Goal: Task Accomplishment & Management: Manage account settings

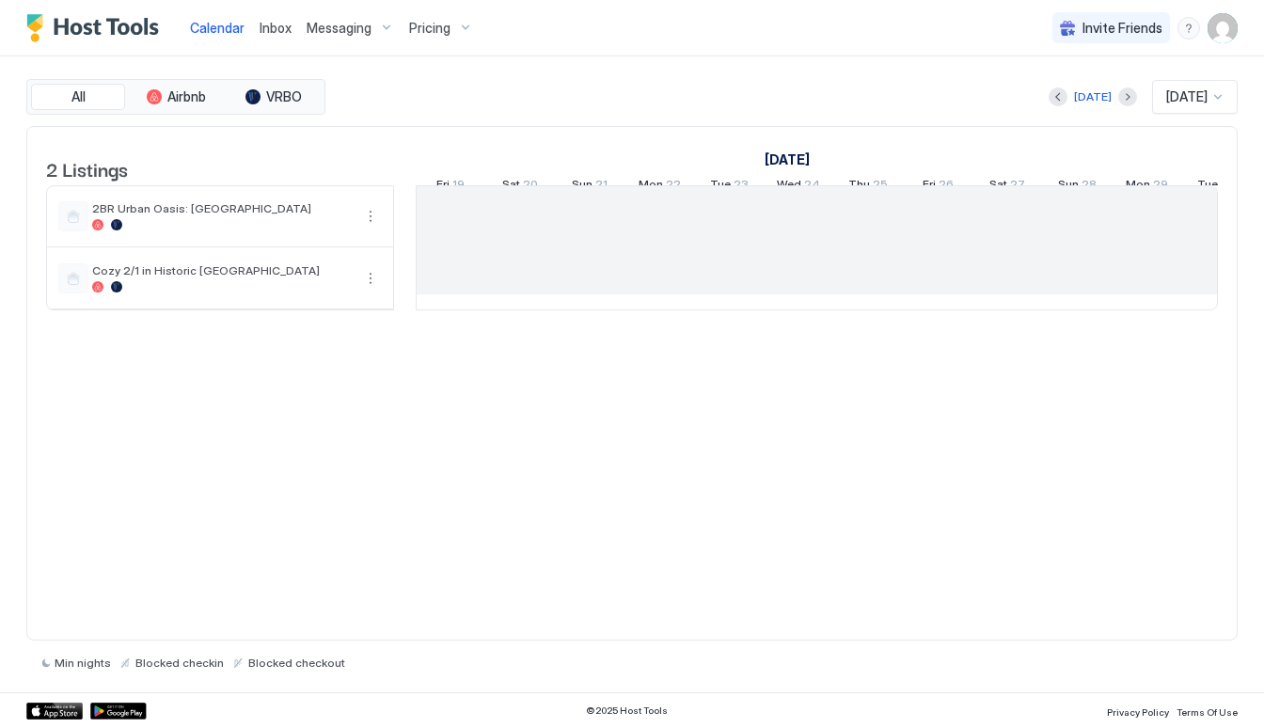
scroll to position [0, 1045]
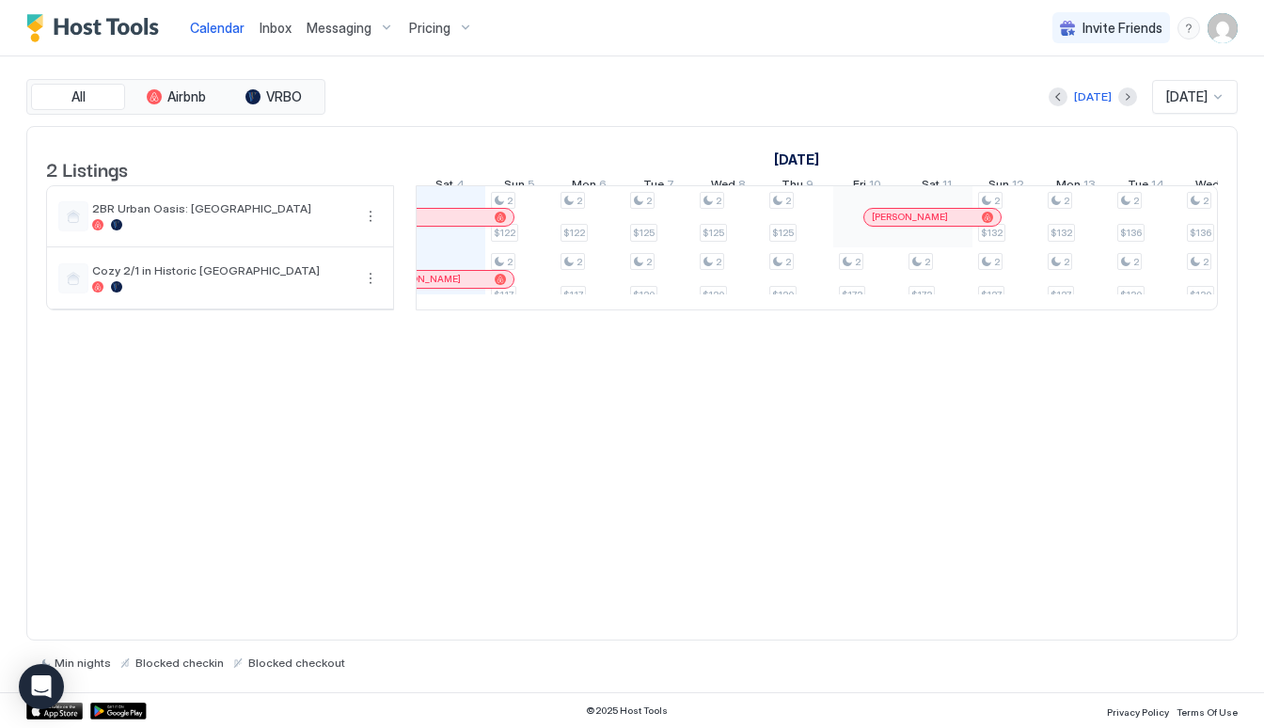
click at [1227, 27] on img "User profile" at bounding box center [1223, 28] width 30 height 30
click at [948, 77] on div at bounding box center [632, 364] width 1264 height 728
click at [223, 25] on span "Calendar" at bounding box center [217, 28] width 55 height 16
click at [1234, 24] on img "User profile" at bounding box center [1223, 28] width 30 height 30
click at [1049, 97] on span "Settings" at bounding box center [1053, 105] width 51 height 17
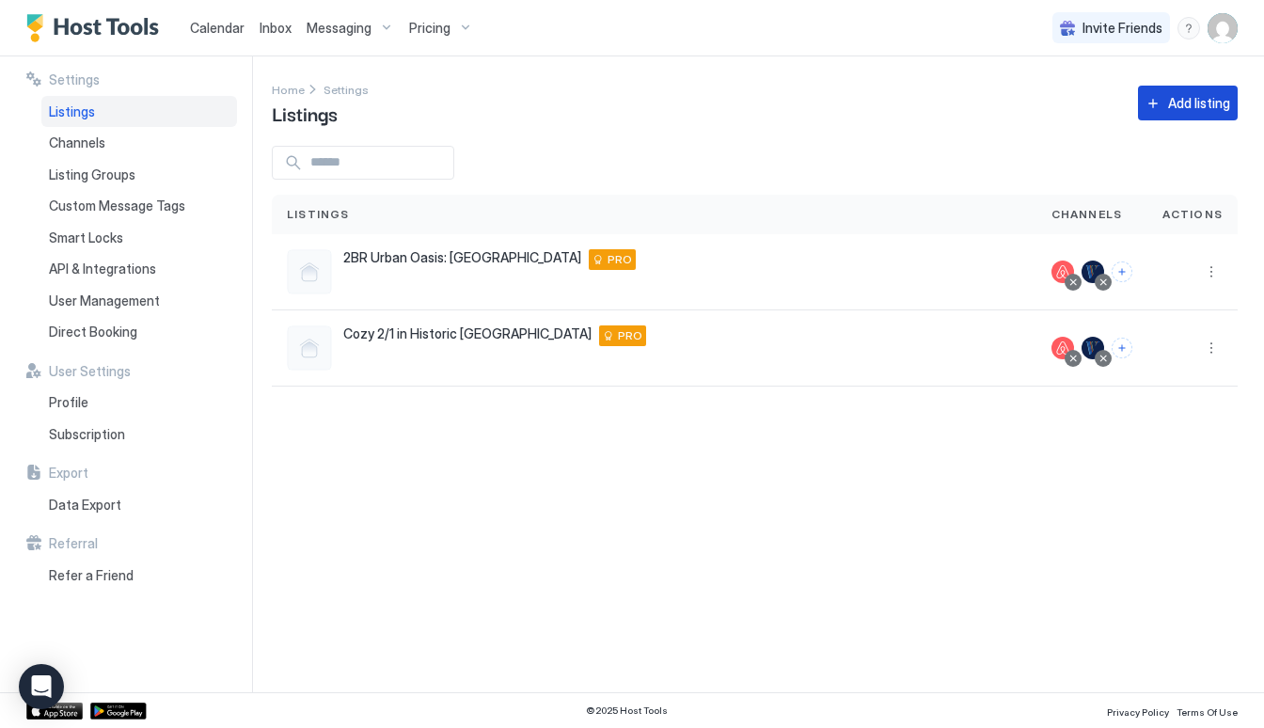
click at [1205, 87] on button "Add listing" at bounding box center [1188, 103] width 100 height 35
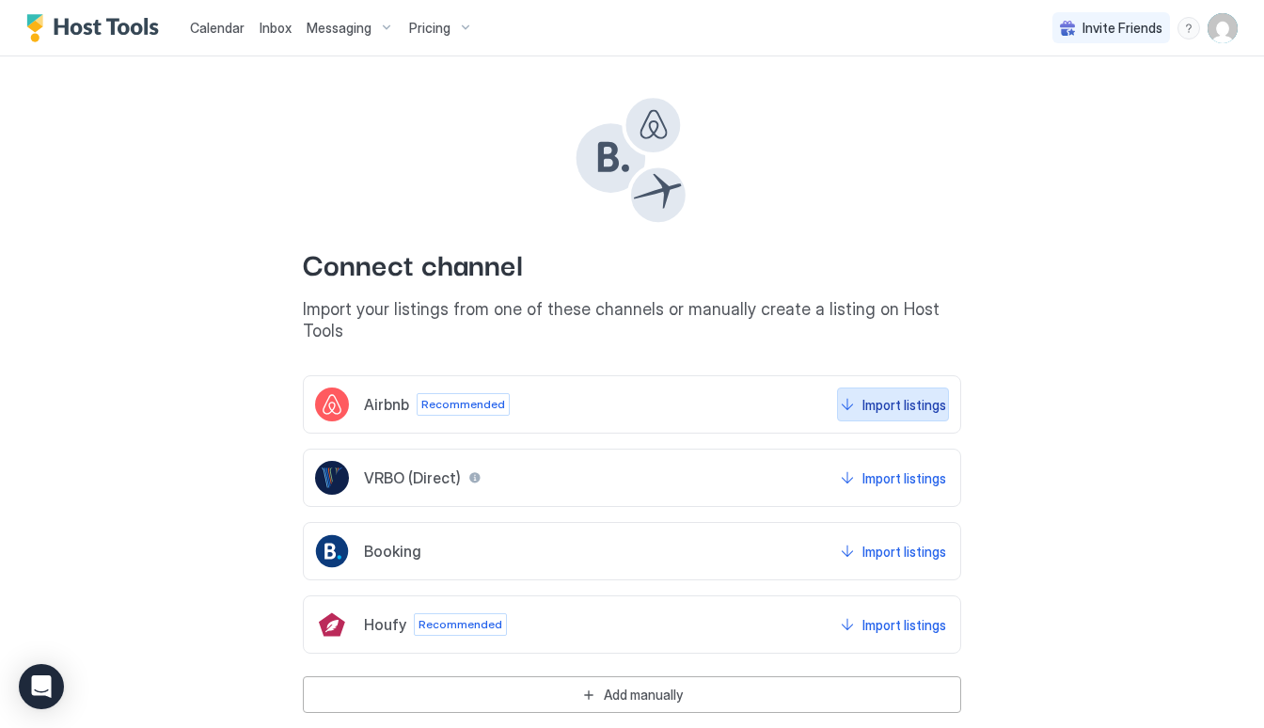
click at [925, 395] on div "Import listings" at bounding box center [905, 405] width 84 height 20
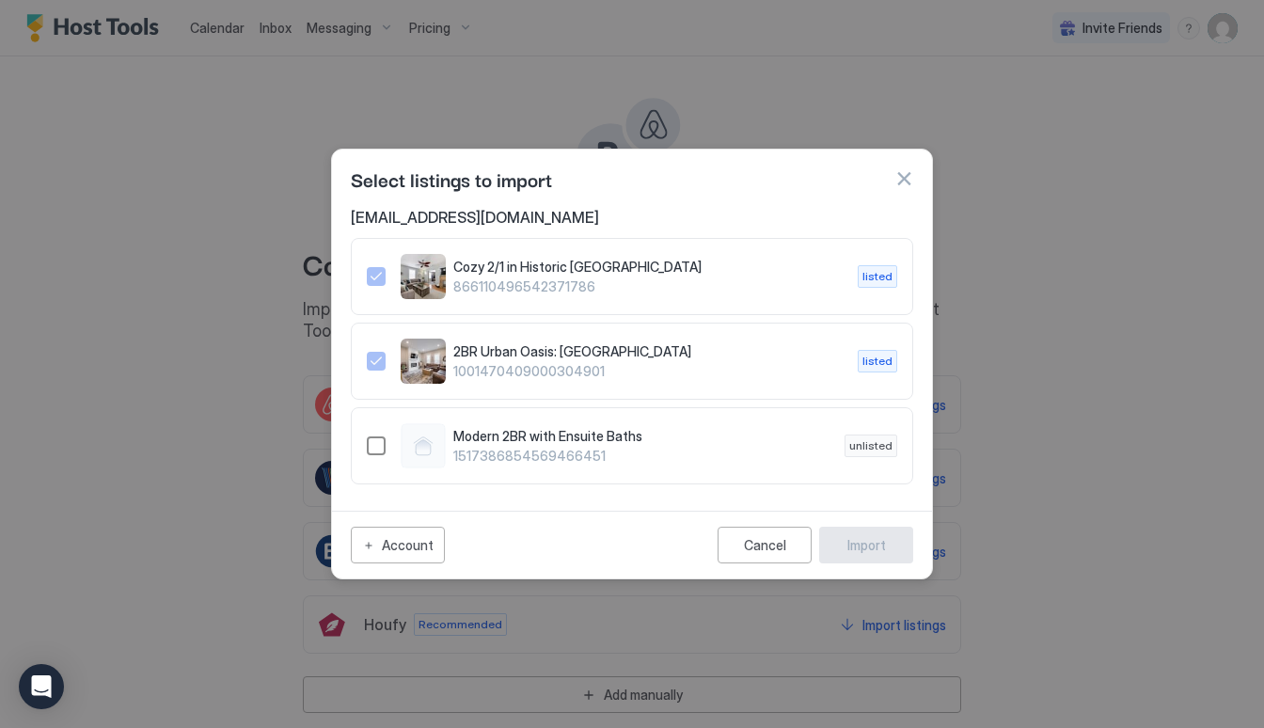
click at [372, 449] on div "1517386854569466451" at bounding box center [376, 445] width 19 height 19
click at [866, 547] on div "Import" at bounding box center [867, 545] width 39 height 20
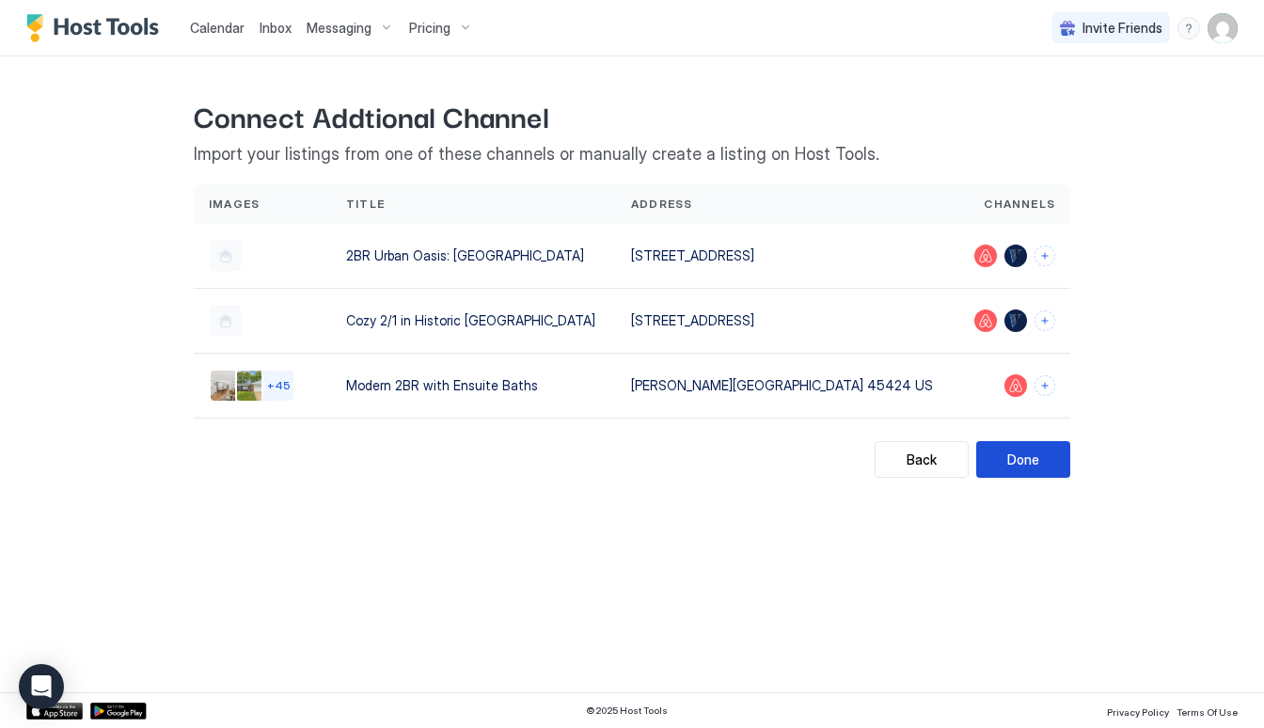
click at [1058, 465] on button "Done" at bounding box center [1023, 459] width 94 height 37
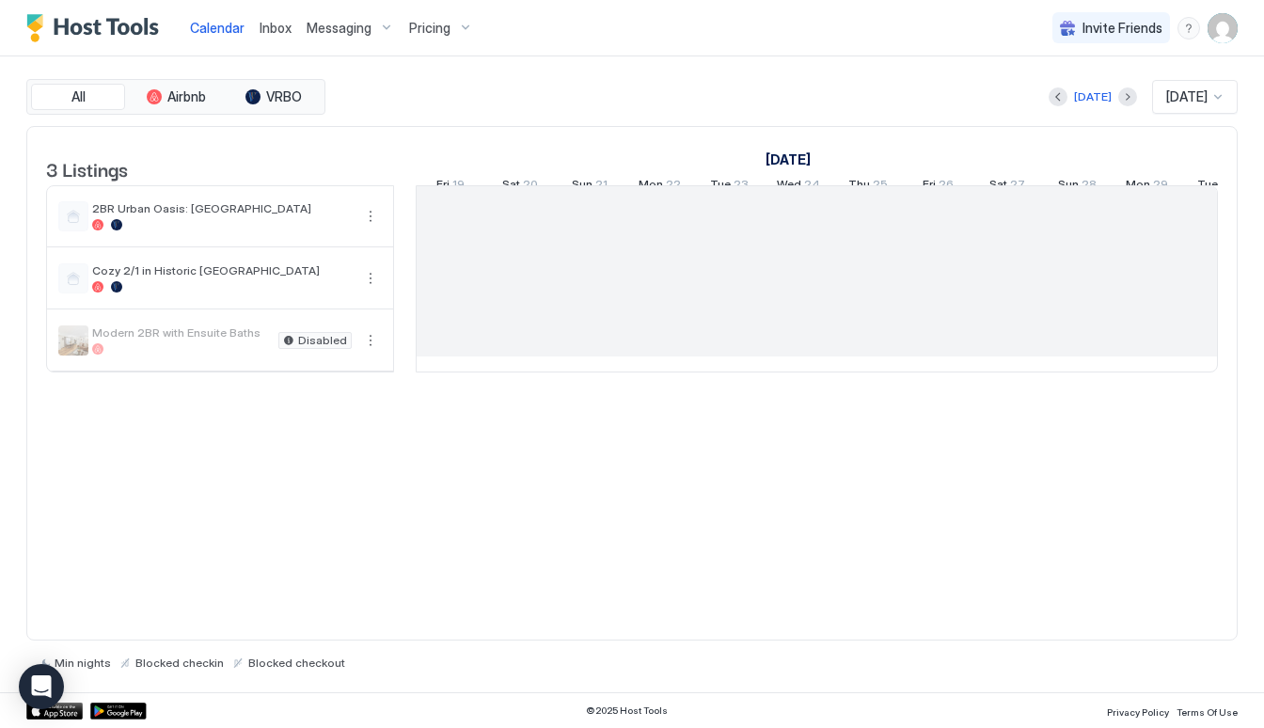
scroll to position [0, 1045]
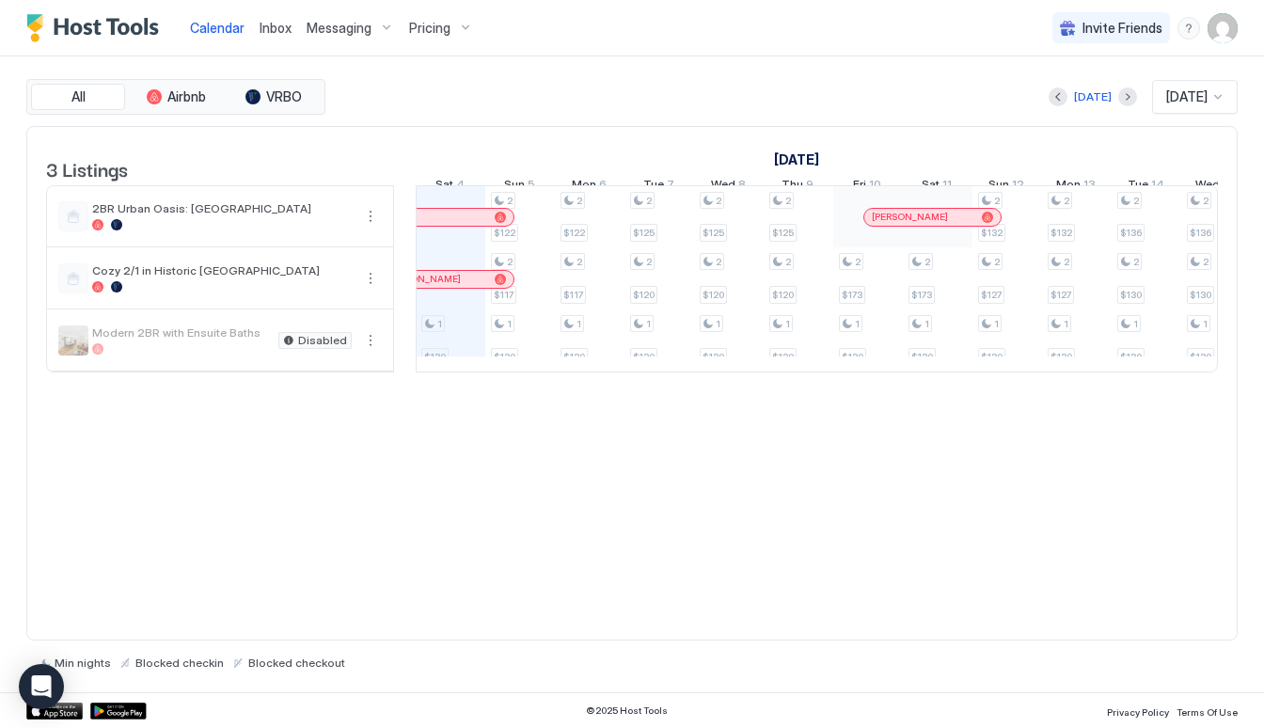
click at [273, 371] on div "Modern 2BR with Ensuite Baths Disabled" at bounding box center [220, 340] width 346 height 60
click at [233, 355] on div "Modern 2BR with Ensuite Baths" at bounding box center [181, 339] width 179 height 29
click at [331, 33] on span "Messaging" at bounding box center [339, 28] width 65 height 17
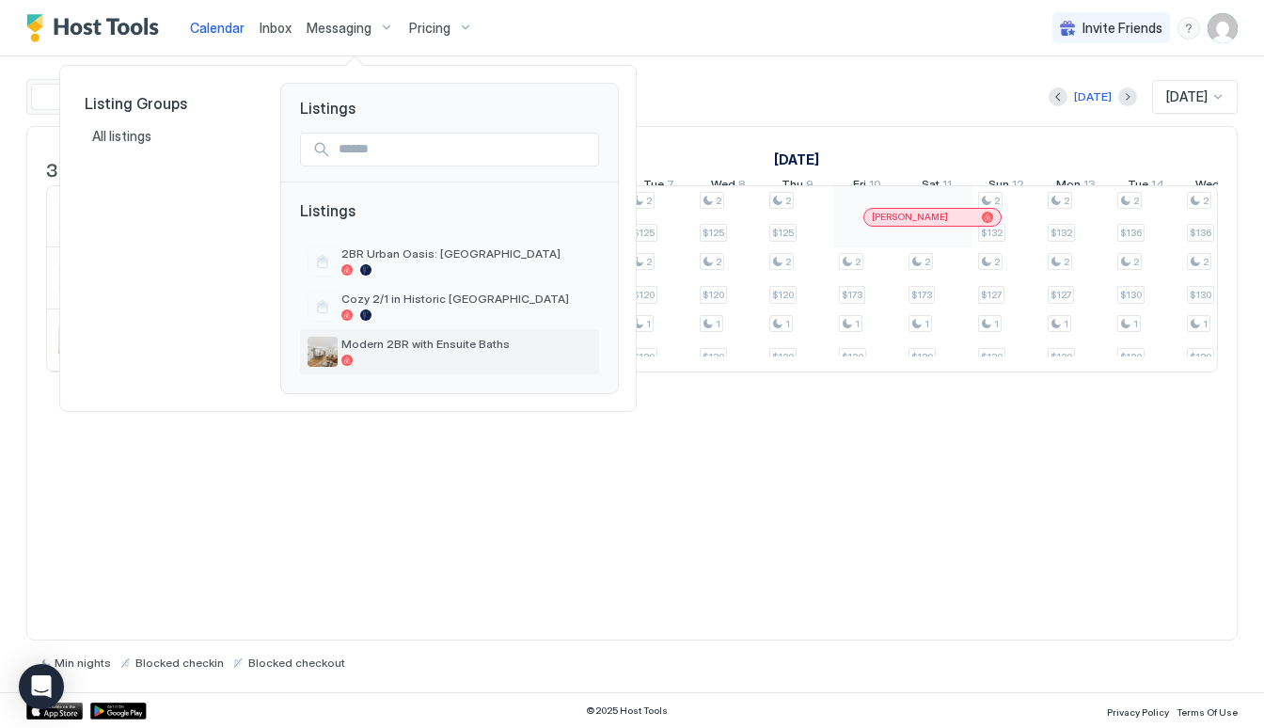
click at [471, 333] on div "Modern 2BR with Ensuite Baths" at bounding box center [449, 351] width 299 height 45
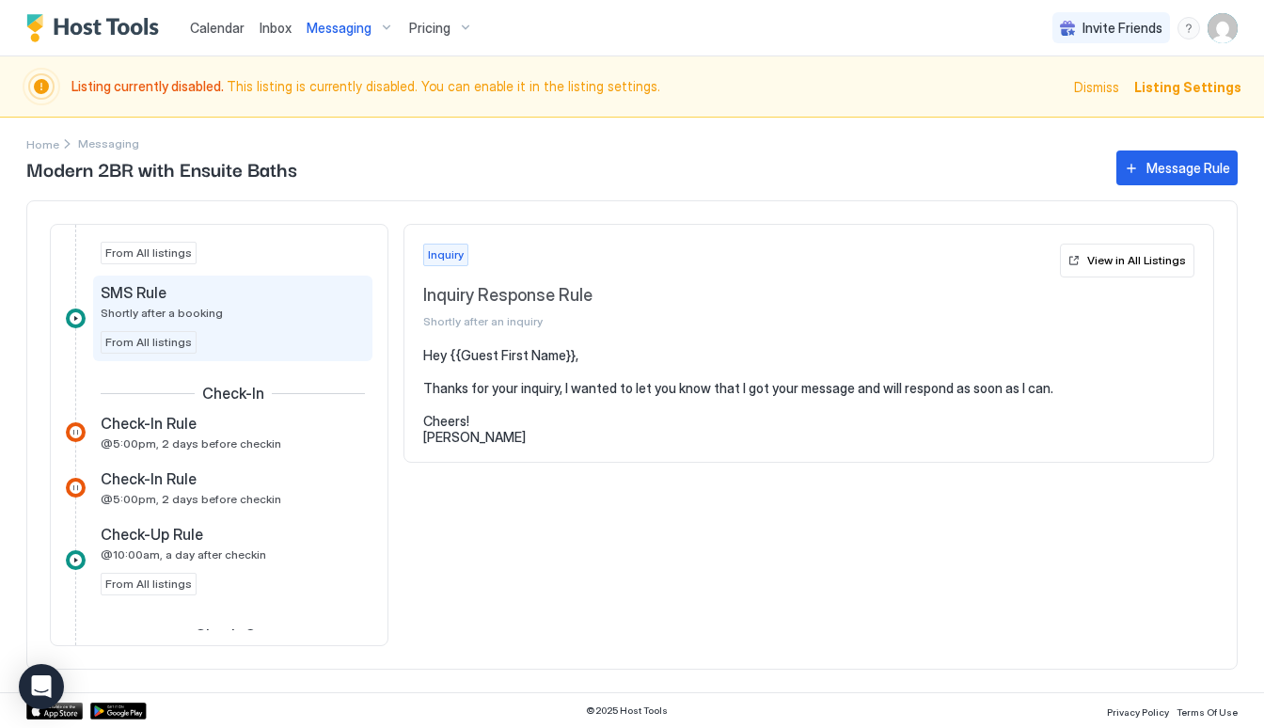
scroll to position [488, 0]
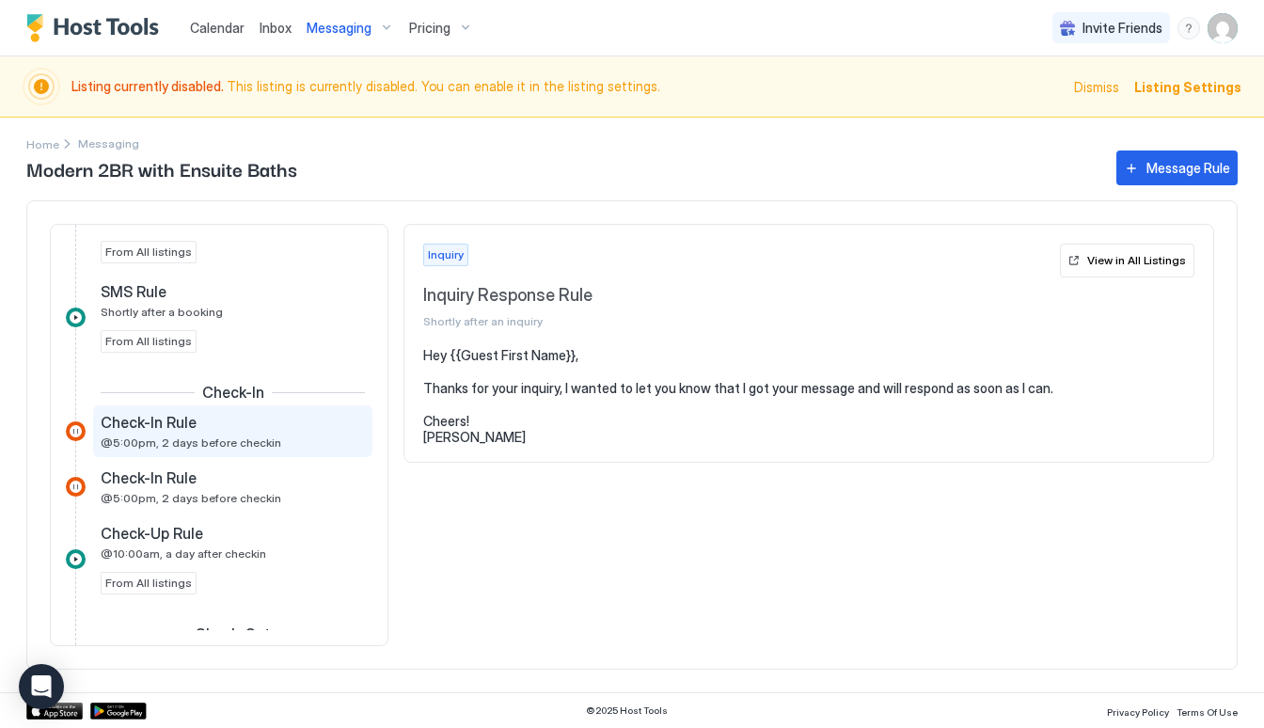
click at [256, 449] on span "@5:00pm, 2 days before checkin" at bounding box center [191, 443] width 181 height 14
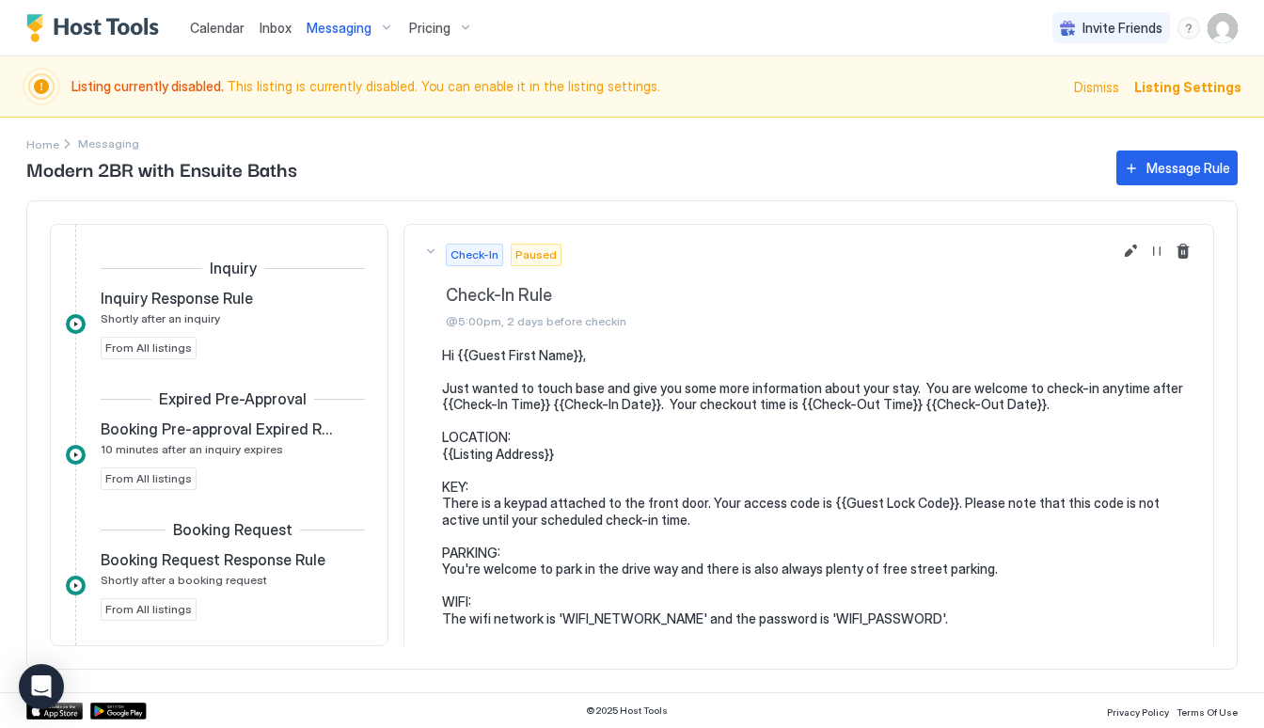
click at [354, 22] on span "Messaging" at bounding box center [339, 28] width 65 height 17
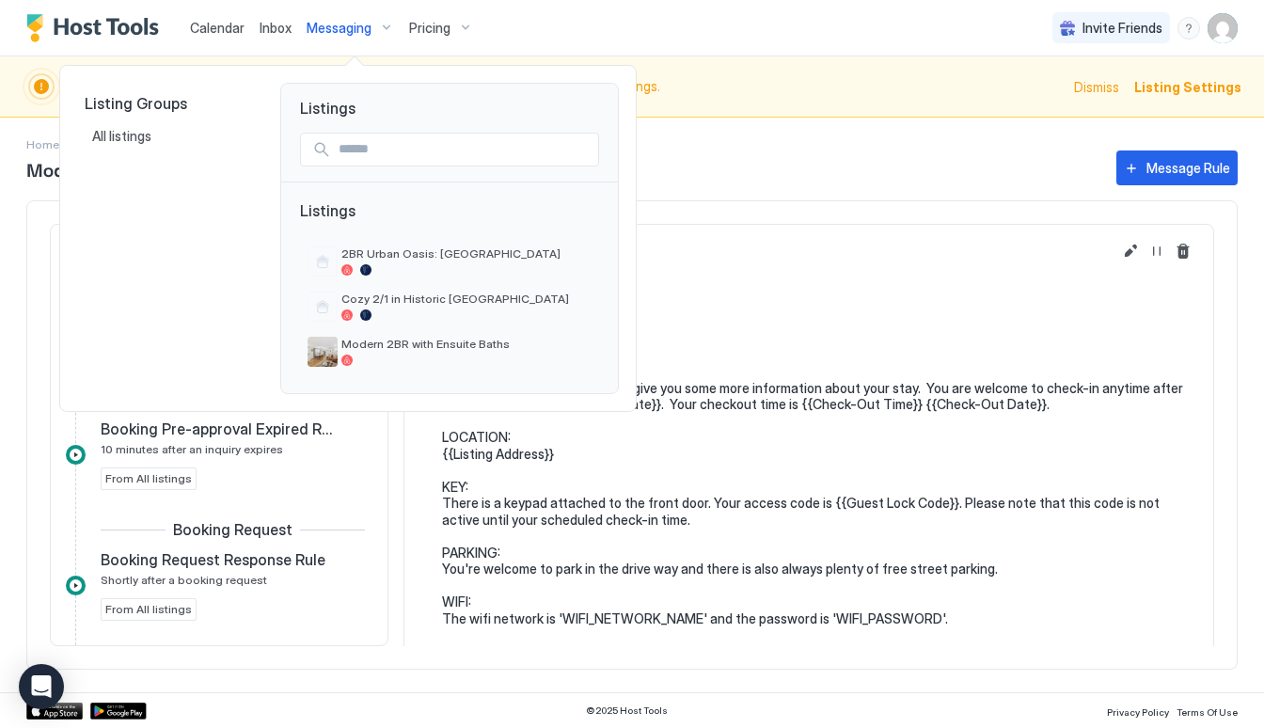
click at [730, 259] on div at bounding box center [632, 364] width 1264 height 728
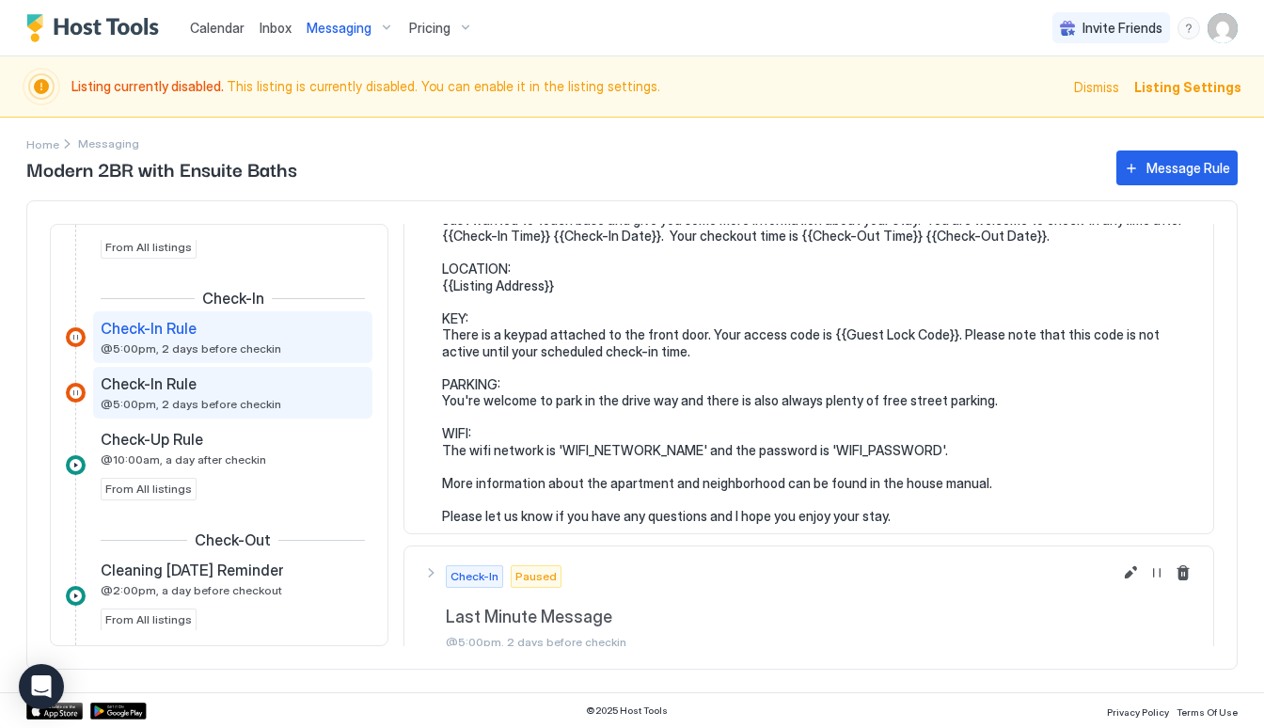
scroll to position [582, 0]
click at [220, 400] on span "@5:00pm, 2 days before checkin" at bounding box center [191, 404] width 181 height 14
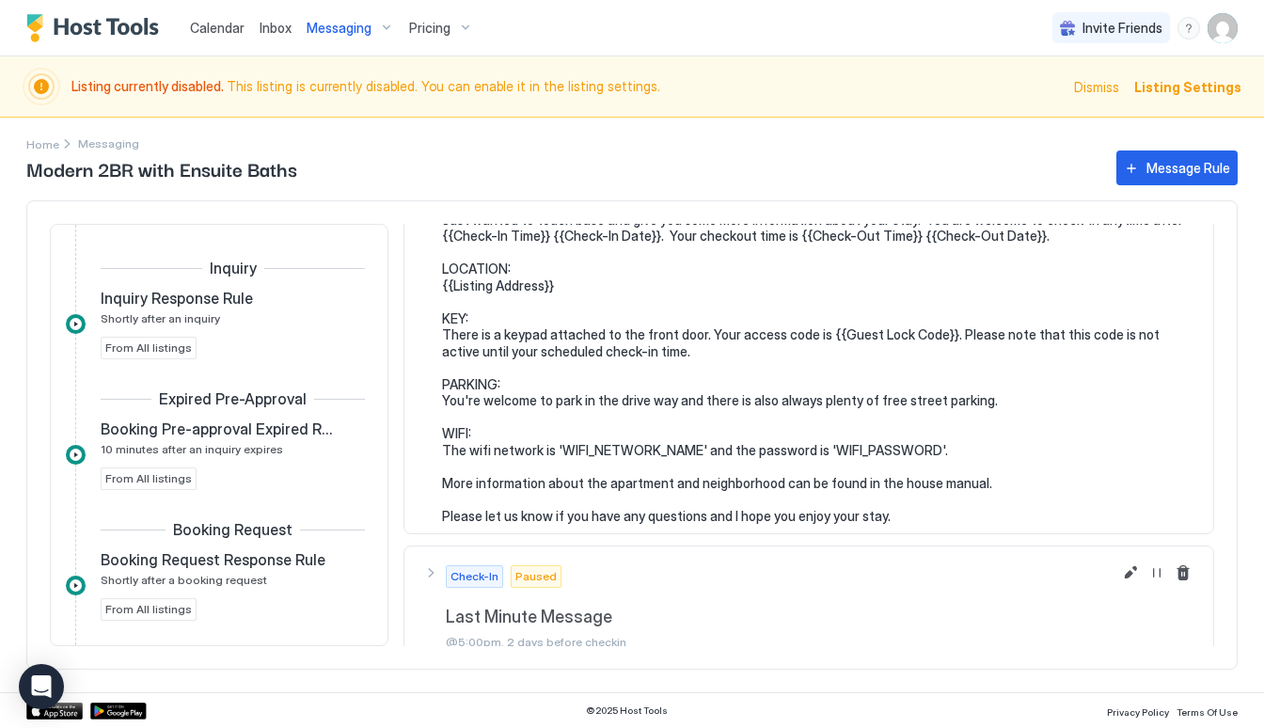
click at [236, 28] on span "Calendar" at bounding box center [217, 28] width 55 height 16
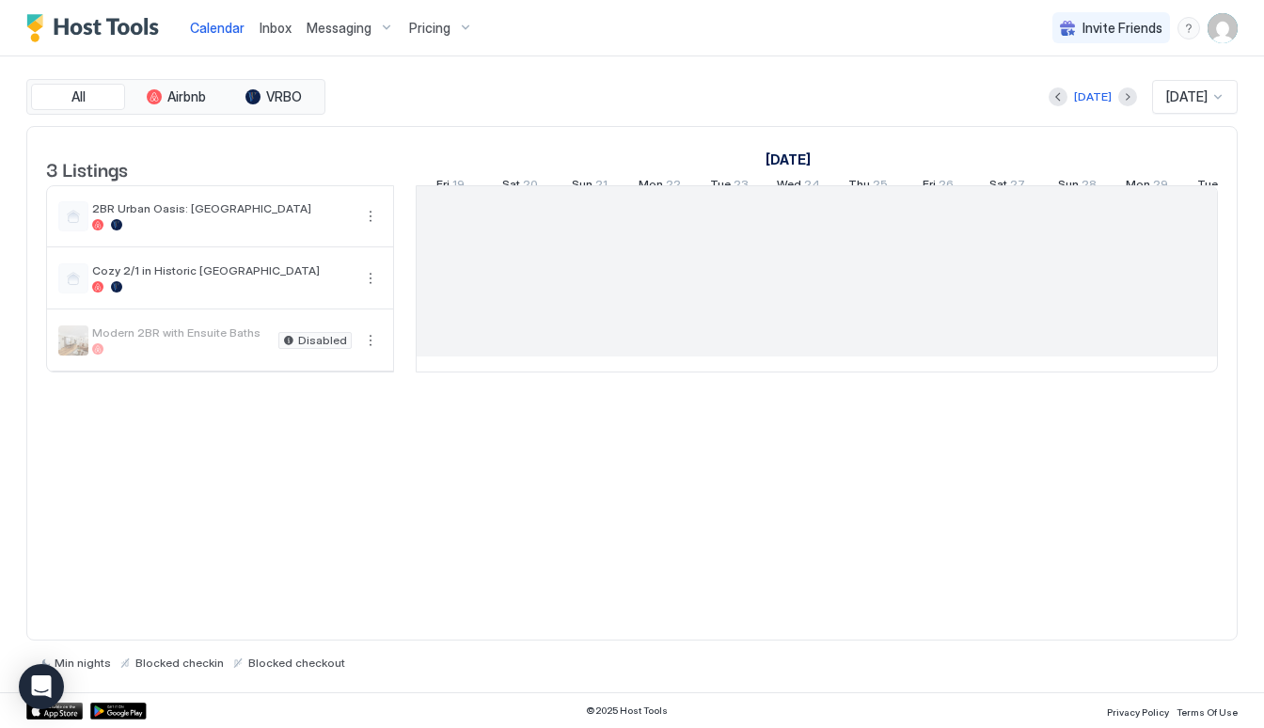
scroll to position [0, 1045]
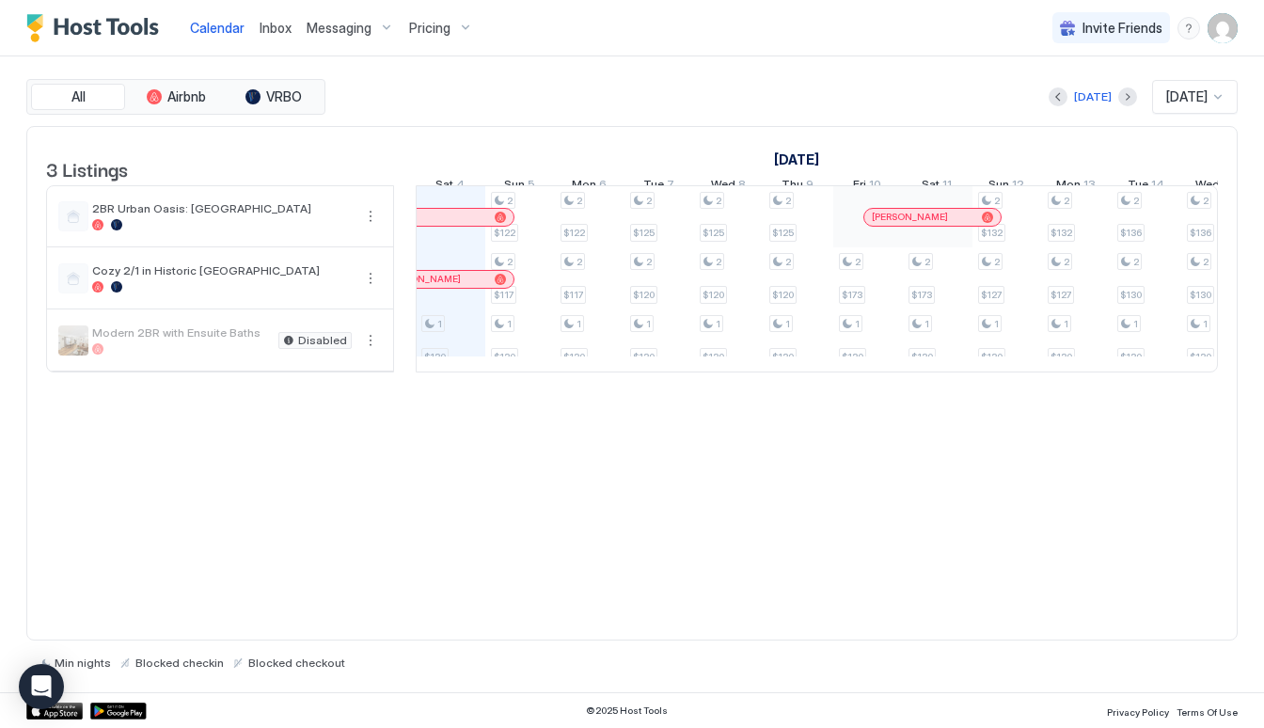
click at [221, 35] on span "Calendar" at bounding box center [217, 28] width 55 height 16
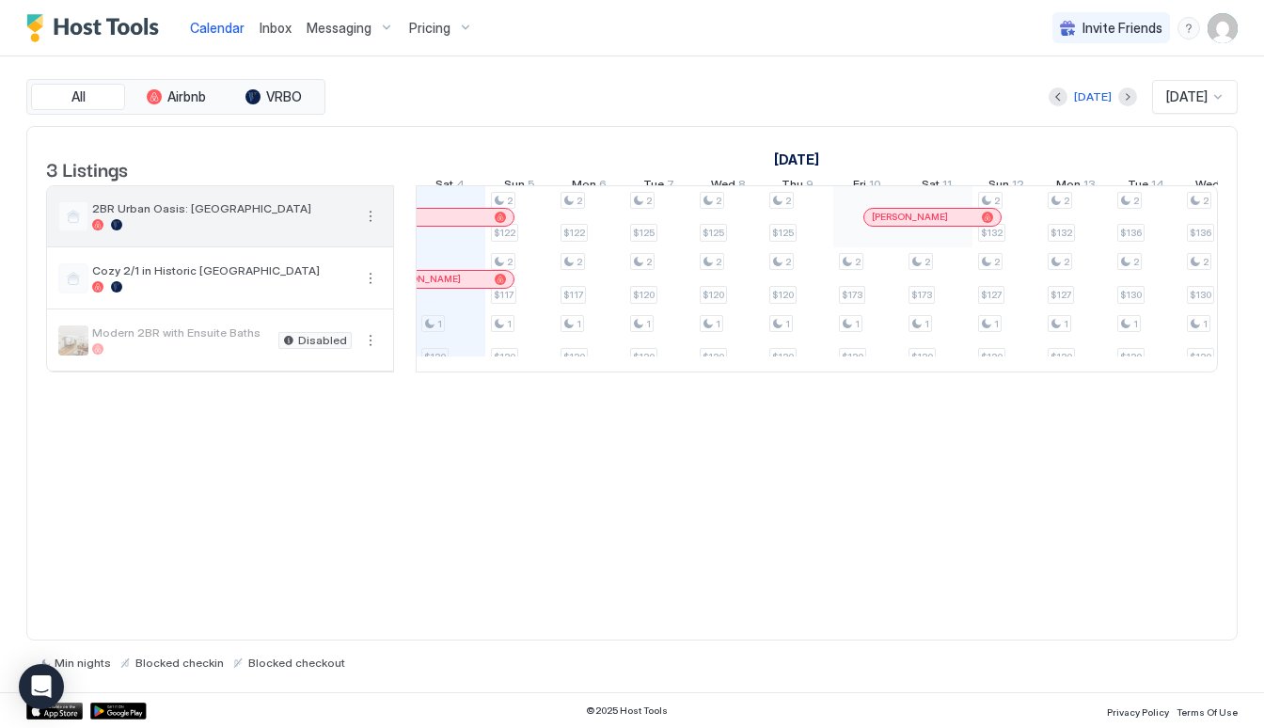
click at [206, 215] on span "2BR Urban Oasis: [GEOGRAPHIC_DATA]" at bounding box center [222, 208] width 260 height 14
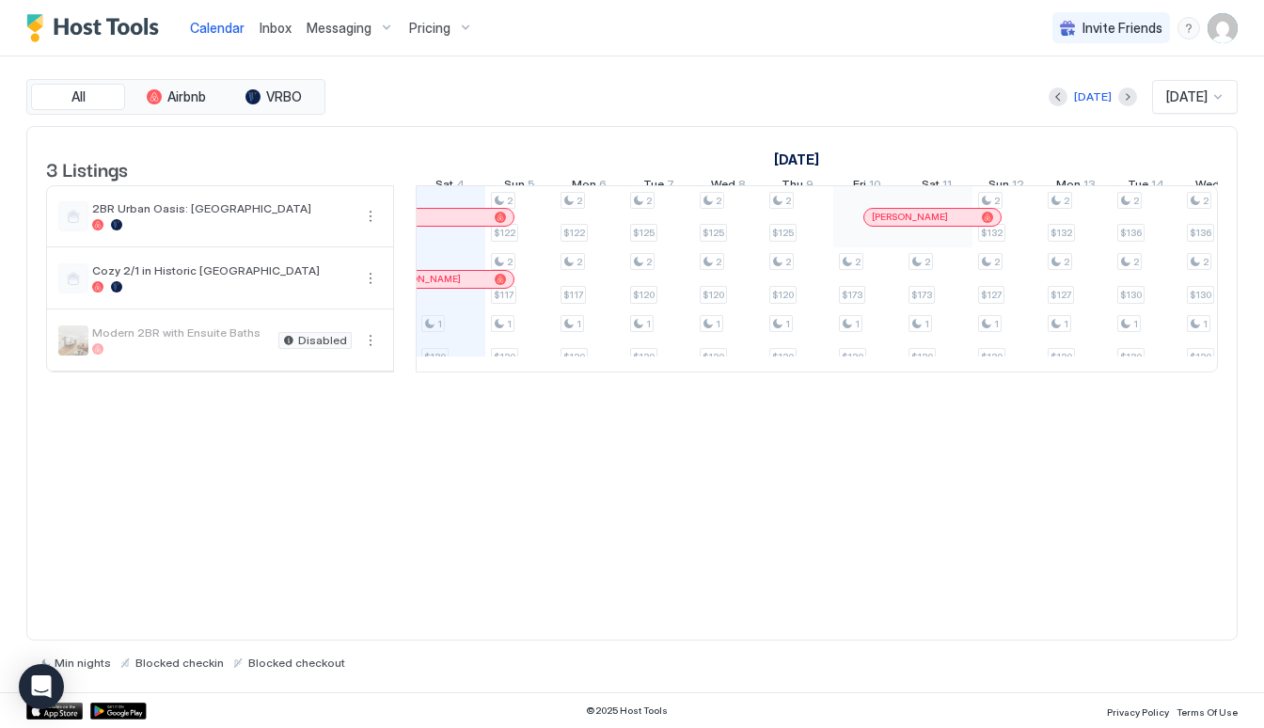
click at [340, 15] on div "Messaging" at bounding box center [350, 28] width 103 height 32
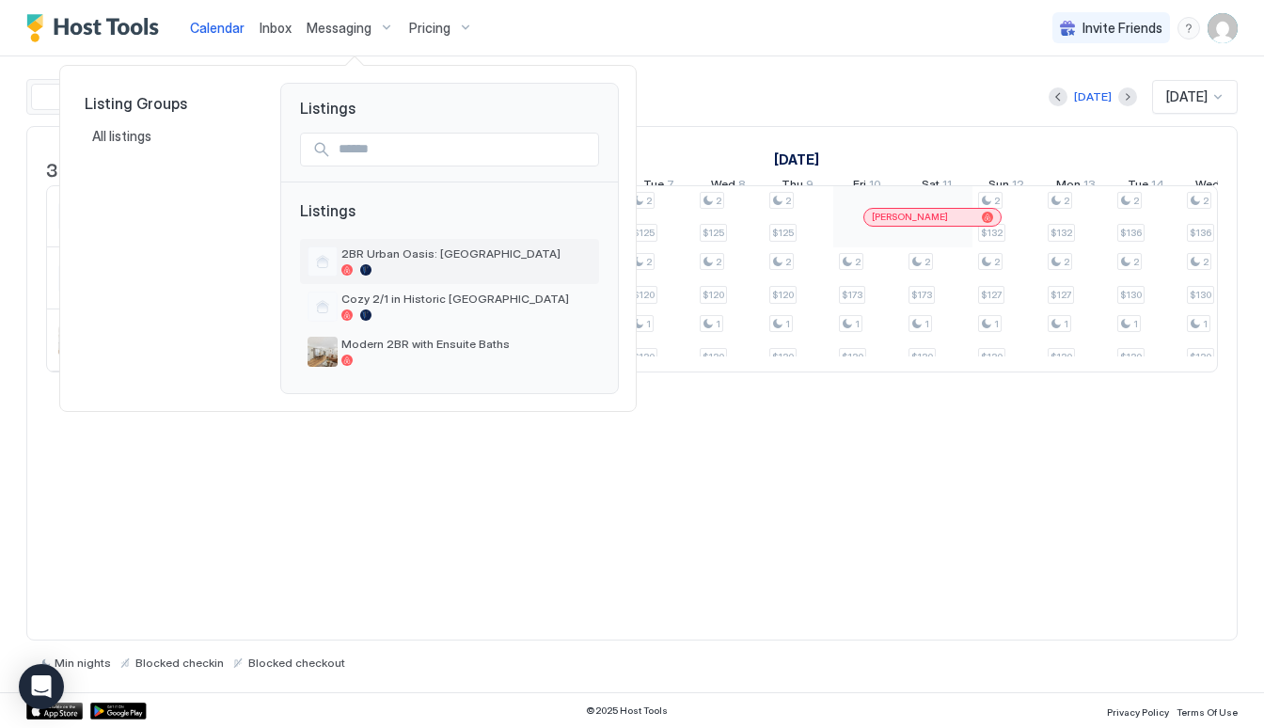
click at [371, 276] on div at bounding box center [365, 269] width 11 height 11
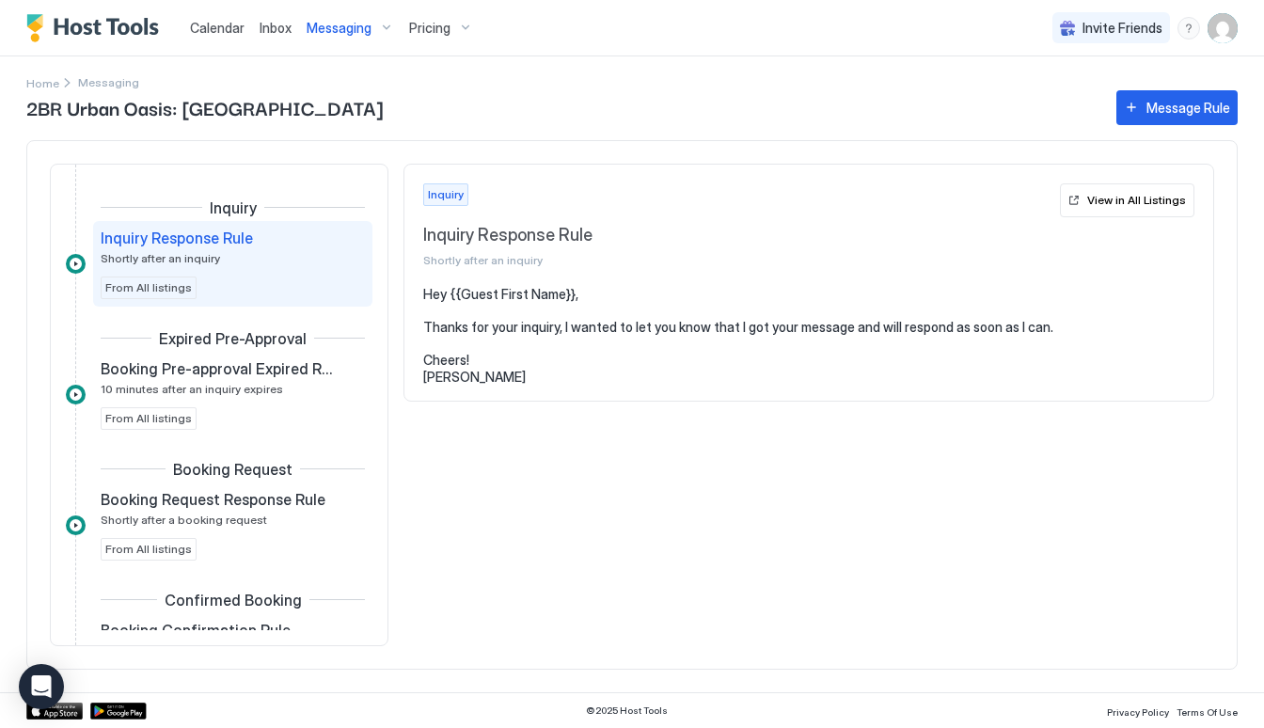
click at [411, 34] on span "Pricing" at bounding box center [429, 28] width 41 height 17
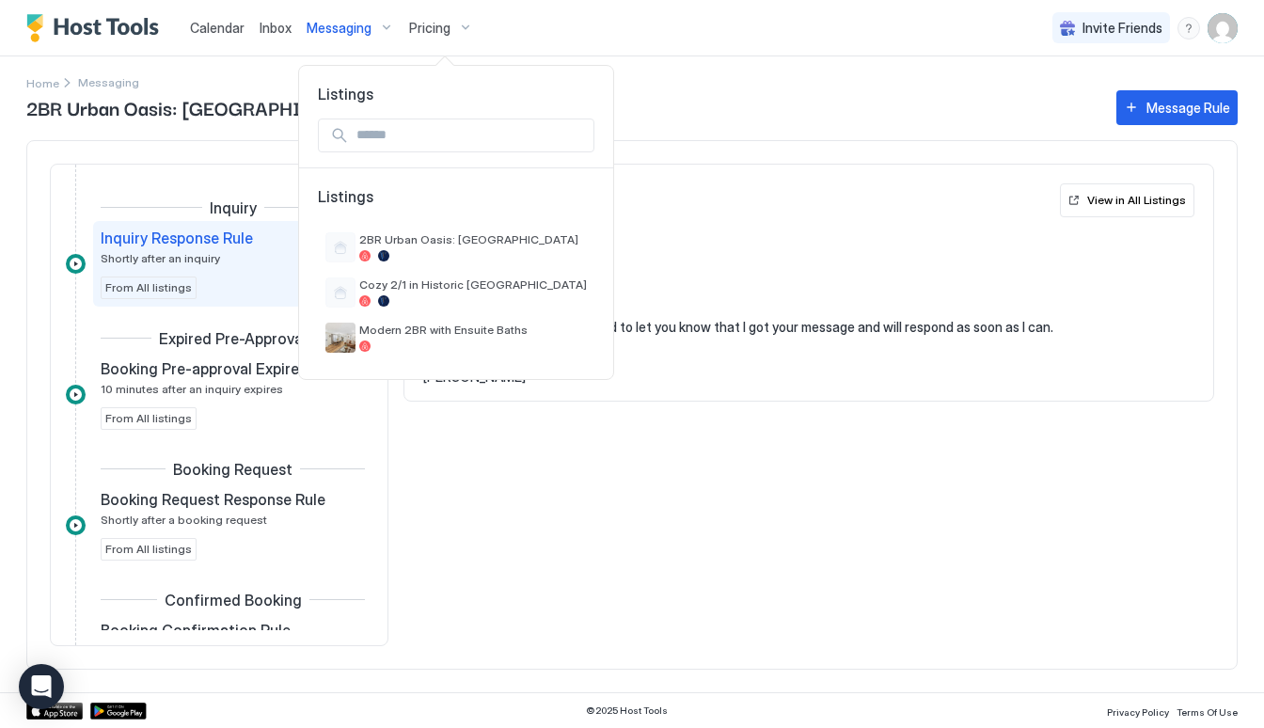
click at [411, 34] on div at bounding box center [632, 364] width 1264 height 728
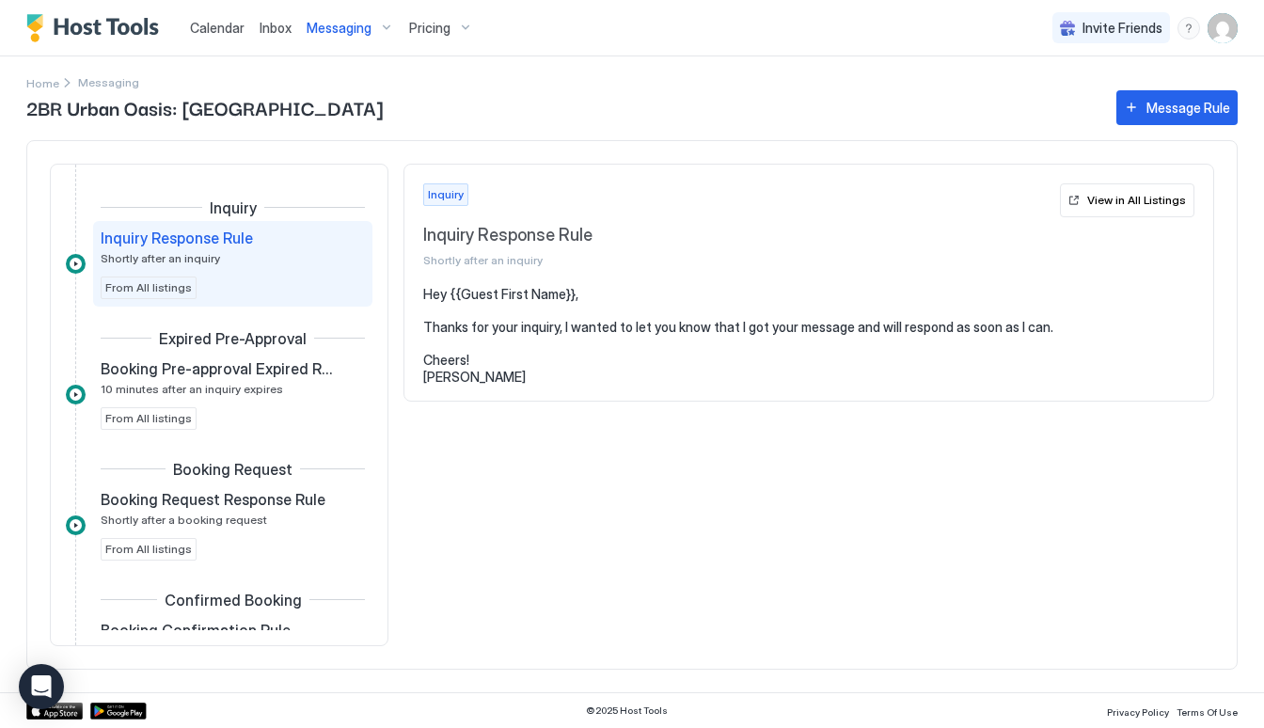
click at [349, 23] on span "Messaging" at bounding box center [339, 28] width 65 height 17
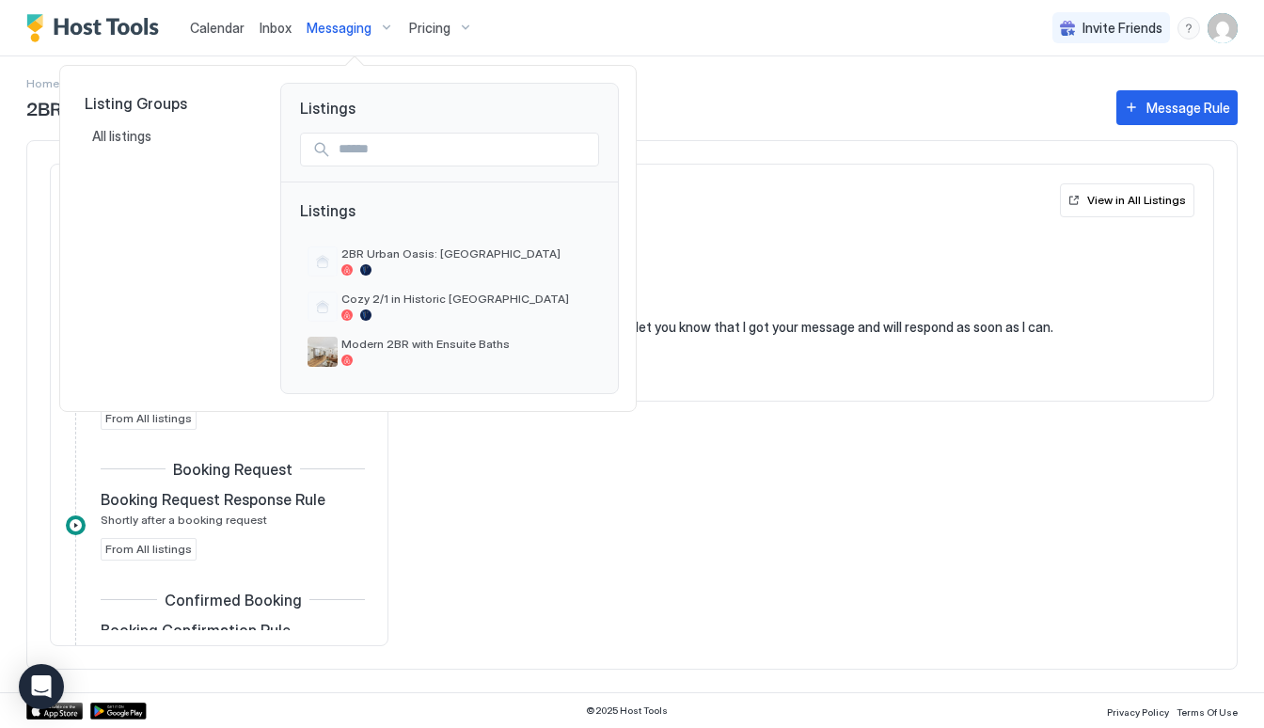
click at [965, 44] on div at bounding box center [632, 364] width 1264 height 728
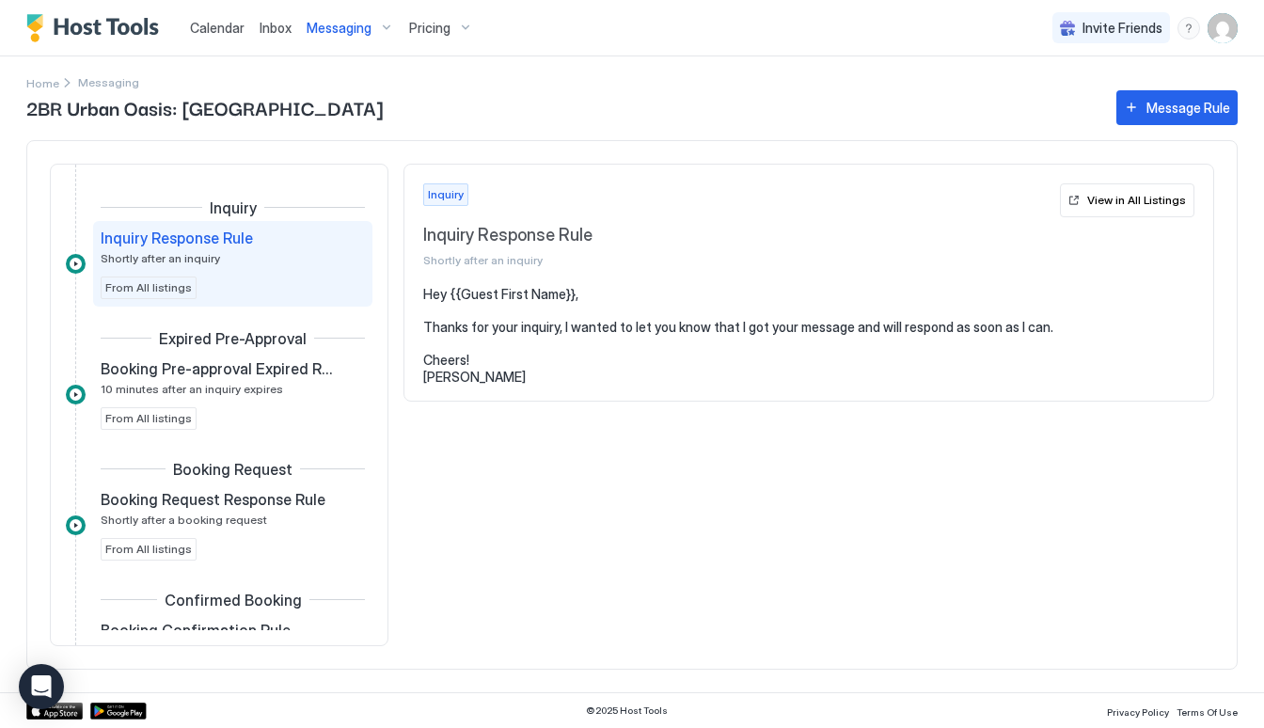
click at [348, 23] on span "Messaging" at bounding box center [339, 28] width 65 height 17
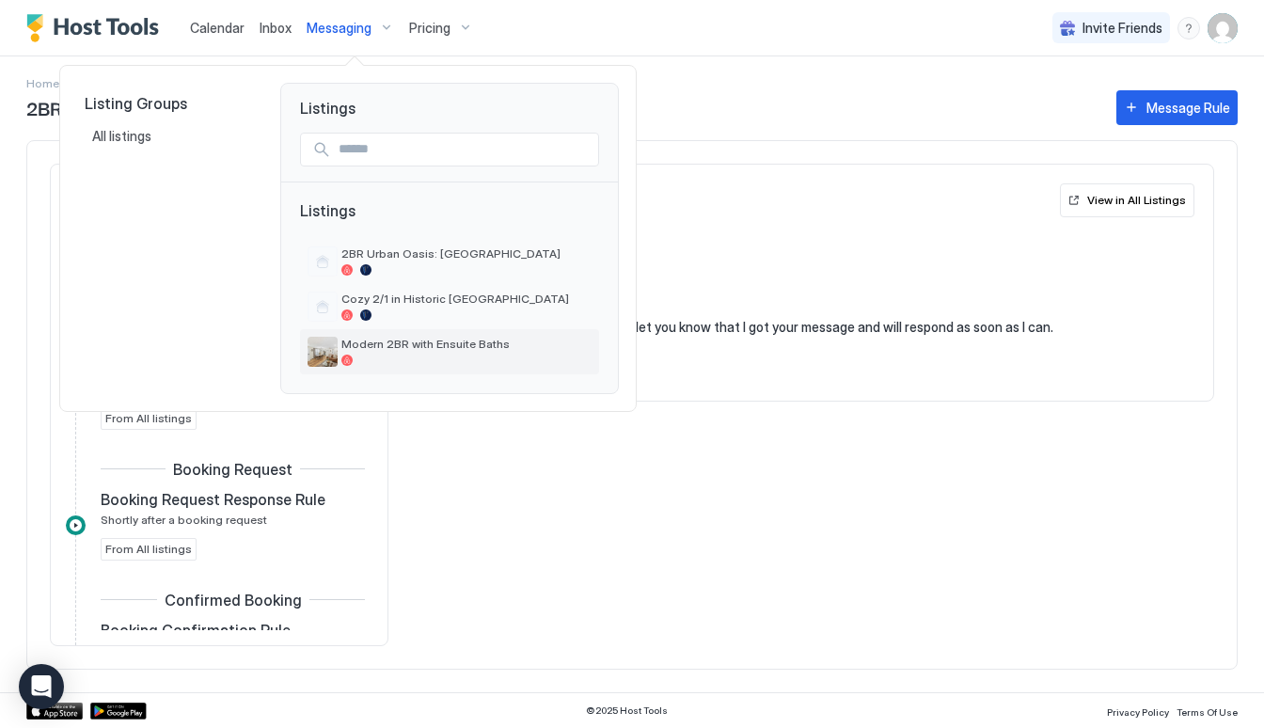
click at [366, 347] on span "Modern 2BR with Ensuite Baths" at bounding box center [466, 344] width 250 height 14
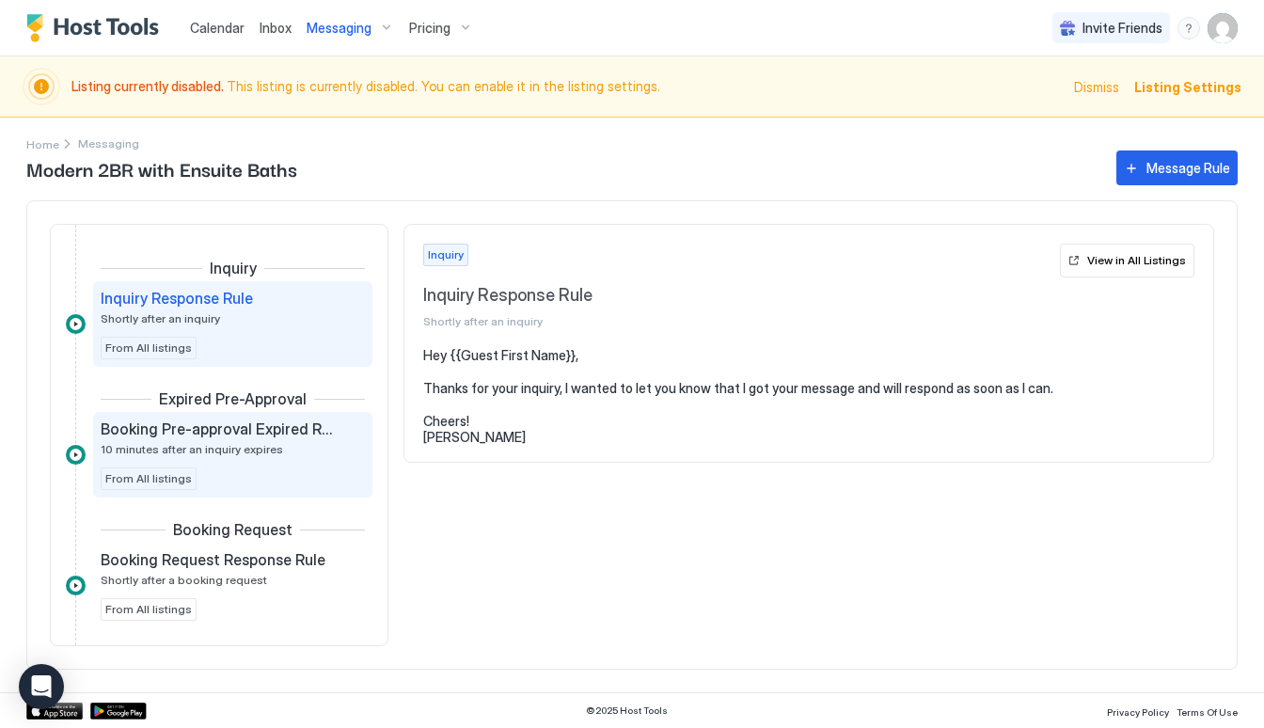
click at [255, 437] on span "Booking Pre-approval Expired Rule" at bounding box center [218, 429] width 234 height 19
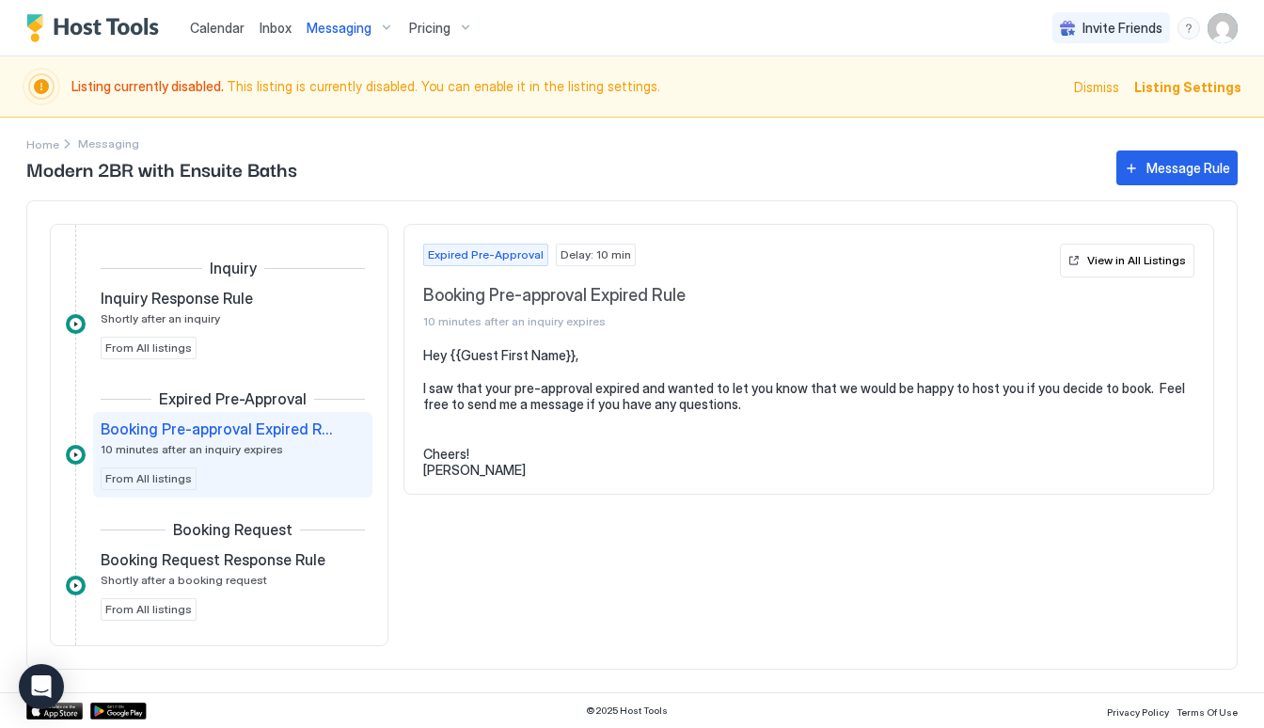
click at [211, 539] on span "Booking Request" at bounding box center [232, 529] width 119 height 19
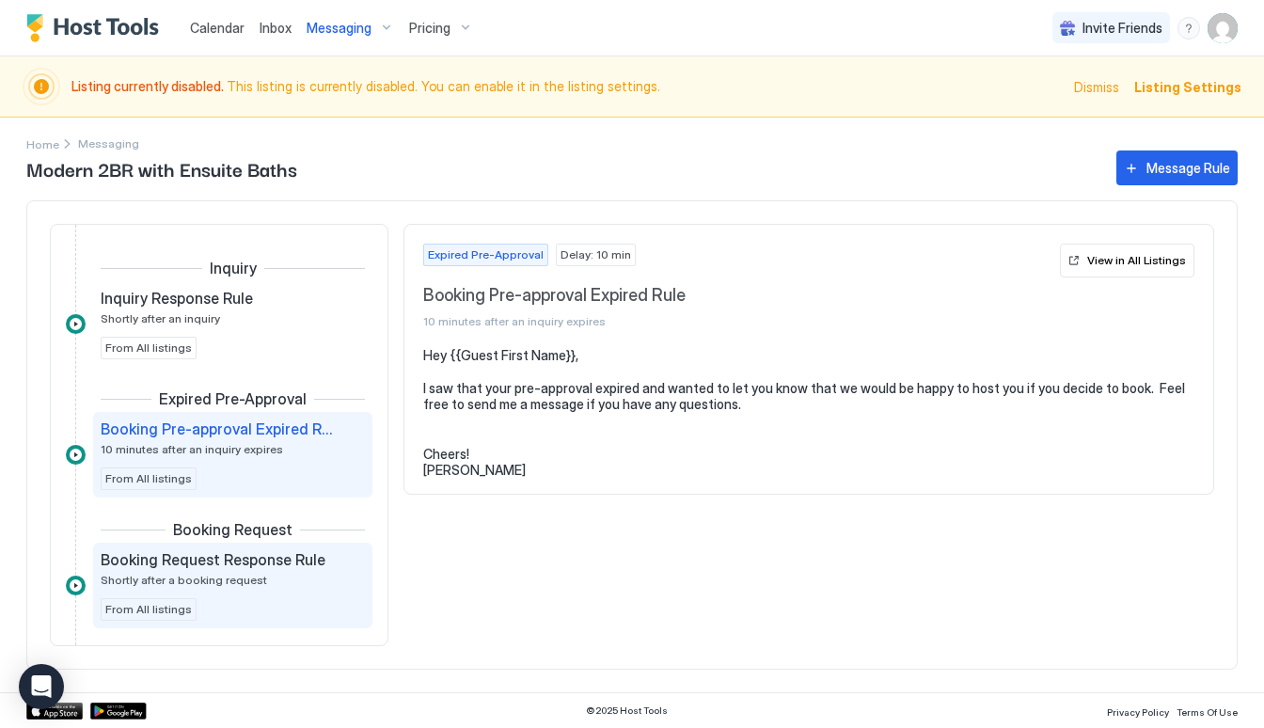
click at [207, 566] on span "Booking Request Response Rule" at bounding box center [213, 559] width 225 height 19
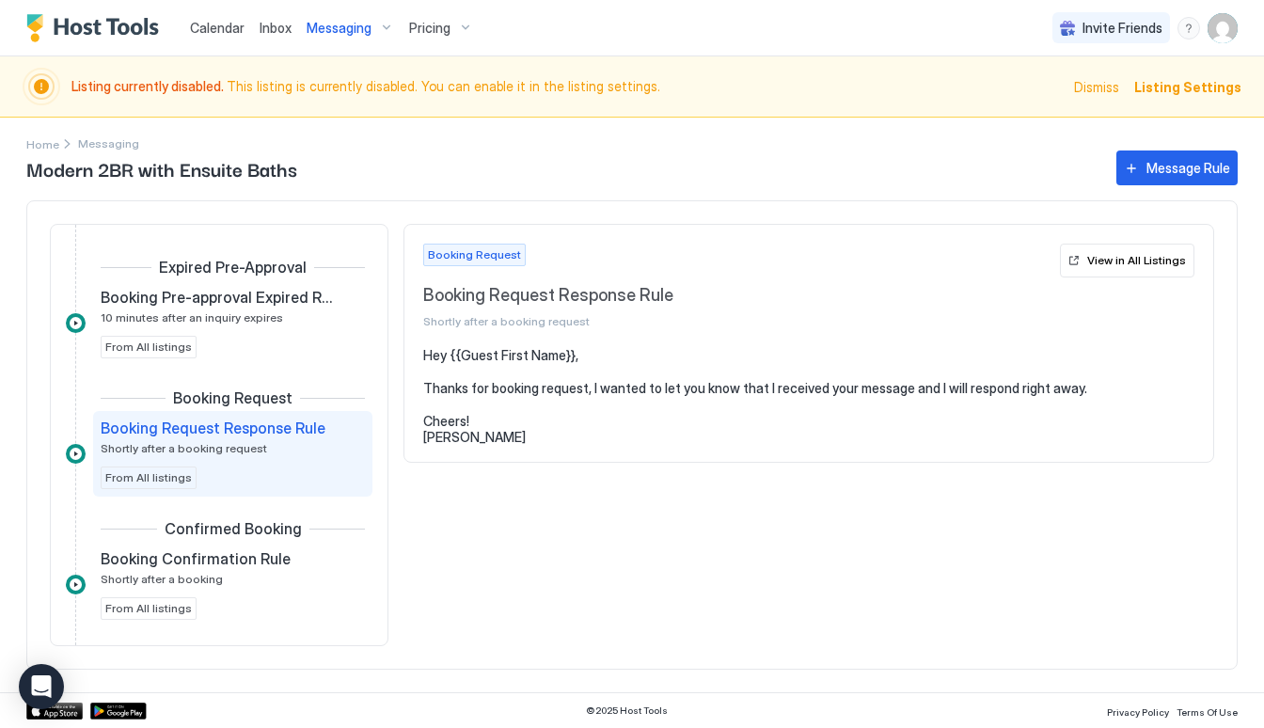
scroll to position [164, 0]
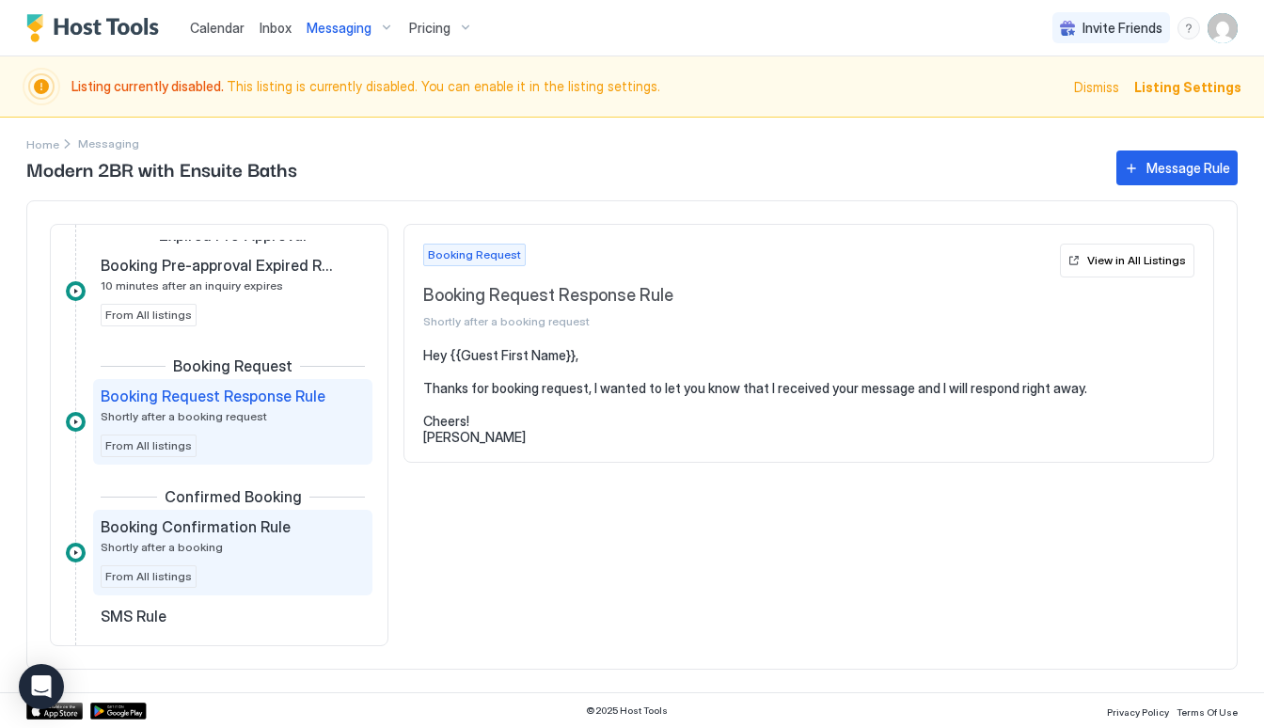
click at [264, 541] on div "Booking Confirmation Rule Shortly after a booking" at bounding box center [220, 535] width 238 height 37
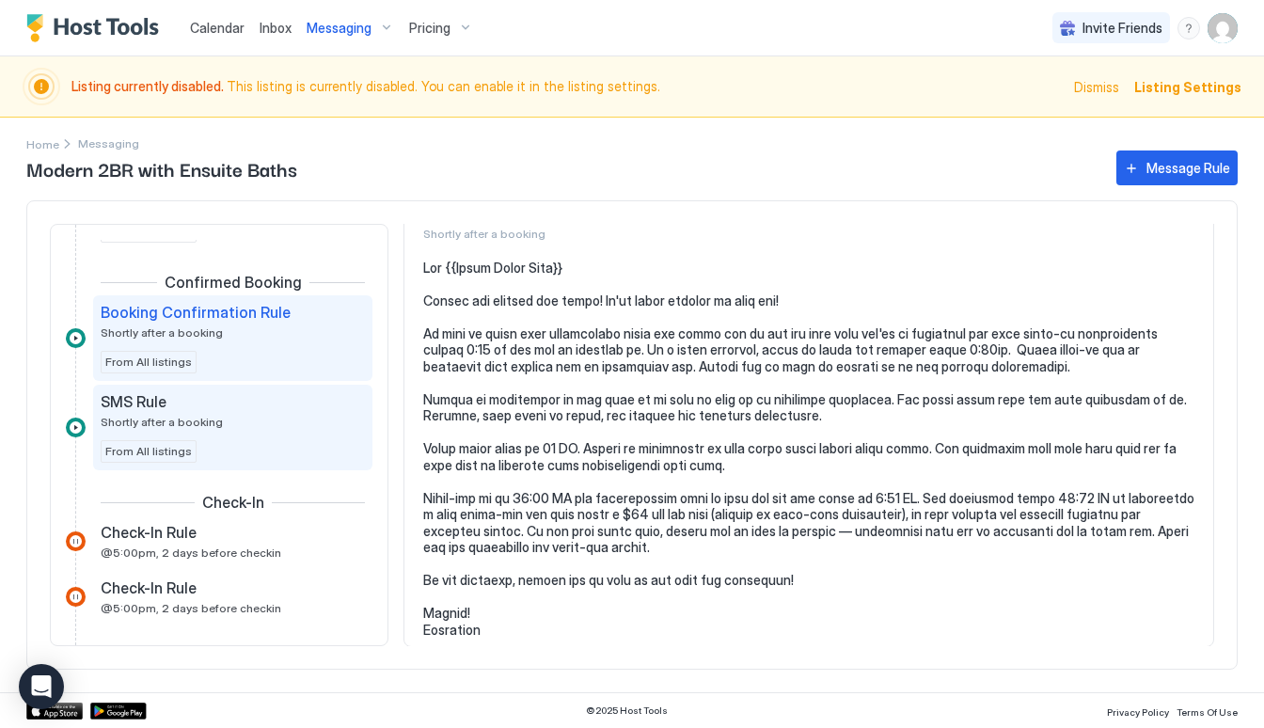
scroll to position [397, 0]
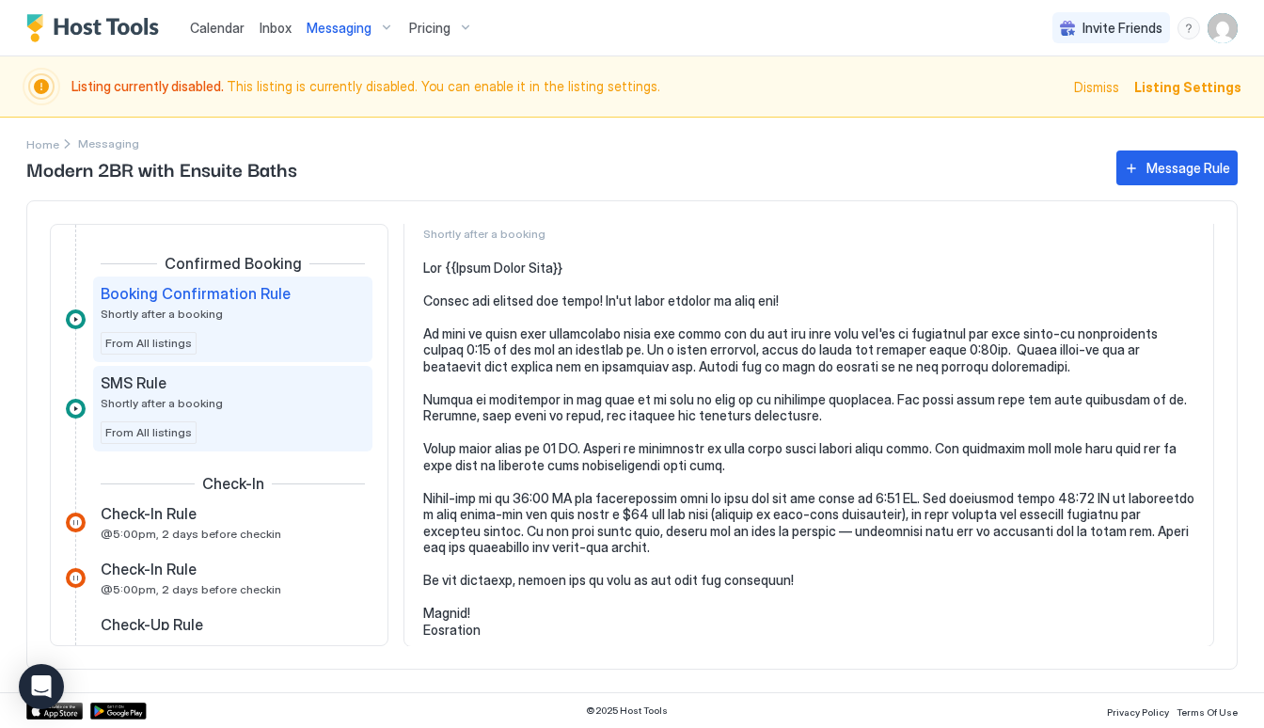
click at [287, 398] on div "SMS Rule Shortly after a booking" at bounding box center [220, 391] width 238 height 37
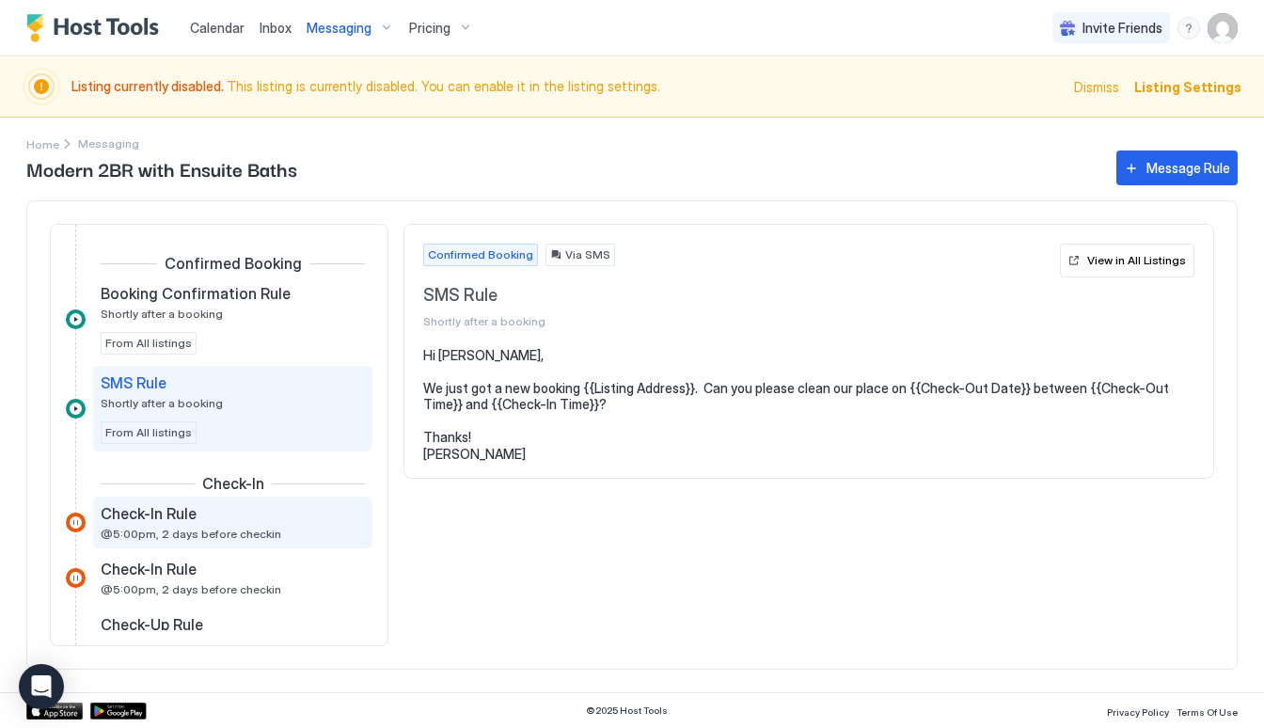
click at [270, 547] on div "Check-In Rule @5:00pm, 2 days before checkin" at bounding box center [232, 523] width 279 height 52
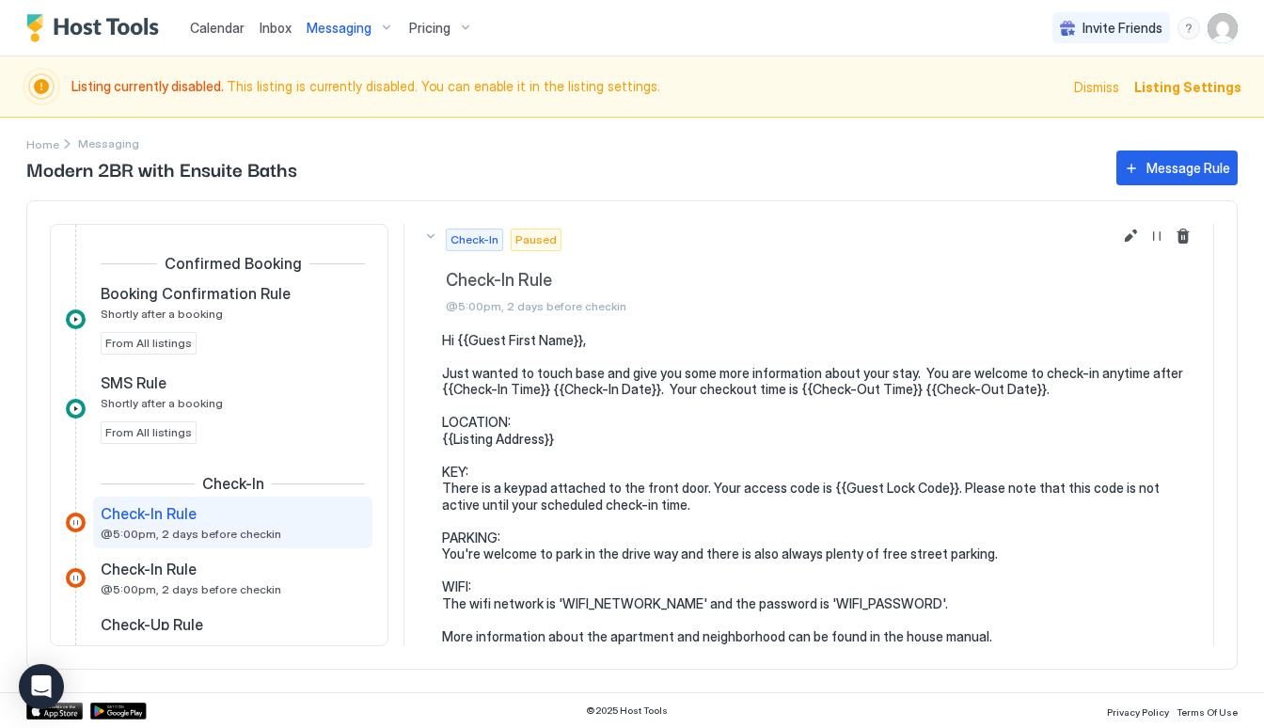
scroll to position [12, 0]
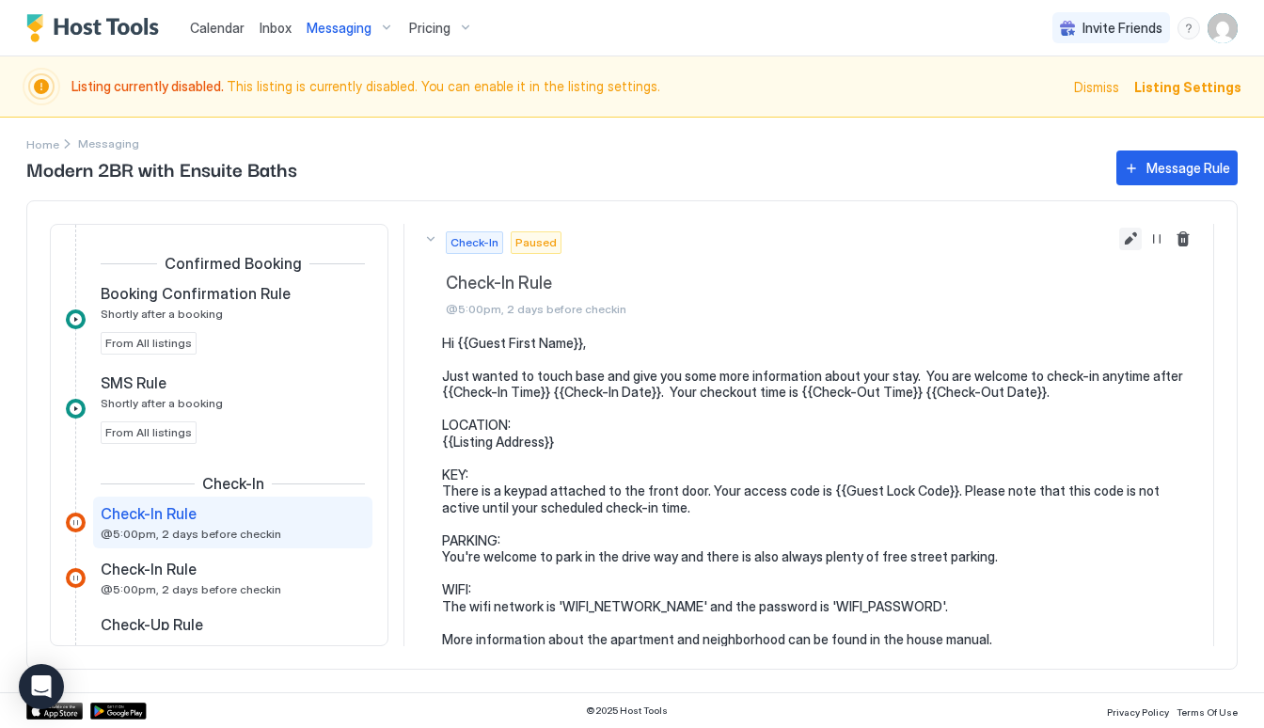
click at [1127, 250] on button "Edit message rule" at bounding box center [1130, 239] width 23 height 23
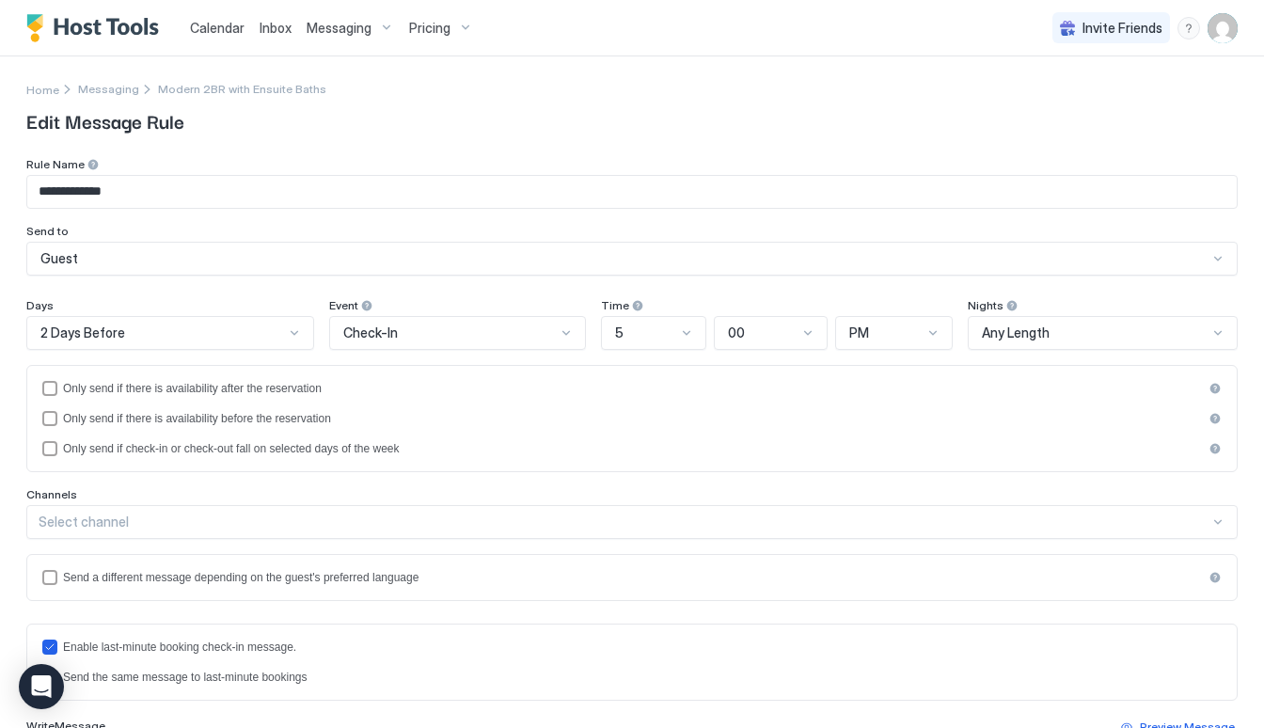
click at [195, 340] on div "2 Days Before" at bounding box center [162, 333] width 244 height 17
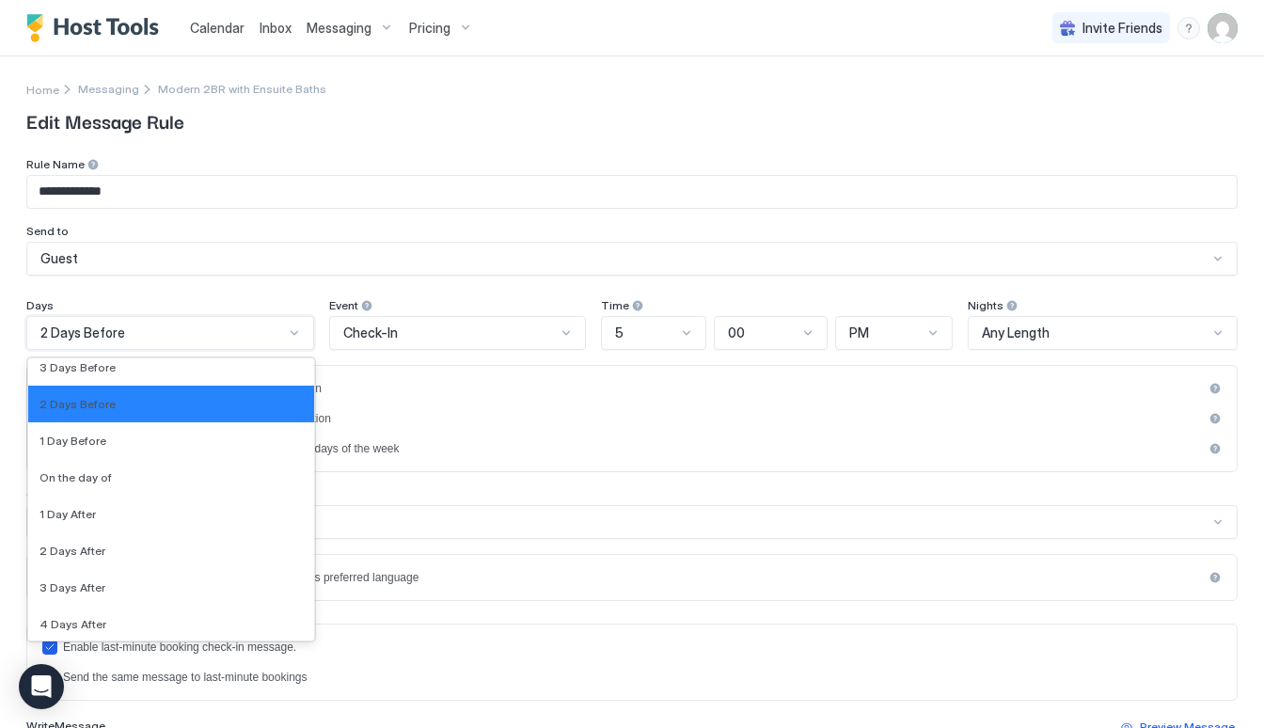
scroll to position [3165, 0]
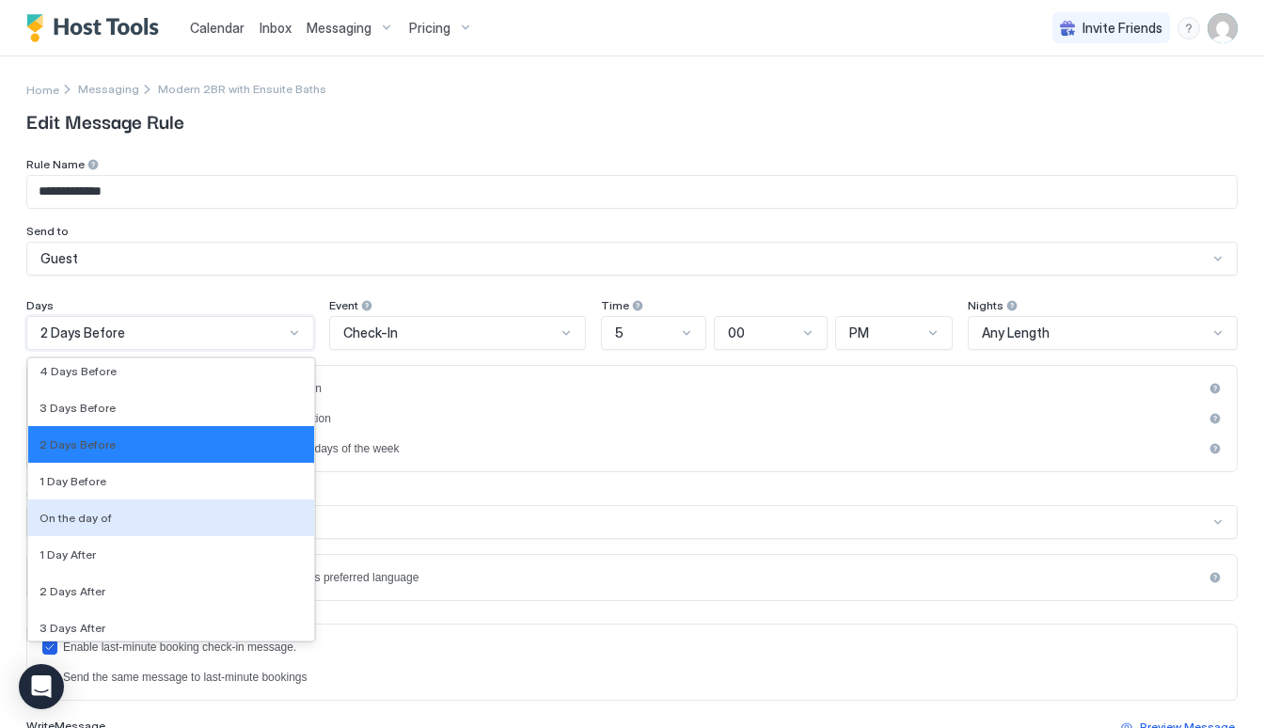
click at [116, 518] on div "On the day of" at bounding box center [171, 518] width 263 height 14
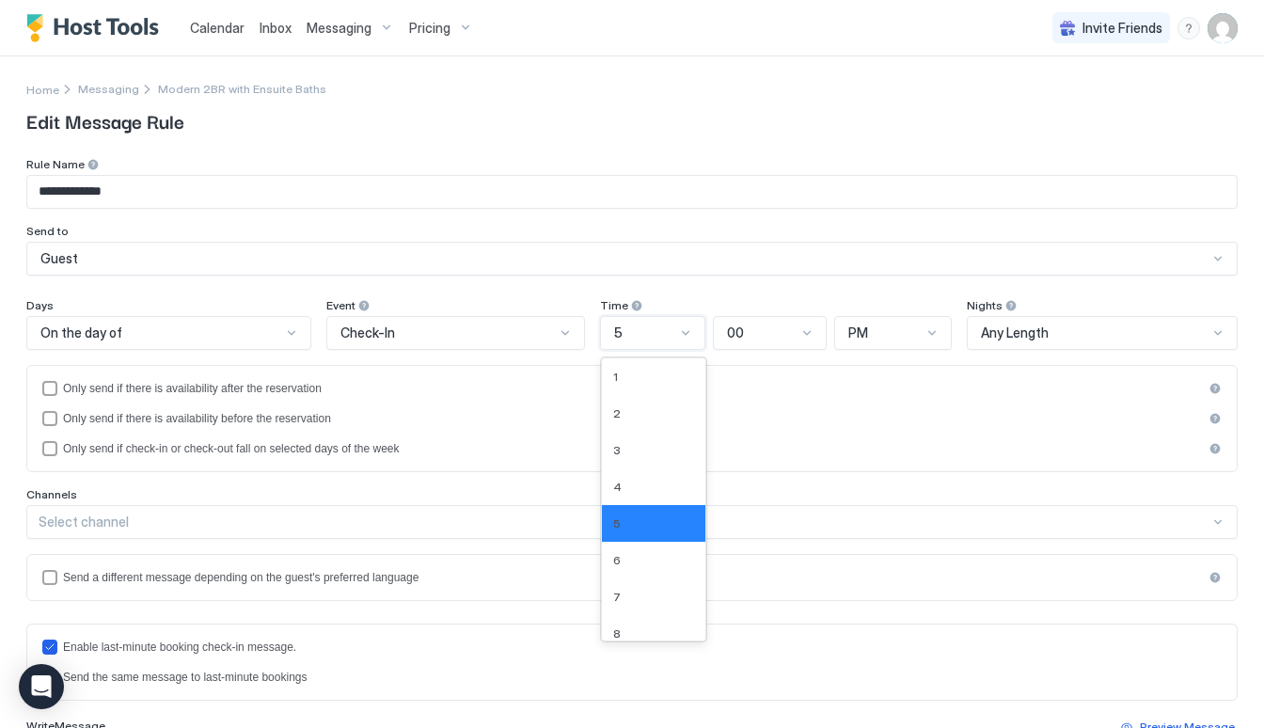
click at [674, 325] on div at bounding box center [644, 333] width 65 height 17
click at [665, 381] on div "1" at bounding box center [653, 377] width 81 height 14
click at [690, 344] on div "1" at bounding box center [653, 333] width 103 height 34
click at [685, 337] on div at bounding box center [683, 332] width 15 height 15
click at [1073, 3] on div "Invite Friends SD" at bounding box center [1145, 28] width 185 height 56
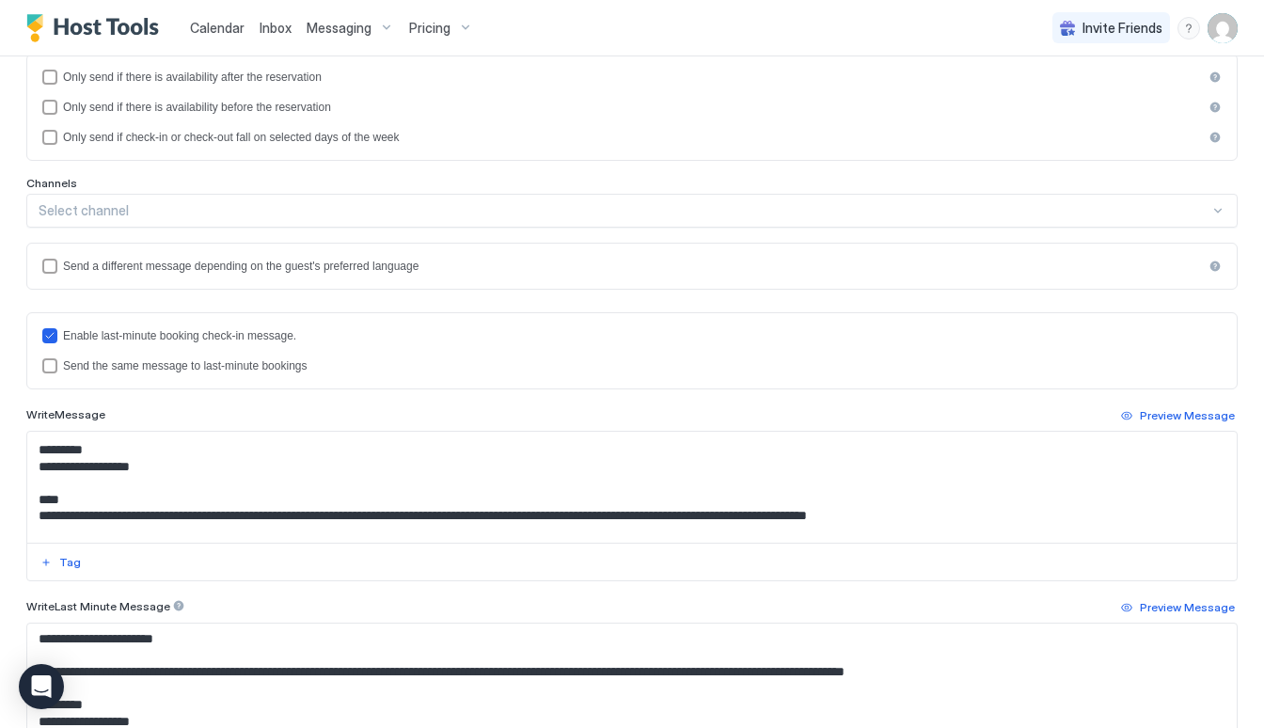
scroll to position [73, 0]
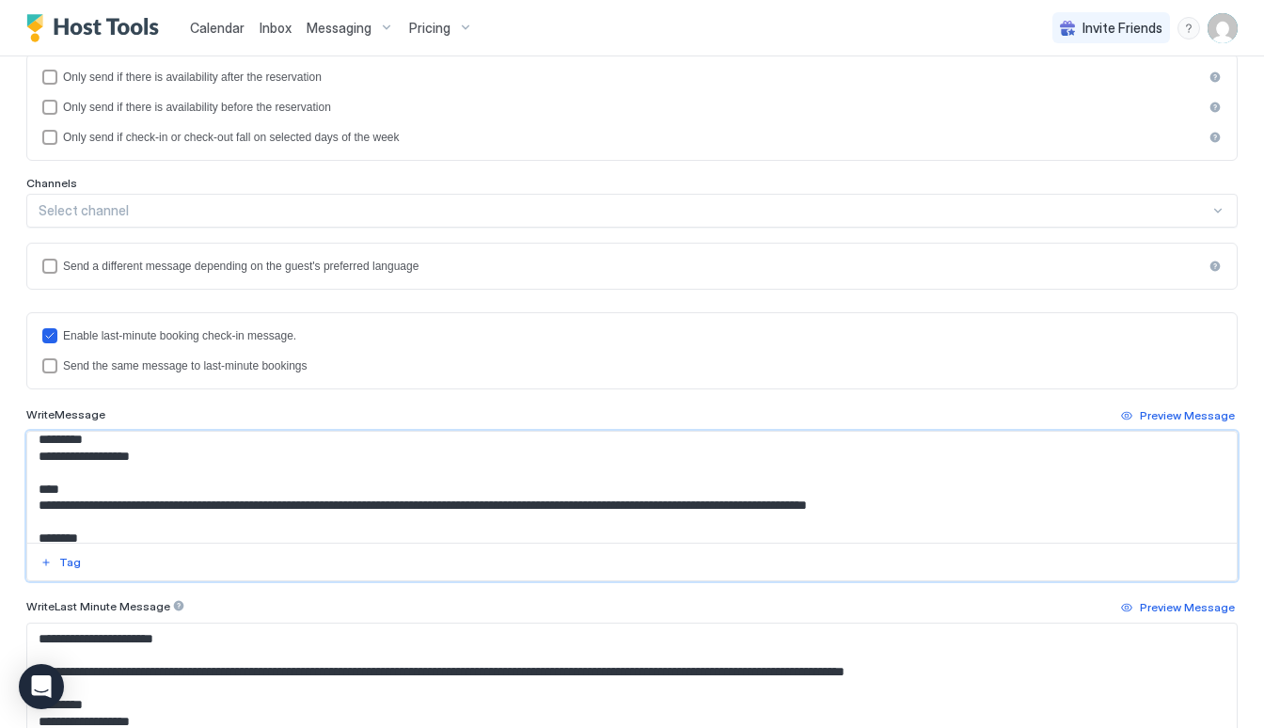
drag, startPoint x: 146, startPoint y: 463, endPoint x: 50, endPoint y: 479, distance: 97.3
click at [50, 479] on textarea "**********" at bounding box center [632, 487] width 1210 height 111
drag, startPoint x: 146, startPoint y: 471, endPoint x: 66, endPoint y: 471, distance: 80.0
click at [66, 471] on textarea "**********" at bounding box center [632, 487] width 1210 height 111
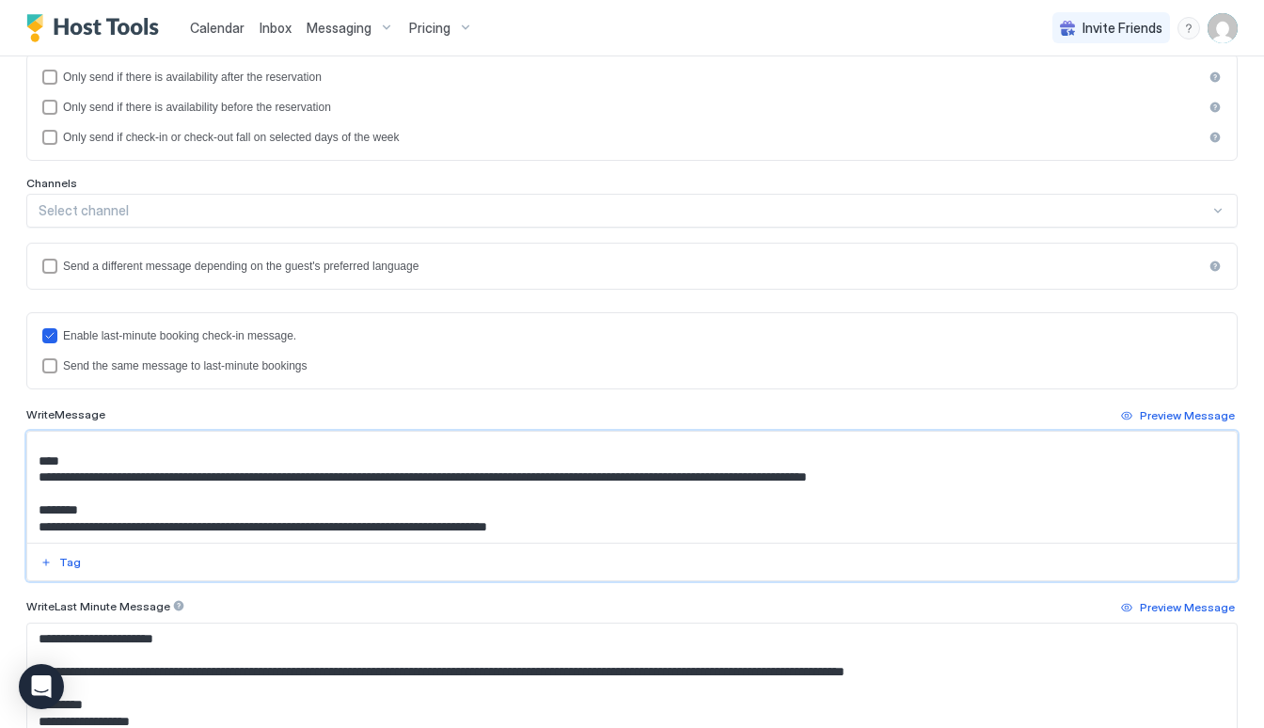
scroll to position [135, 0]
drag, startPoint x: 36, startPoint y: 484, endPoint x: 941, endPoint y: 484, distance: 905.0
click at [941, 484] on textarea "**********" at bounding box center [632, 487] width 1210 height 111
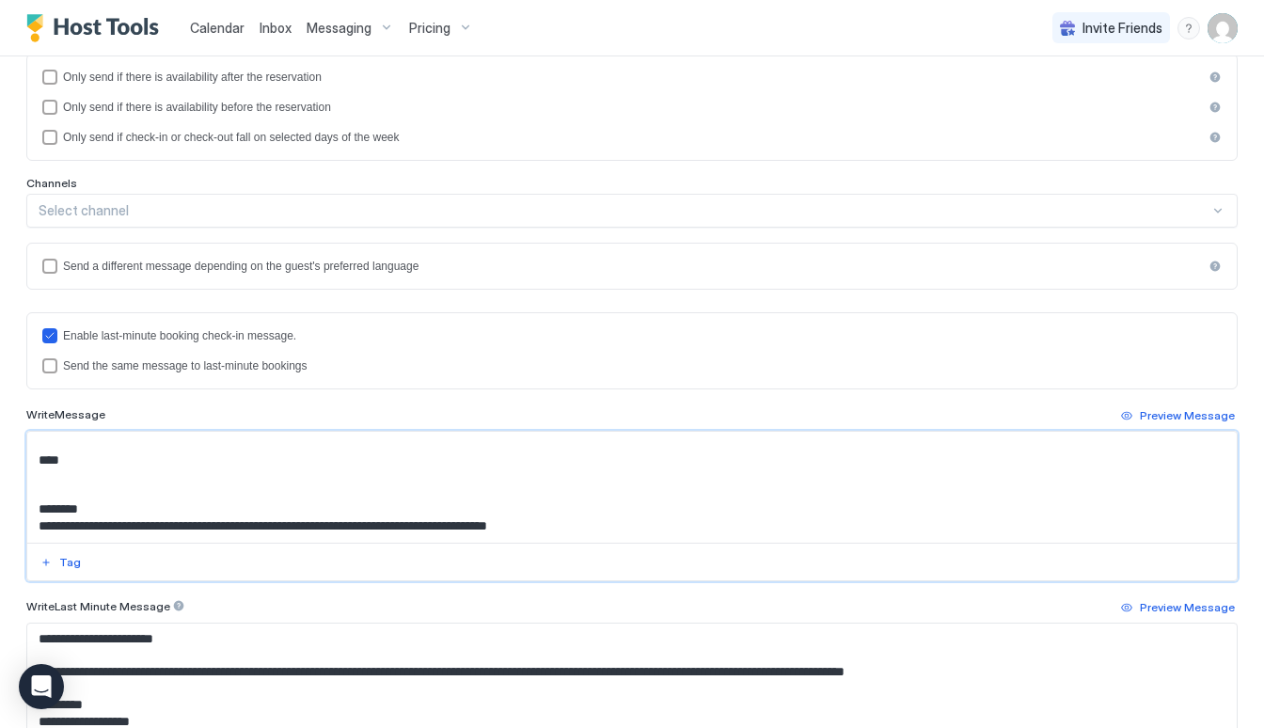
paste textarea "**********"
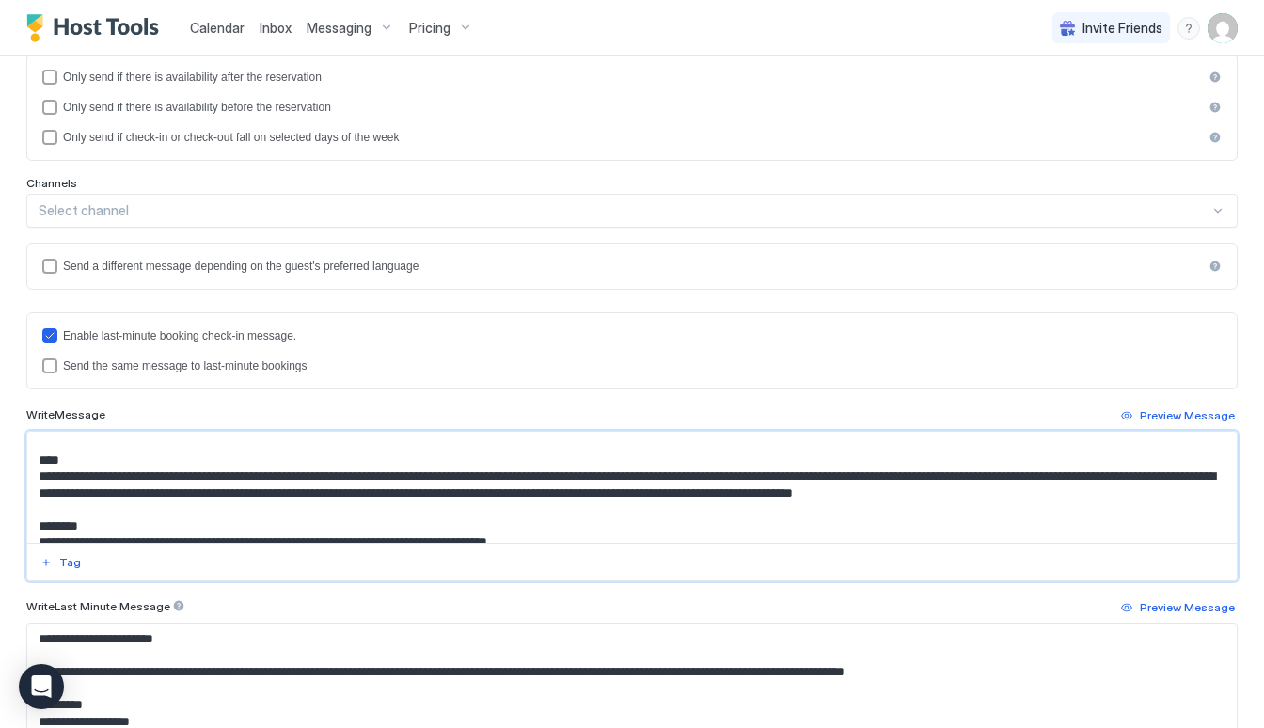
click at [191, 486] on textarea "Input Field" at bounding box center [632, 487] width 1210 height 111
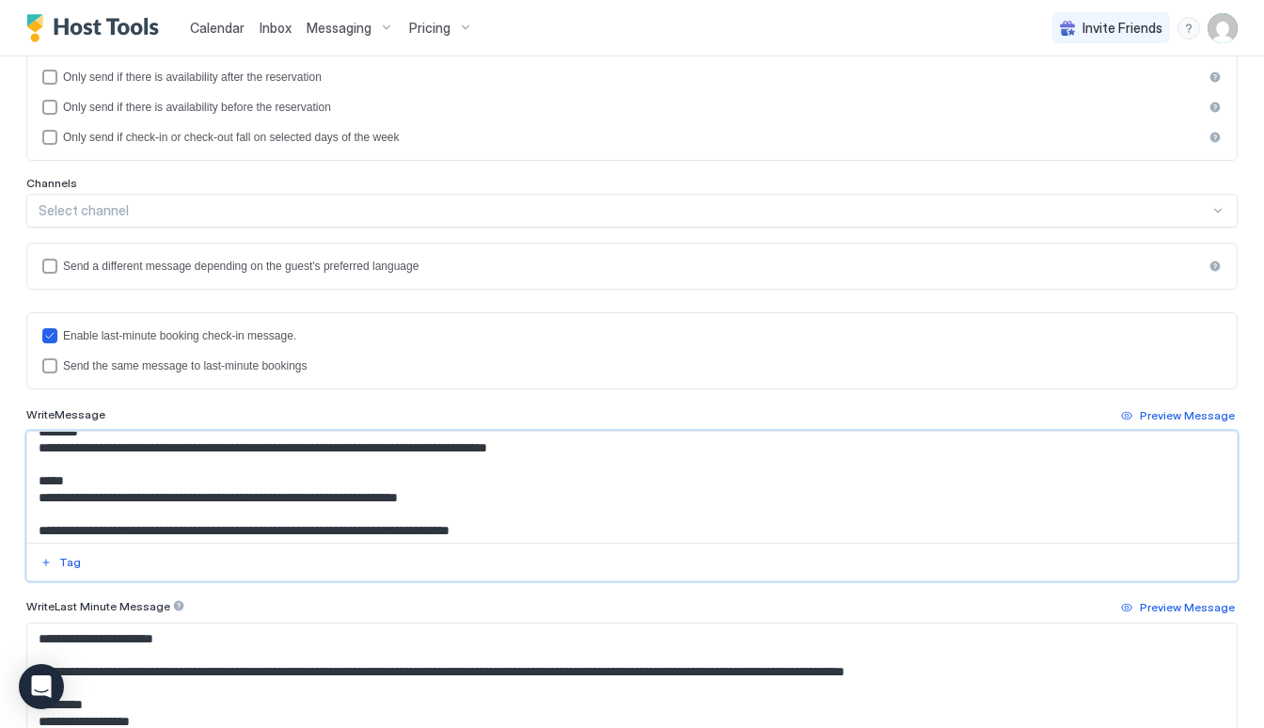
scroll to position [232, 0]
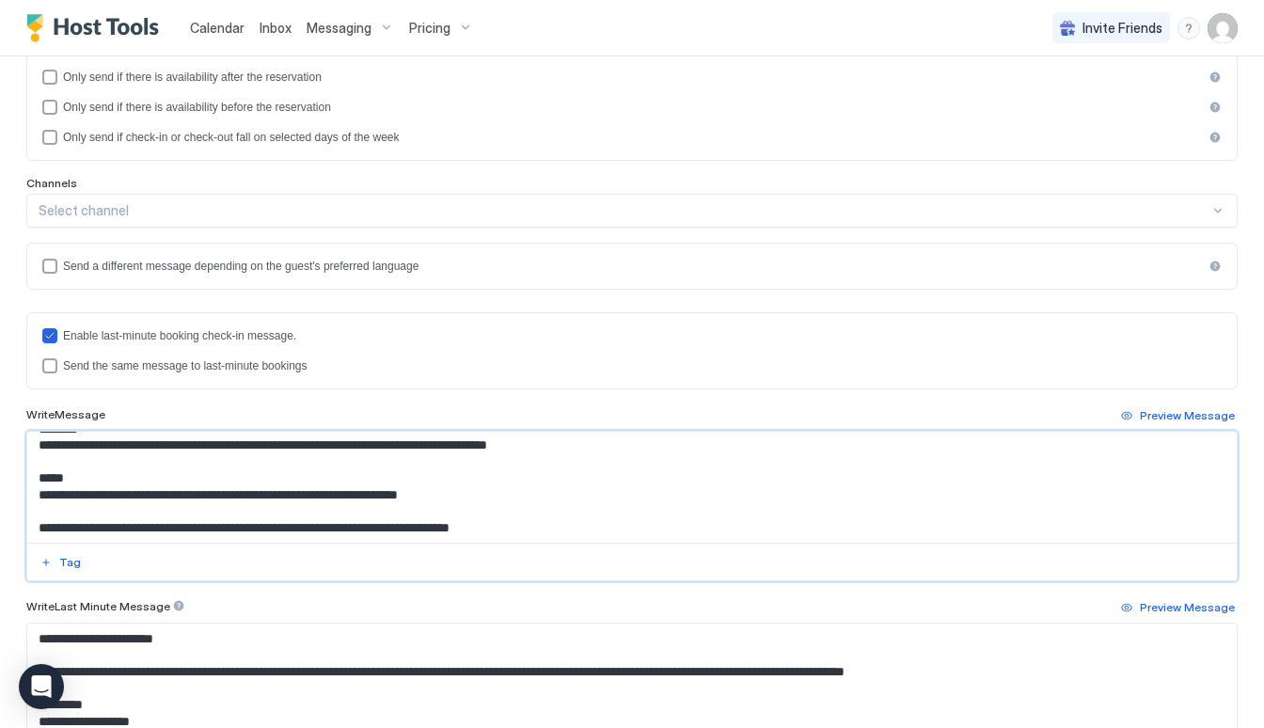
drag, startPoint x: 292, startPoint y: 499, endPoint x: 153, endPoint y: 500, distance: 138.3
click at [153, 500] on textarea "Input Field" at bounding box center [632, 487] width 1210 height 111
click at [230, 503] on textarea "Input Field" at bounding box center [632, 487] width 1210 height 111
click at [250, 506] on textarea "Input Field" at bounding box center [632, 487] width 1210 height 111
click at [476, 500] on textarea "Input Field" at bounding box center [632, 487] width 1210 height 111
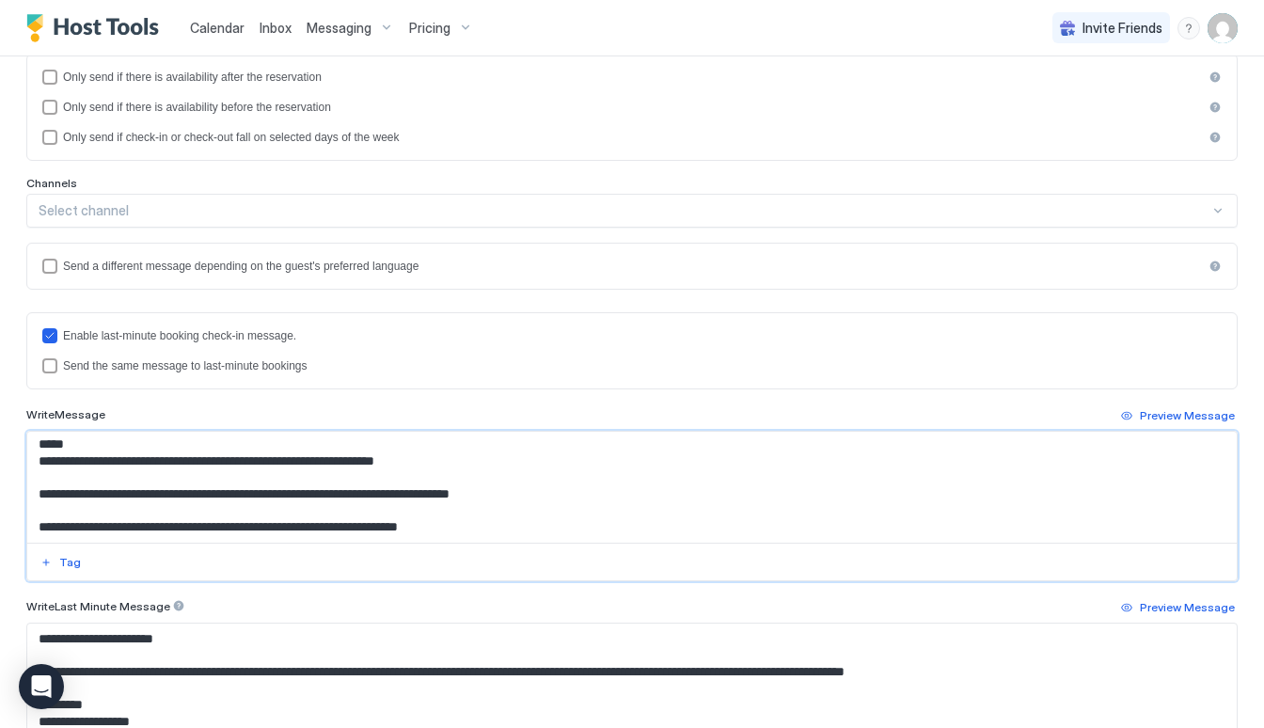
scroll to position [272, 0]
drag, startPoint x: 135, startPoint y: 461, endPoint x: 34, endPoint y: 460, distance: 100.7
click at [34, 460] on textarea "Input Field" at bounding box center [632, 487] width 1210 height 111
click at [246, 459] on textarea "Input Field" at bounding box center [632, 487] width 1210 height 111
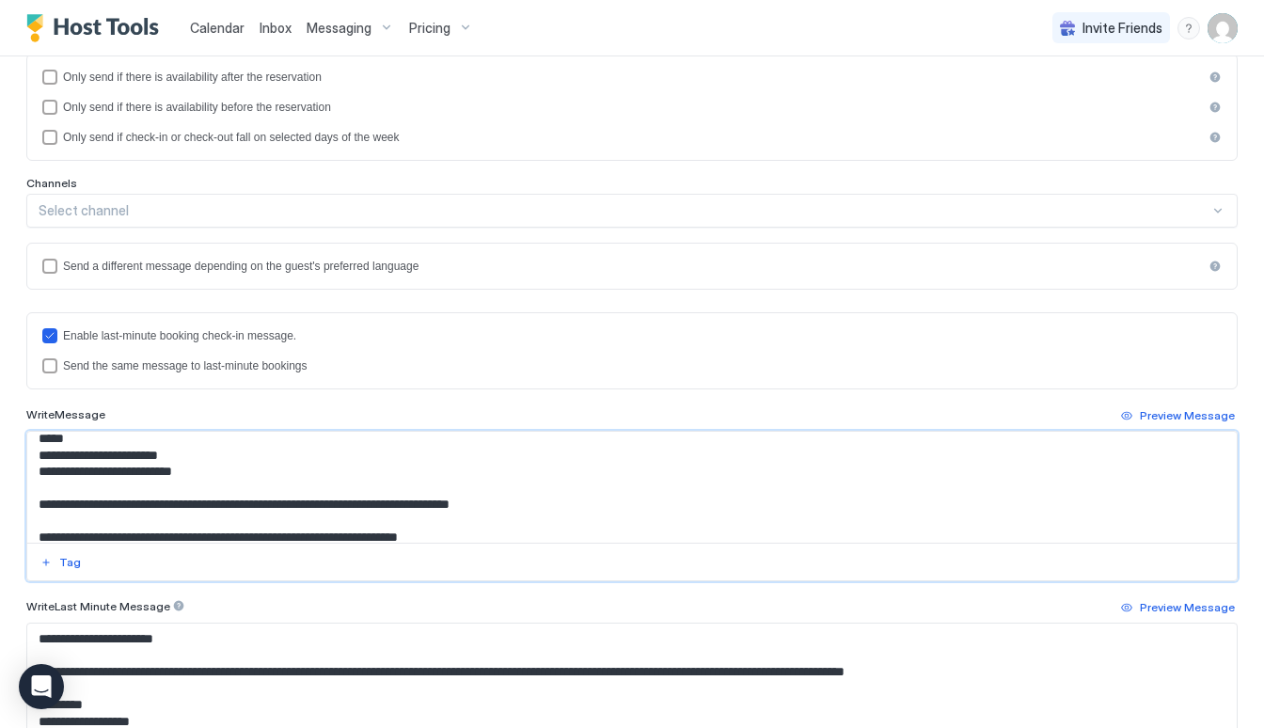
click at [109, 480] on textarea "Input Field" at bounding box center [632, 487] width 1210 height 111
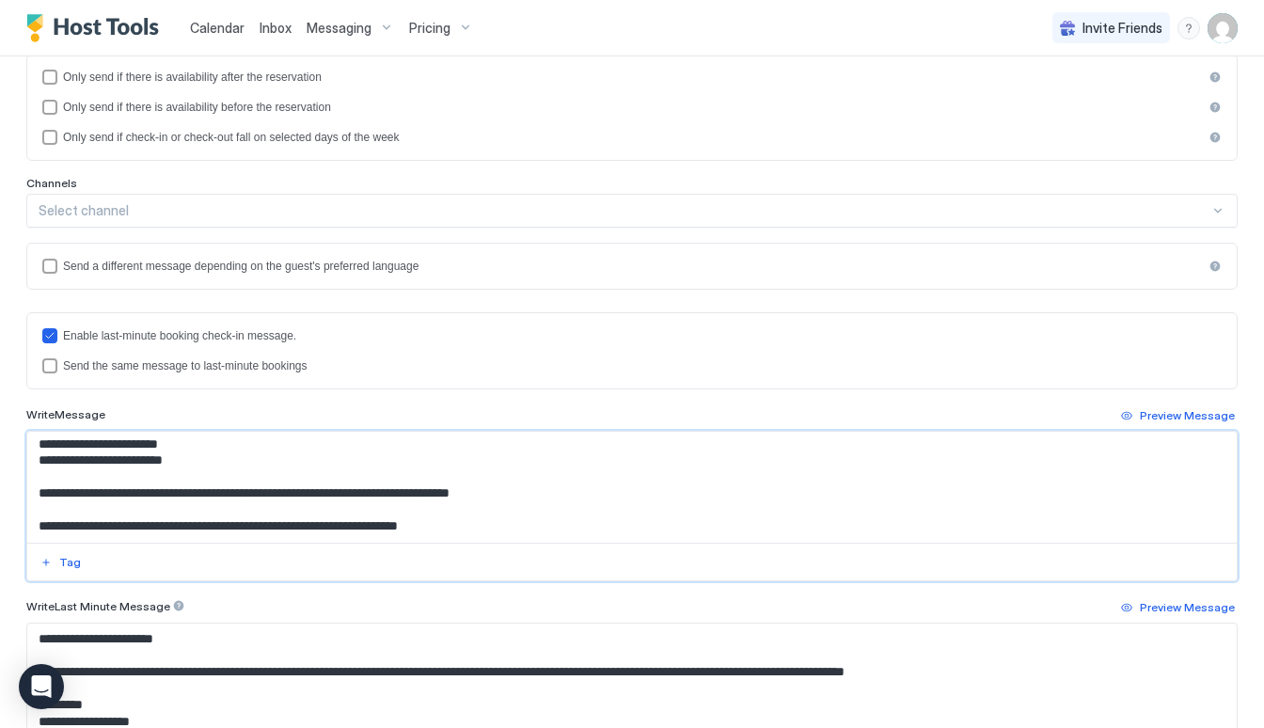
drag, startPoint x: 39, startPoint y: 495, endPoint x: 381, endPoint y: 553, distance: 347.4
click at [381, 553] on div at bounding box center [632, 506] width 1212 height 151
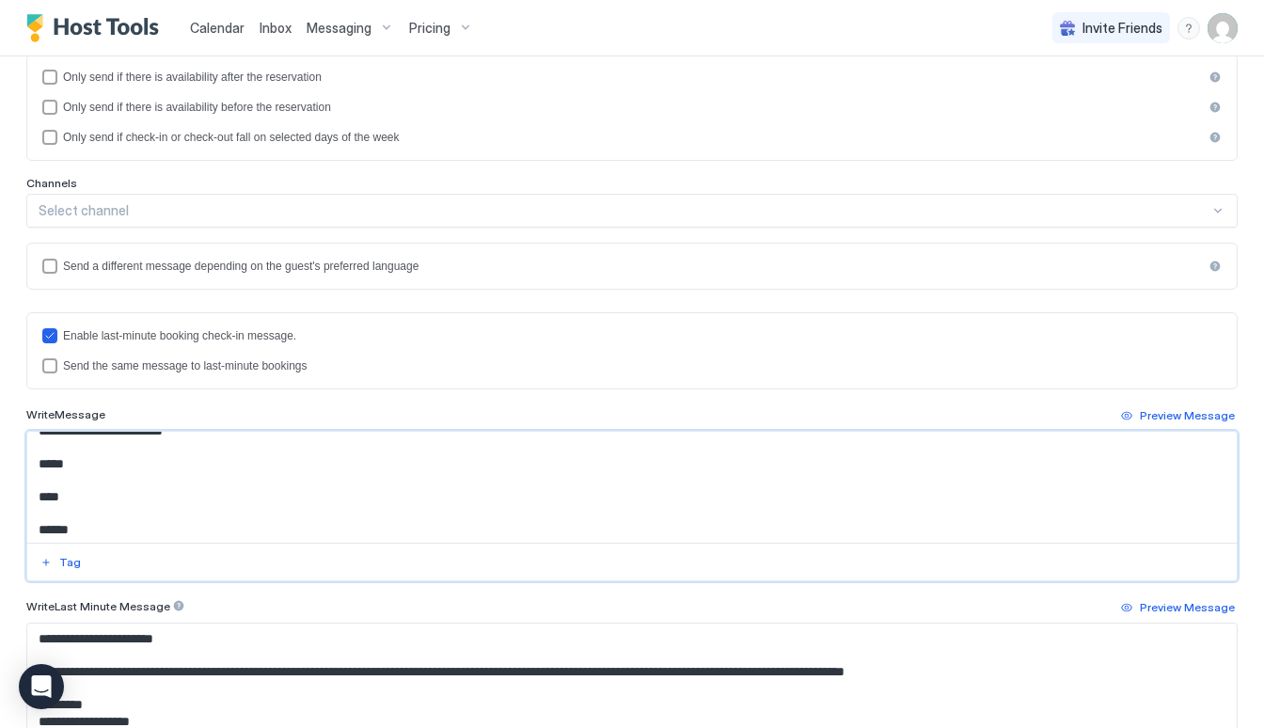
scroll to position [344, 0]
click at [86, 470] on textarea "**********" at bounding box center [632, 487] width 1210 height 111
paste textarea "**********"
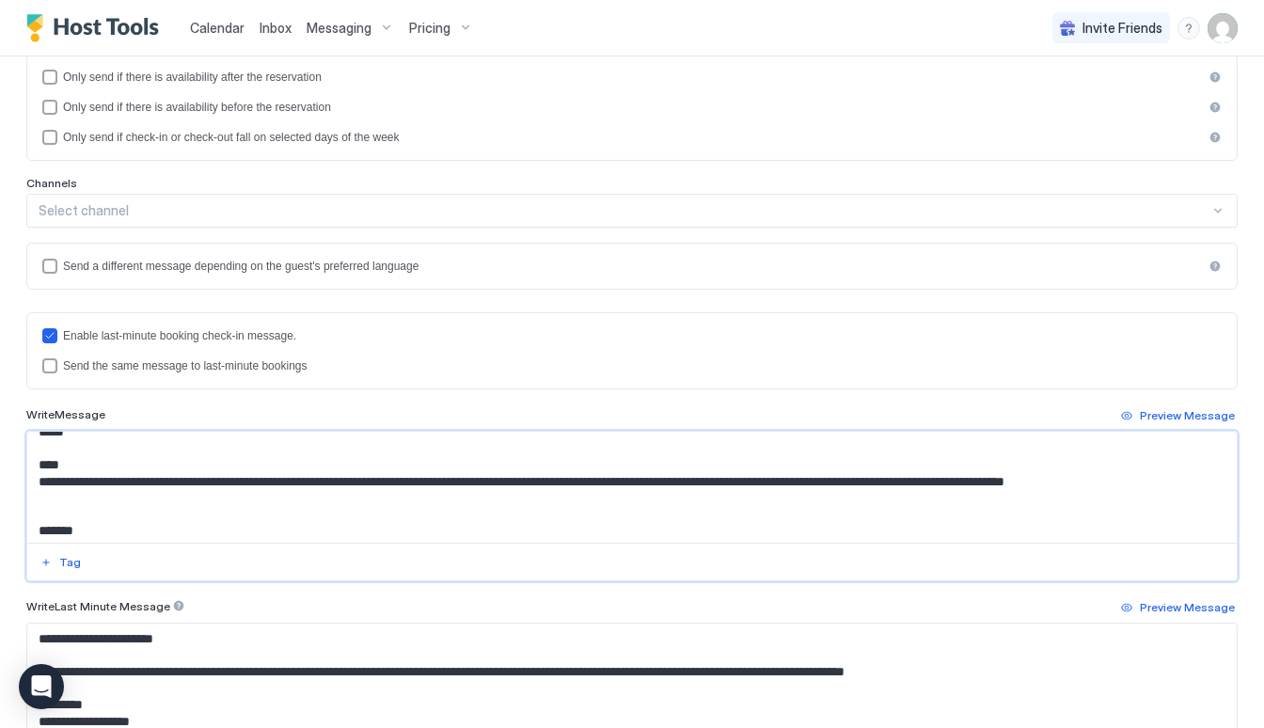
click at [77, 468] on textarea "Input Field" at bounding box center [632, 487] width 1210 height 111
click at [85, 533] on textarea "Input Field" at bounding box center [632, 487] width 1210 height 111
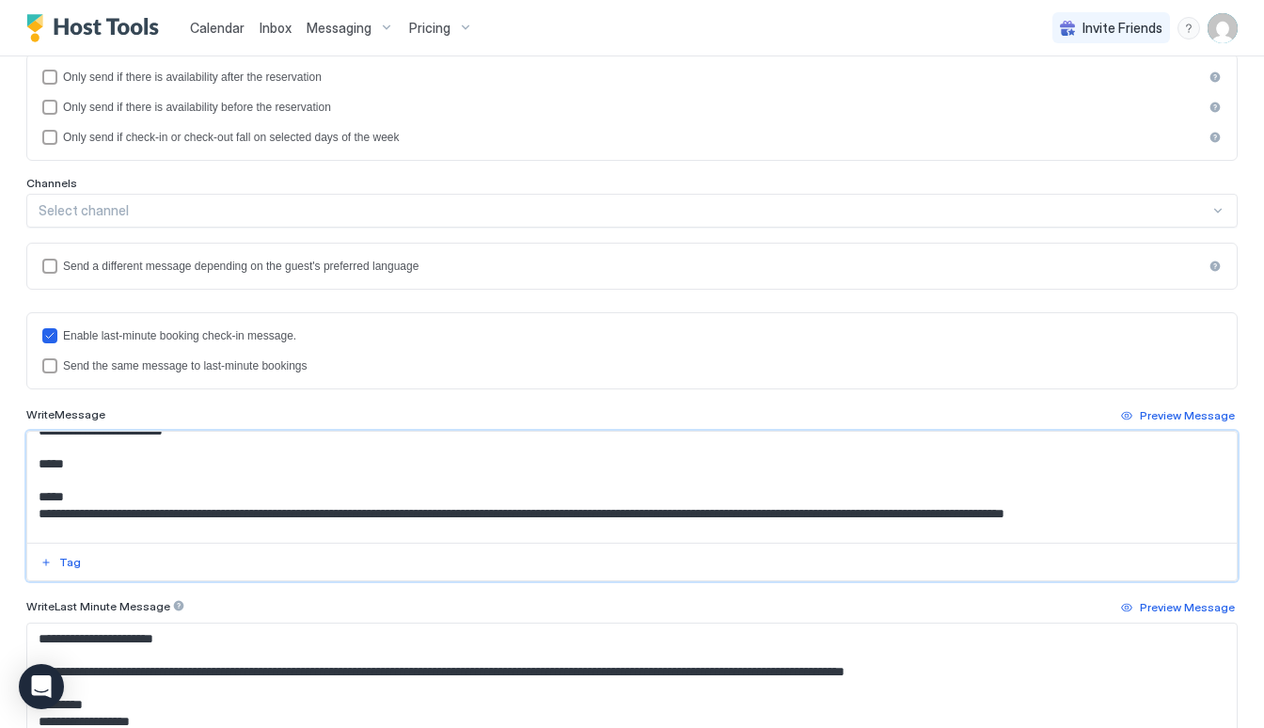
scroll to position [299, 0]
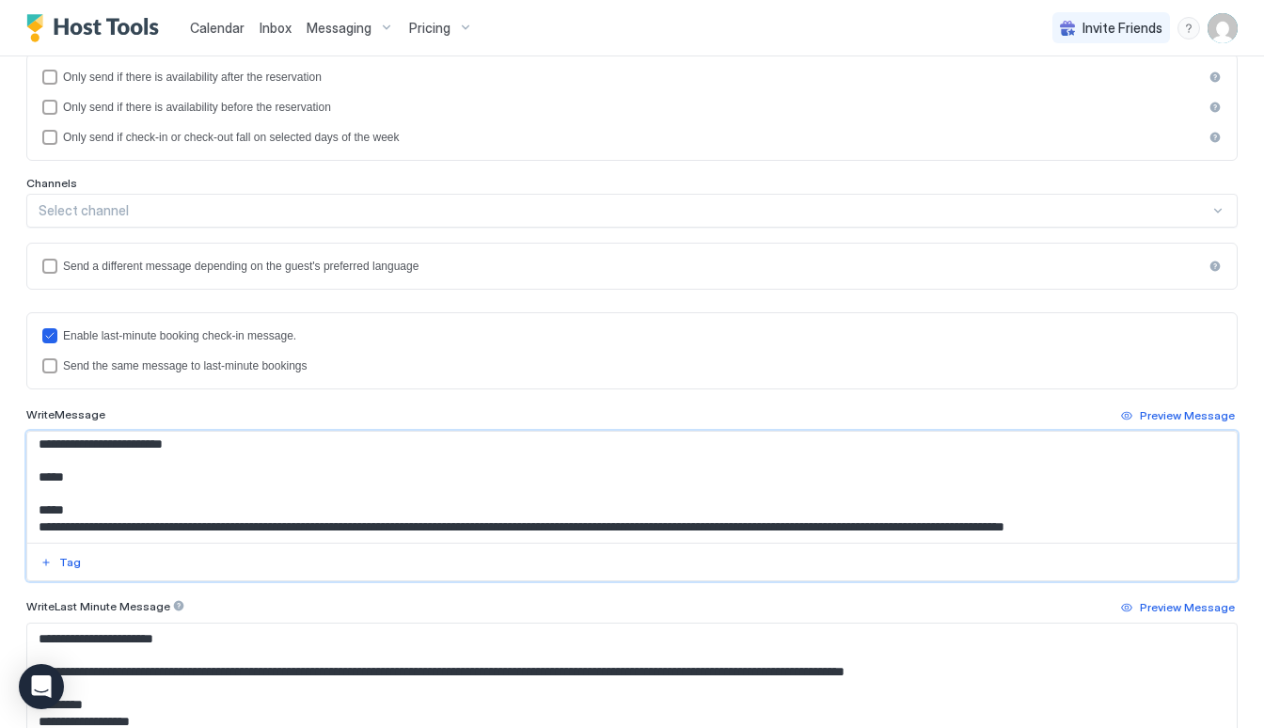
click at [88, 484] on textarea "Input Field" at bounding box center [632, 487] width 1210 height 111
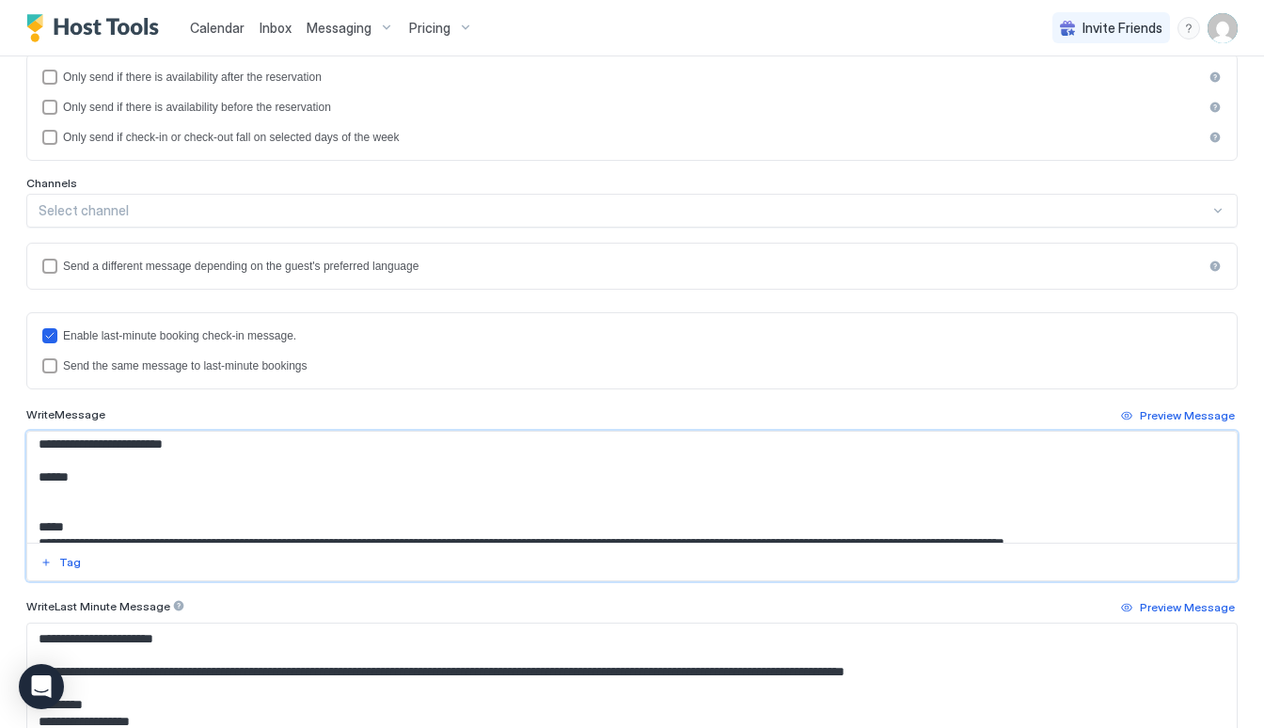
paste textarea "**********"
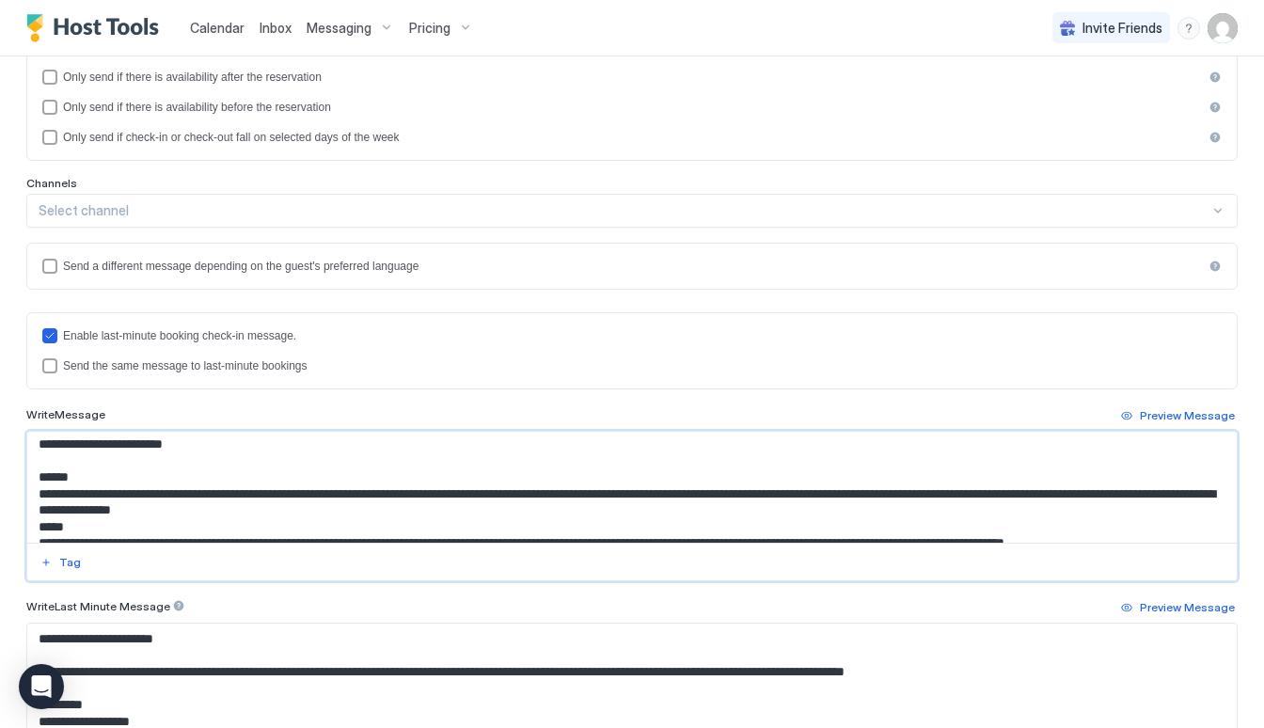
click at [174, 501] on textarea "Input Field" at bounding box center [632, 487] width 1210 height 111
click at [327, 521] on textarea "Input Field" at bounding box center [632, 487] width 1210 height 111
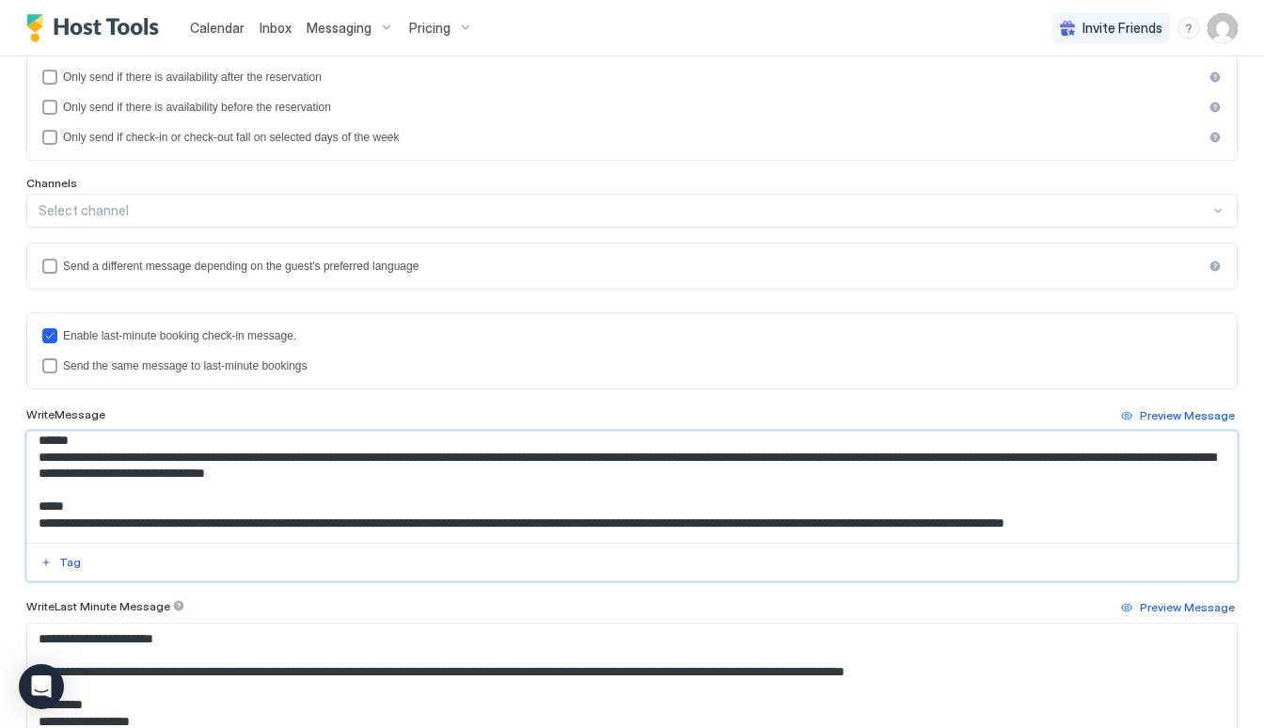
click at [457, 488] on textarea "Input Field" at bounding box center [632, 487] width 1210 height 111
click at [455, 484] on textarea "Input Field" at bounding box center [632, 487] width 1210 height 111
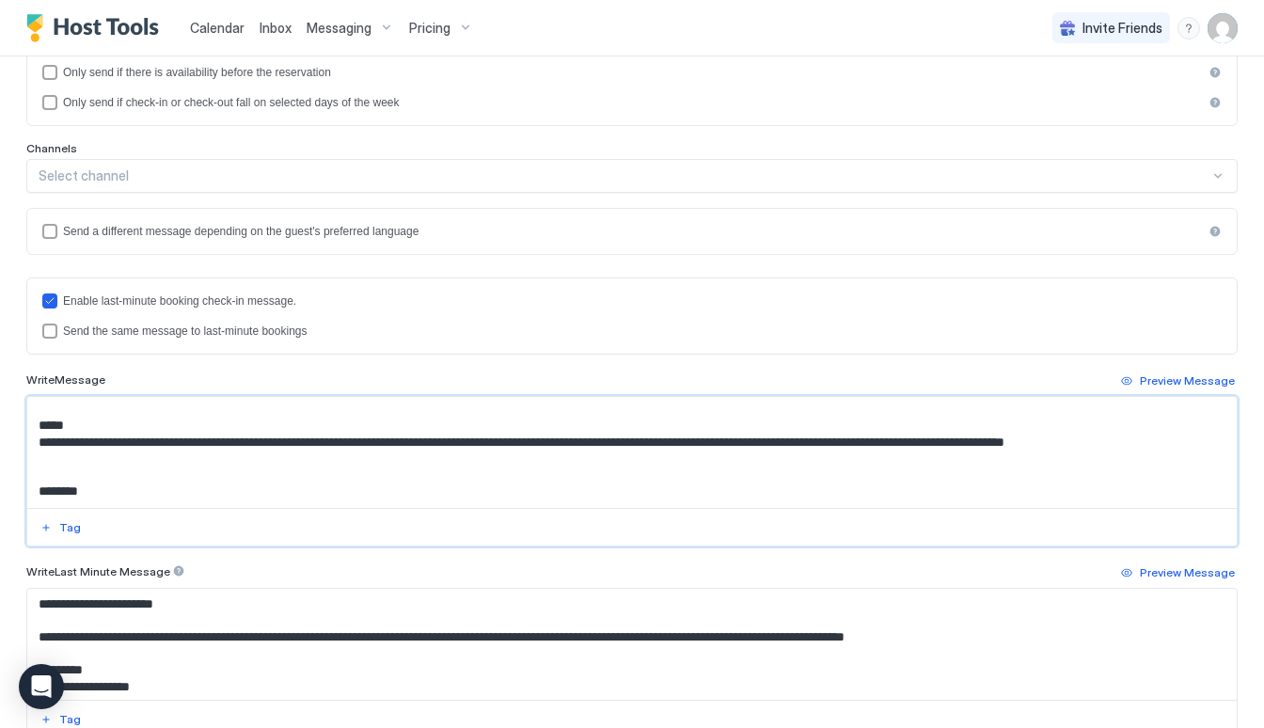
scroll to position [381, 0]
click at [744, 443] on textarea "Input Field" at bounding box center [632, 452] width 1210 height 111
click at [353, 500] on textarea "Input Field" at bounding box center [632, 452] width 1210 height 111
paste textarea "**********"
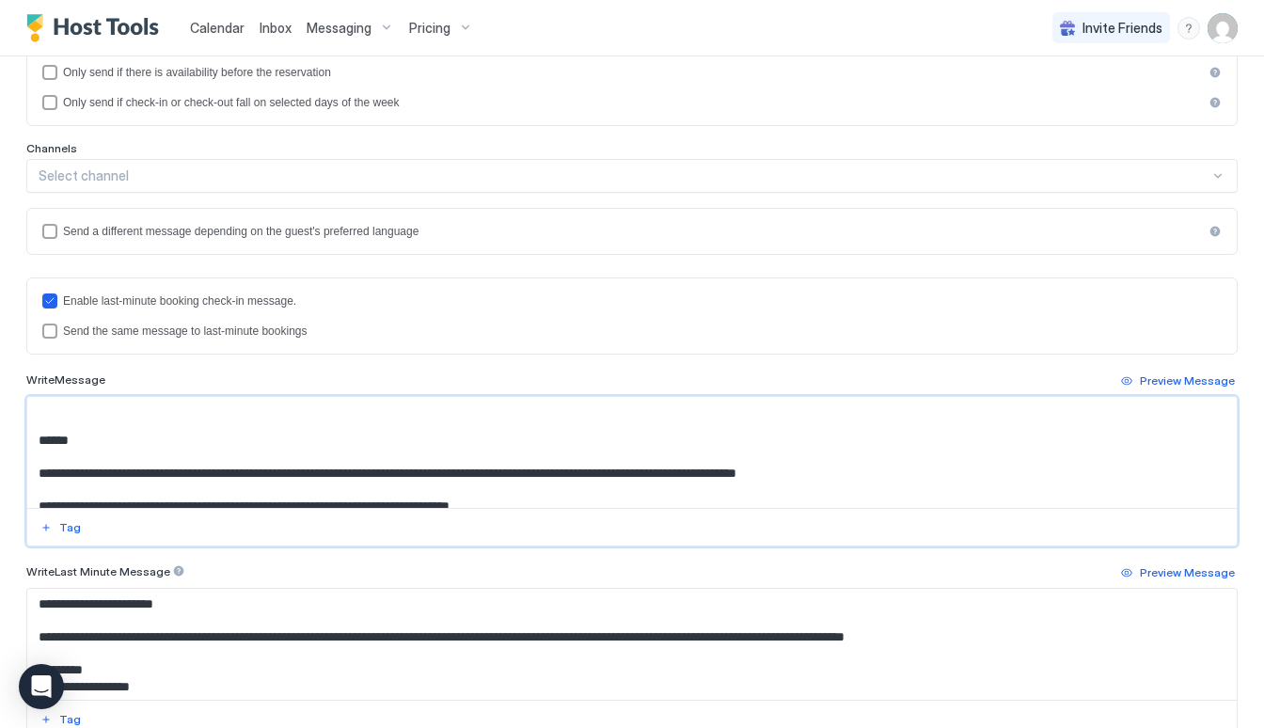
scroll to position [427, 0]
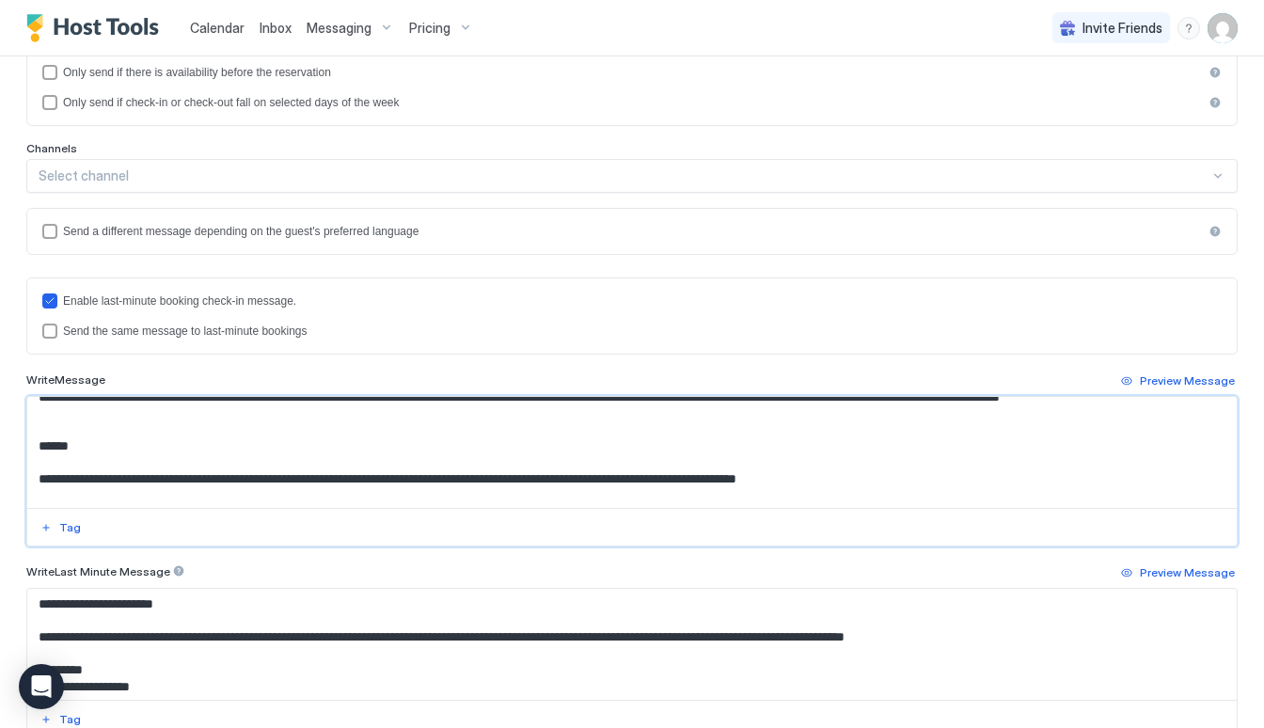
drag, startPoint x: 554, startPoint y: 479, endPoint x: 196, endPoint y: 482, distance: 358.4
click at [196, 482] on textarea "Input Field" at bounding box center [632, 452] width 1210 height 111
drag, startPoint x: 568, startPoint y: 488, endPoint x: 267, endPoint y: 482, distance: 301.1
click at [267, 482] on textarea "Input Field" at bounding box center [632, 452] width 1210 height 111
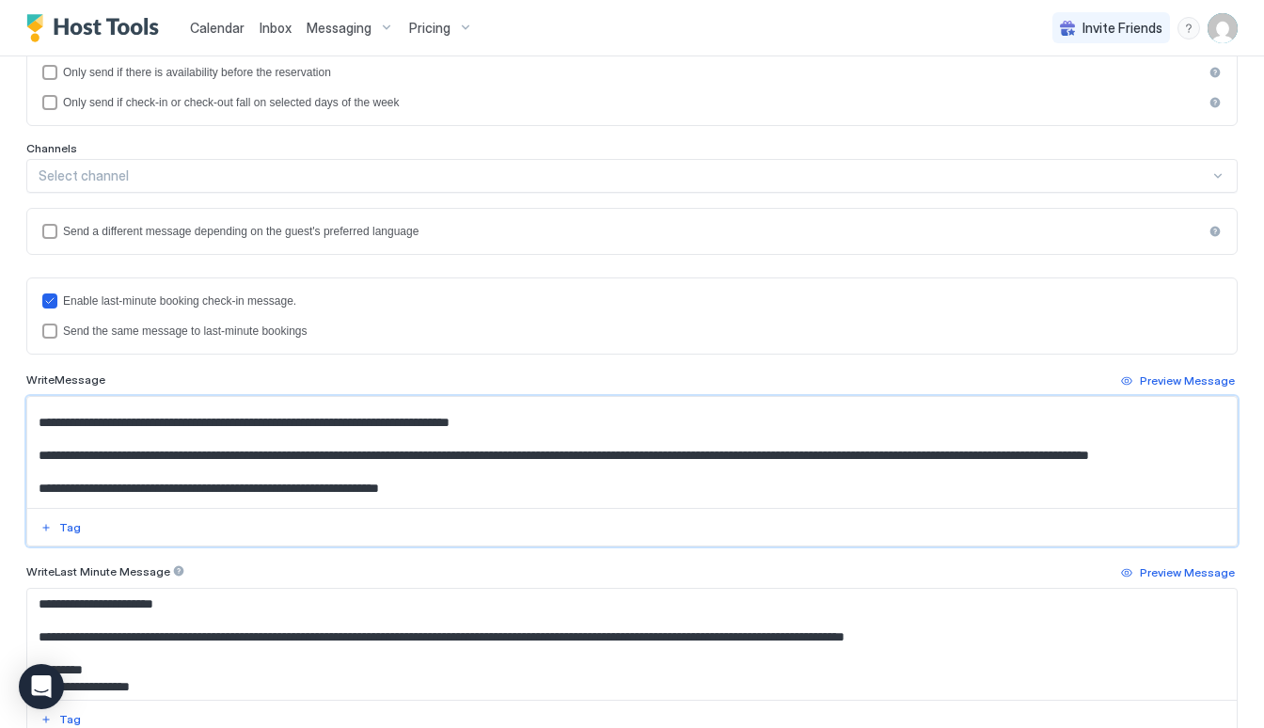
scroll to position [518, 0]
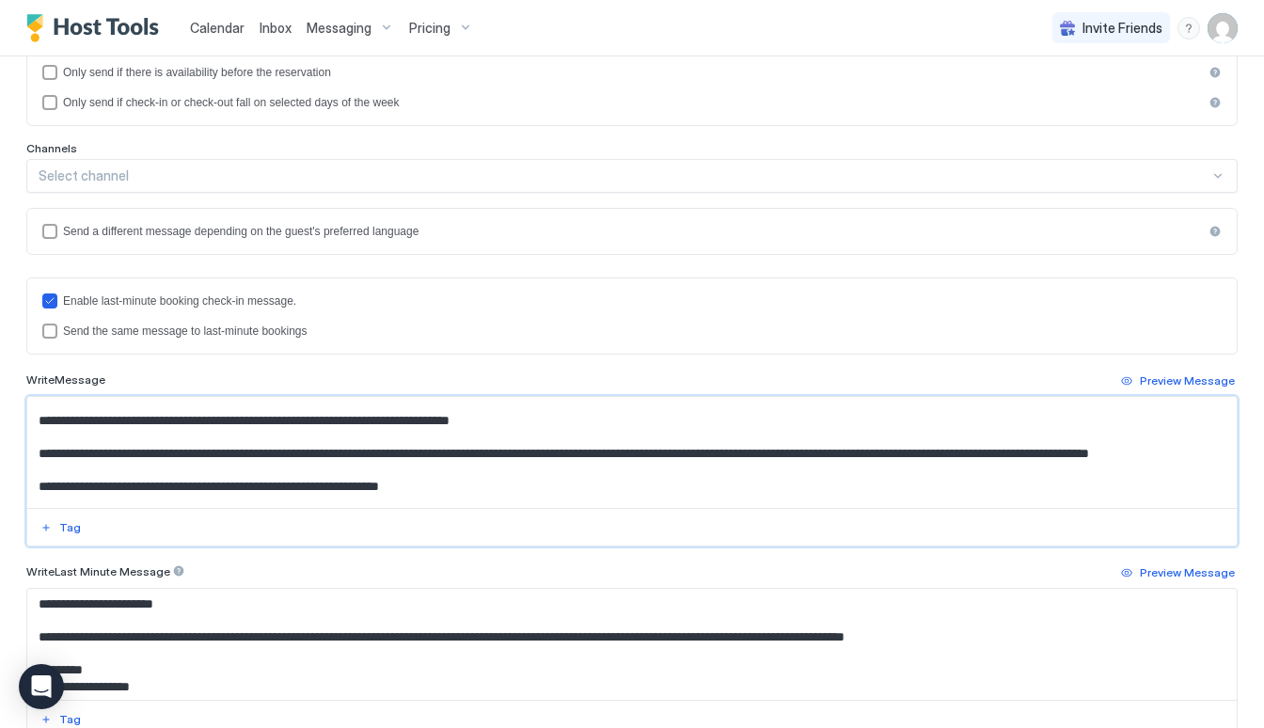
drag, startPoint x: 219, startPoint y: 454, endPoint x: 119, endPoint y: 454, distance: 99.7
click at [119, 454] on textarea "Input Field" at bounding box center [632, 452] width 1210 height 111
click at [429, 457] on textarea "Input Field" at bounding box center [632, 452] width 1210 height 111
drag, startPoint x: 429, startPoint y: 457, endPoint x: 550, endPoint y: 454, distance: 121.4
click at [550, 454] on textarea "Input Field" at bounding box center [632, 452] width 1210 height 111
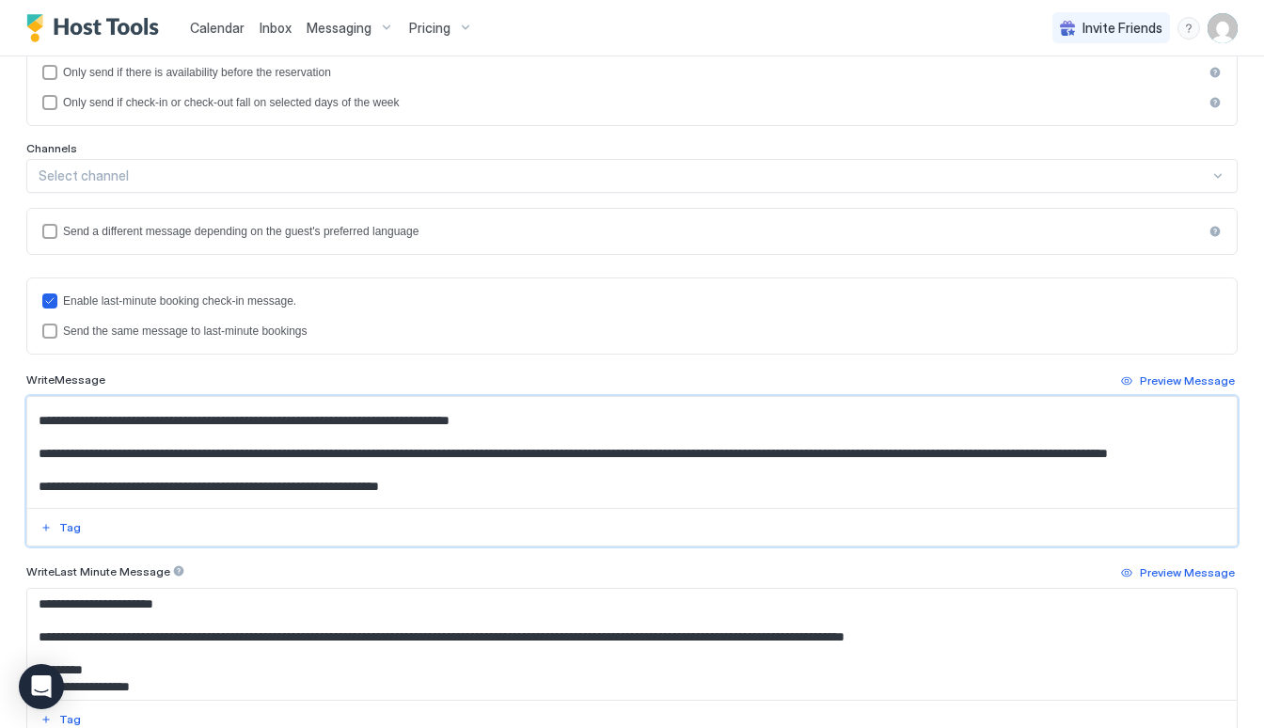
drag, startPoint x: 550, startPoint y: 454, endPoint x: 468, endPoint y: 459, distance: 82.0
click at [468, 459] on textarea "Input Field" at bounding box center [632, 452] width 1210 height 111
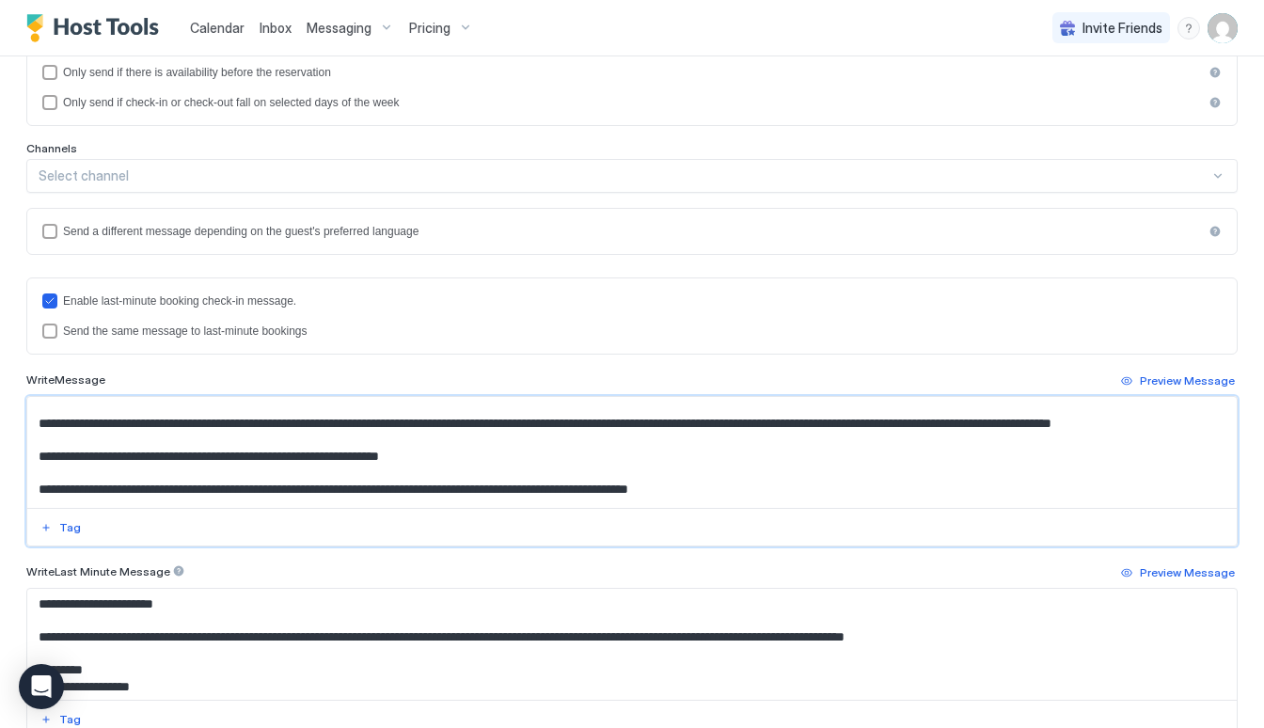
drag, startPoint x: 340, startPoint y: 472, endPoint x: 214, endPoint y: 471, distance: 125.1
click at [214, 471] on textarea "Input Field" at bounding box center [632, 452] width 1210 height 111
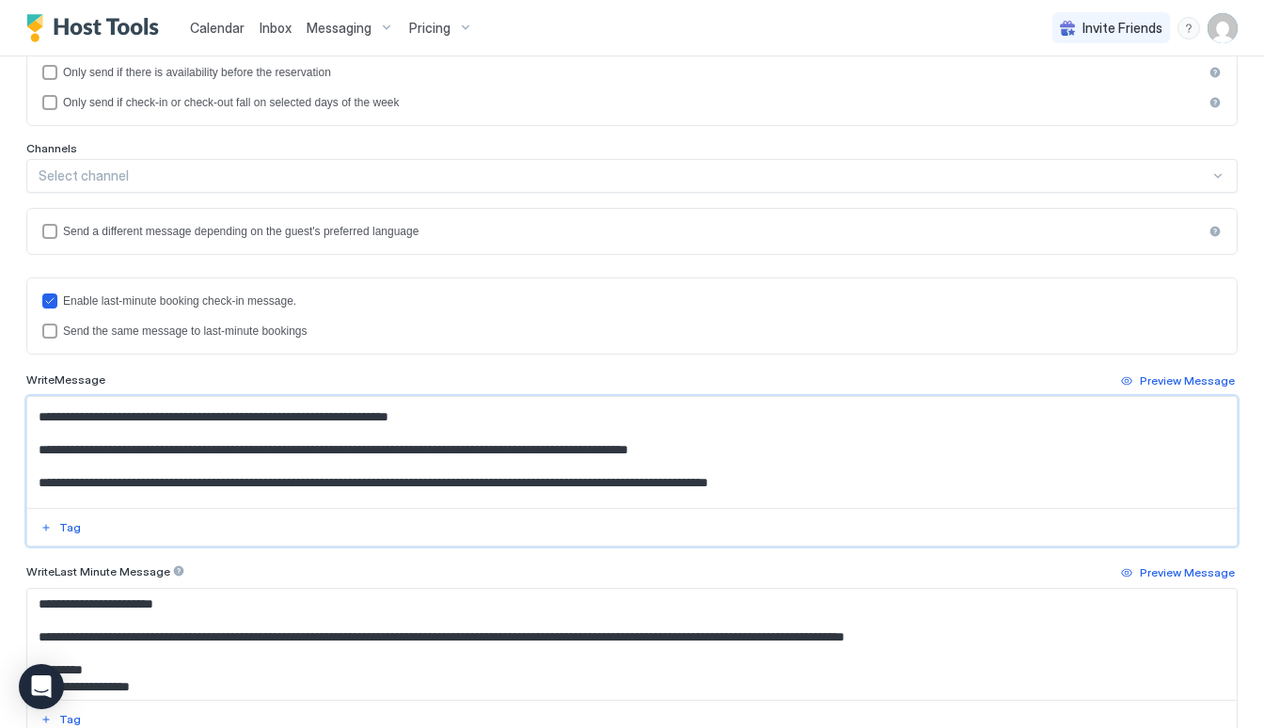
click at [198, 432] on textarea "Input Field" at bounding box center [632, 452] width 1210 height 111
click at [430, 430] on textarea "Input Field" at bounding box center [632, 452] width 1210 height 111
drag, startPoint x: 42, startPoint y: 465, endPoint x: 544, endPoint y: 459, distance: 501.4
click at [544, 460] on textarea "Input Field" at bounding box center [632, 452] width 1210 height 111
drag, startPoint x: 769, startPoint y: 457, endPoint x: 43, endPoint y: 456, distance: 725.3
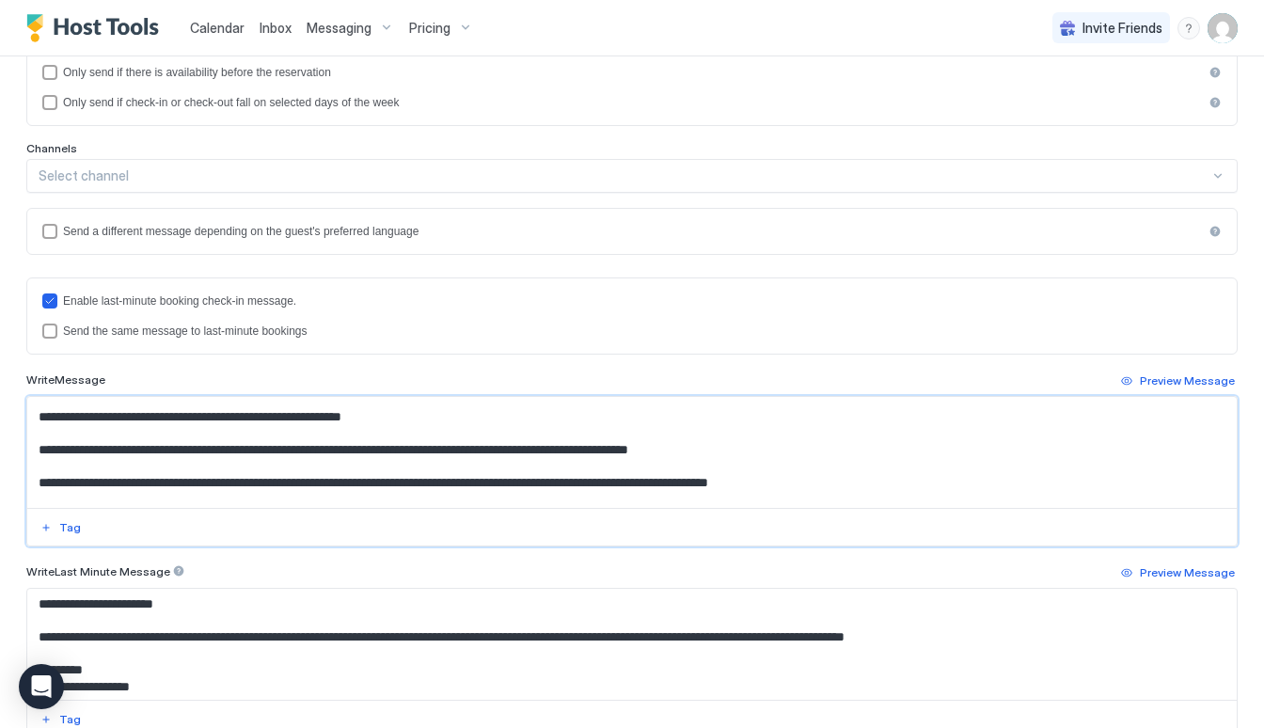
click at [43, 456] on textarea "Input Field" at bounding box center [632, 452] width 1210 height 111
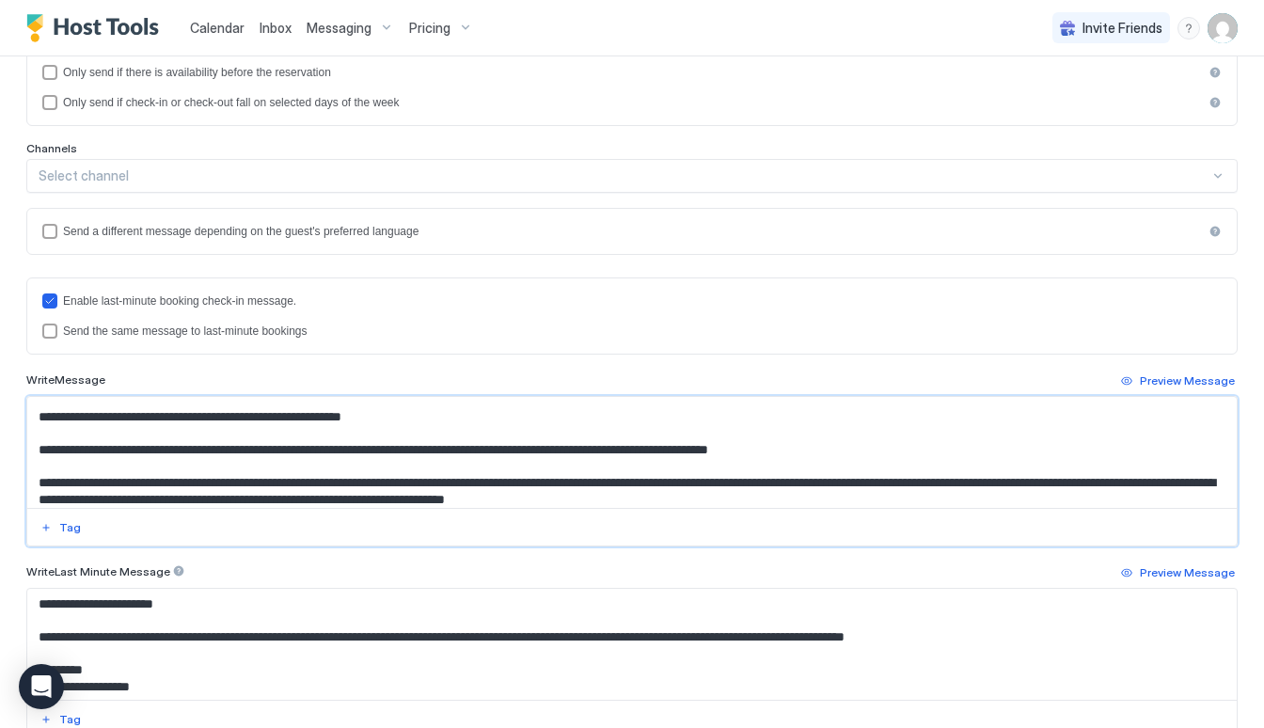
drag, startPoint x: 38, startPoint y: 463, endPoint x: 697, endPoint y: 472, distance: 659.5
click at [697, 472] on textarea "Input Field" at bounding box center [632, 452] width 1210 height 111
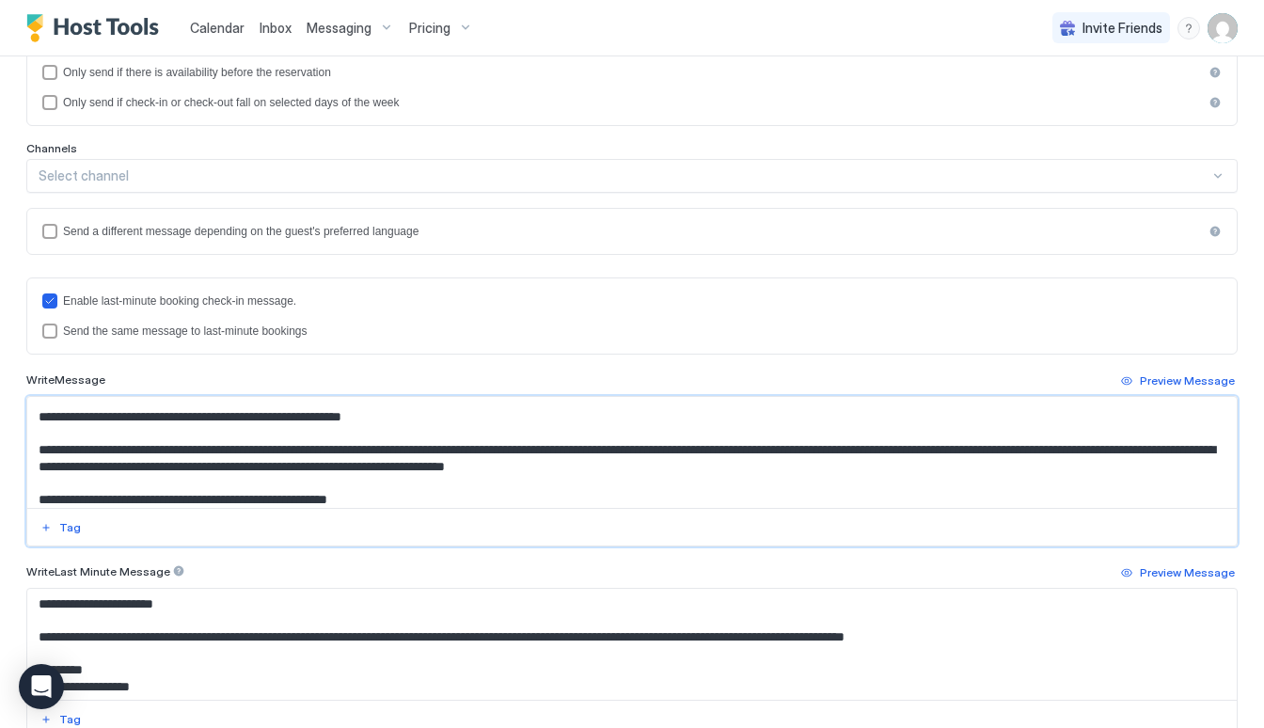
drag, startPoint x: 387, startPoint y: 465, endPoint x: 262, endPoint y: 463, distance: 124.2
click at [262, 463] on textarea "Input Field" at bounding box center [632, 452] width 1210 height 111
drag, startPoint x: 655, startPoint y: 465, endPoint x: 994, endPoint y: 457, distance: 339.7
click at [994, 457] on textarea "Input Field" at bounding box center [632, 452] width 1210 height 111
click at [117, 484] on textarea "Input Field" at bounding box center [632, 452] width 1210 height 111
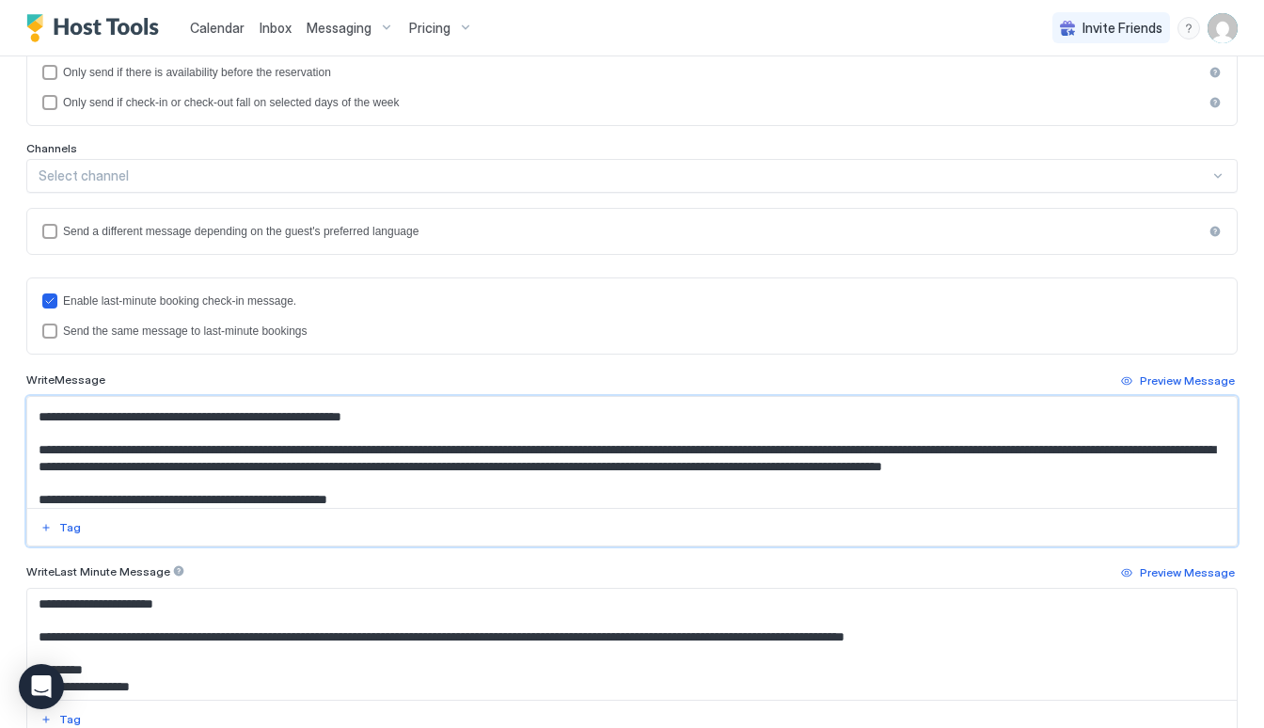
click at [559, 482] on textarea "Input Field" at bounding box center [632, 452] width 1210 height 111
drag, startPoint x: 555, startPoint y: 482, endPoint x: 620, endPoint y: 507, distance: 69.7
click at [620, 507] on textarea "Input Field" at bounding box center [632, 452] width 1210 height 111
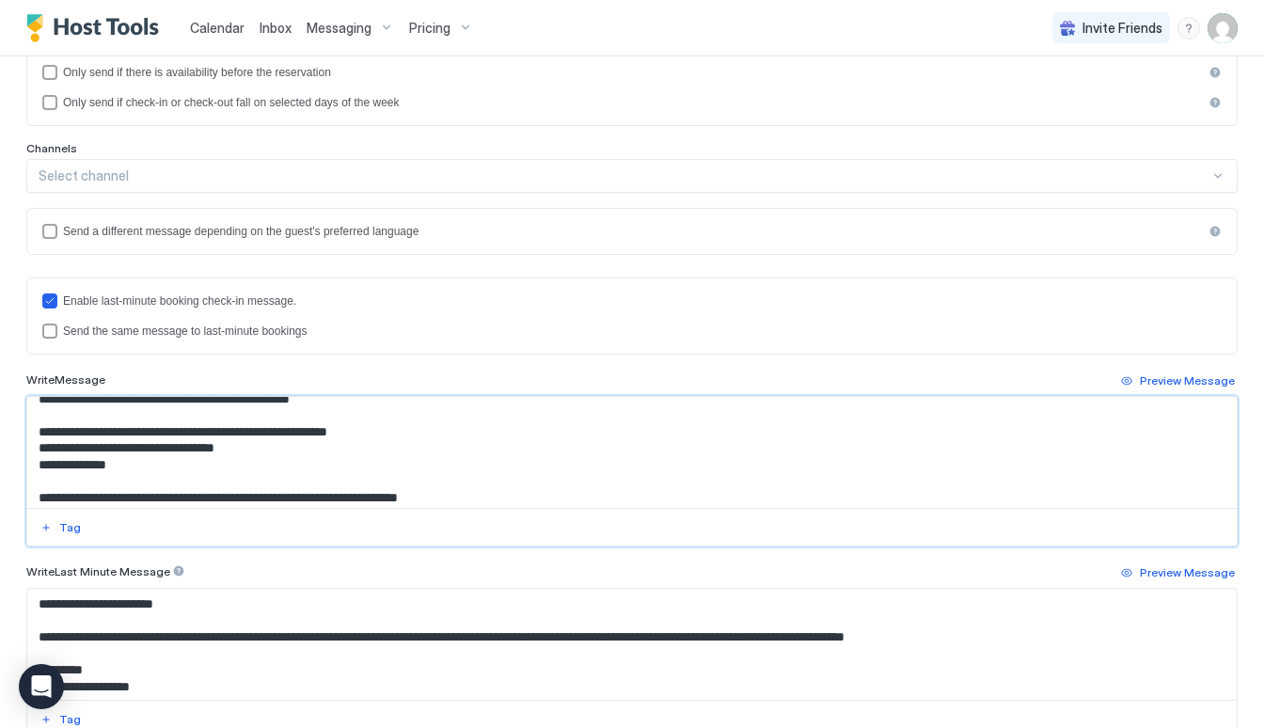
scroll to position [664, 0]
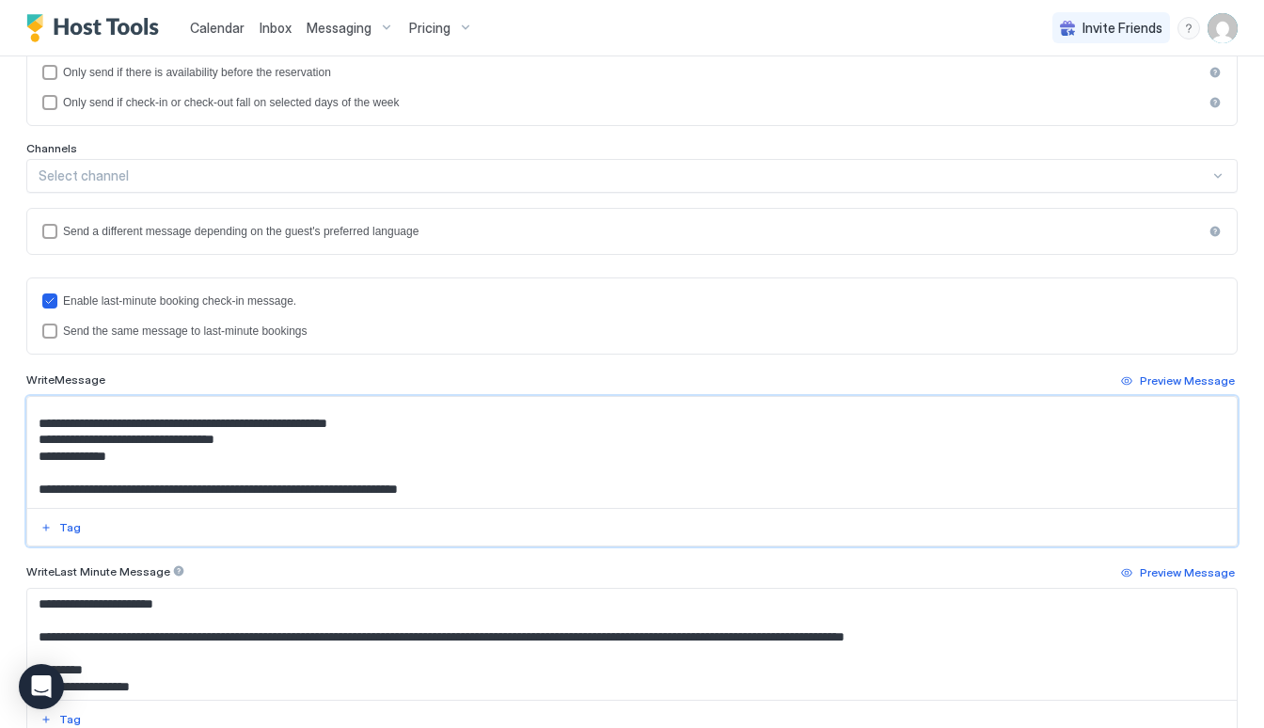
click at [352, 435] on textarea "Input Field" at bounding box center [632, 452] width 1210 height 111
click at [268, 435] on textarea "Input Field" at bounding box center [632, 452] width 1210 height 111
drag, startPoint x: 296, startPoint y: 452, endPoint x: 40, endPoint y: 452, distance: 255.9
click at [40, 452] on textarea "Input Field" at bounding box center [632, 452] width 1210 height 111
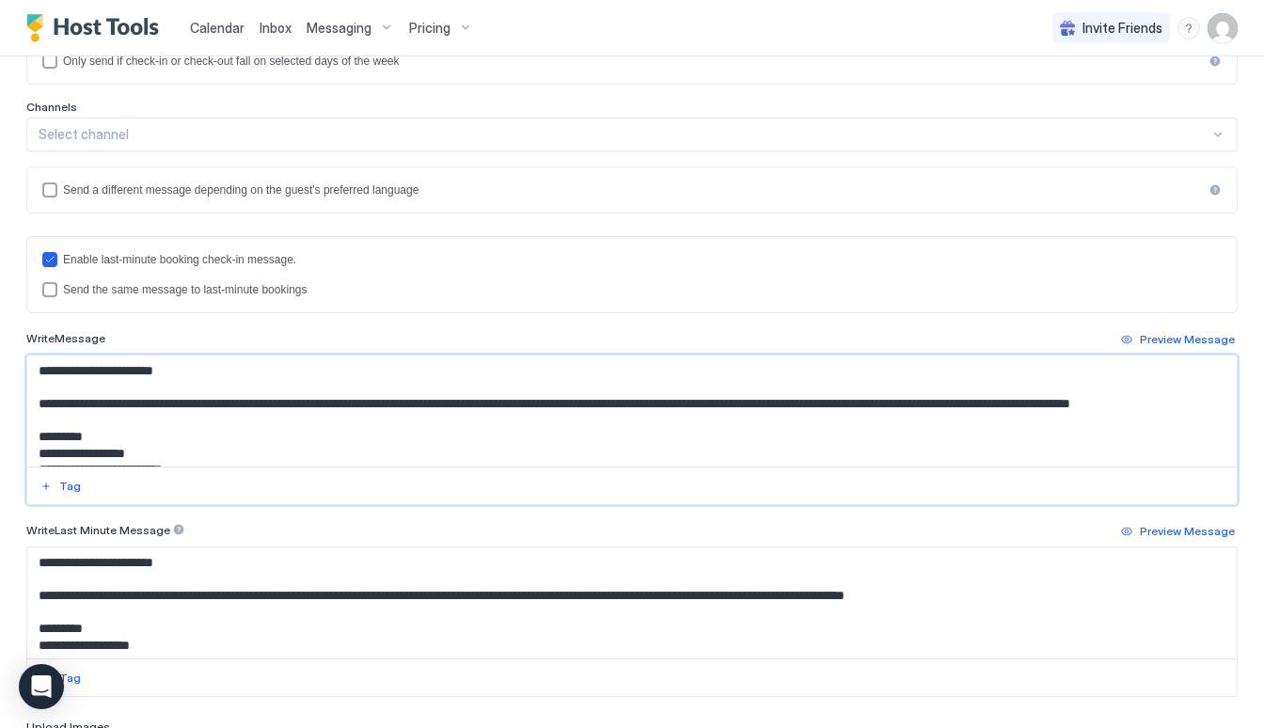
scroll to position [387, 0]
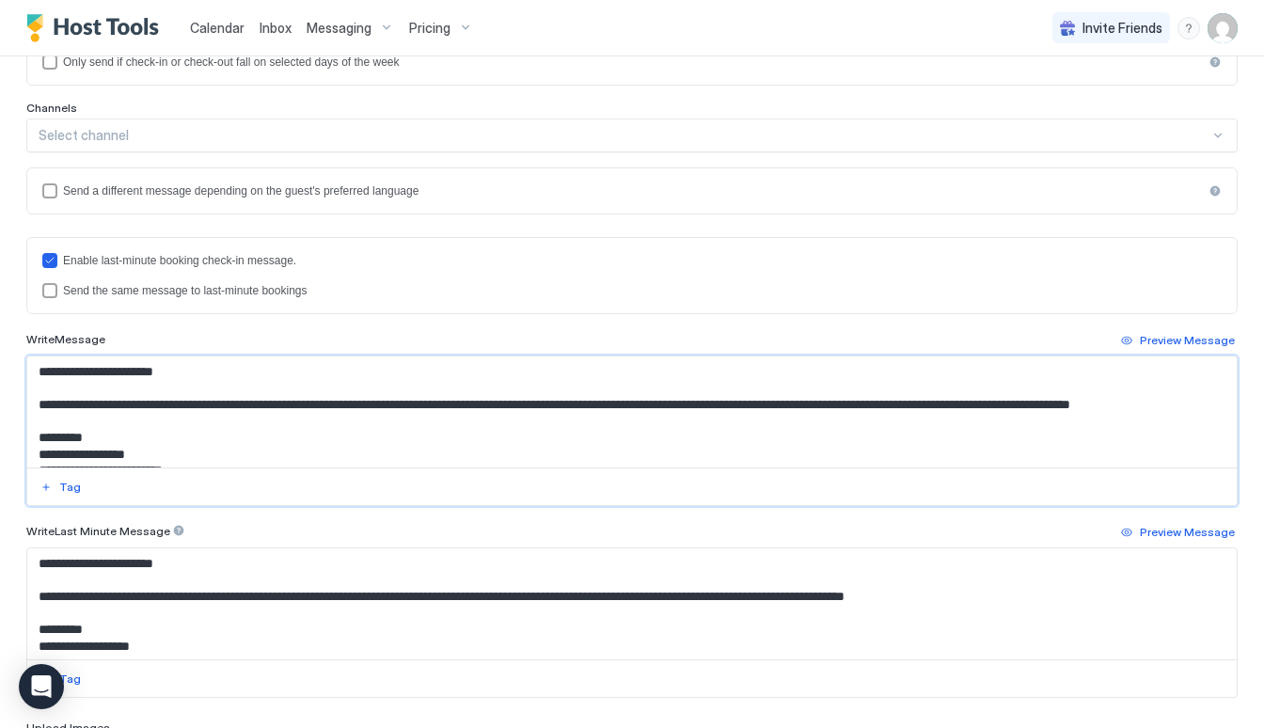
click at [851, 401] on textarea "Input Field" at bounding box center [632, 412] width 1210 height 111
click at [750, 406] on textarea "Input Field" at bounding box center [632, 412] width 1210 height 111
drag, startPoint x: 566, startPoint y: 595, endPoint x: 462, endPoint y: 593, distance: 104.4
click at [462, 593] on textarea "**********" at bounding box center [632, 603] width 1210 height 111
click at [742, 405] on textarea "Input Field" at bounding box center [632, 412] width 1210 height 111
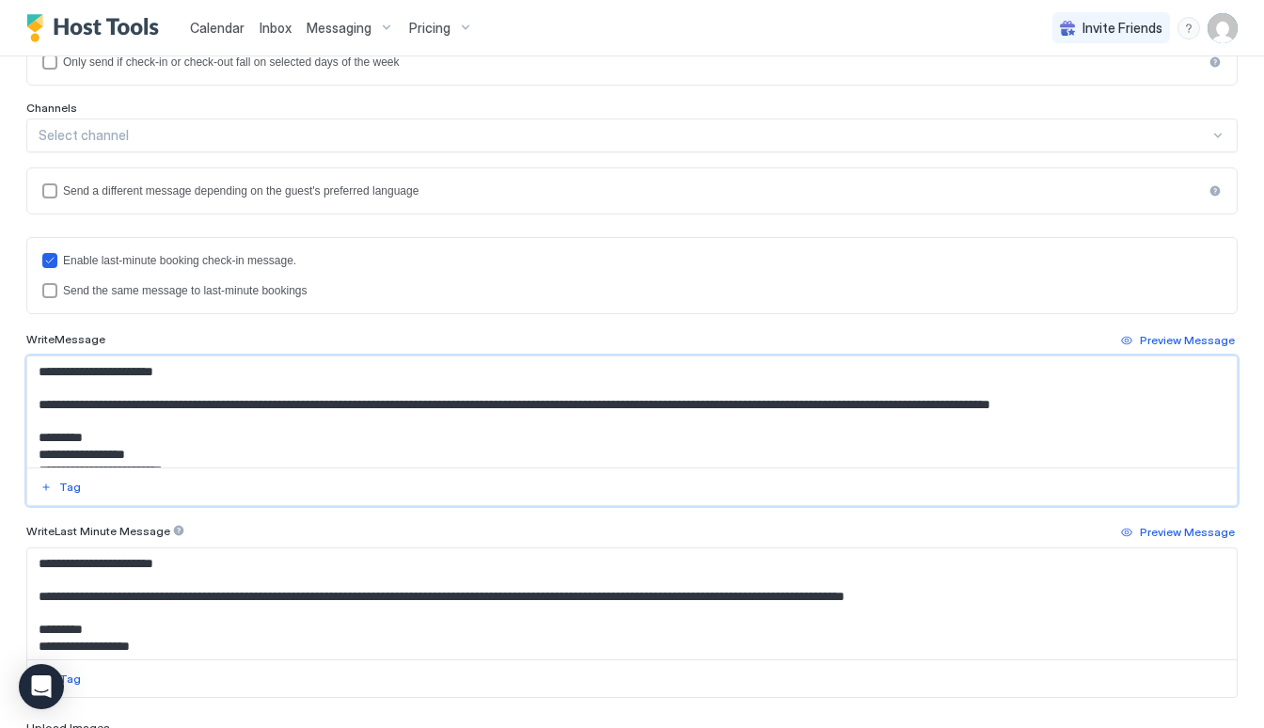
click at [745, 408] on textarea "Input Field" at bounding box center [632, 412] width 1210 height 111
paste textarea "**********"
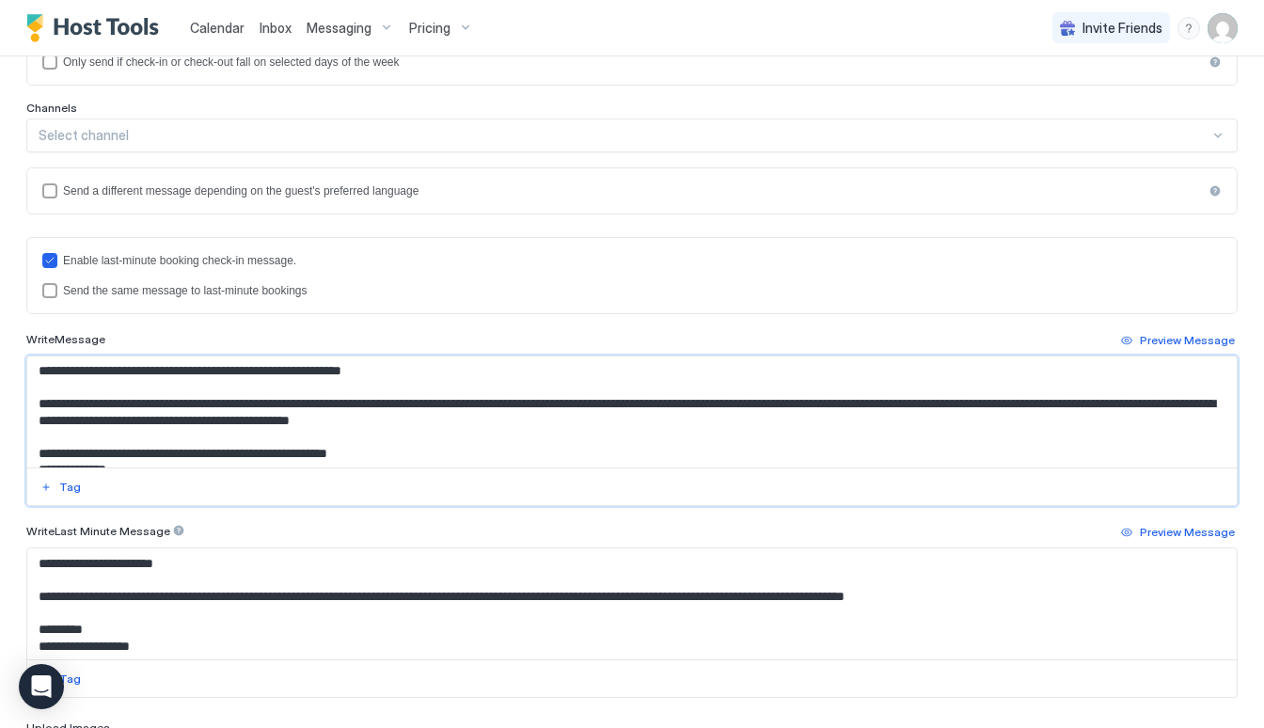
scroll to position [595, 0]
click at [500, 386] on textarea "Input Field" at bounding box center [632, 412] width 1210 height 111
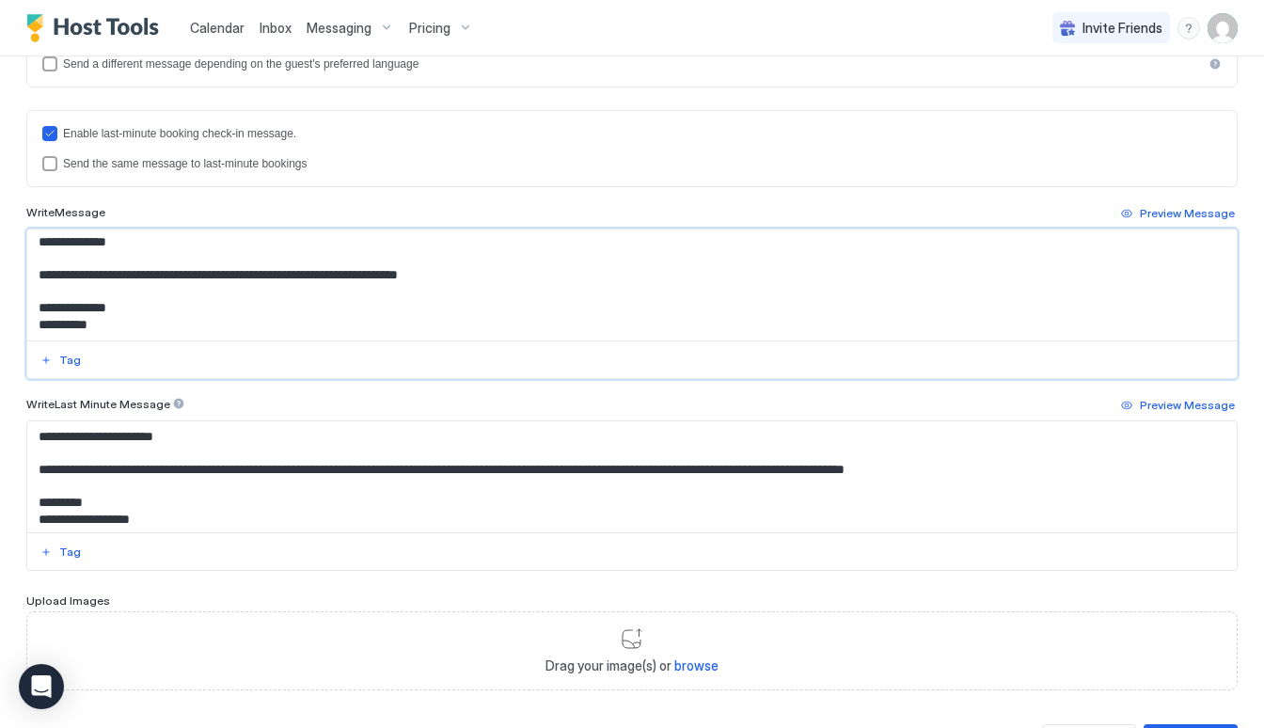
scroll to position [516, 0]
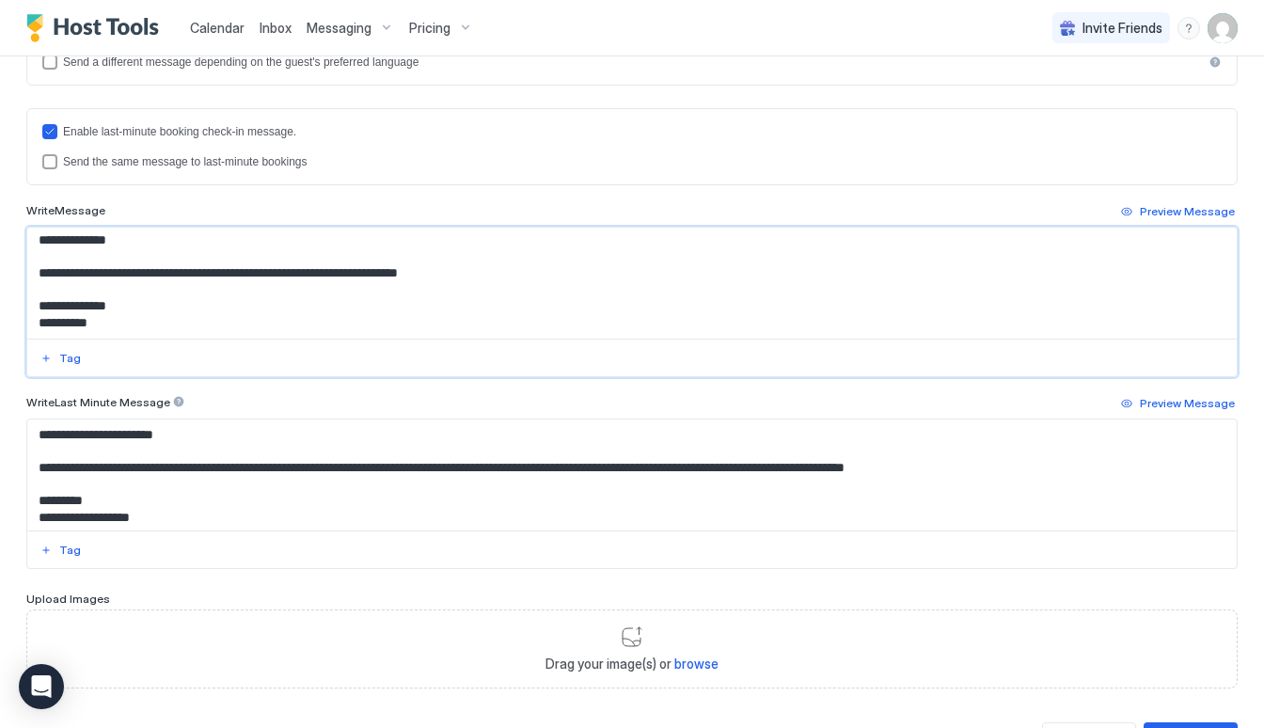
type textarea "**********"
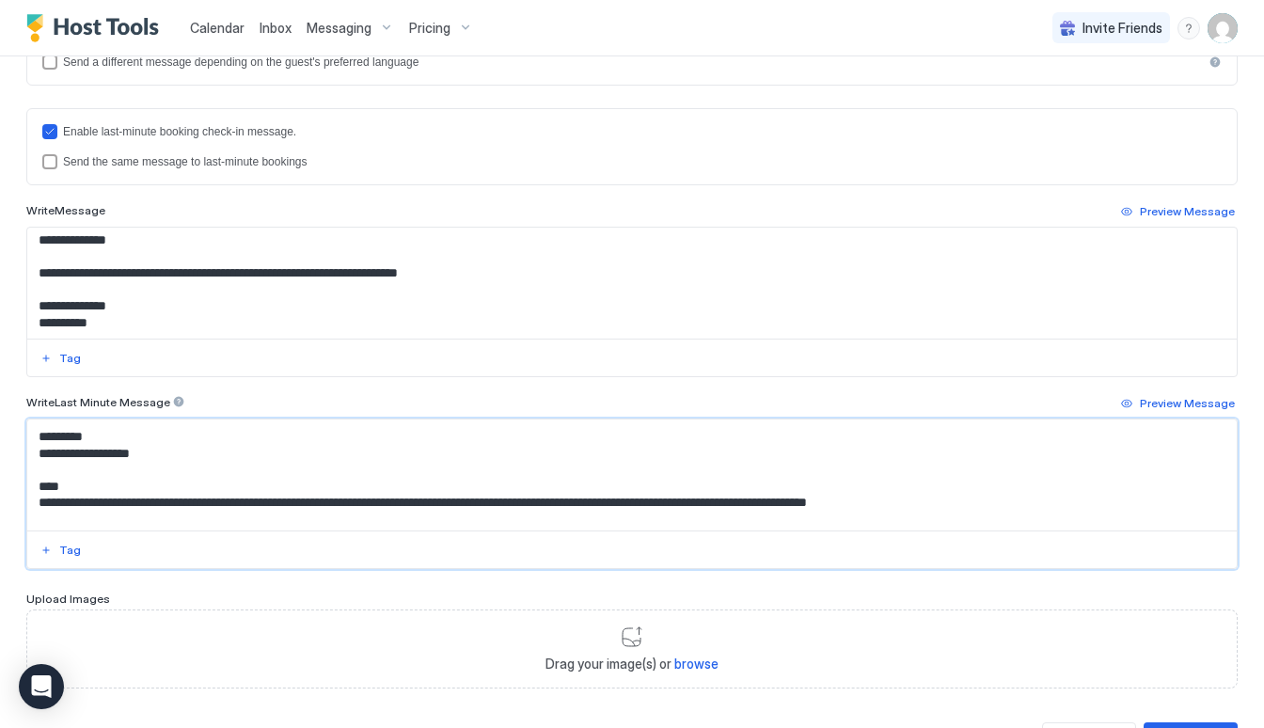
scroll to position [208, 0]
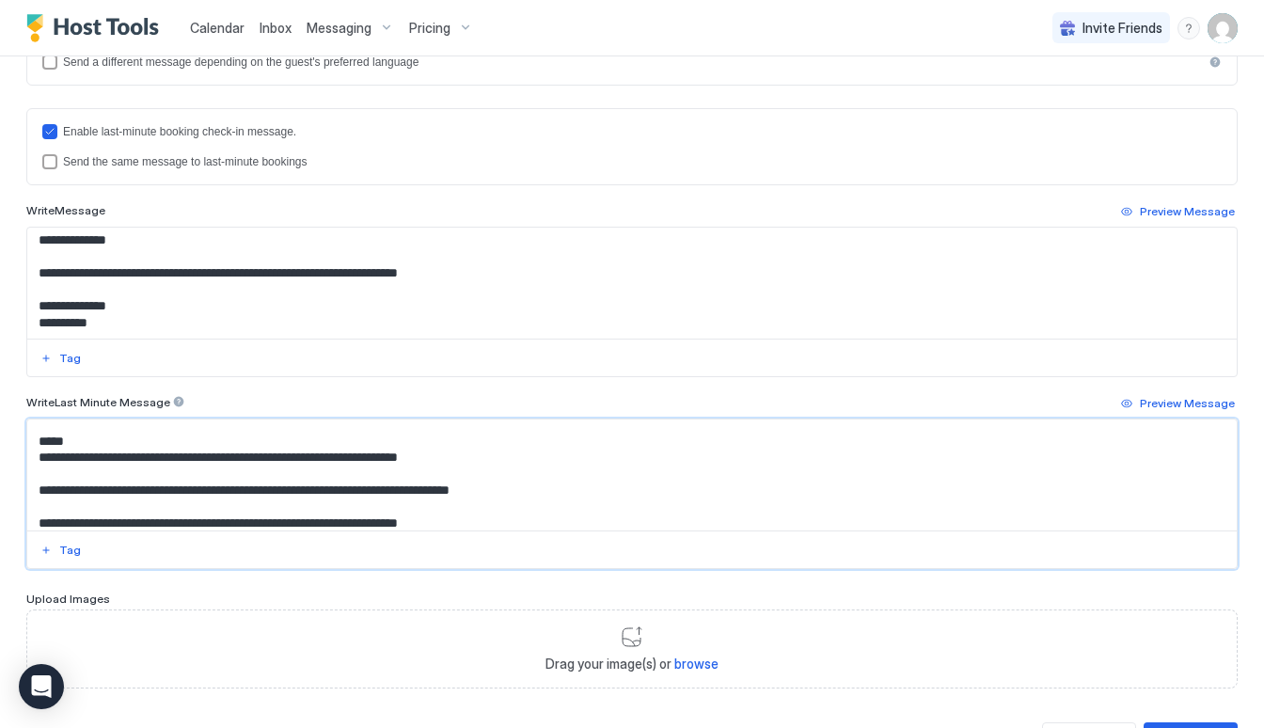
drag, startPoint x: 38, startPoint y: 440, endPoint x: 324, endPoint y: 588, distance: 321.9
click at [324, 588] on div "**********" at bounding box center [632, 165] width 1212 height 1047
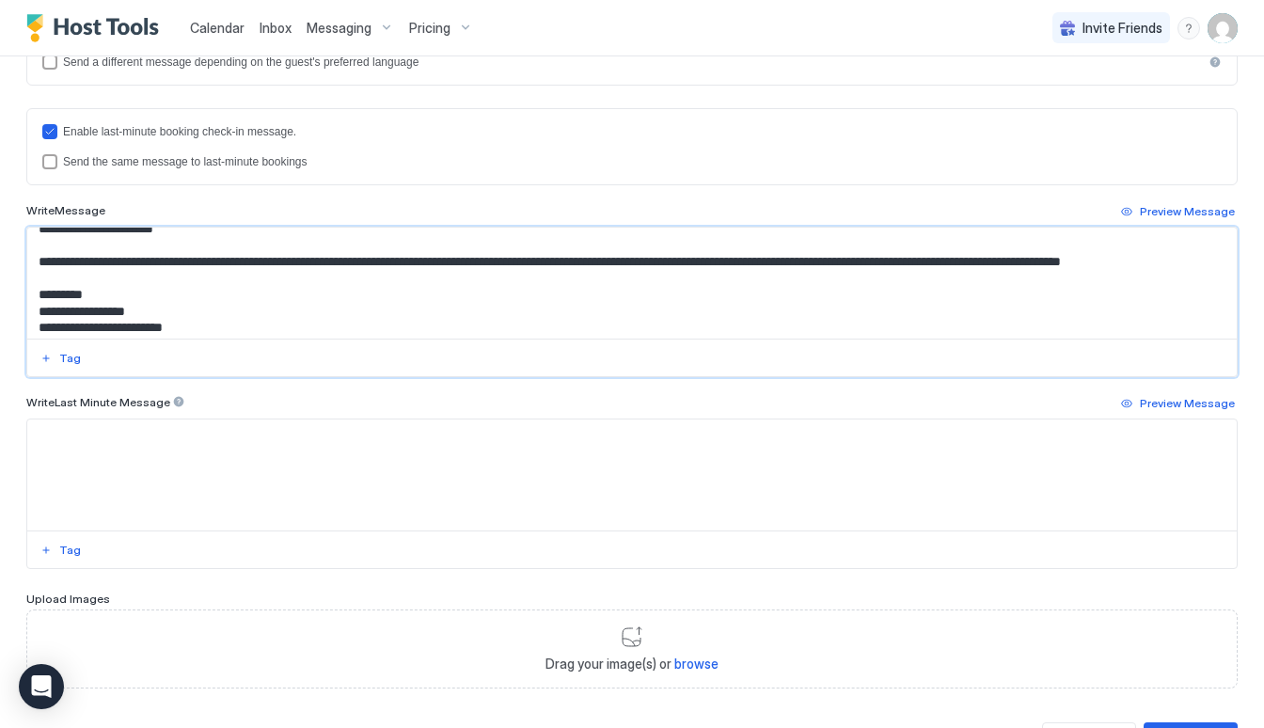
scroll to position [0, 0]
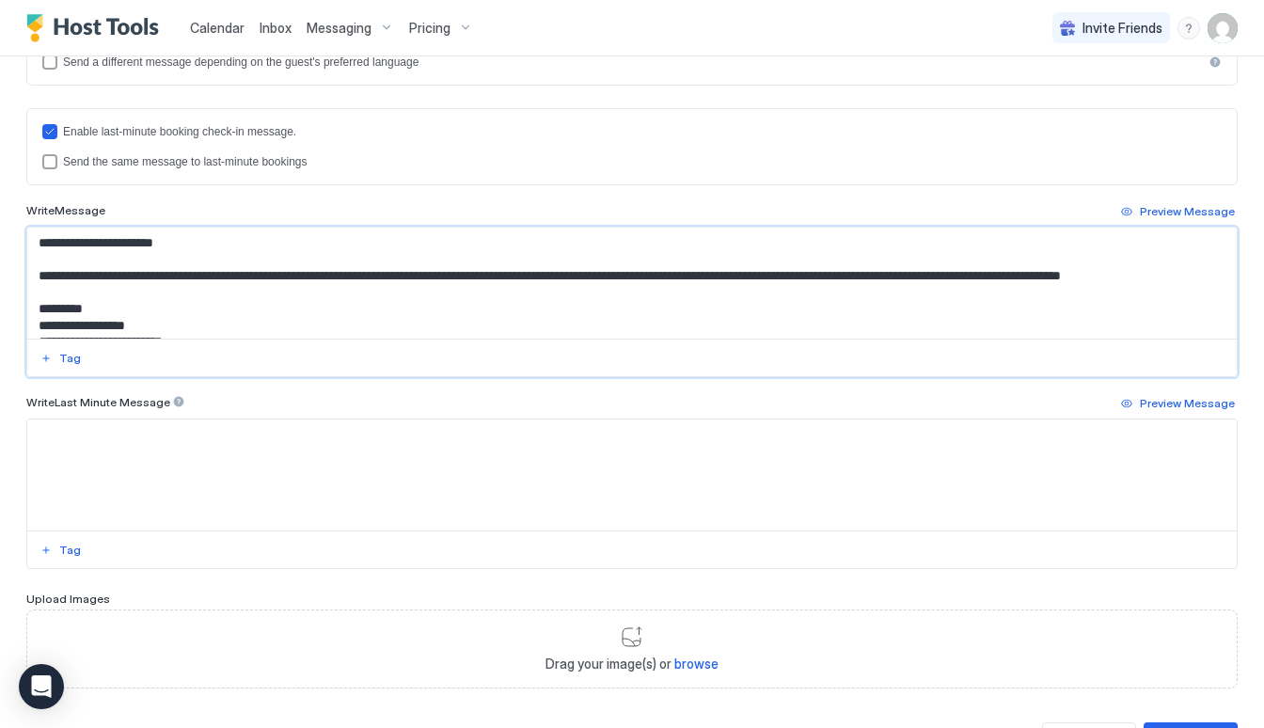
drag, startPoint x: 378, startPoint y: 318, endPoint x: 0, endPoint y: 186, distance: 400.4
click at [0, 186] on div "**********" at bounding box center [632, 161] width 1264 height 1241
click at [219, 432] on textarea "Input Field" at bounding box center [632, 475] width 1210 height 111
paste textarea "**********"
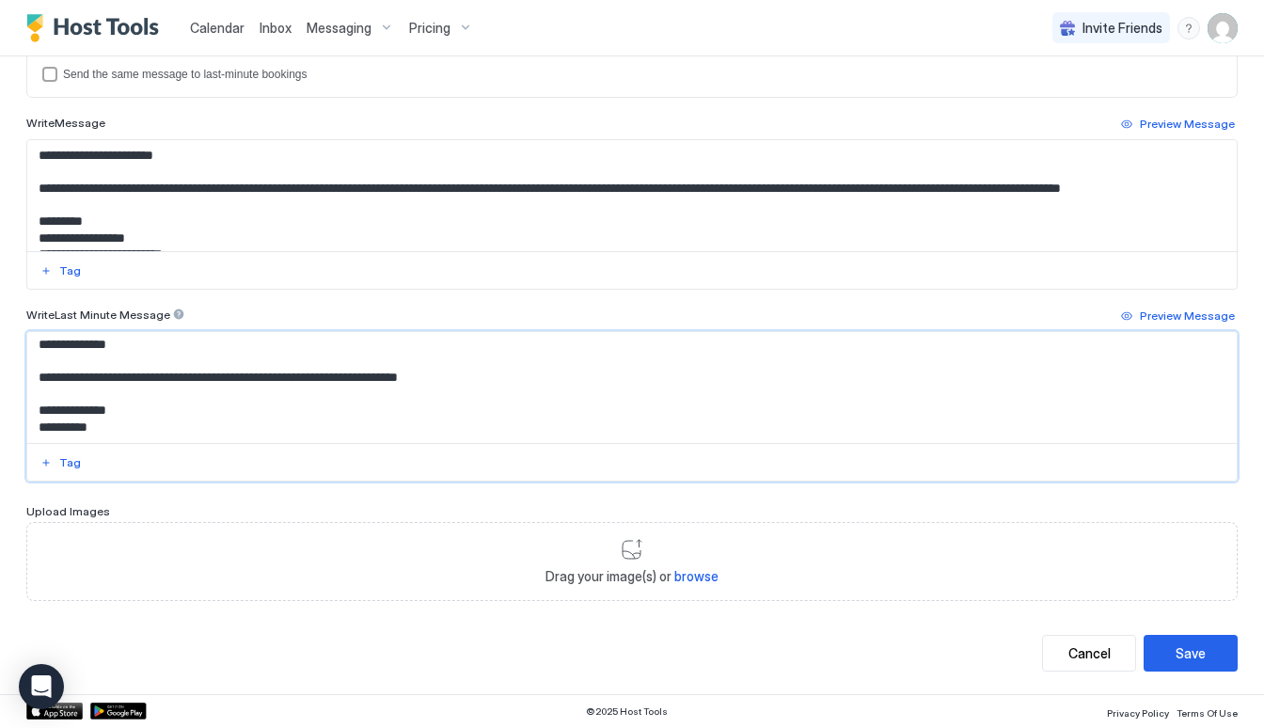
scroll to position [602, 0]
type textarea "**********"
click at [1189, 672] on div "**********" at bounding box center [632, 74] width 1212 height 1241
click at [1189, 655] on div "Save" at bounding box center [1191, 654] width 30 height 20
type textarea "**********"
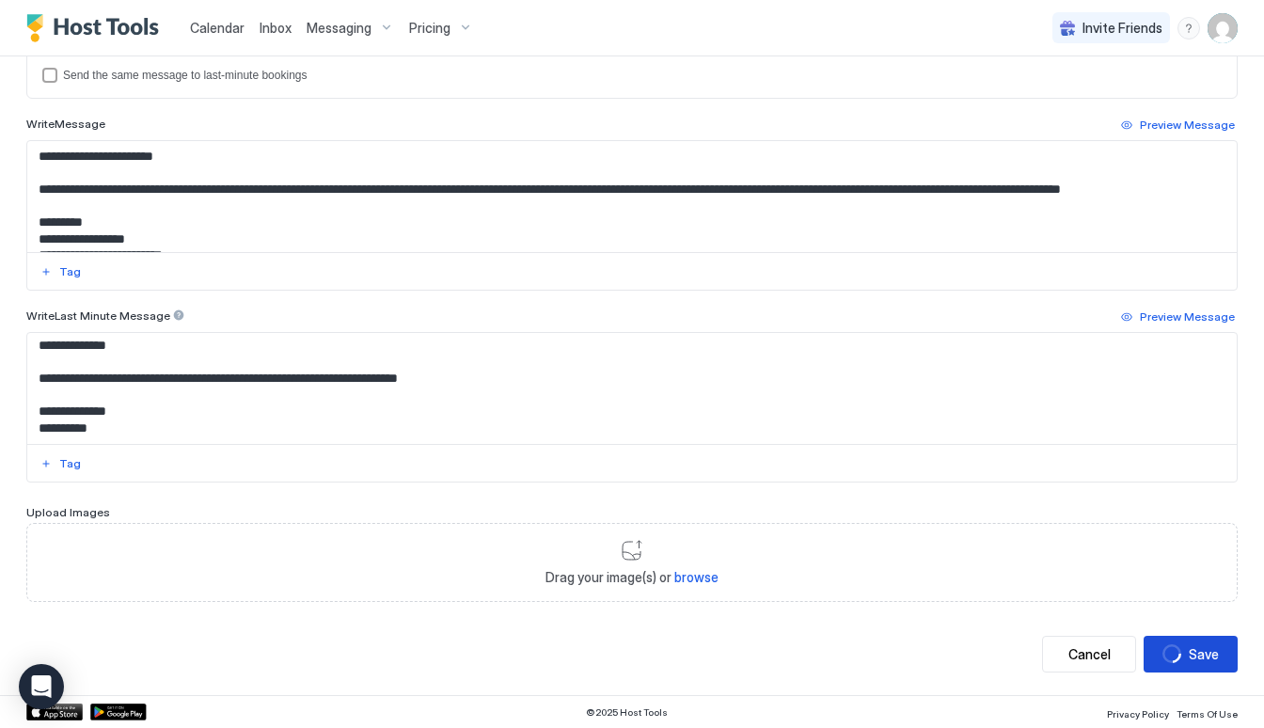
type textarea "**********"
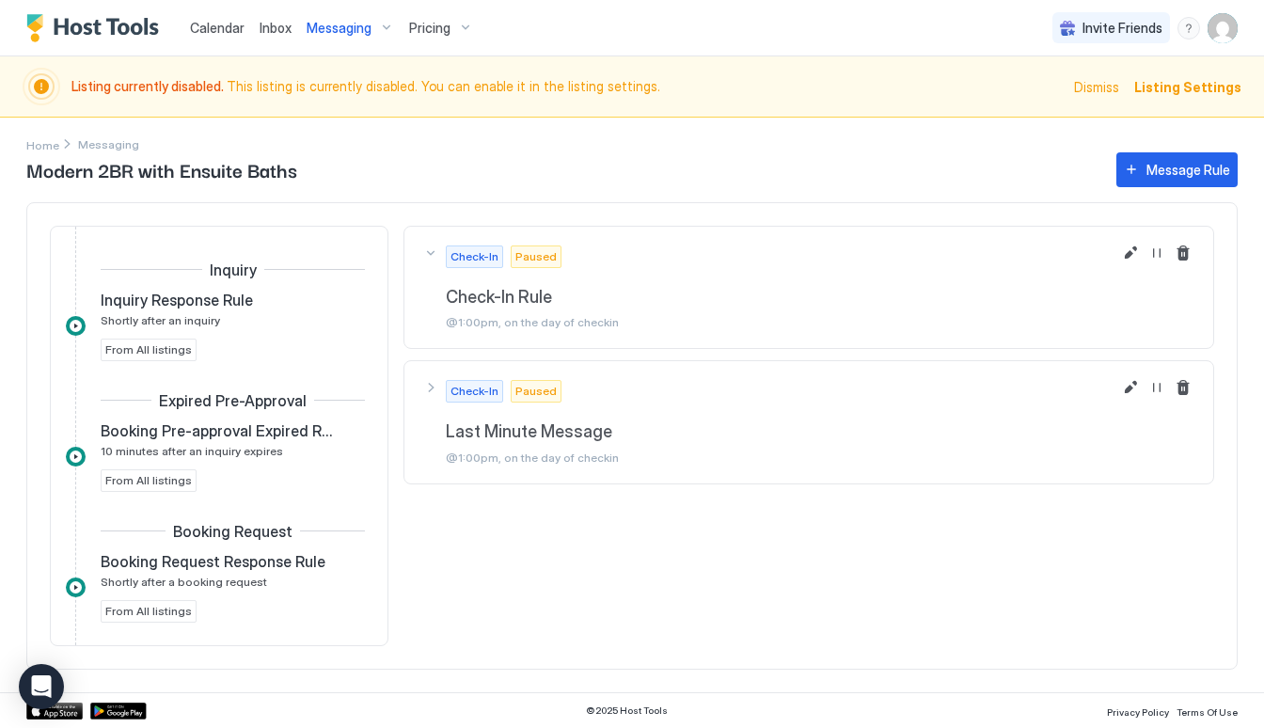
scroll to position [541, 0]
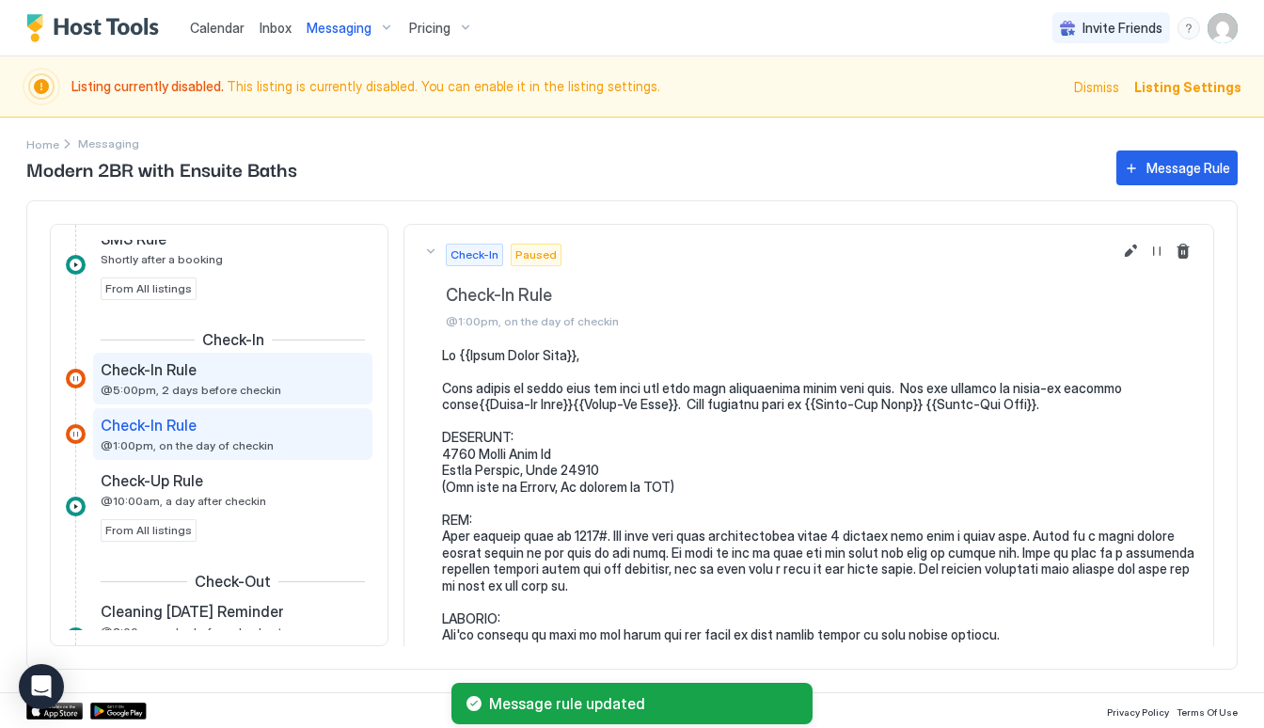
click at [224, 373] on div "Check-In Rule" at bounding box center [220, 369] width 238 height 19
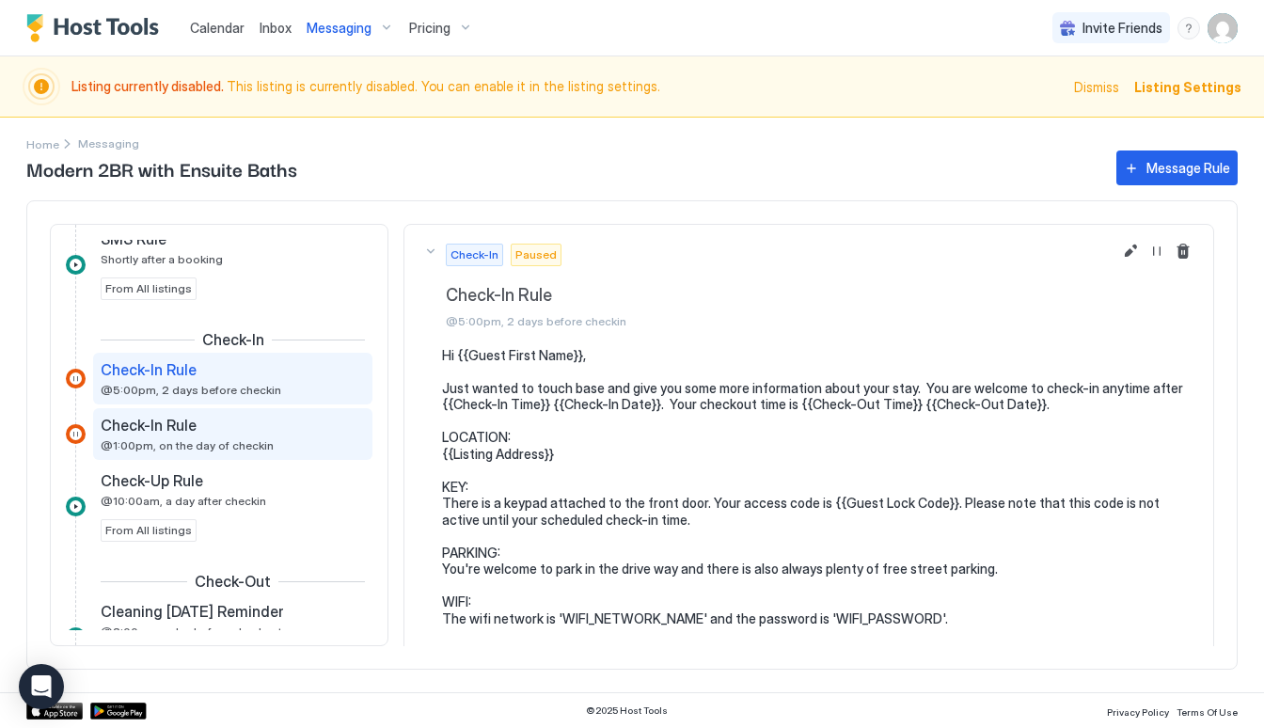
click at [321, 436] on div "Check-In Rule @1:00pm, on the day of checkin" at bounding box center [220, 434] width 238 height 37
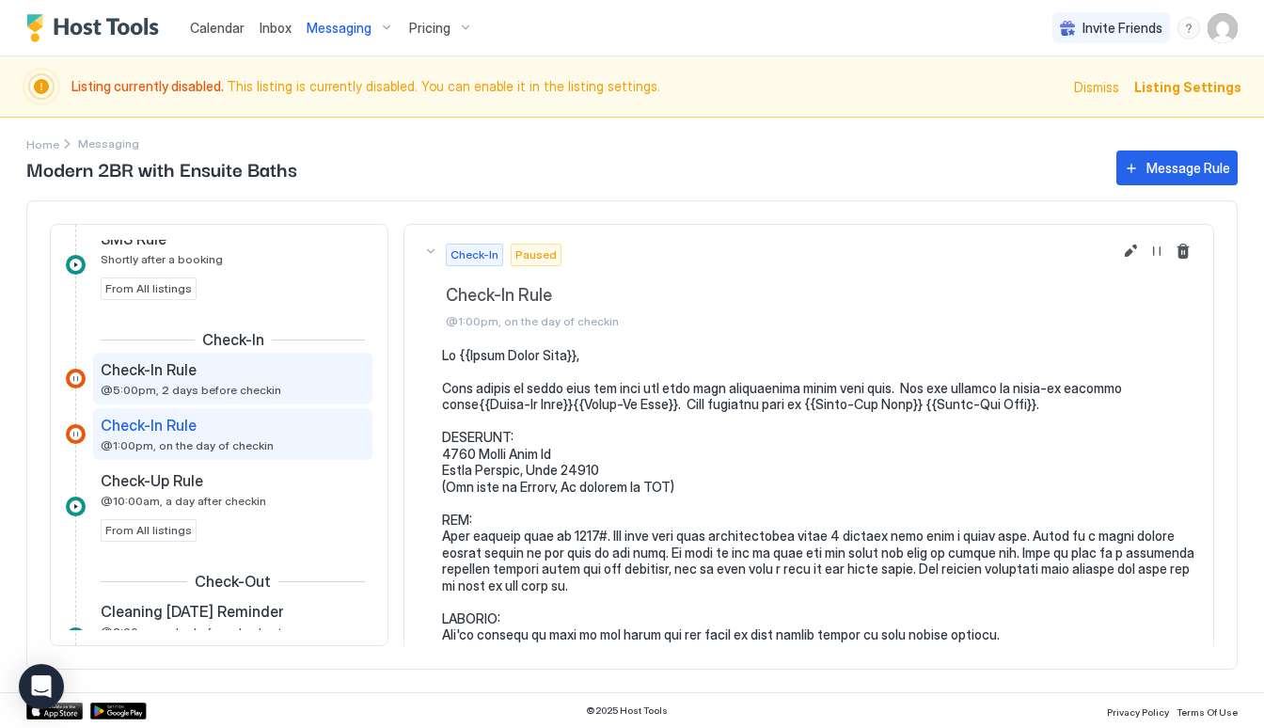
click at [311, 398] on div "Check-In Rule @5:00pm, 2 days before checkin" at bounding box center [232, 379] width 279 height 52
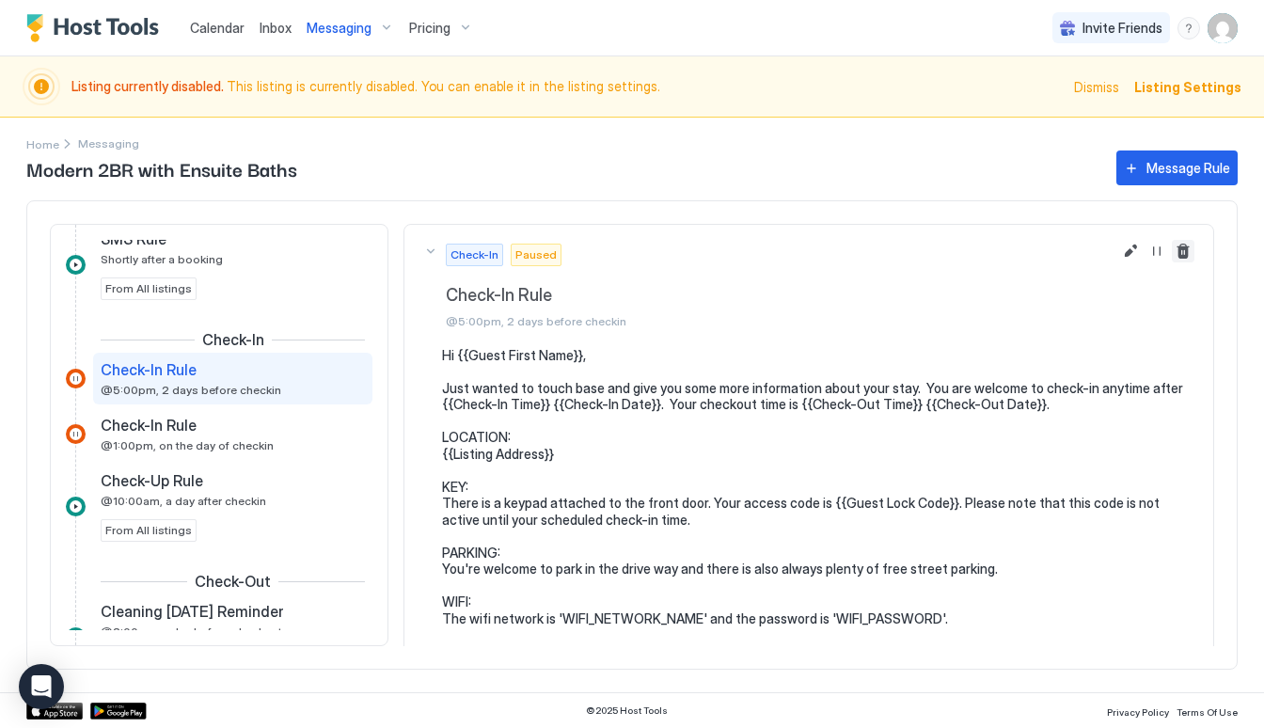
click at [1181, 246] on button "Delete message rule" at bounding box center [1183, 251] width 23 height 23
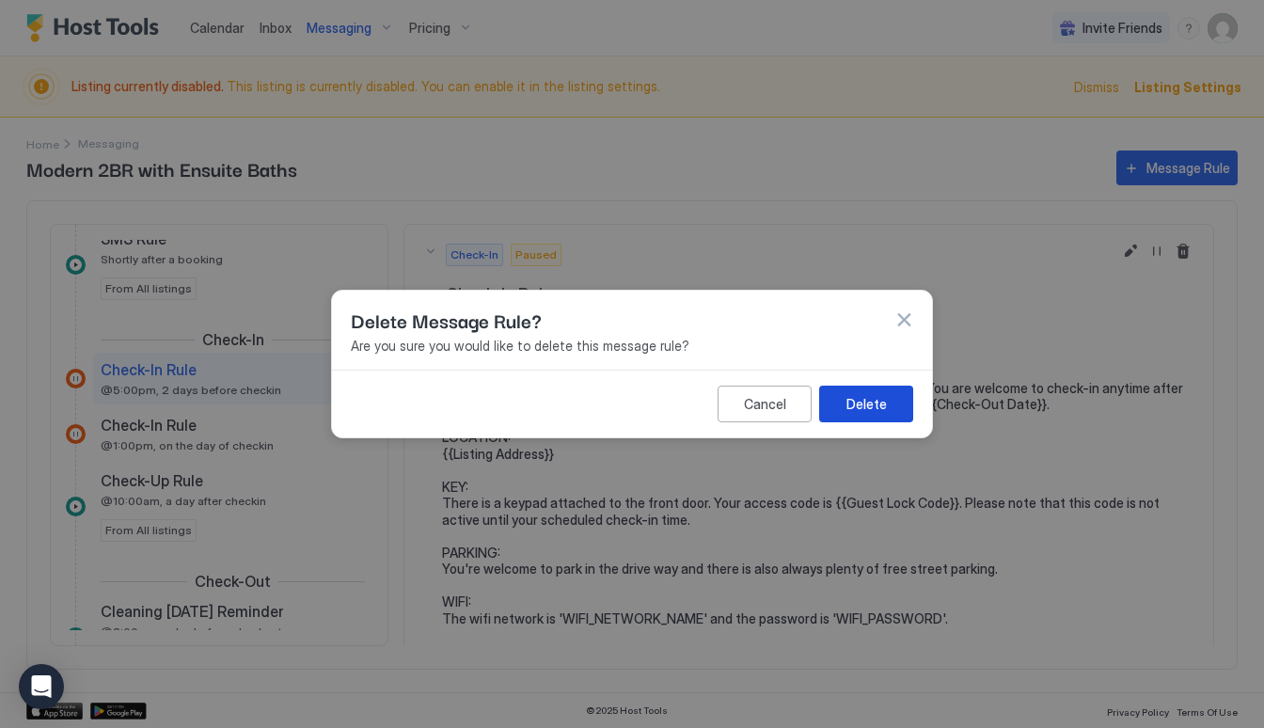
click at [855, 401] on div "Delete" at bounding box center [867, 404] width 40 height 20
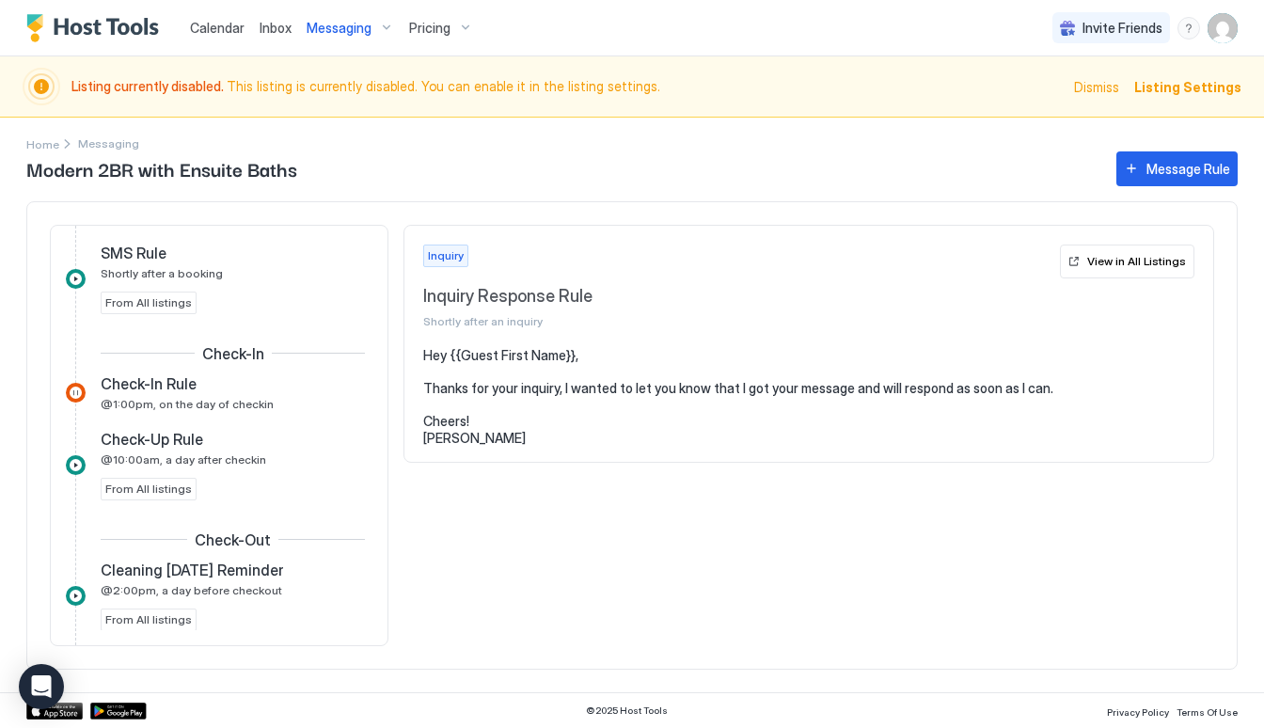
scroll to position [533, 0]
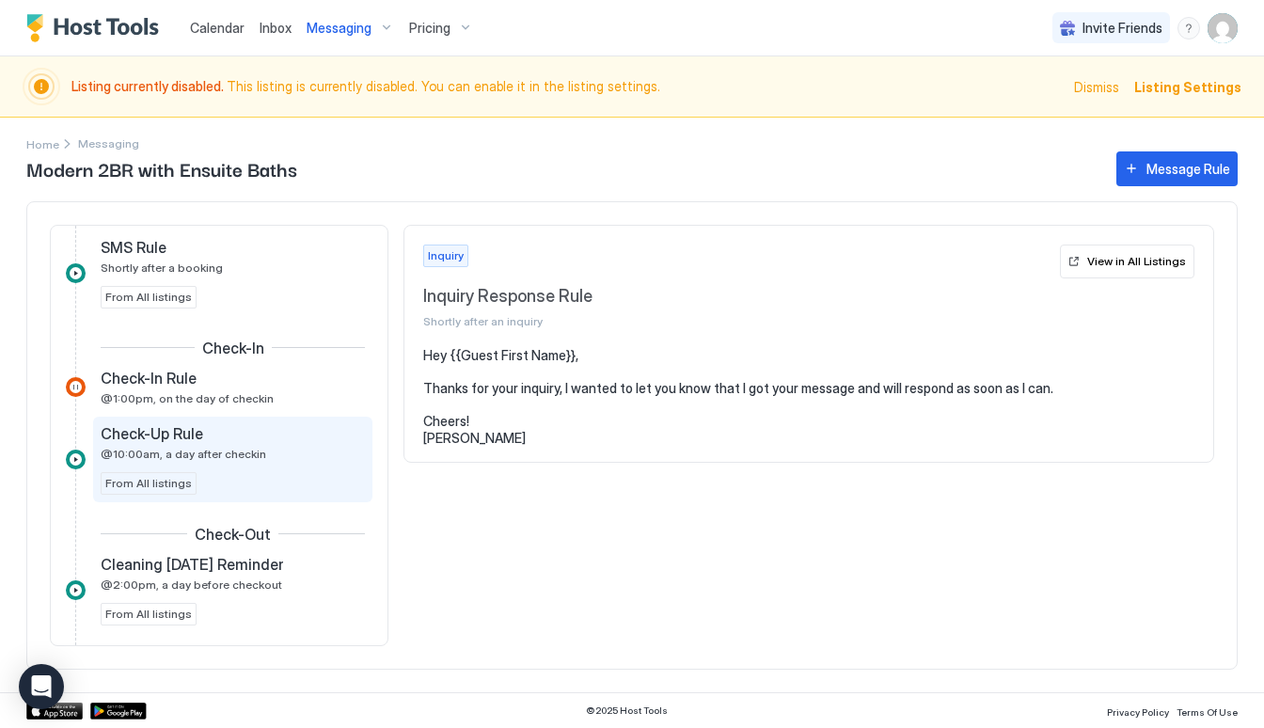
click at [268, 447] on div "Check-Up Rule @10:00am, a day after checkin" at bounding box center [220, 442] width 238 height 37
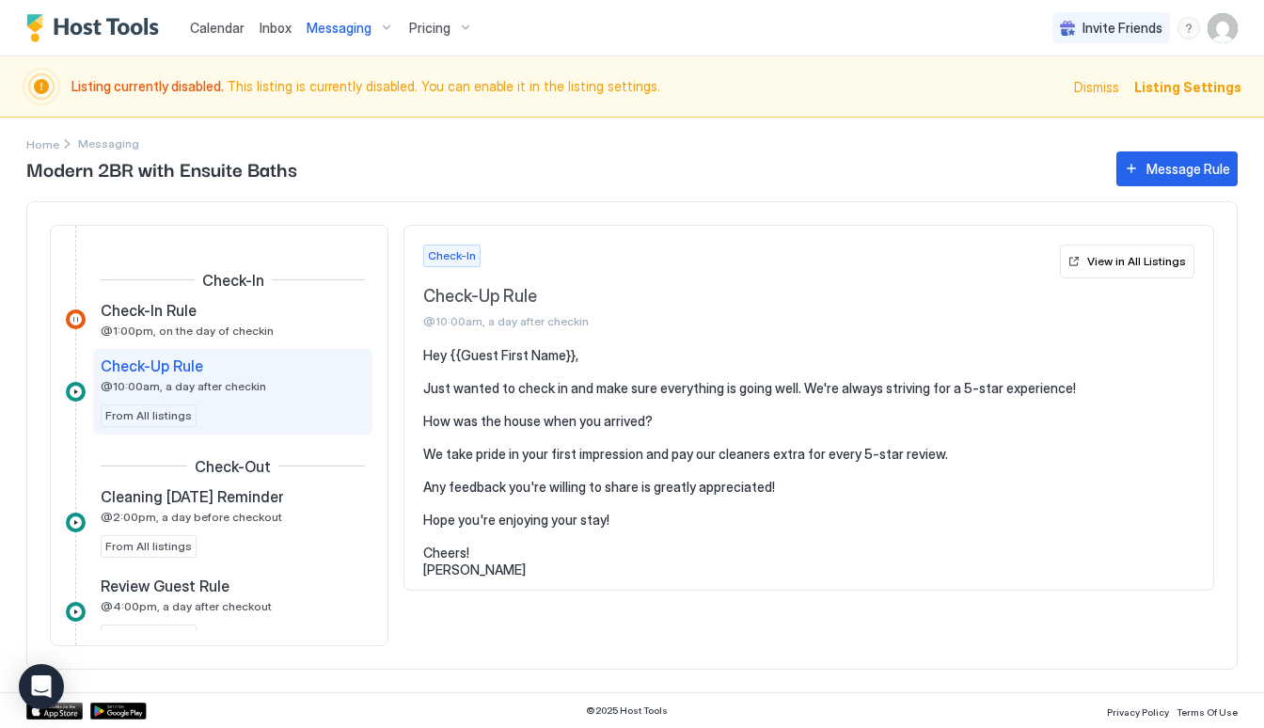
scroll to position [604, 0]
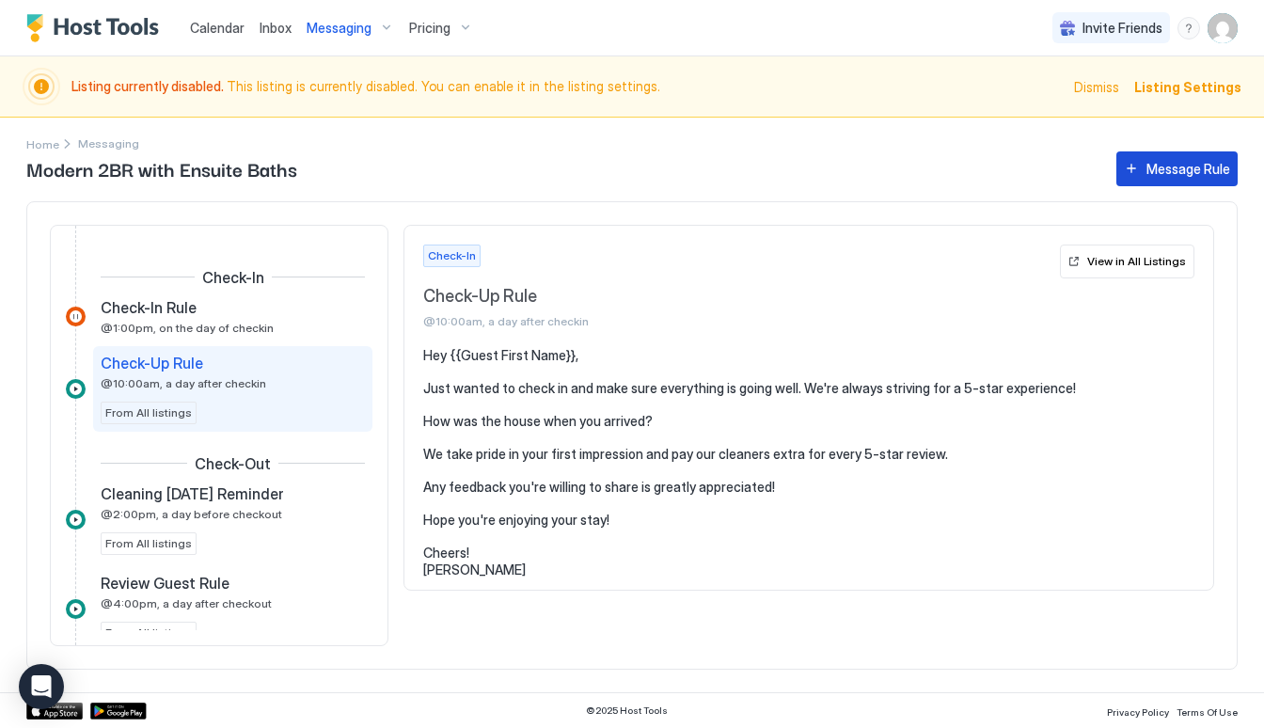
click at [1169, 180] on button "Message Rule" at bounding box center [1177, 168] width 121 height 35
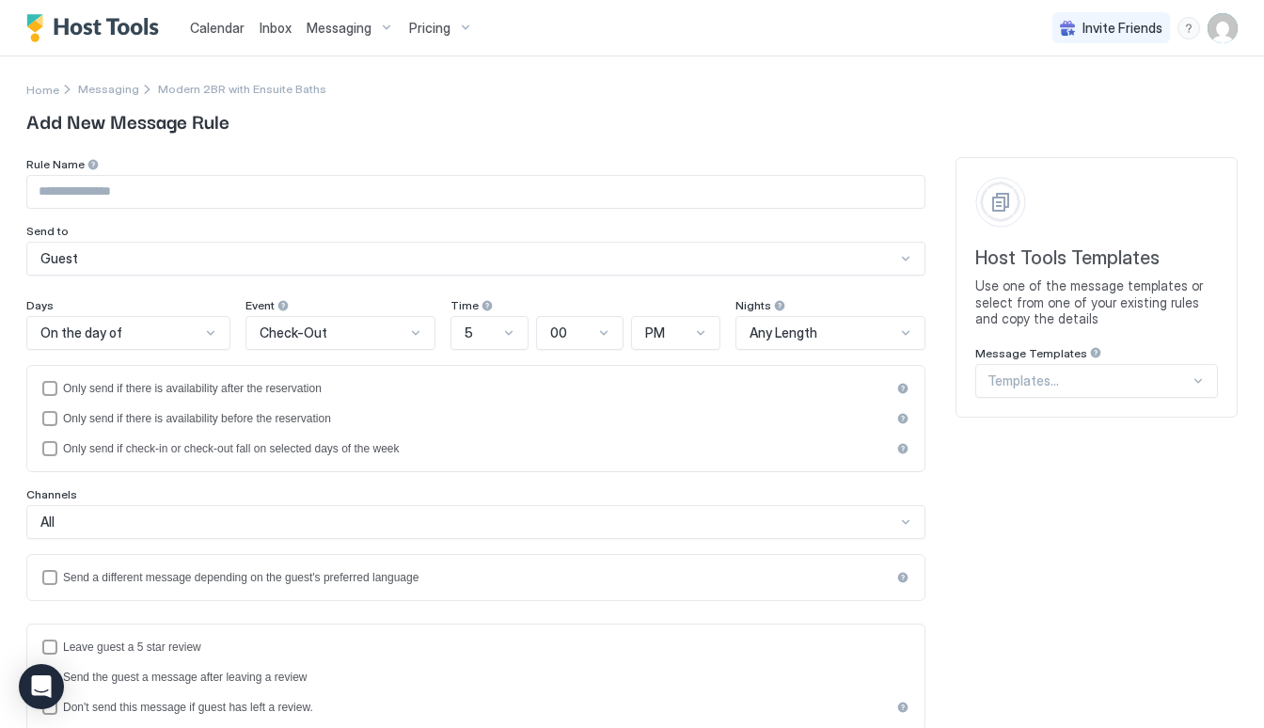
click at [286, 191] on input "Input Field" at bounding box center [475, 192] width 897 height 32
type input "**********"
click at [198, 334] on div "On the day of" at bounding box center [120, 333] width 160 height 17
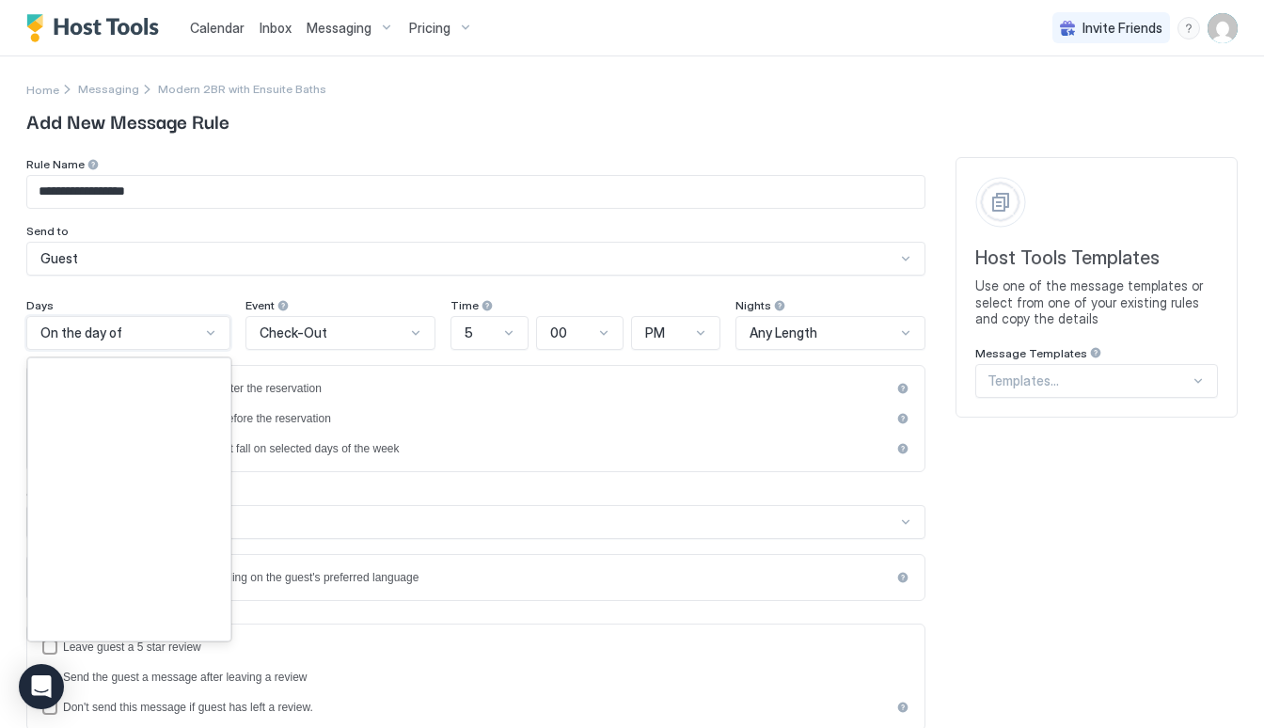
scroll to position [2714, 0]
click at [198, 334] on div "On the day of" at bounding box center [120, 333] width 160 height 17
click at [176, 341] on div "On the day of" at bounding box center [128, 333] width 204 height 34
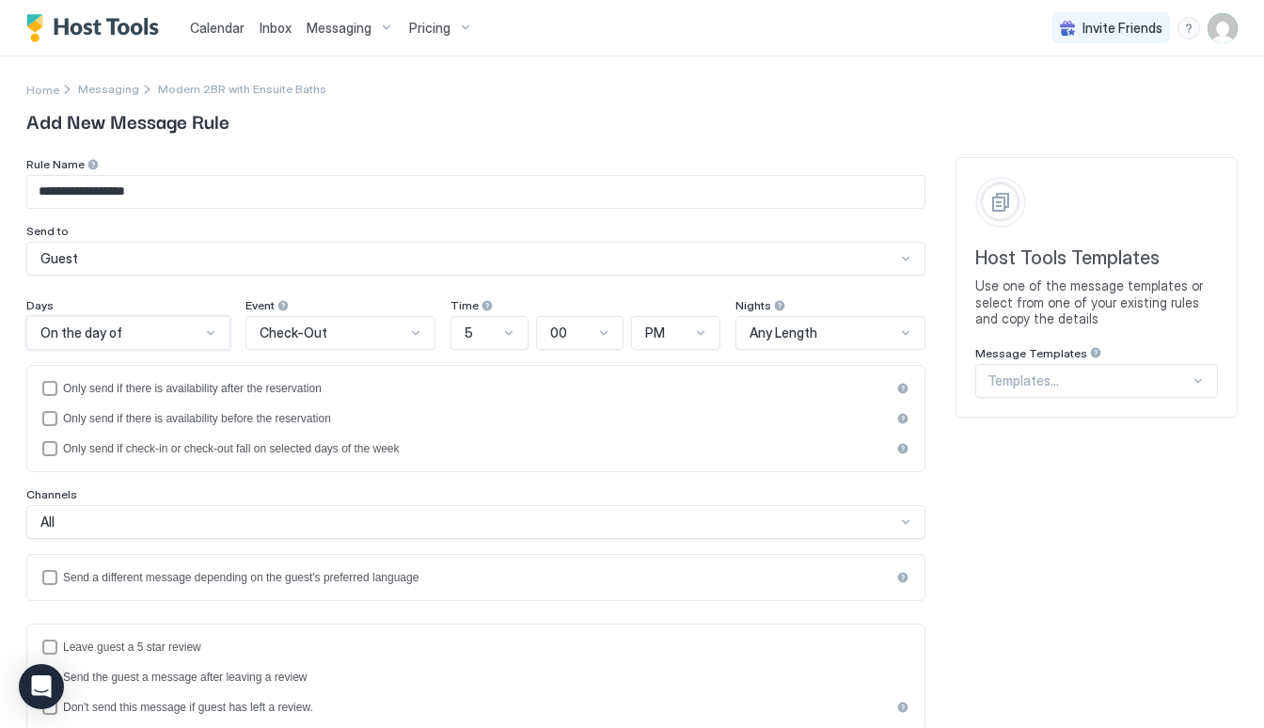
click at [176, 341] on div "On the day of" at bounding box center [128, 333] width 204 height 34
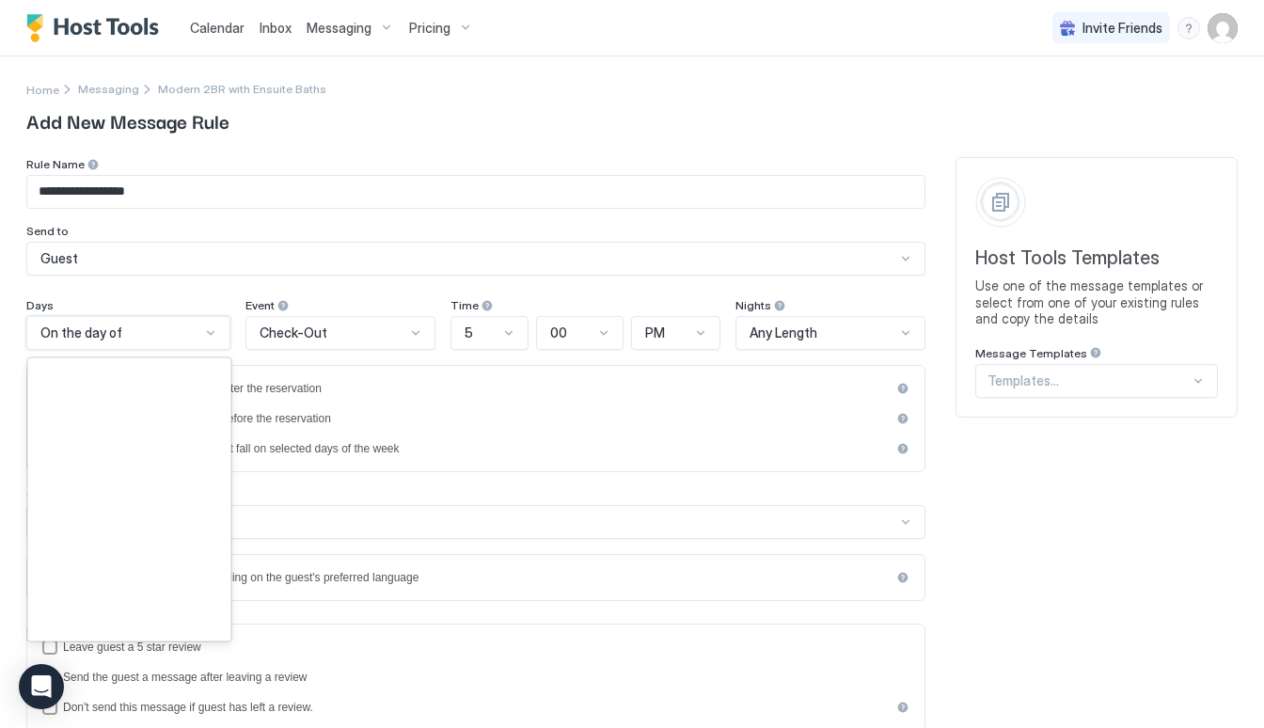
click at [176, 341] on div "On the day of" at bounding box center [128, 333] width 204 height 34
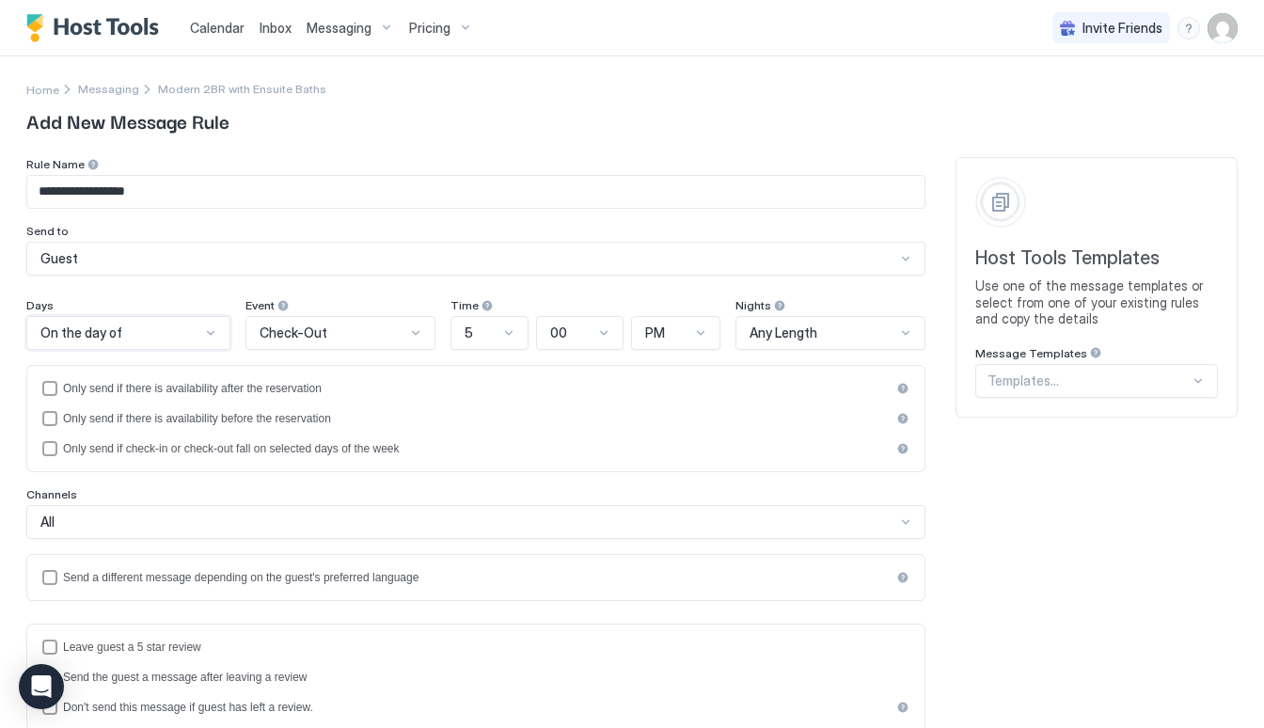
click at [176, 341] on div "On the day of" at bounding box center [128, 333] width 204 height 34
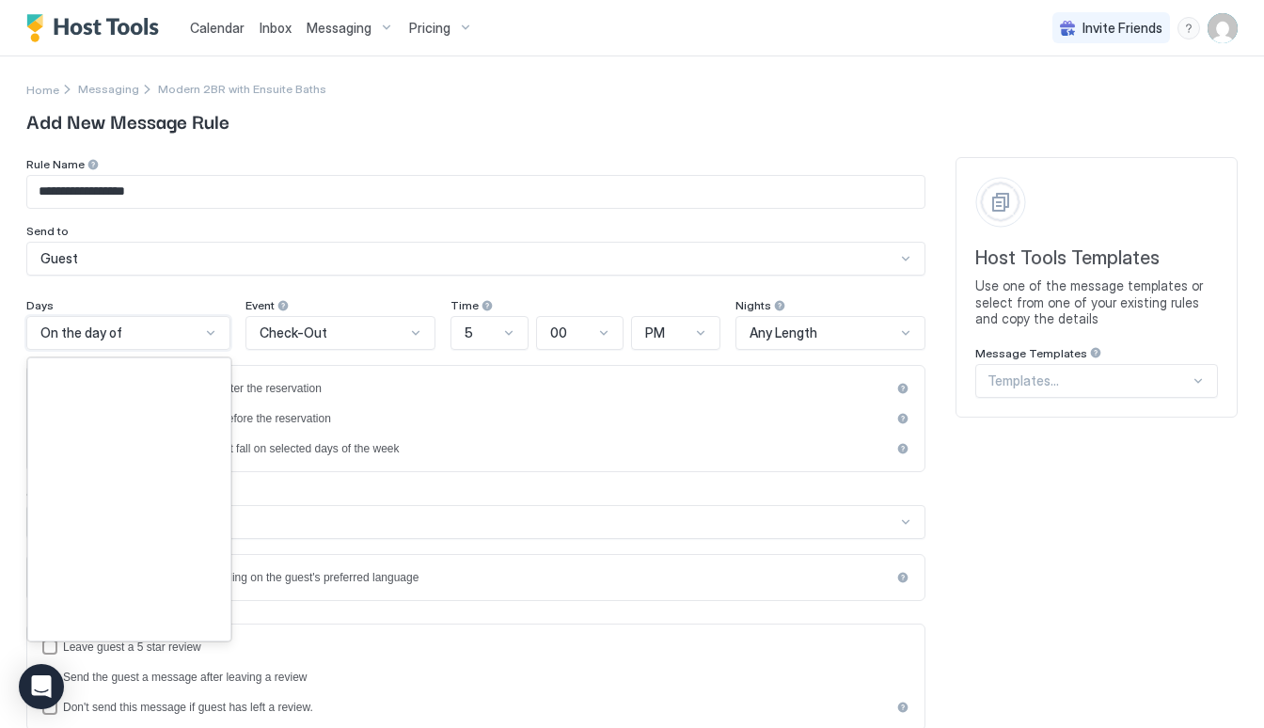
click at [176, 341] on div "On the day of" at bounding box center [128, 333] width 204 height 34
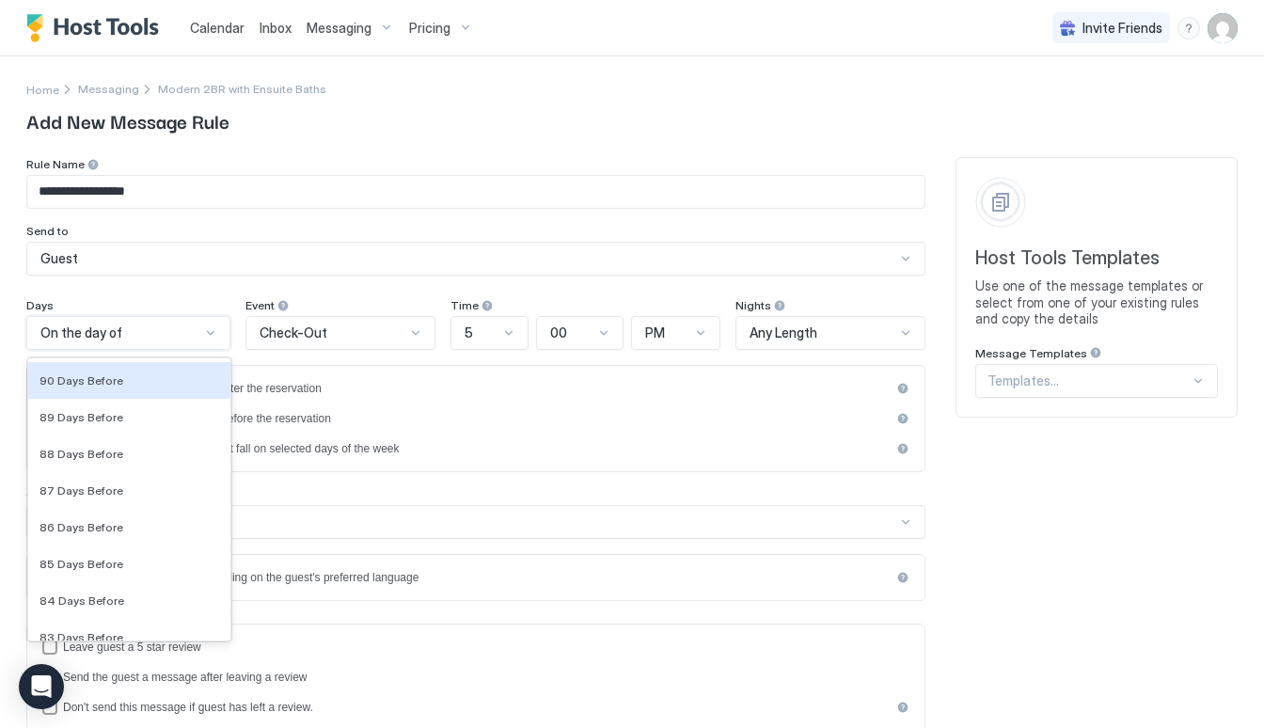
click at [186, 299] on div "Days" at bounding box center [128, 307] width 204 height 18
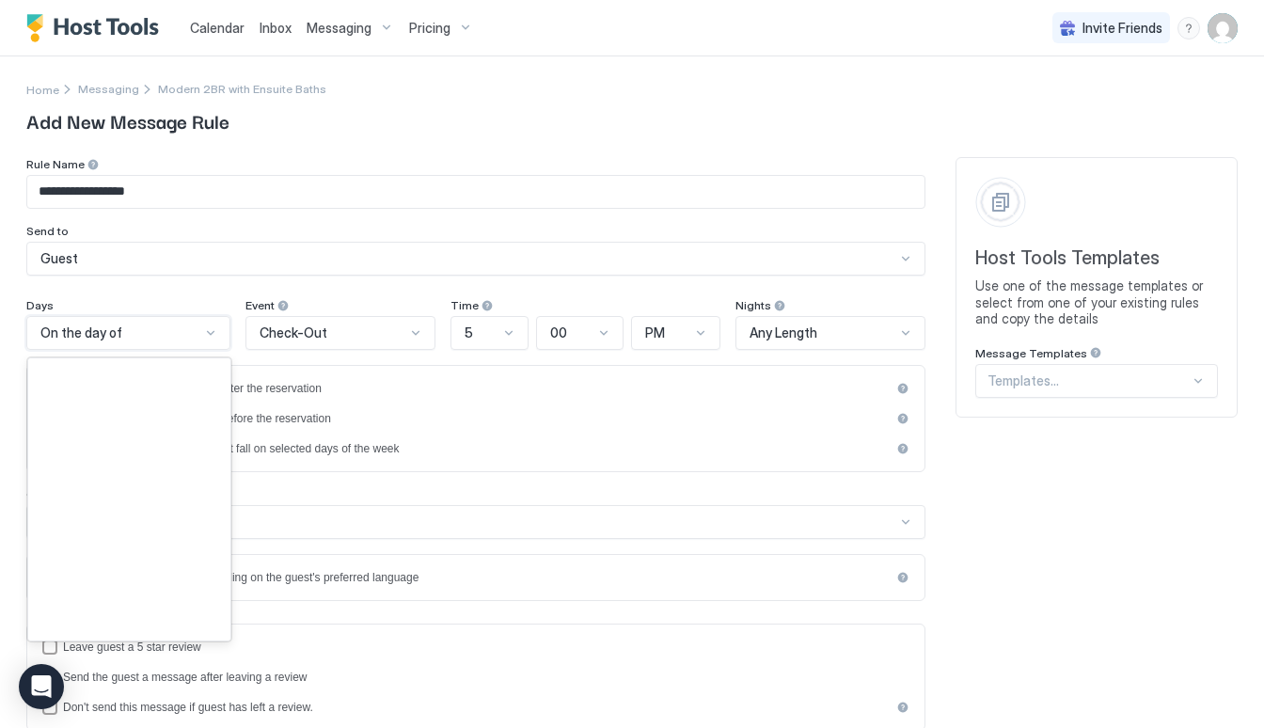
click at [205, 341] on div "On the day of" at bounding box center [128, 333] width 204 height 34
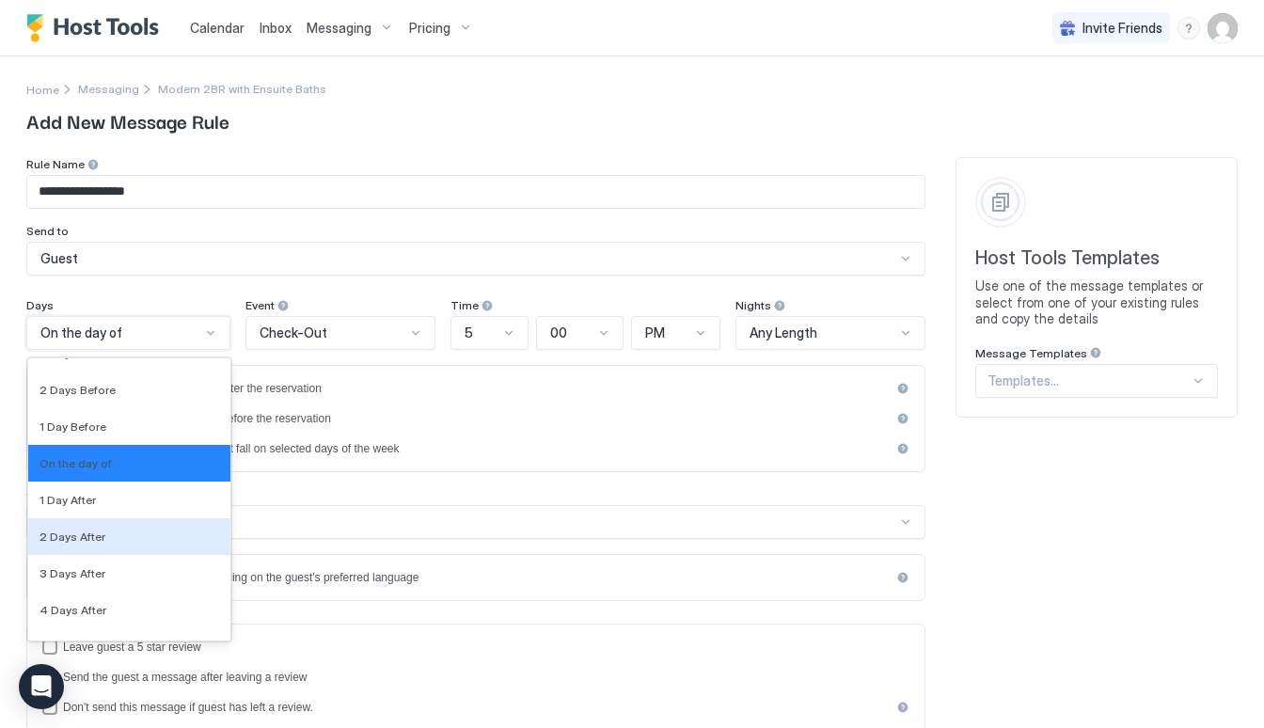
scroll to position [3217, 0]
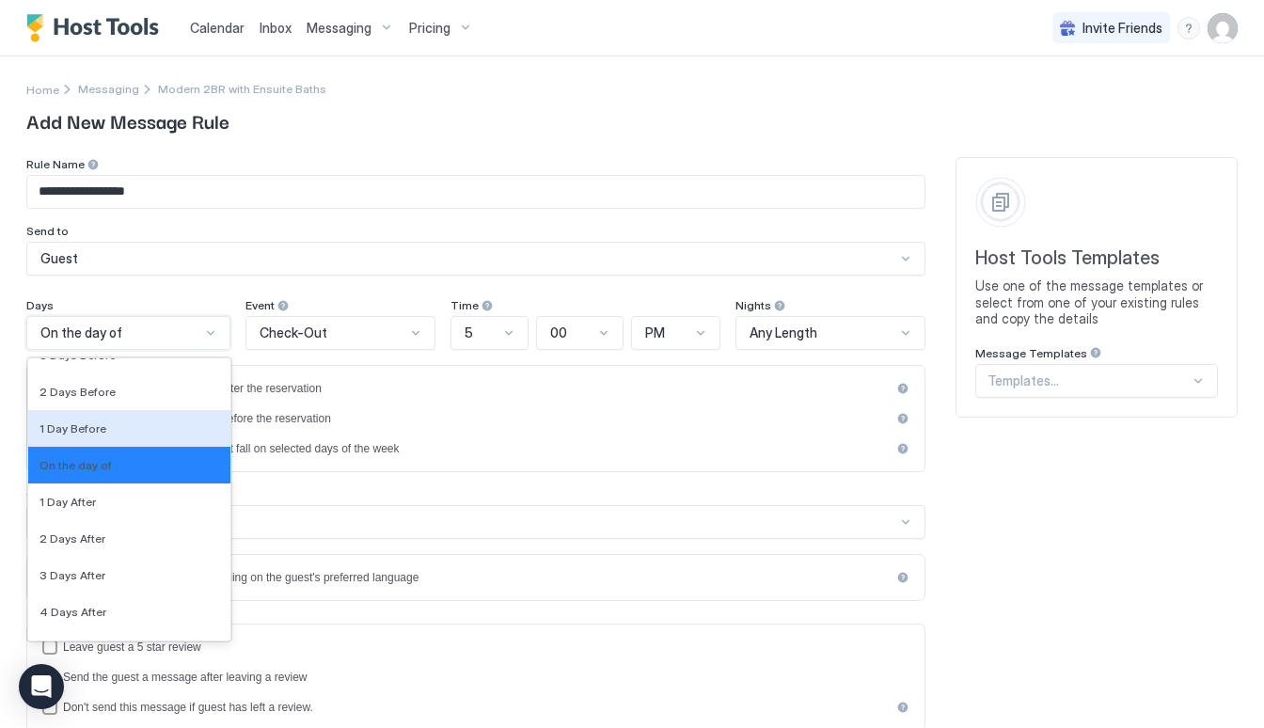
click at [578, 278] on div "**********" at bounding box center [475, 603] width 899 height 893
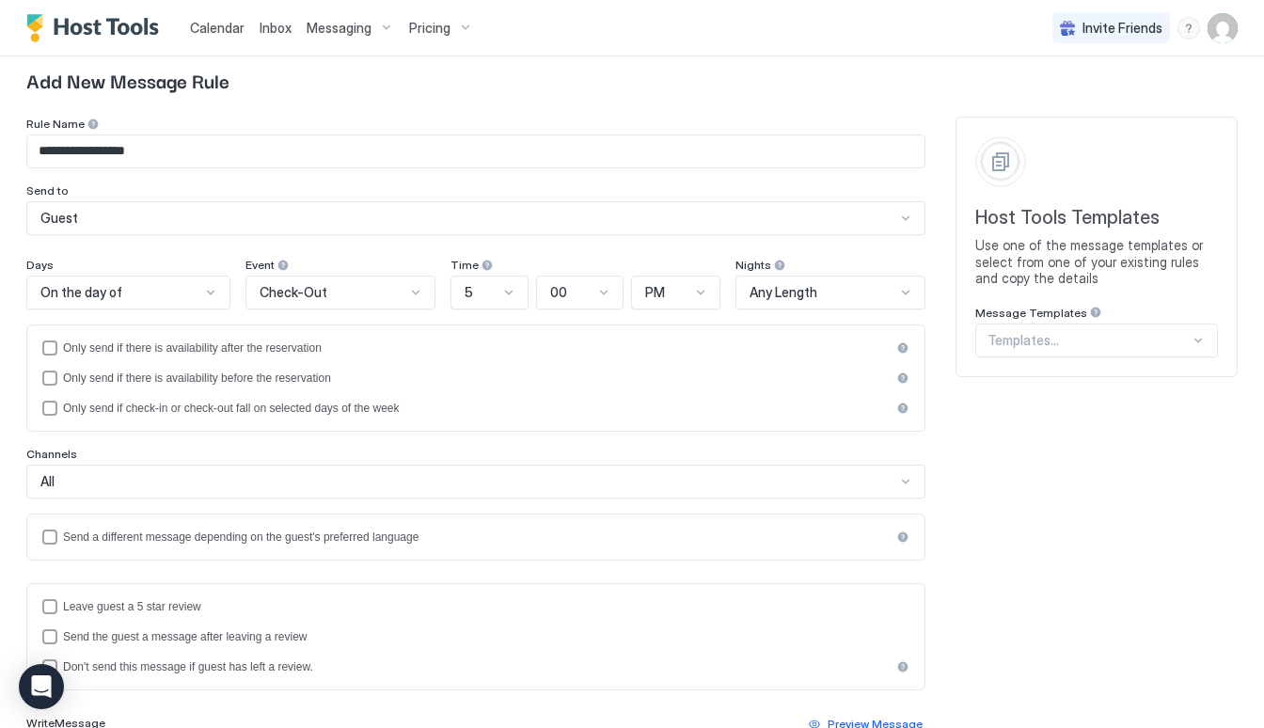
scroll to position [43, 0]
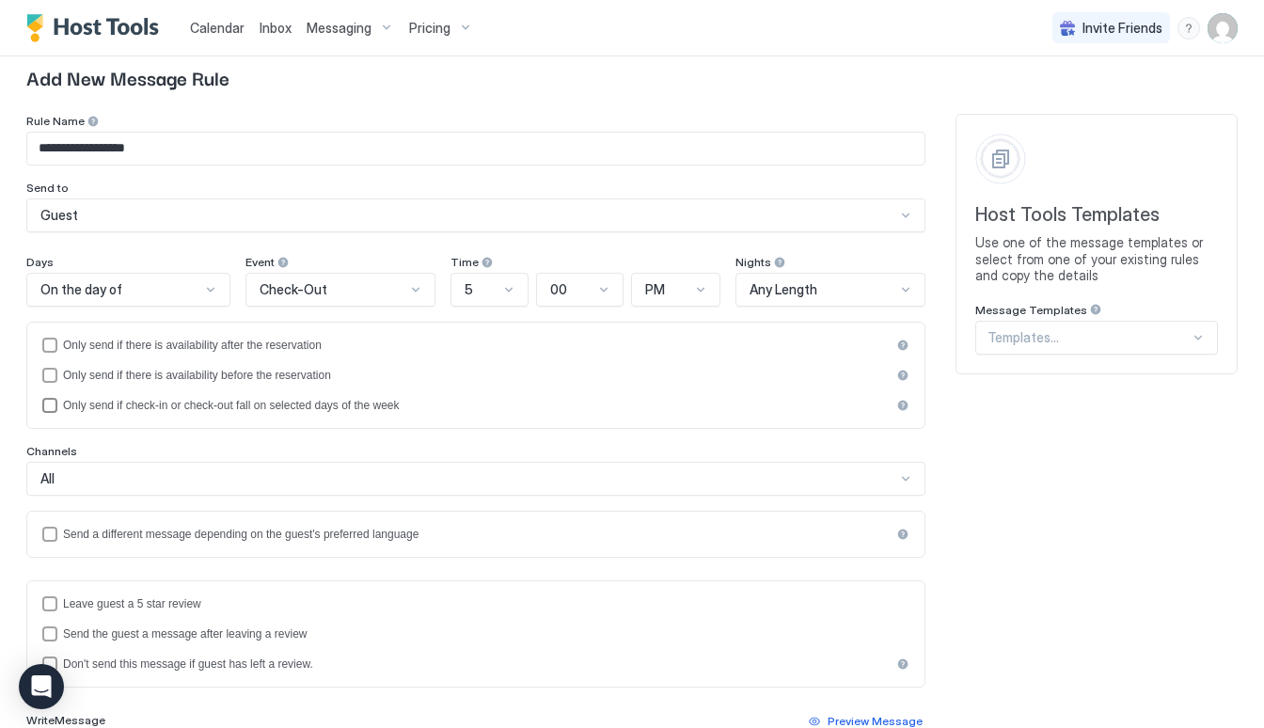
click at [316, 404] on div "Only send if check-in or check-out fall on selected days of the week" at bounding box center [477, 405] width 828 height 13
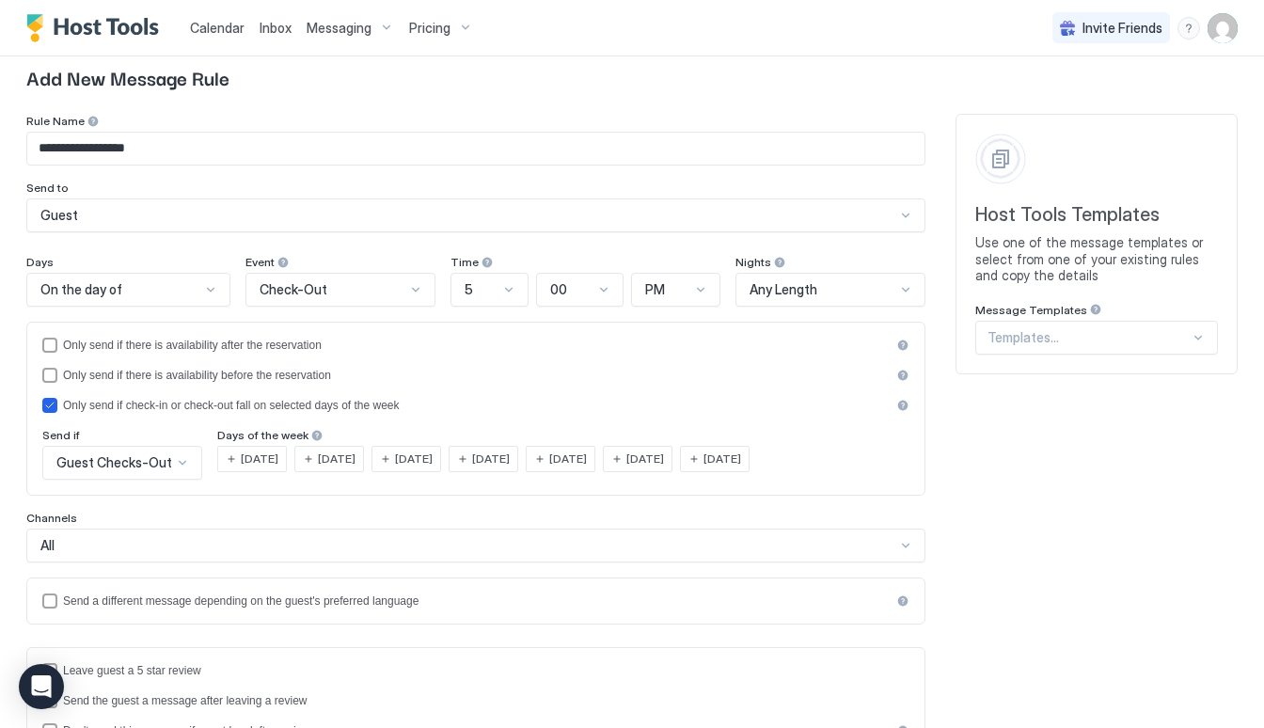
click at [741, 460] on span "[DATE]" at bounding box center [723, 459] width 38 height 17
click at [134, 468] on span "Guest Checks-Out" at bounding box center [114, 462] width 116 height 17
click at [52, 402] on icon "isLimited" at bounding box center [49, 405] width 11 height 11
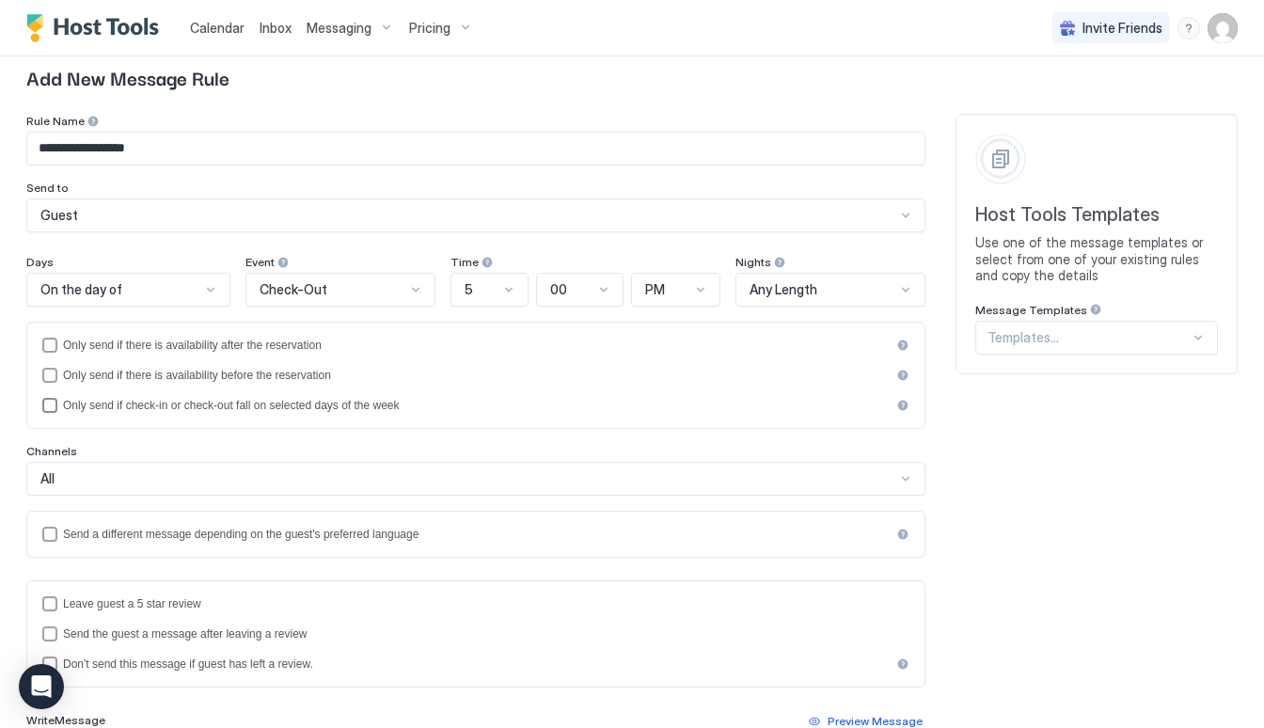
click at [52, 402] on div "isLimited" at bounding box center [49, 405] width 15 height 15
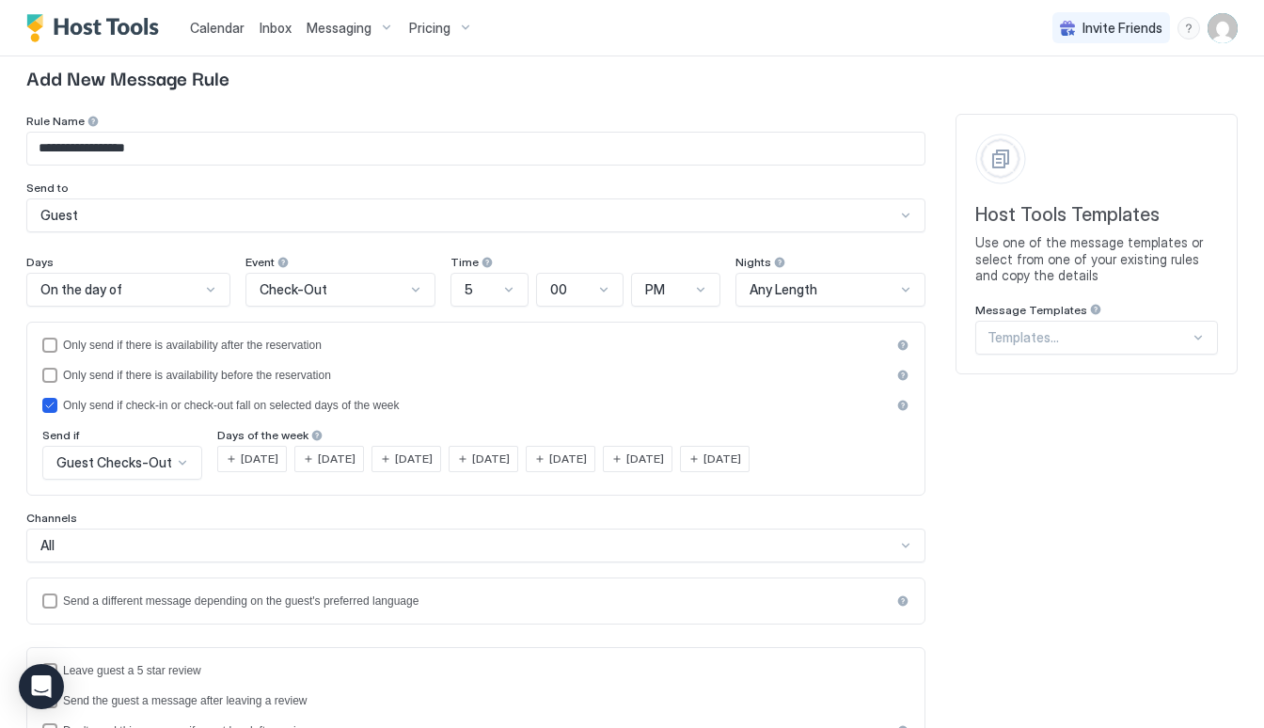
click at [191, 462] on div "Guest Checks-Out" at bounding box center [122, 463] width 160 height 34
click at [192, 462] on div "Guest Checks-Out" at bounding box center [122, 463] width 160 height 34
click at [56, 406] on div "isLimited" at bounding box center [49, 405] width 15 height 15
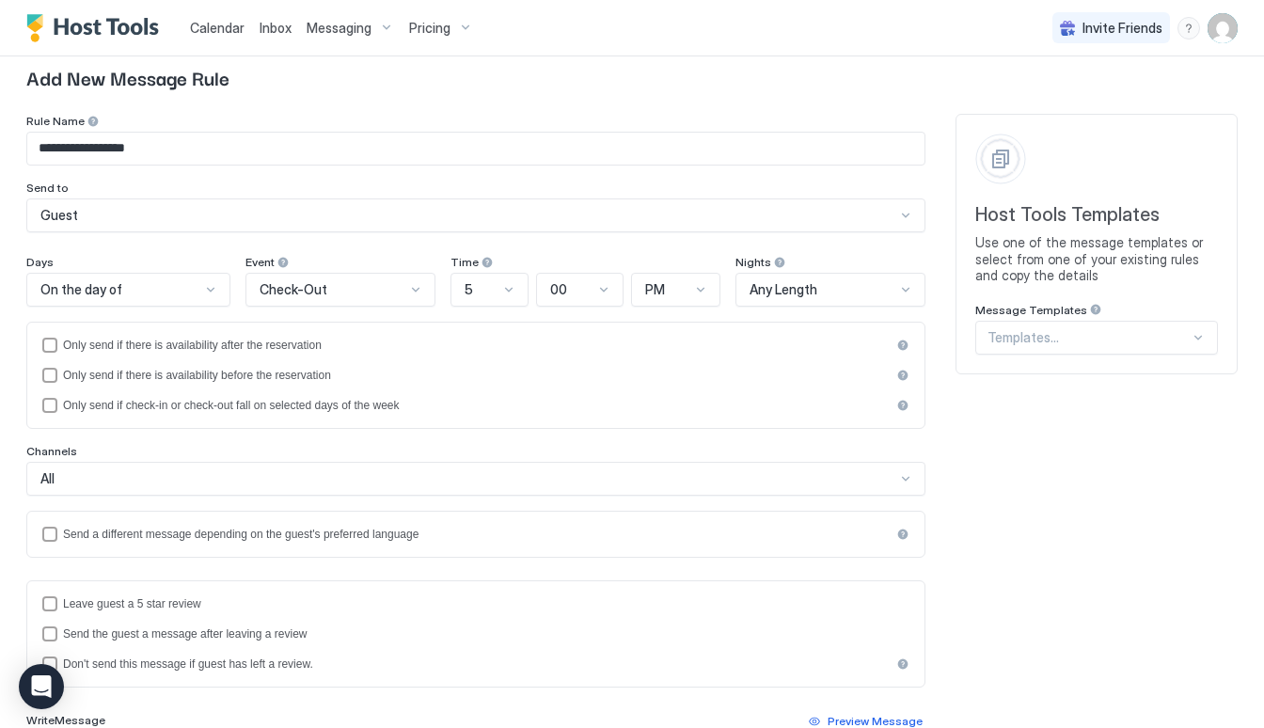
click at [283, 414] on div "Only send if there is availability after the reservation Only send if there is …" at bounding box center [475, 375] width 899 height 107
click at [283, 410] on div "Only send if check-in or check-out fall on selected days of the week" at bounding box center [477, 405] width 828 height 13
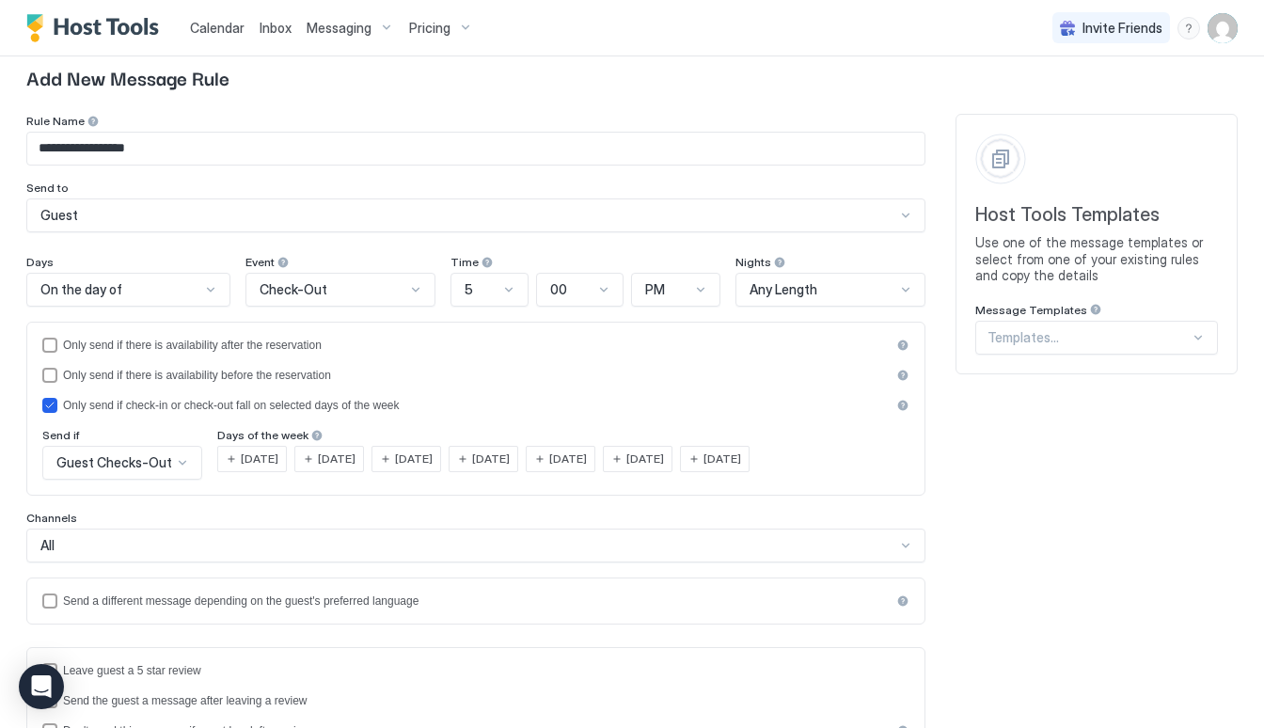
click at [205, 303] on div "On the day of" at bounding box center [128, 290] width 204 height 34
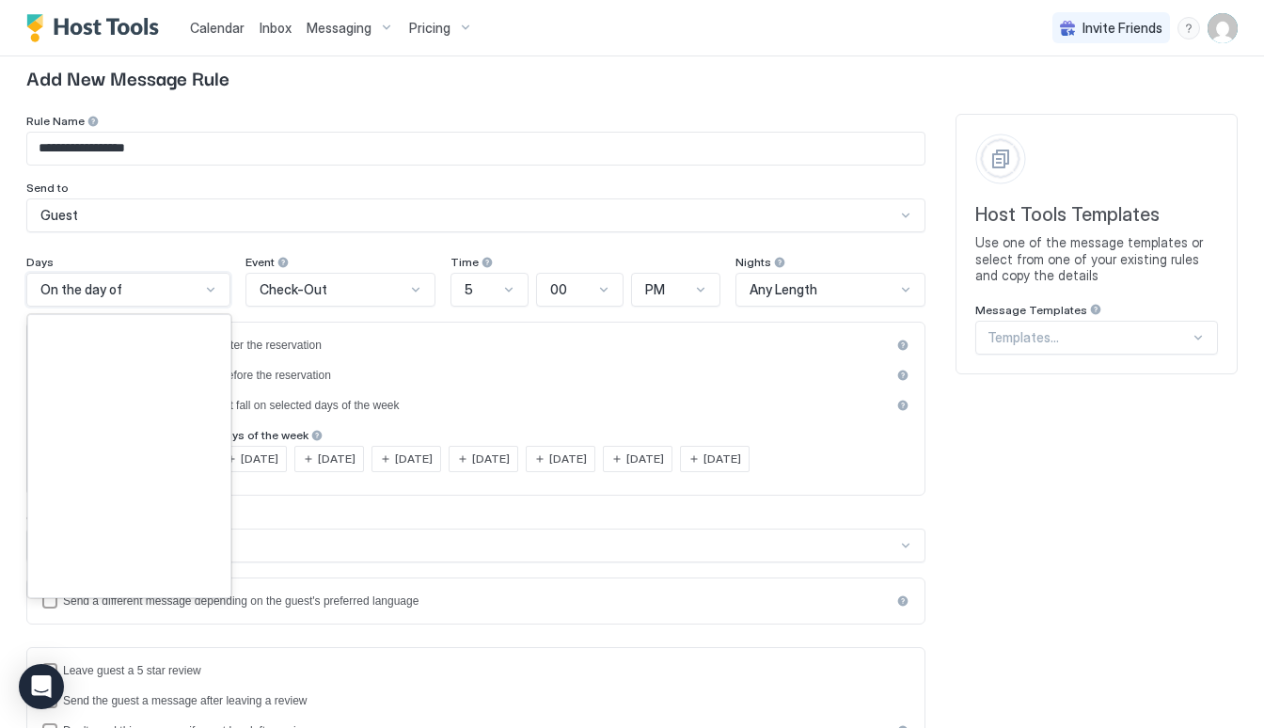
scroll to position [2714, 0]
click at [205, 303] on div "On the day of" at bounding box center [128, 290] width 204 height 34
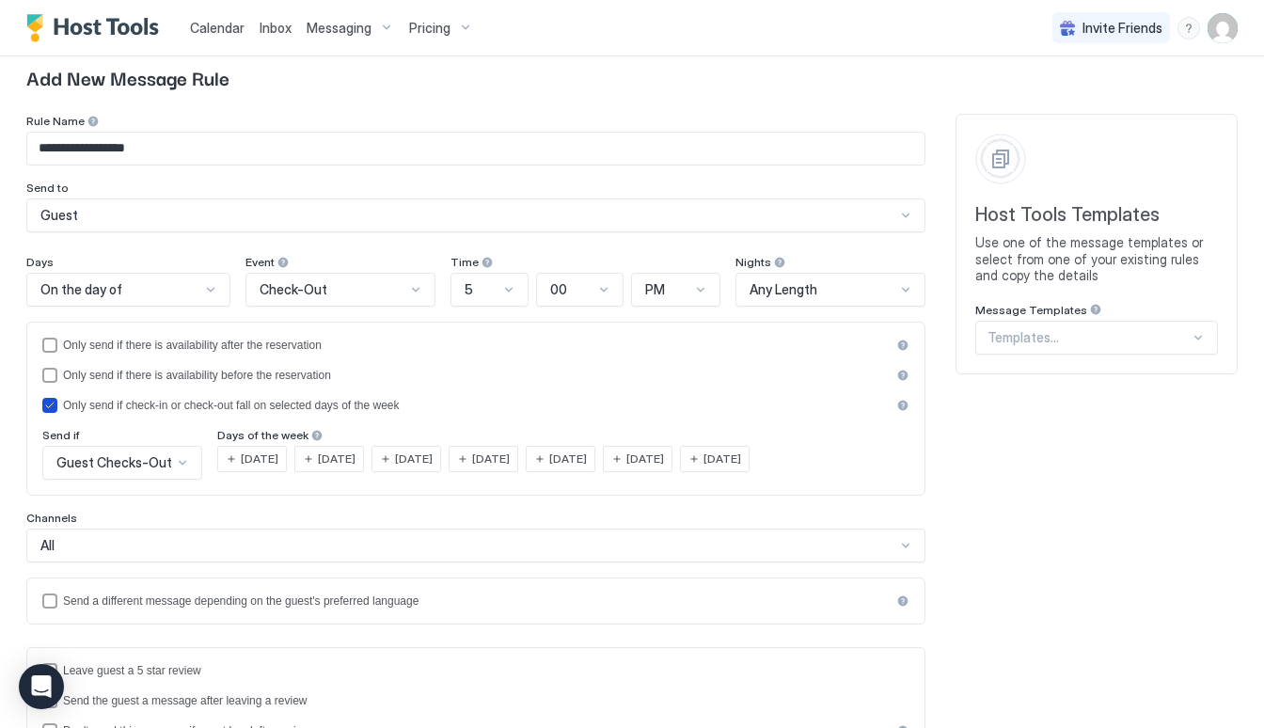
click at [53, 400] on icon "isLimited" at bounding box center [49, 405] width 11 height 11
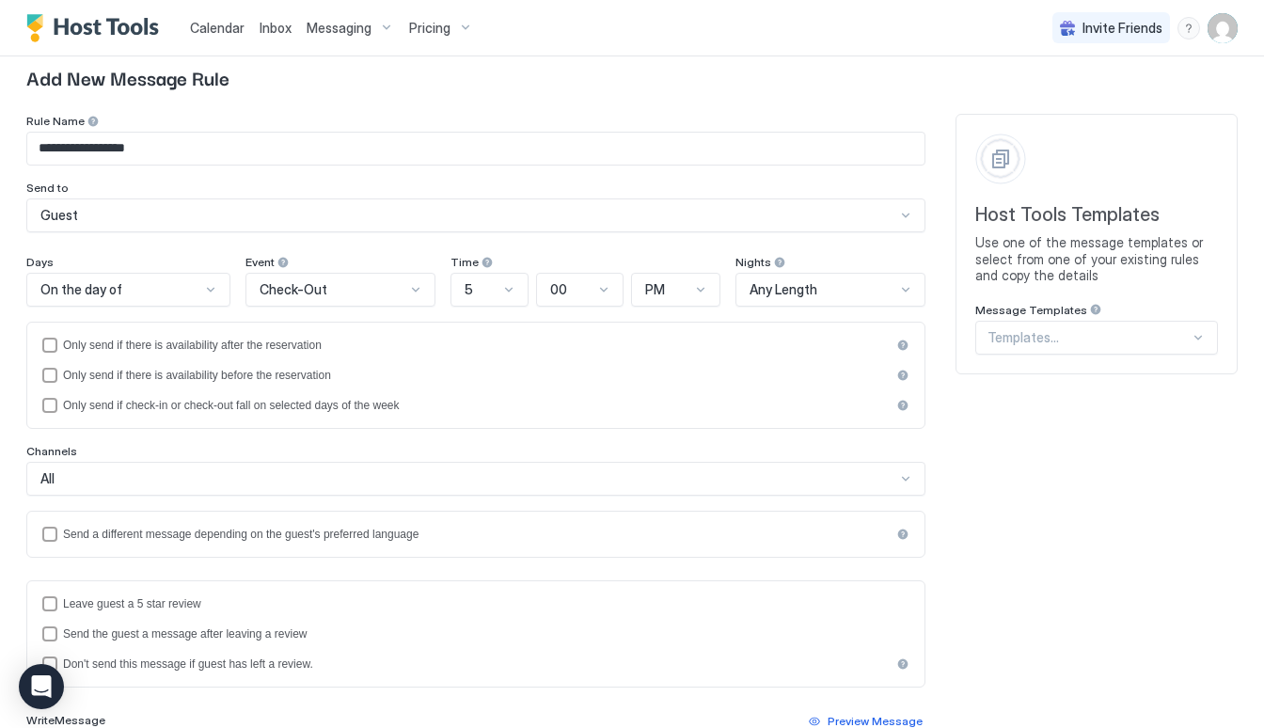
click at [204, 287] on div at bounding box center [210, 289] width 15 height 15
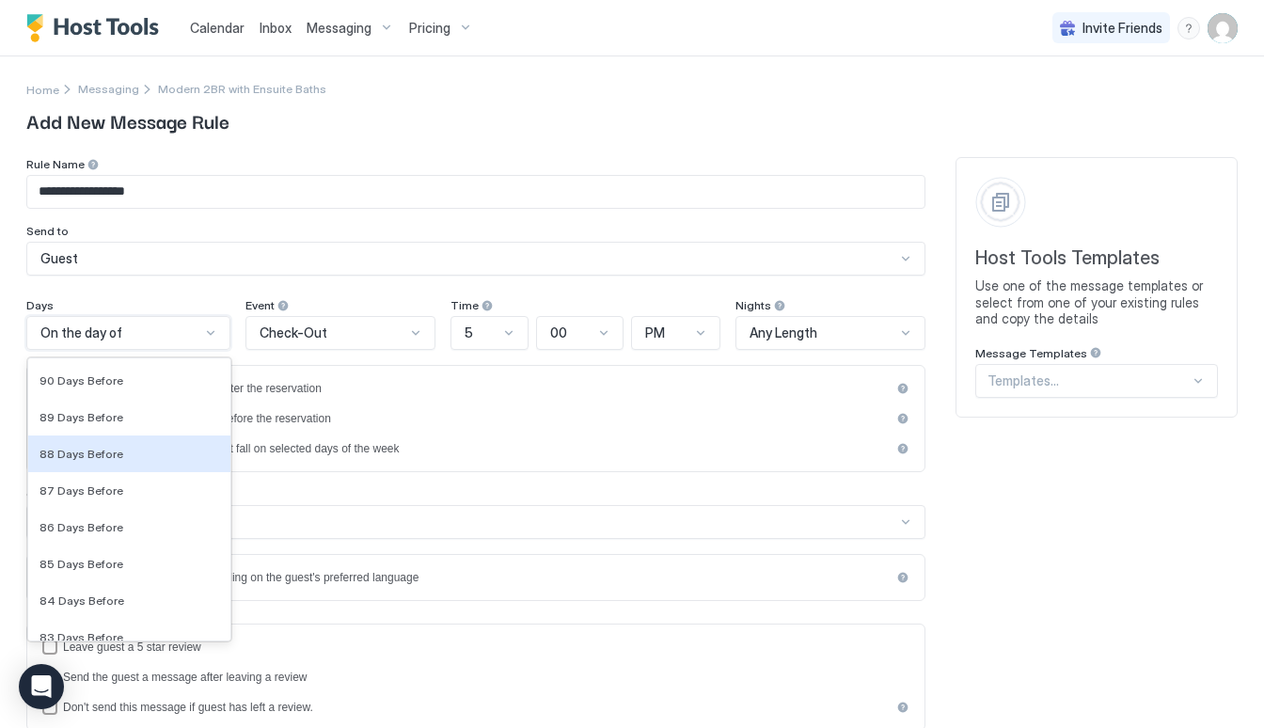
scroll to position [0, 0]
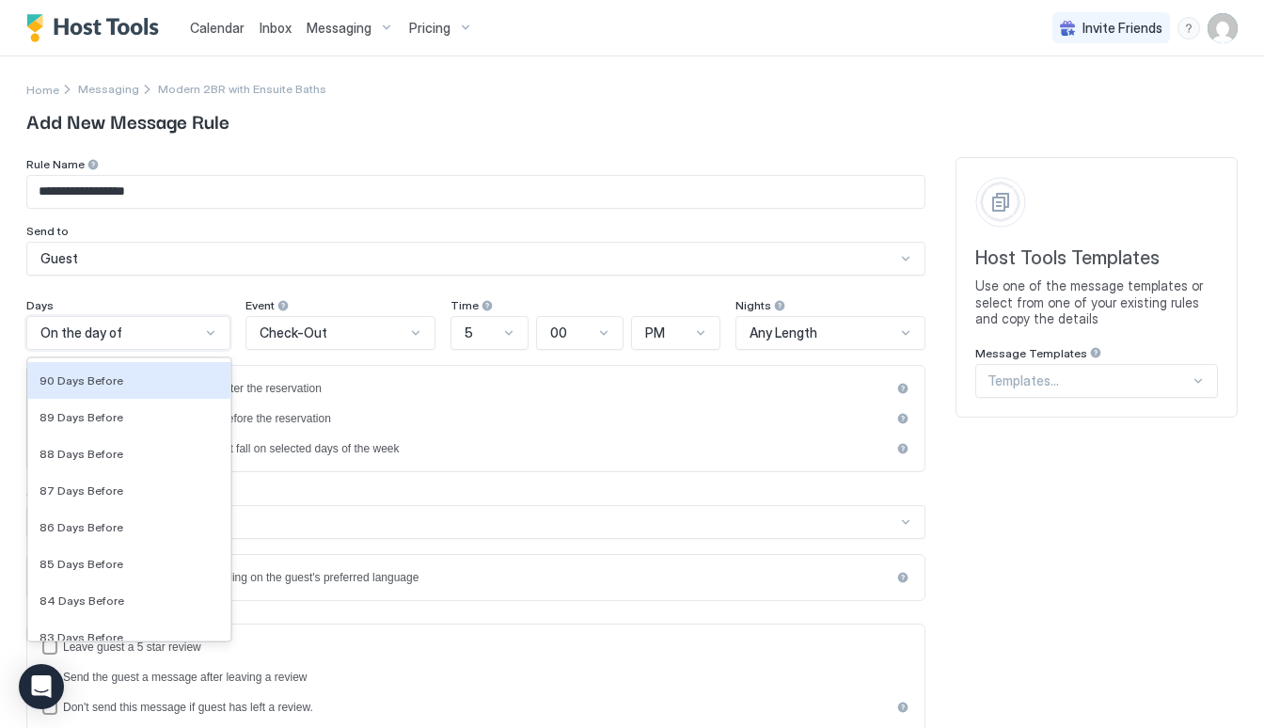
click at [402, 291] on div "**********" at bounding box center [475, 603] width 899 height 893
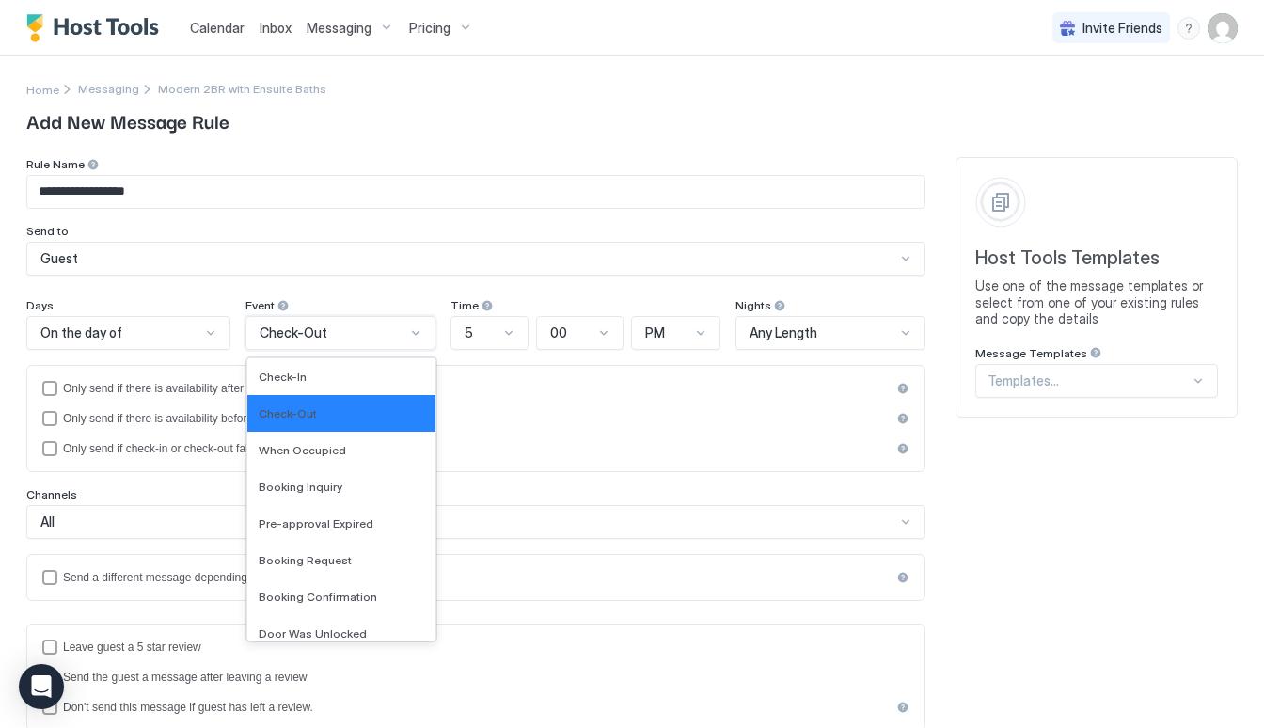
click at [392, 326] on div "Check-Out" at bounding box center [333, 333] width 146 height 17
click at [317, 448] on span "When Occupied" at bounding box center [302, 450] width 87 height 14
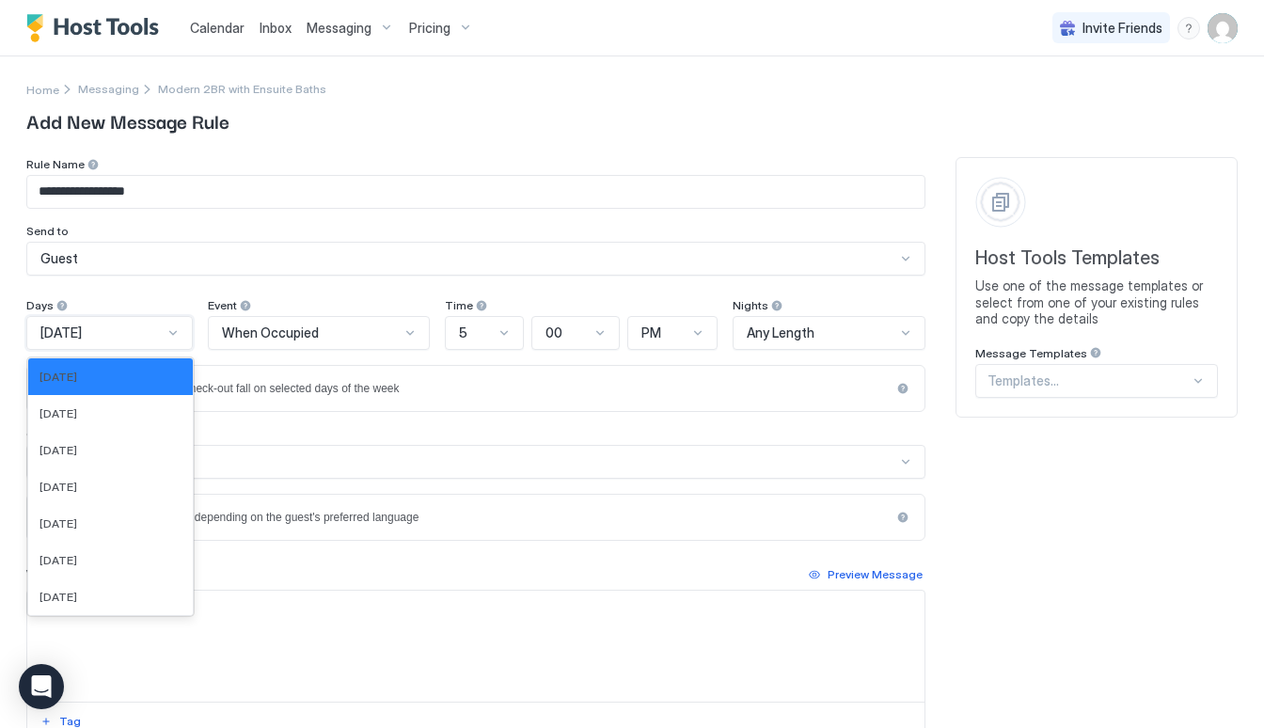
click at [141, 333] on div "[DATE]" at bounding box center [101, 333] width 122 height 17
click at [117, 608] on div "[DATE]" at bounding box center [110, 597] width 165 height 37
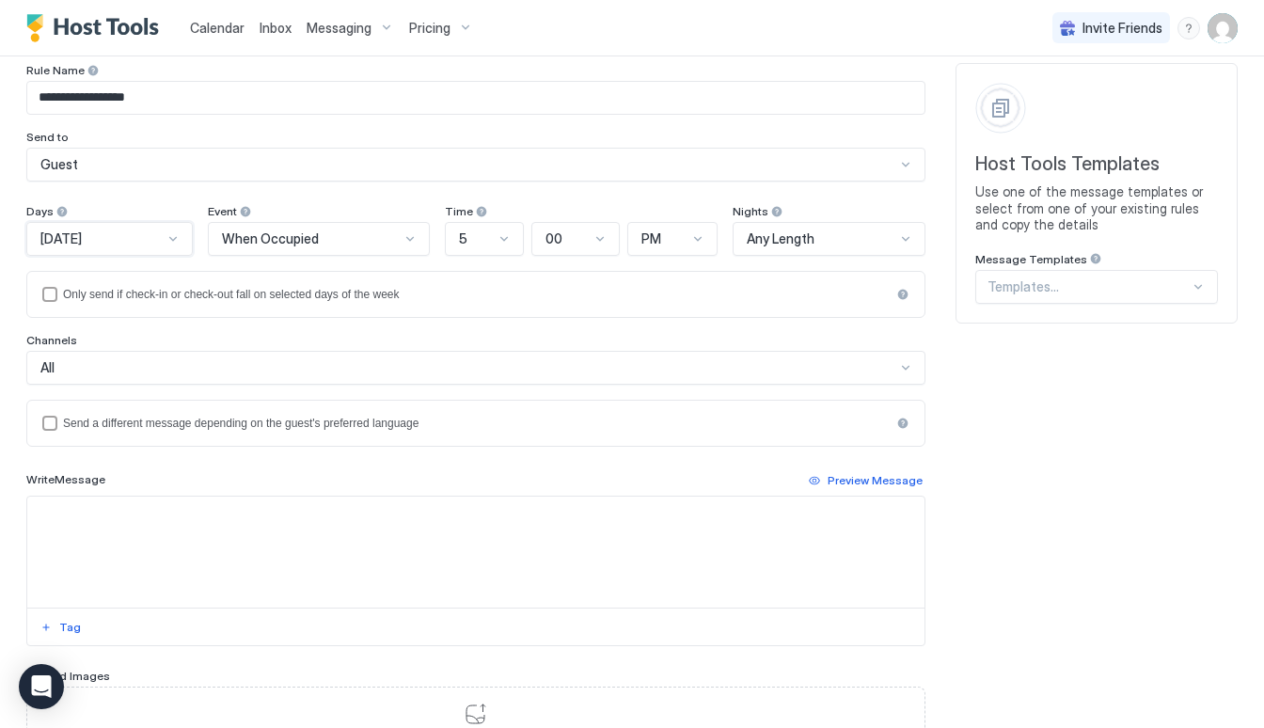
scroll to position [99, 0]
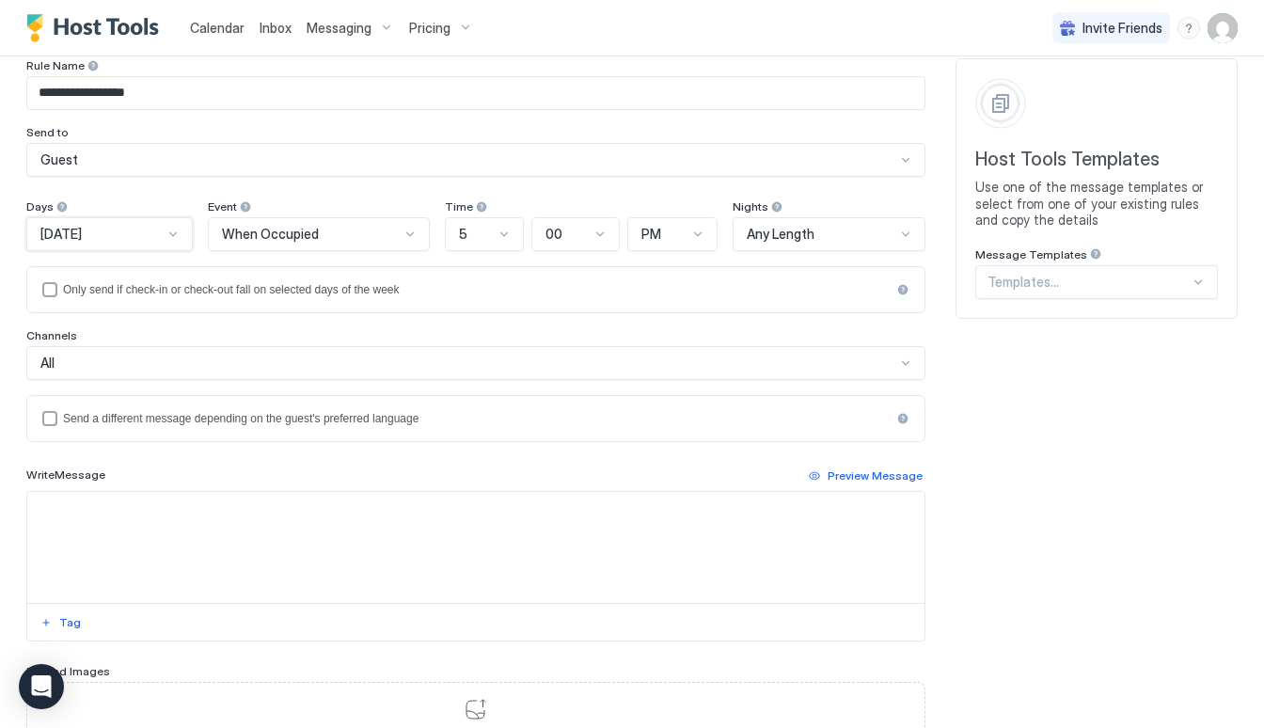
click at [248, 499] on textarea "Input Field" at bounding box center [475, 547] width 897 height 111
paste textarea "**********"
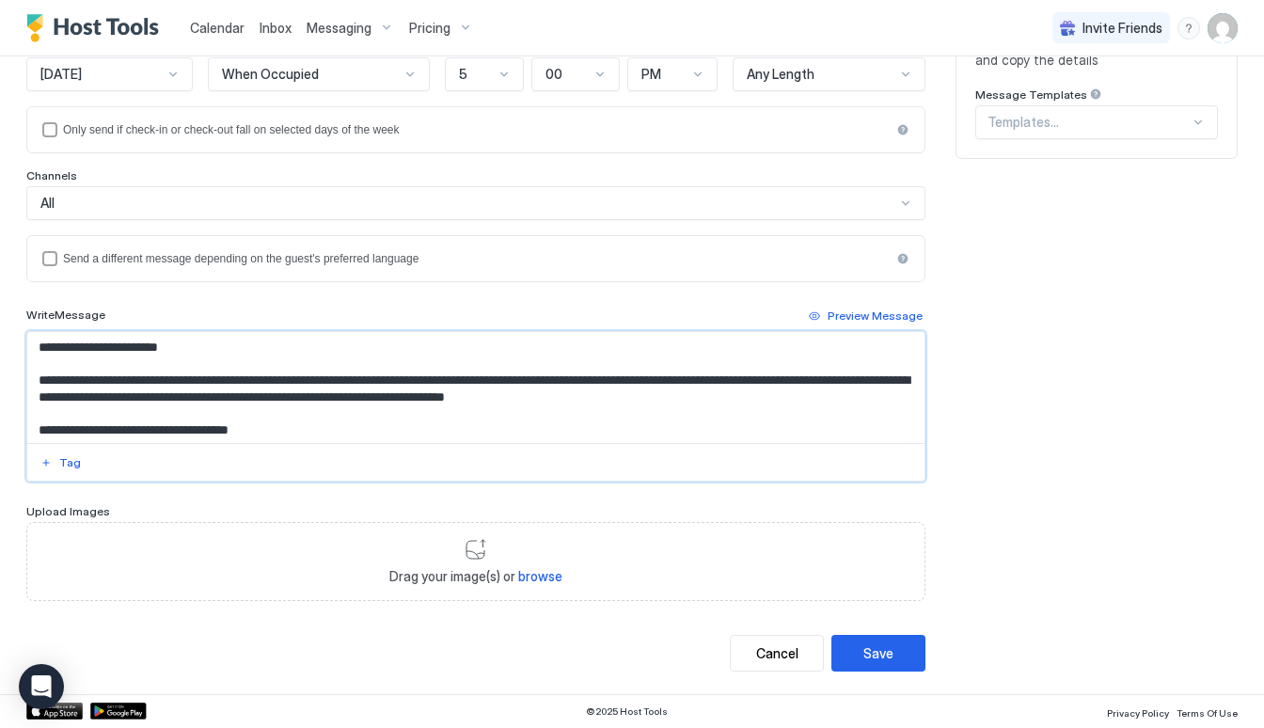
scroll to position [258, 0]
type textarea "**********"
click at [886, 658] on div "Save" at bounding box center [879, 654] width 30 height 20
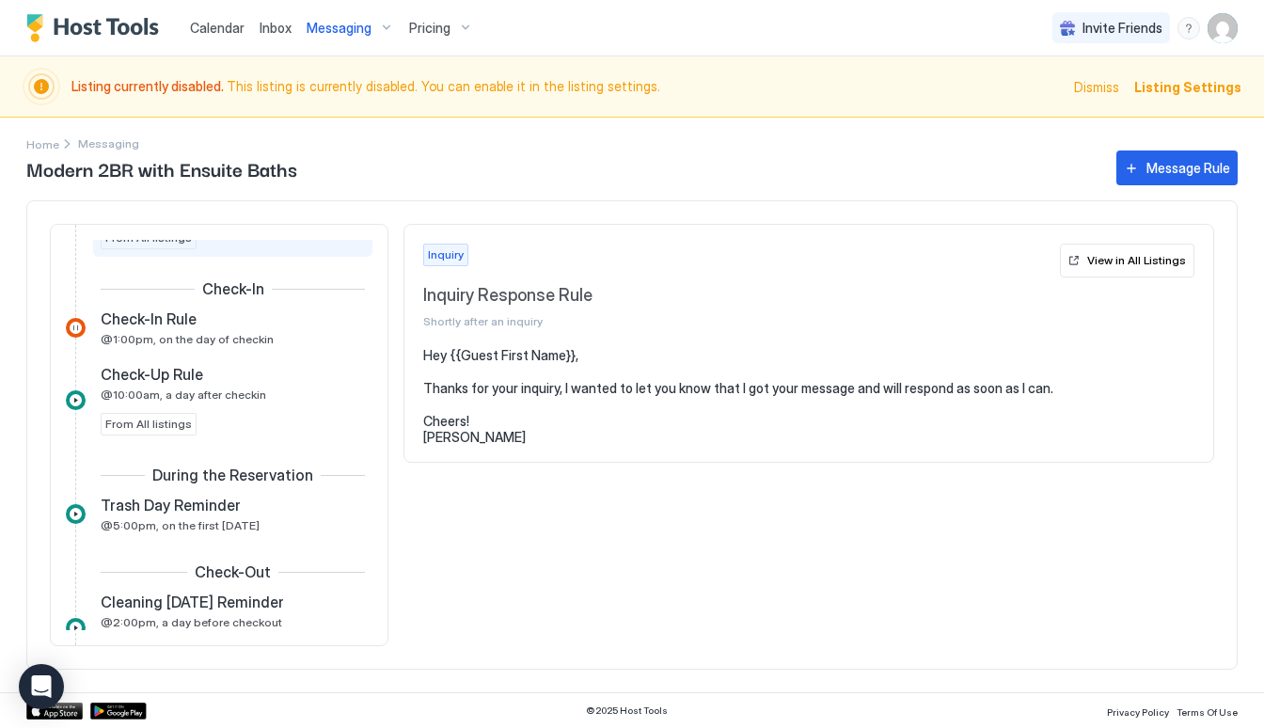
scroll to position [591, 0]
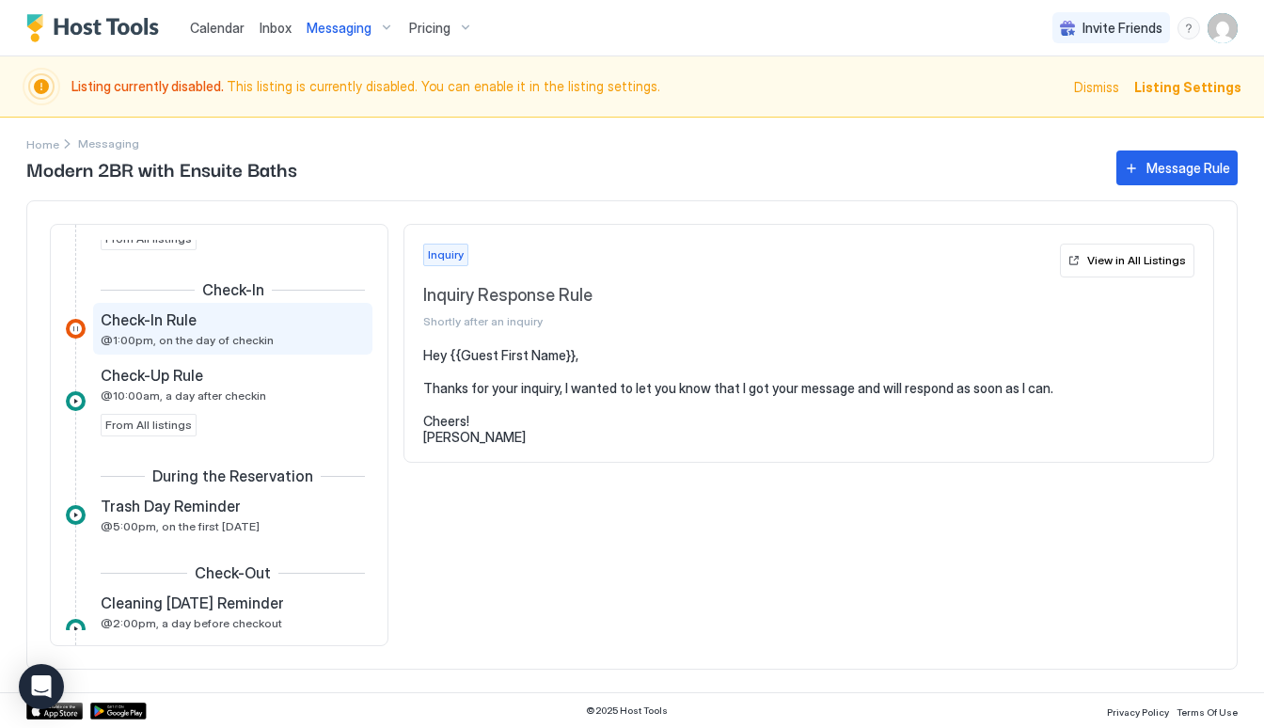
click at [284, 346] on div "Check-In Rule @1:00pm, on the day of checkin" at bounding box center [220, 328] width 238 height 37
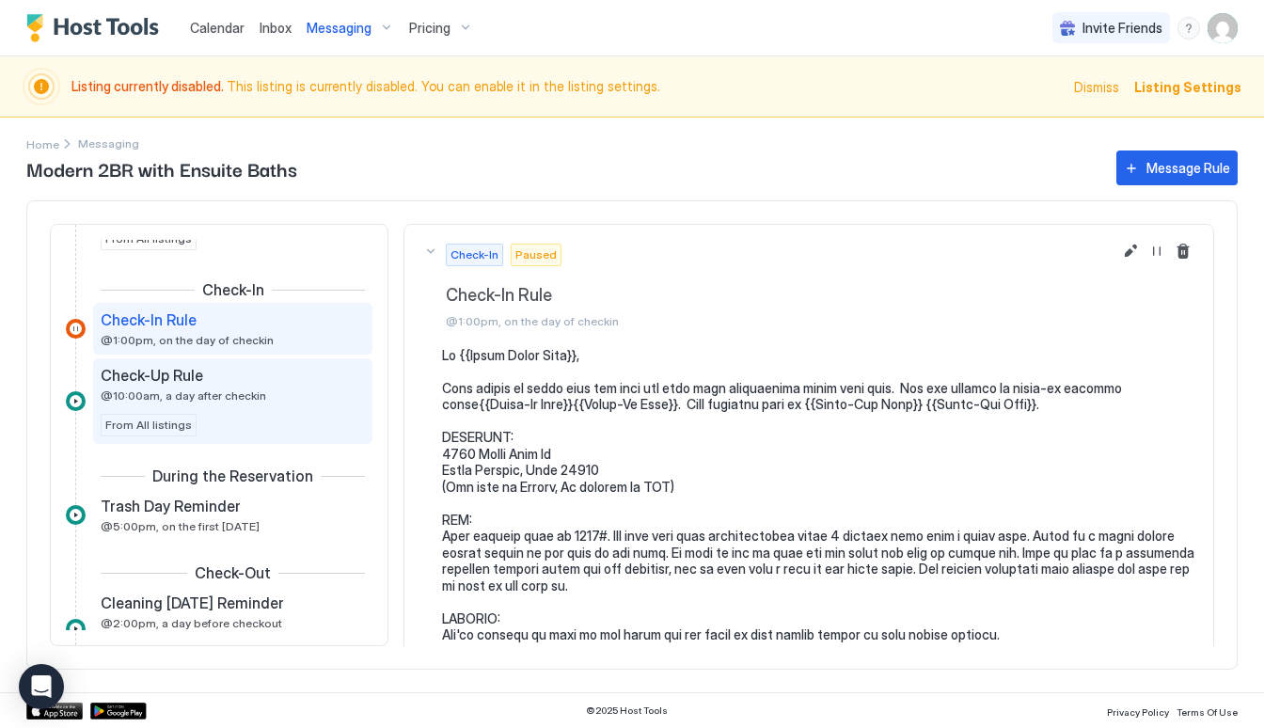
click at [275, 392] on div "Check-Up Rule @10:00am, a day after checkin" at bounding box center [220, 384] width 238 height 37
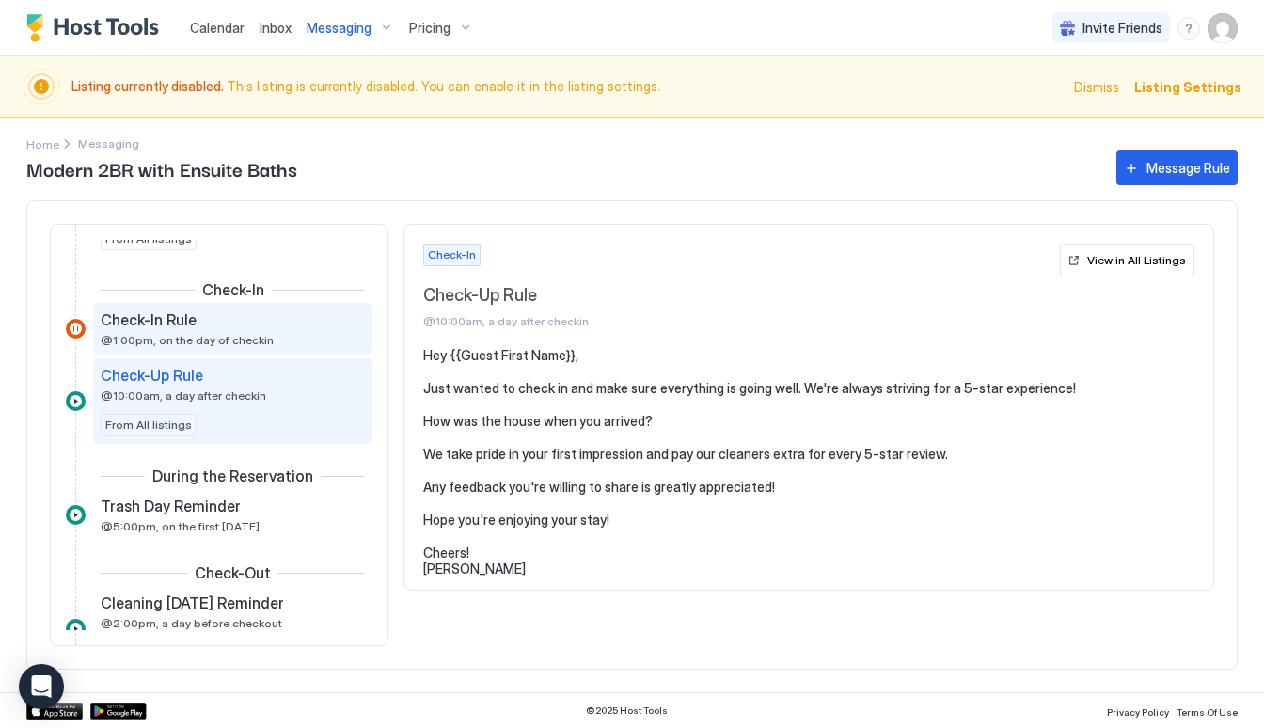
click at [273, 353] on div "Check-In Rule @1:00pm, on the day of checkin" at bounding box center [232, 329] width 279 height 52
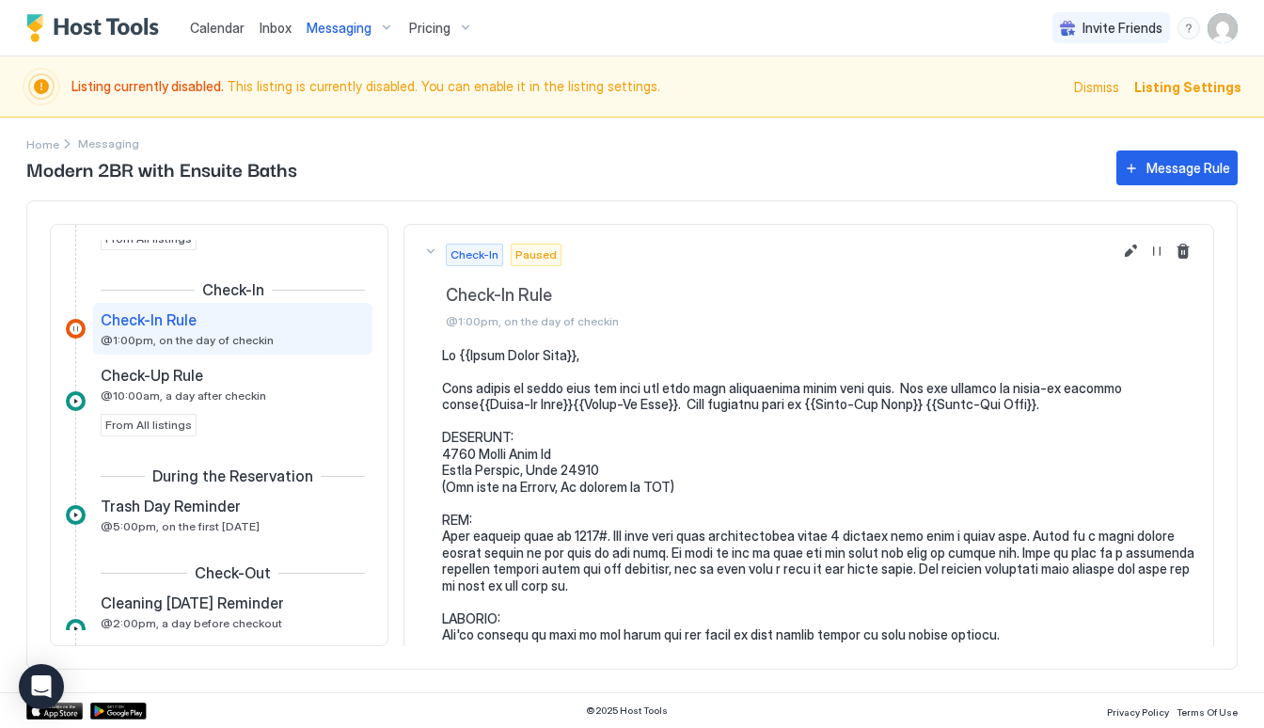
click at [535, 251] on span "Paused" at bounding box center [536, 254] width 41 height 17
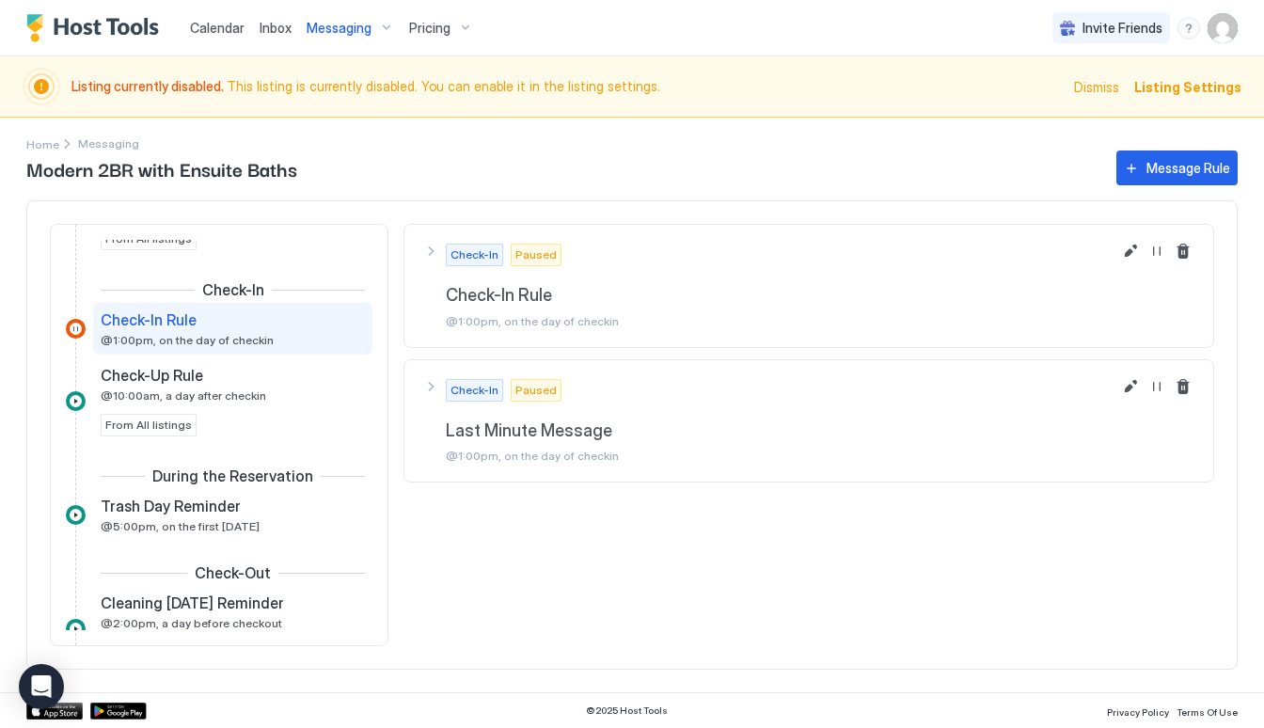
click at [535, 251] on span "Paused" at bounding box center [536, 254] width 41 height 17
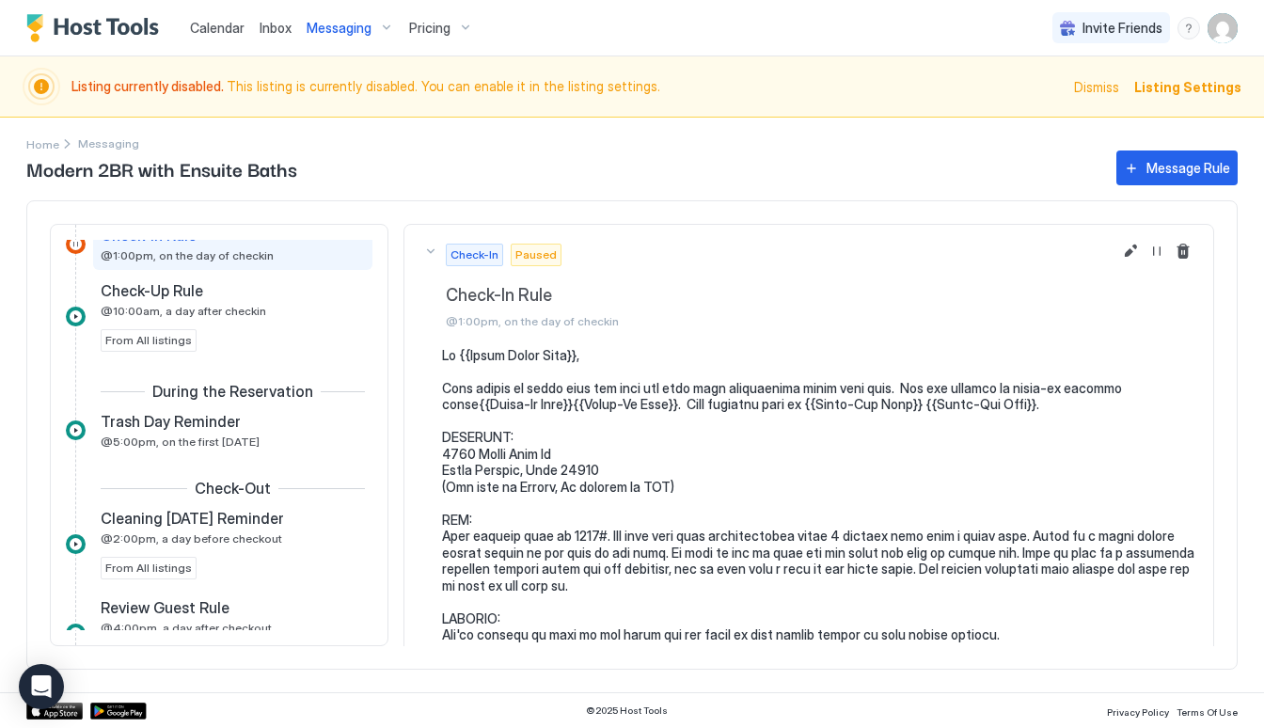
scroll to position [676, 0]
click at [182, 436] on span "@5:00pm, on the first [DATE]" at bounding box center [180, 441] width 159 height 14
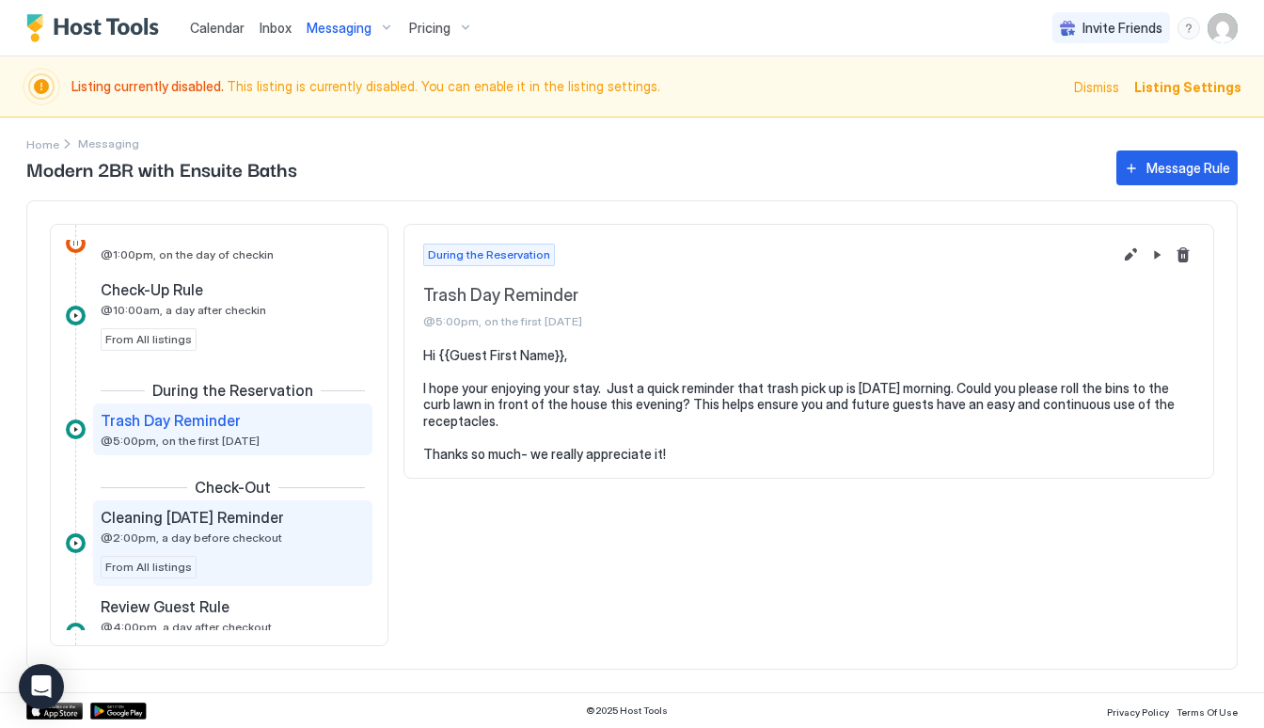
click at [233, 503] on div "Cleaning [DATE] Reminder @2:00pm, a day before checkout From All listings" at bounding box center [232, 543] width 279 height 86
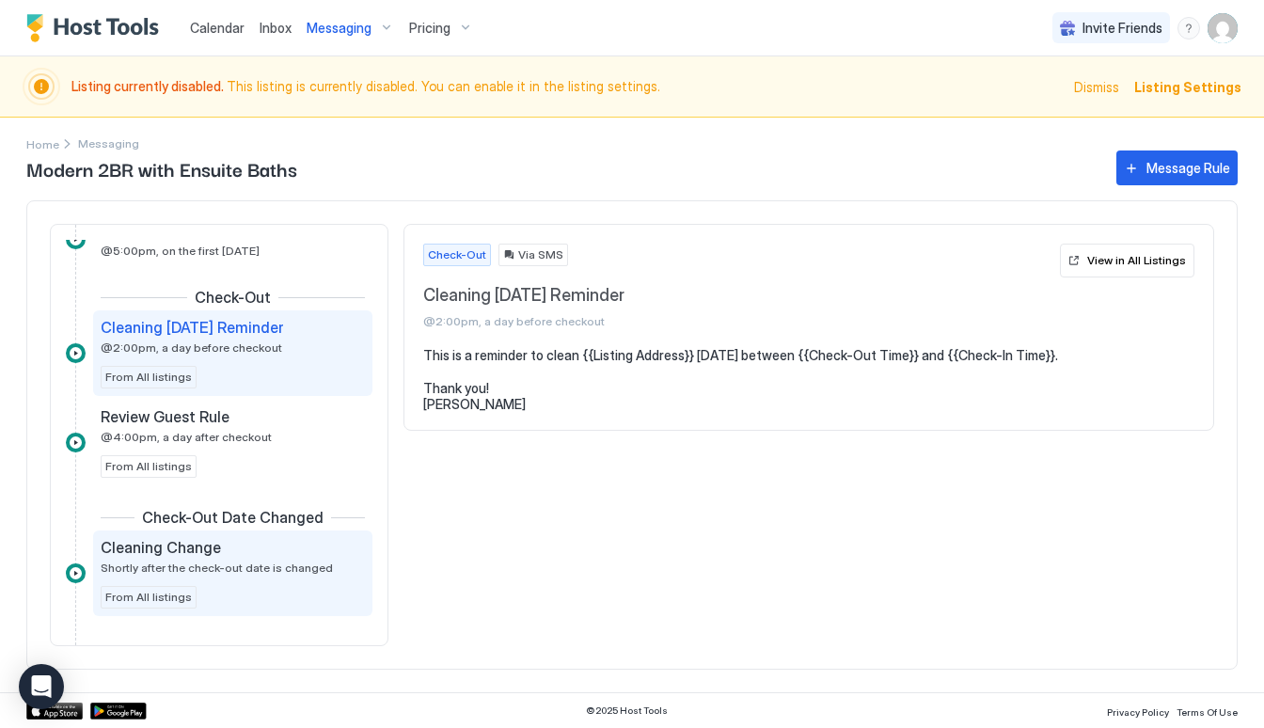
scroll to position [865, 0]
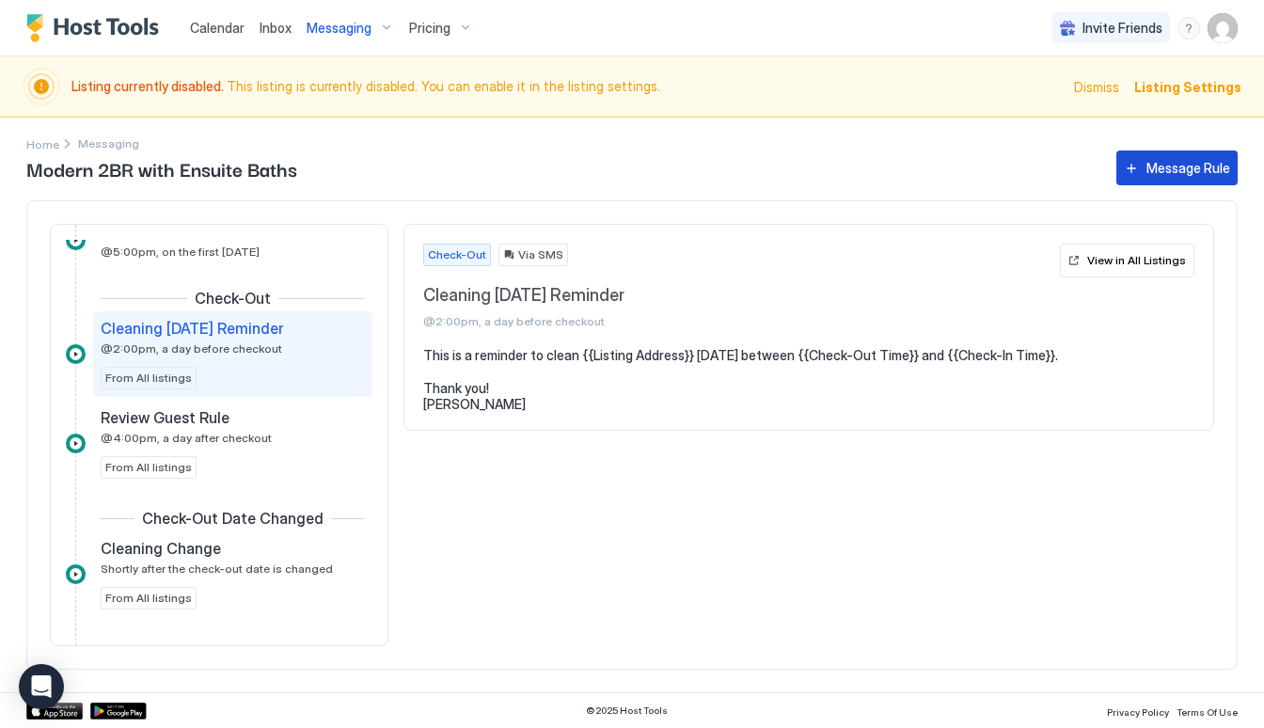
click at [1187, 169] on div "Message Rule" at bounding box center [1189, 168] width 84 height 20
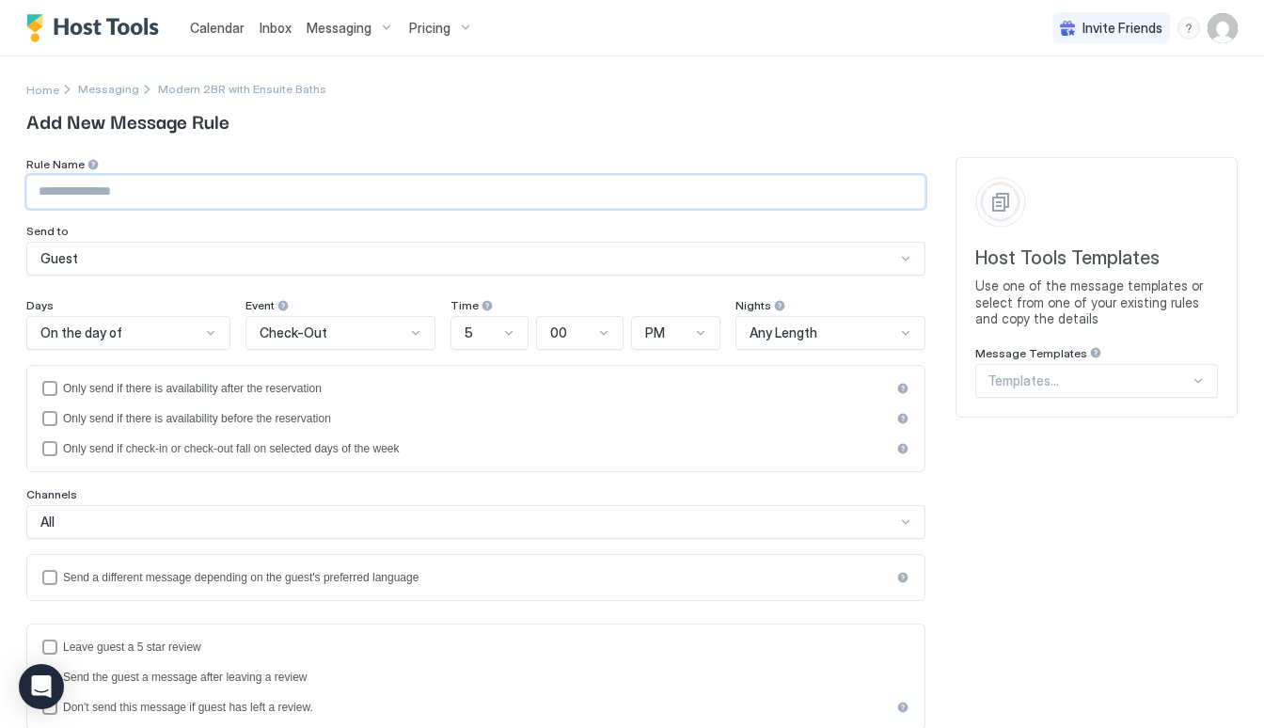
click at [414, 182] on input "Input Field" at bounding box center [475, 192] width 897 height 32
click at [83, 194] on input "**********" at bounding box center [475, 192] width 897 height 32
click at [85, 193] on input "**********" at bounding box center [475, 192] width 897 height 32
click at [156, 184] on input "**********" at bounding box center [475, 192] width 897 height 32
type input "**********"
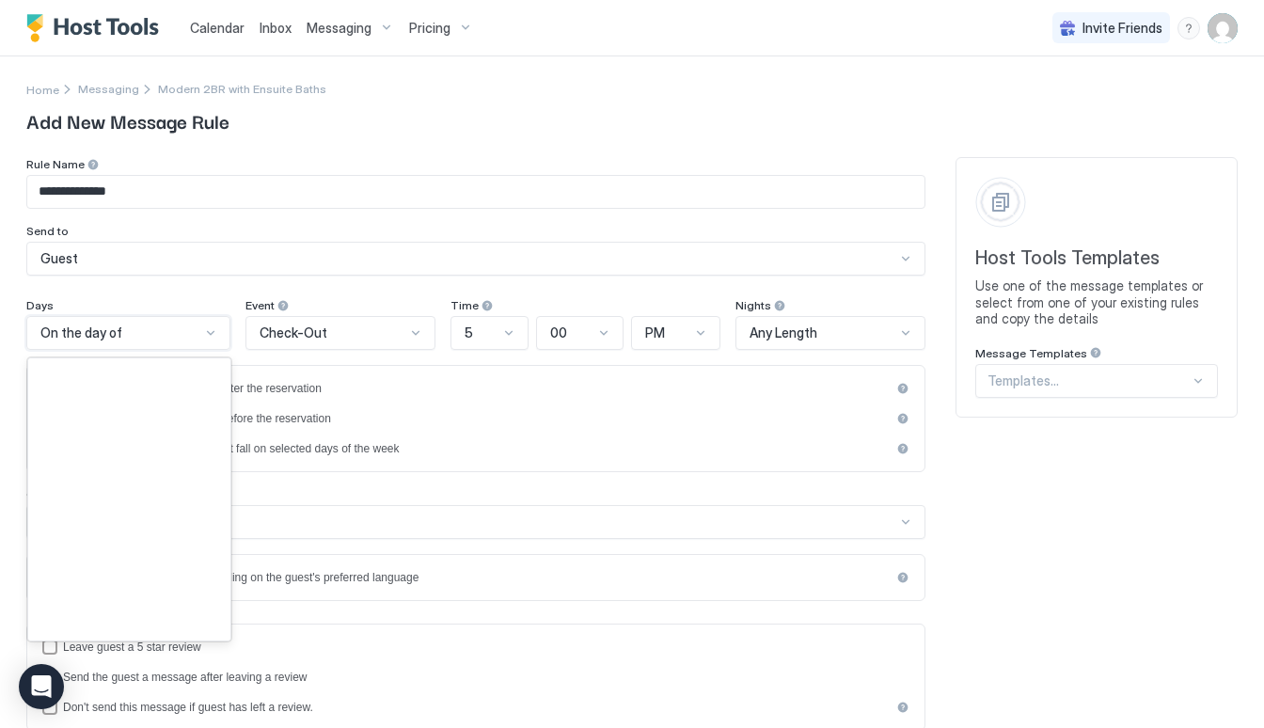
click at [203, 325] on div at bounding box center [210, 332] width 15 height 15
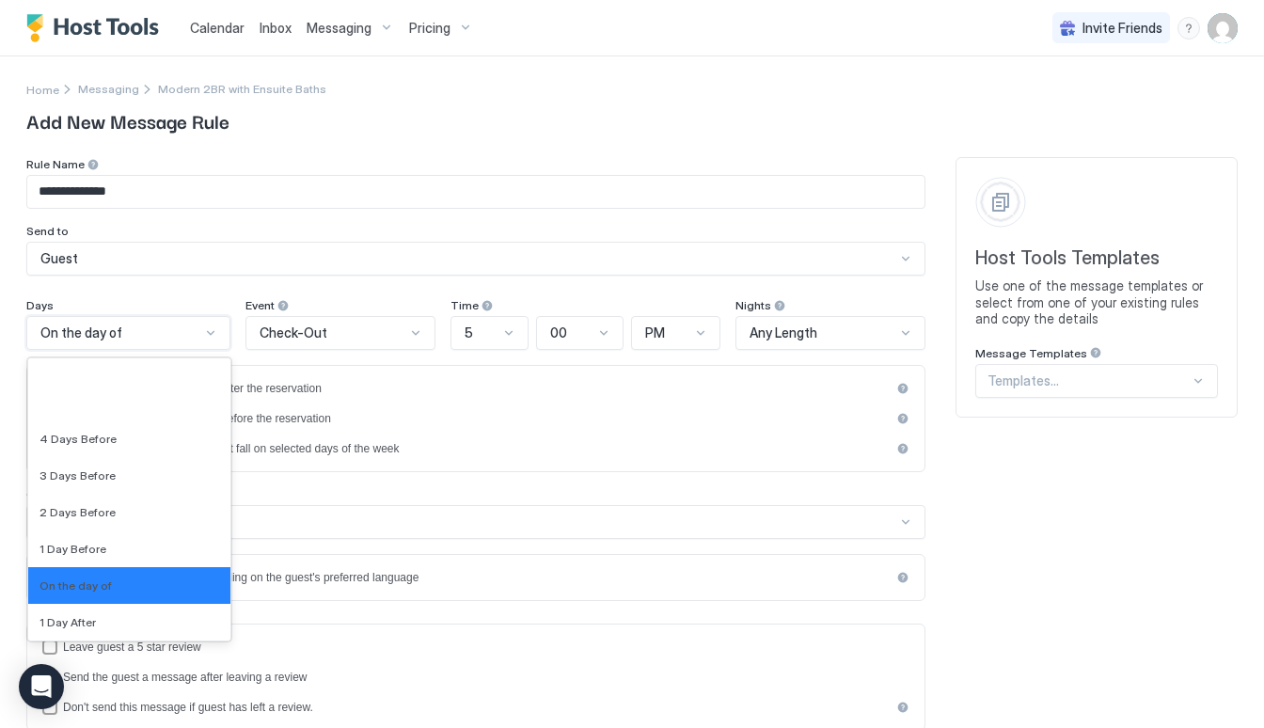
scroll to position [2971, 0]
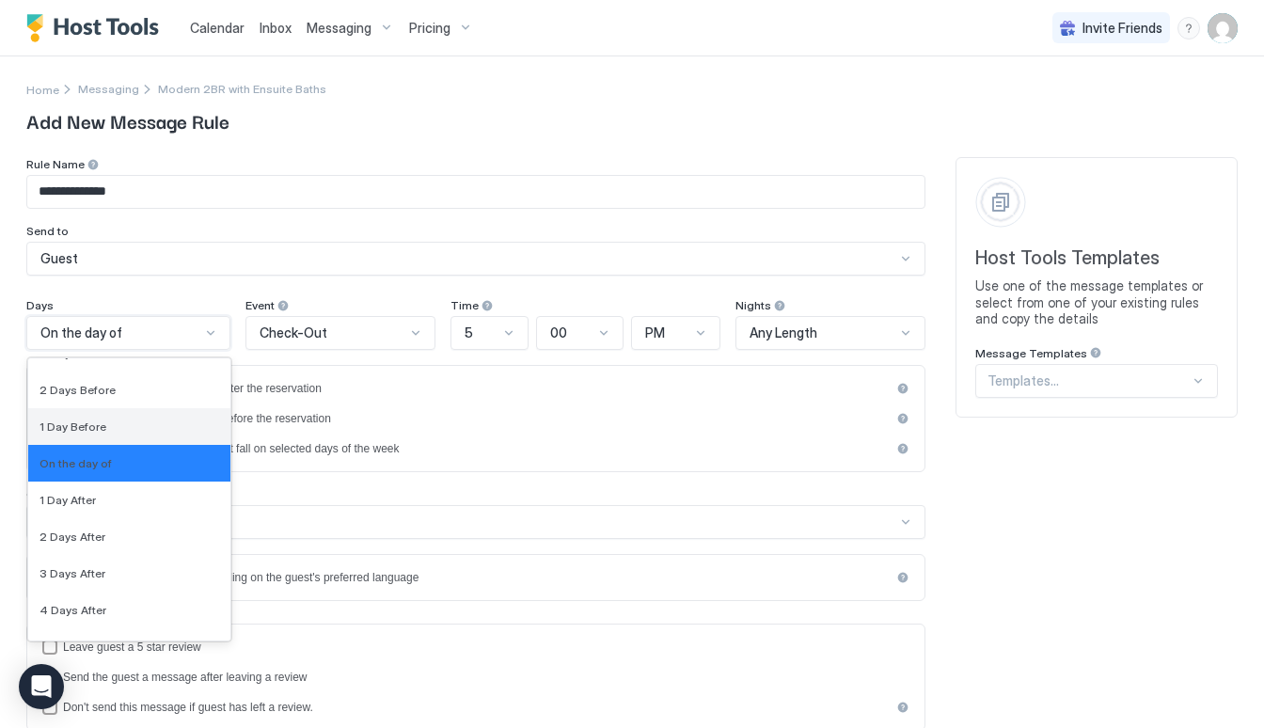
click at [130, 415] on div "1 Day Before" at bounding box center [129, 426] width 202 height 37
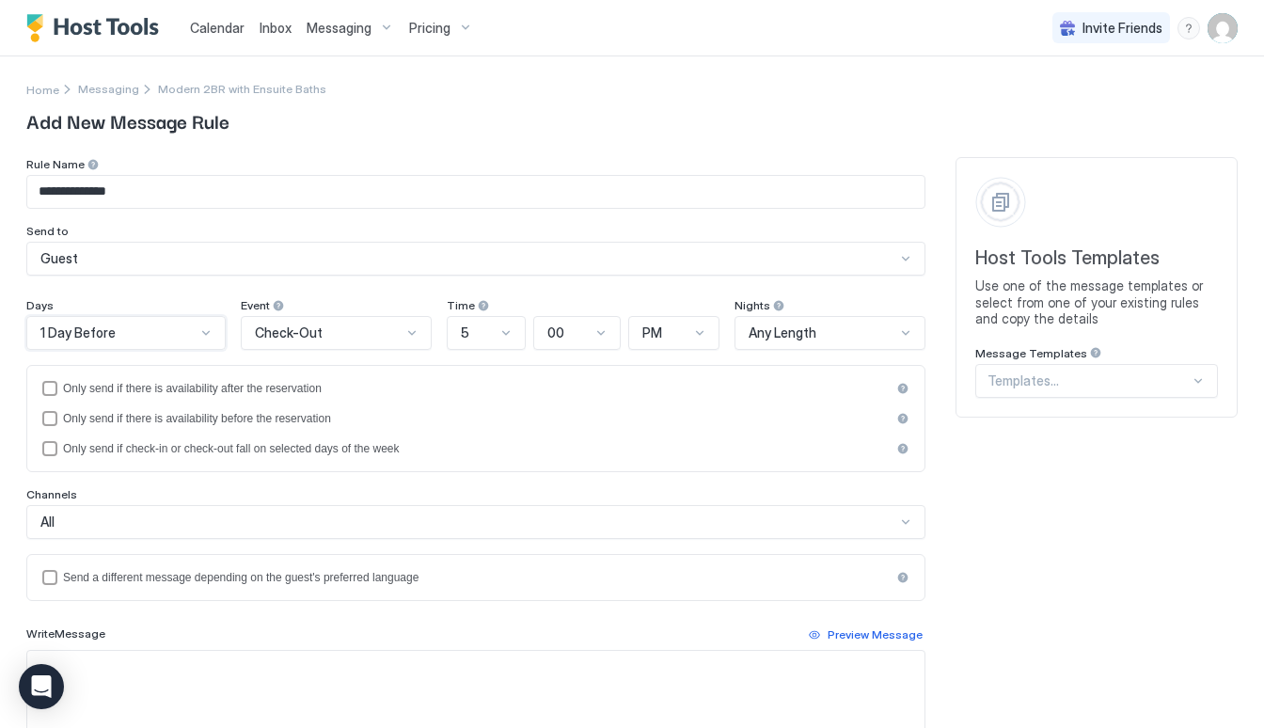
click at [520, 325] on div "5" at bounding box center [486, 333] width 79 height 34
click at [484, 453] on div "3" at bounding box center [487, 450] width 55 height 14
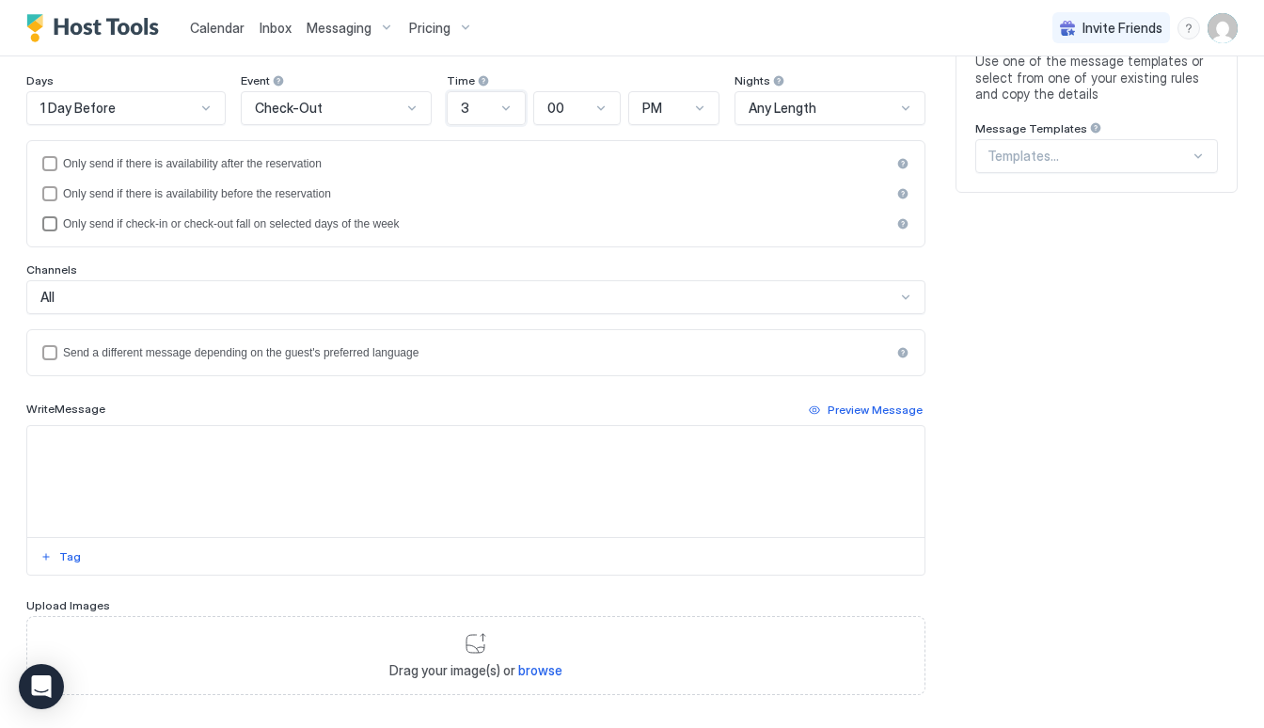
scroll to position [233, 0]
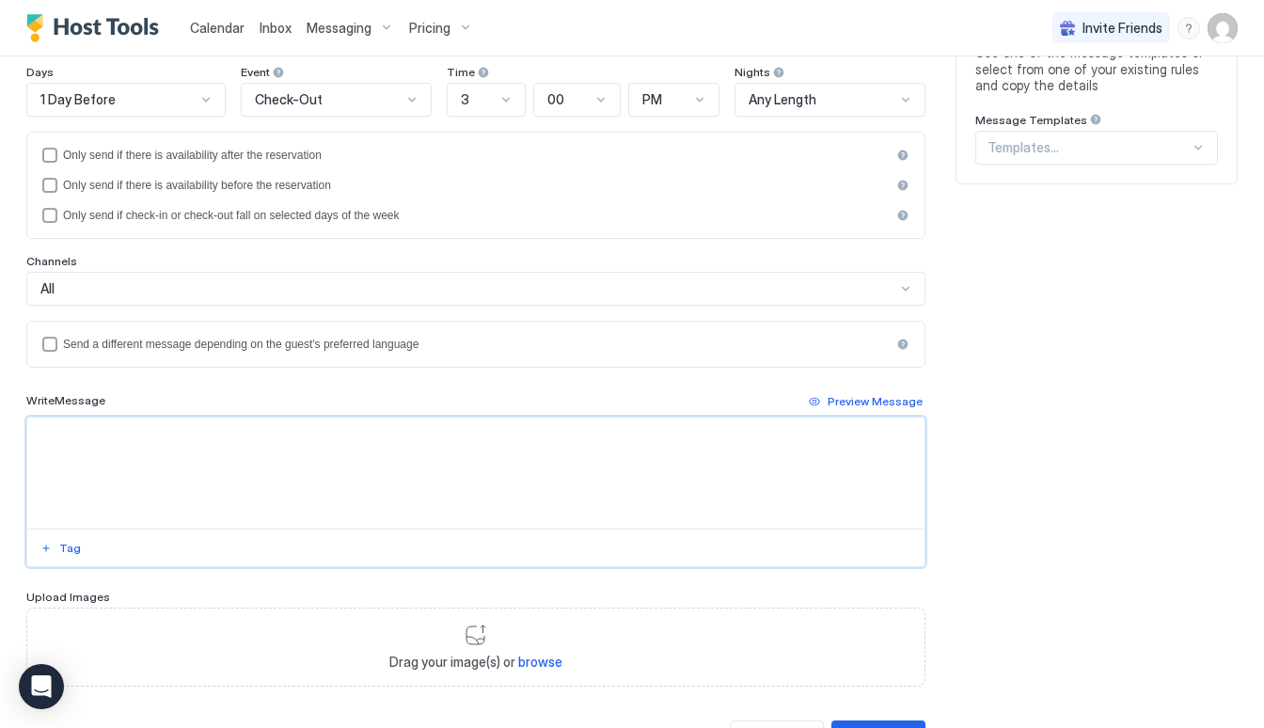
click at [255, 442] on textarea "Input Field" at bounding box center [475, 473] width 897 height 111
click at [265, 436] on textarea "Input Field" at bounding box center [475, 473] width 897 height 111
paste textarea "**********"
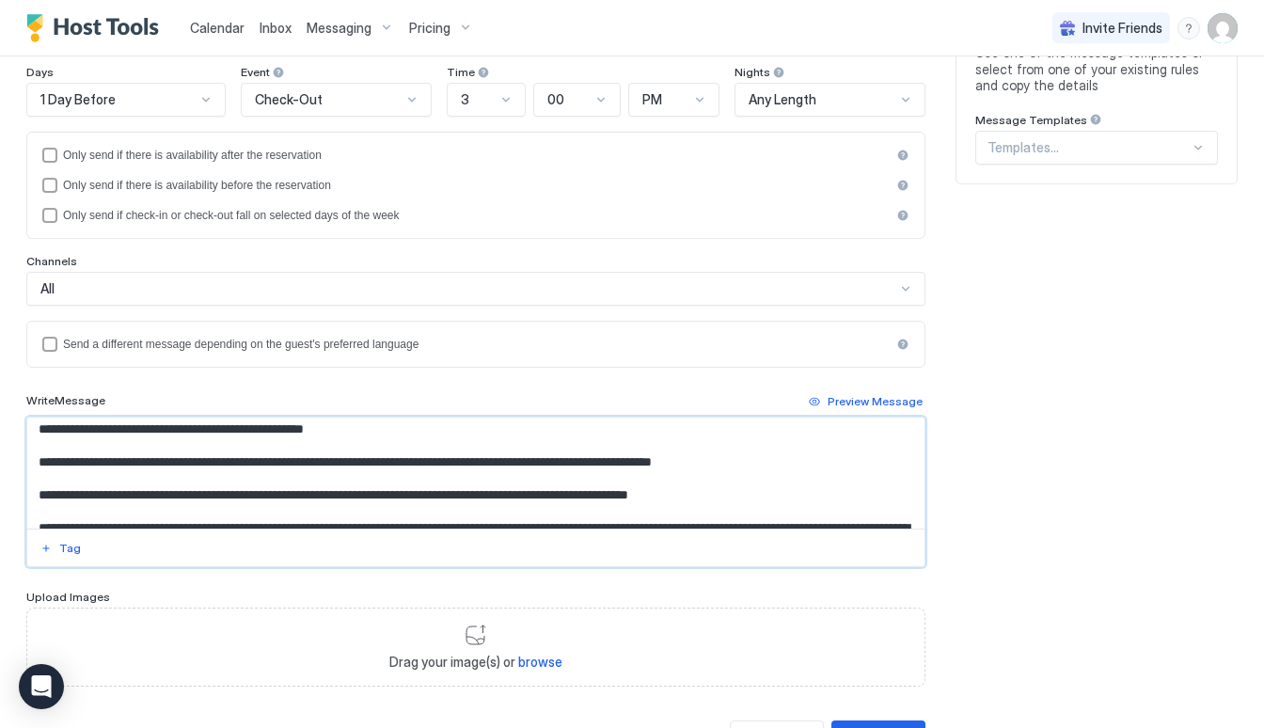
scroll to position [88, 0]
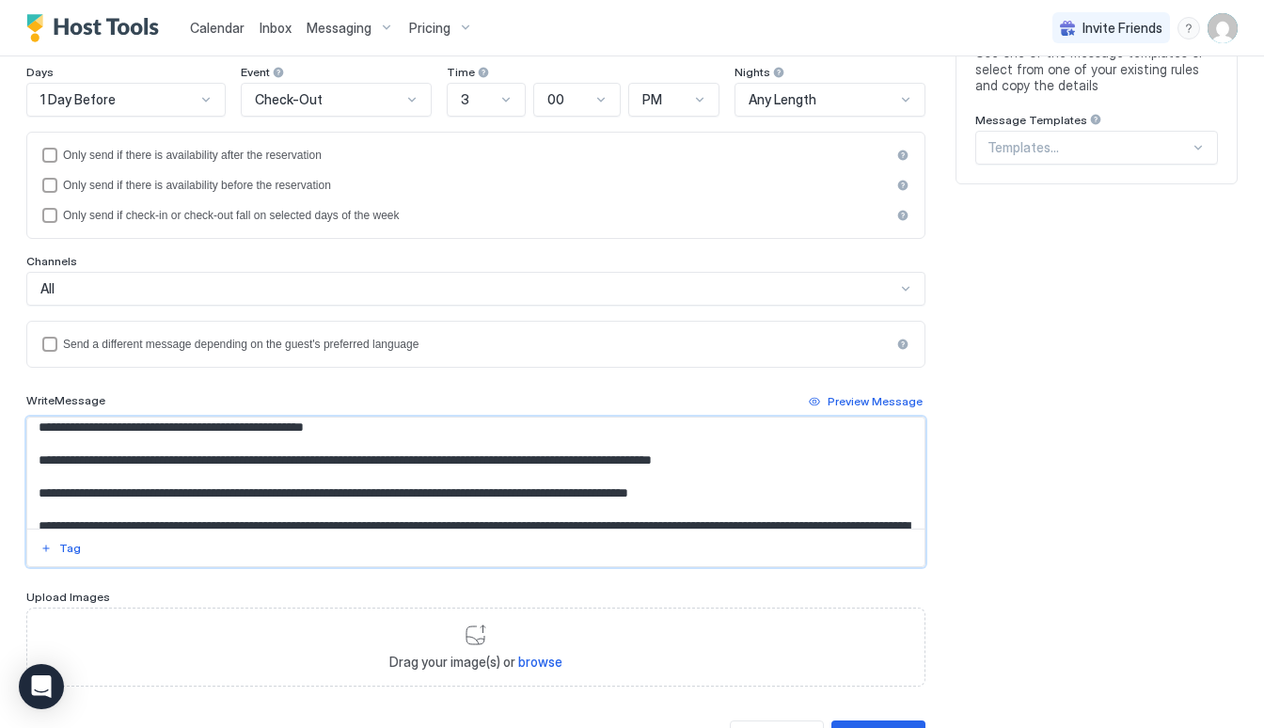
drag, startPoint x: 523, startPoint y: 491, endPoint x: 465, endPoint y: 491, distance: 58.3
click at [465, 491] on textarea "Input Field" at bounding box center [475, 473] width 897 height 111
click at [791, 491] on textarea "Input Field" at bounding box center [475, 473] width 897 height 111
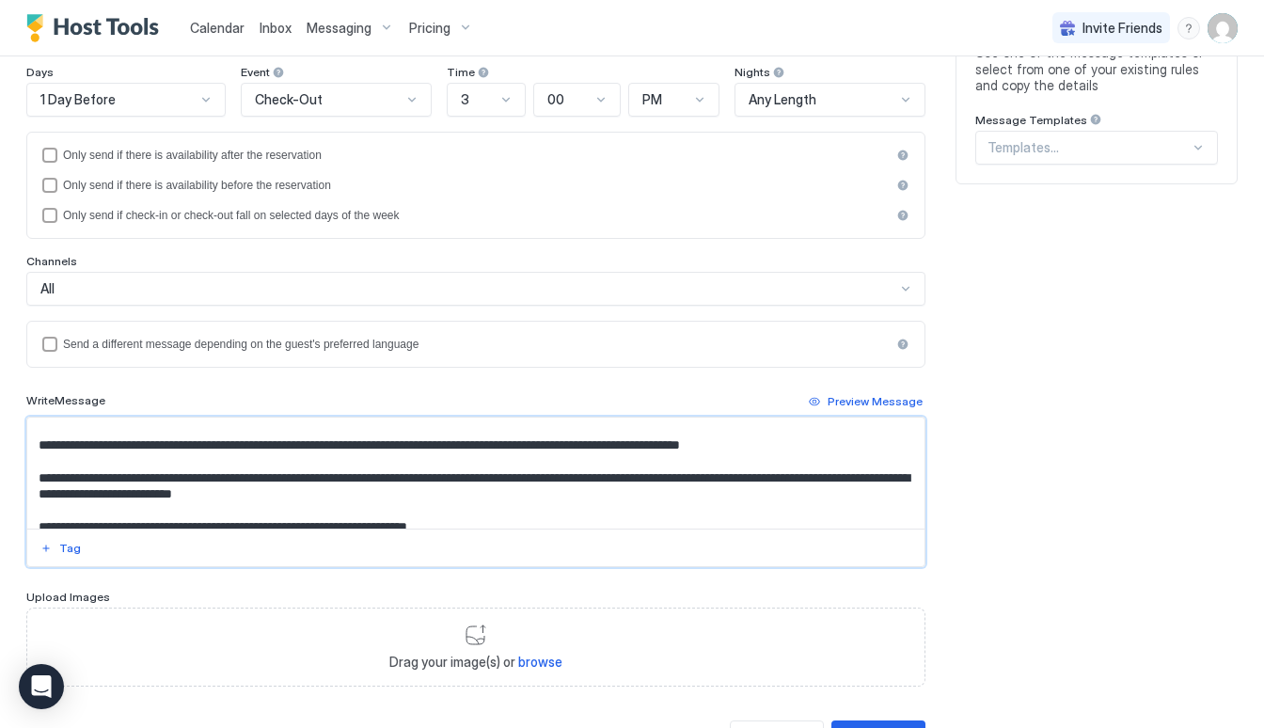
scroll to position [145, 0]
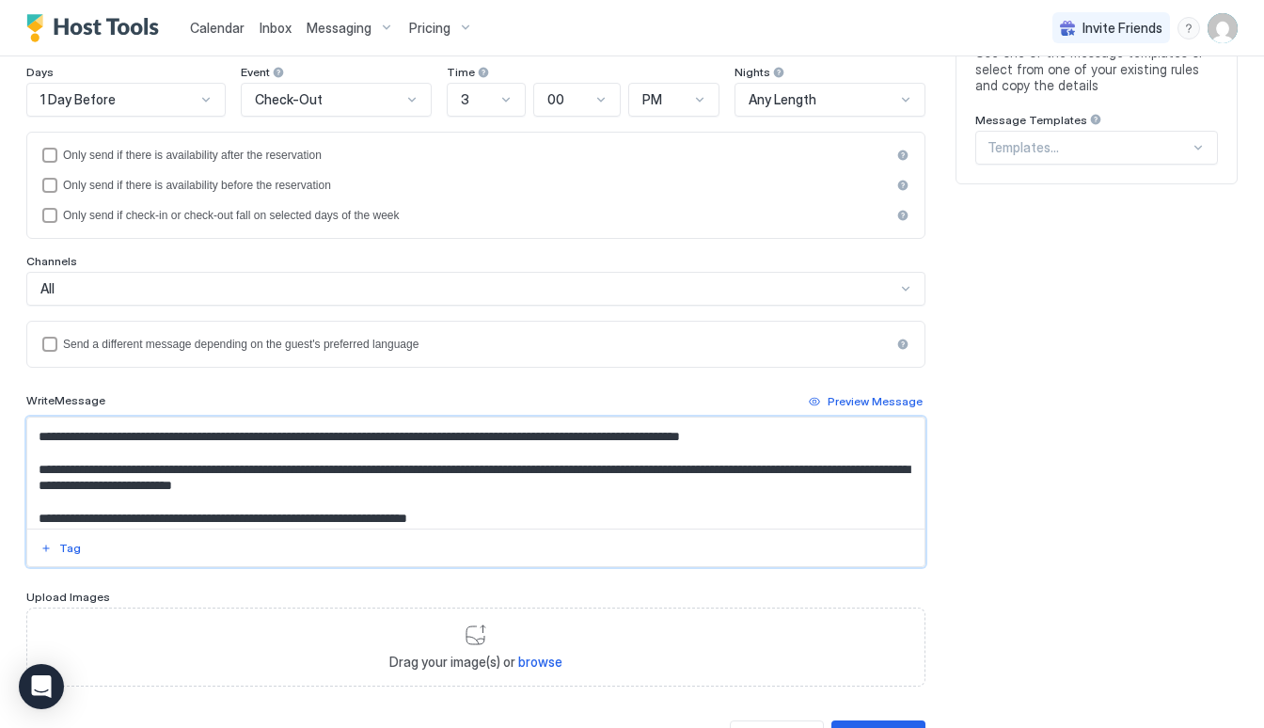
drag, startPoint x: 722, startPoint y: 465, endPoint x: 613, endPoint y: 469, distance: 108.3
click at [613, 469] on textarea "Input Field" at bounding box center [475, 473] width 897 height 111
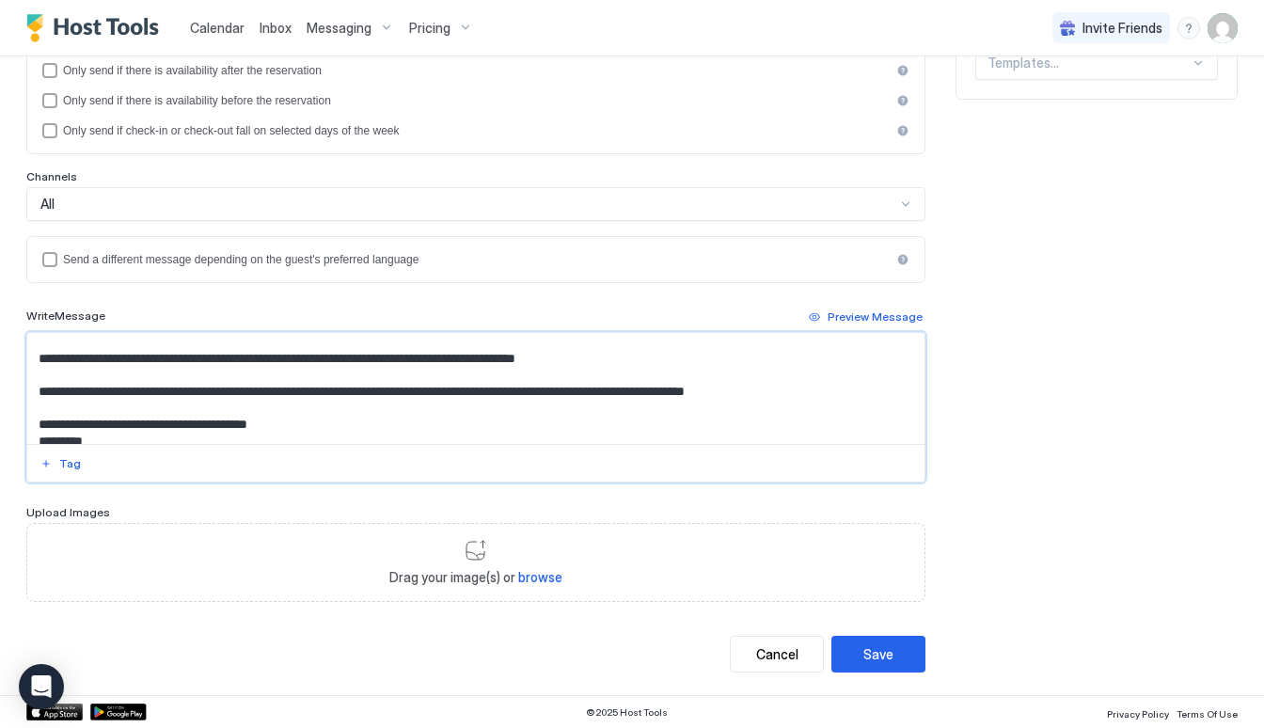
scroll to position [318, 0]
type textarea "**********"
click at [891, 652] on div "Save" at bounding box center [879, 654] width 30 height 20
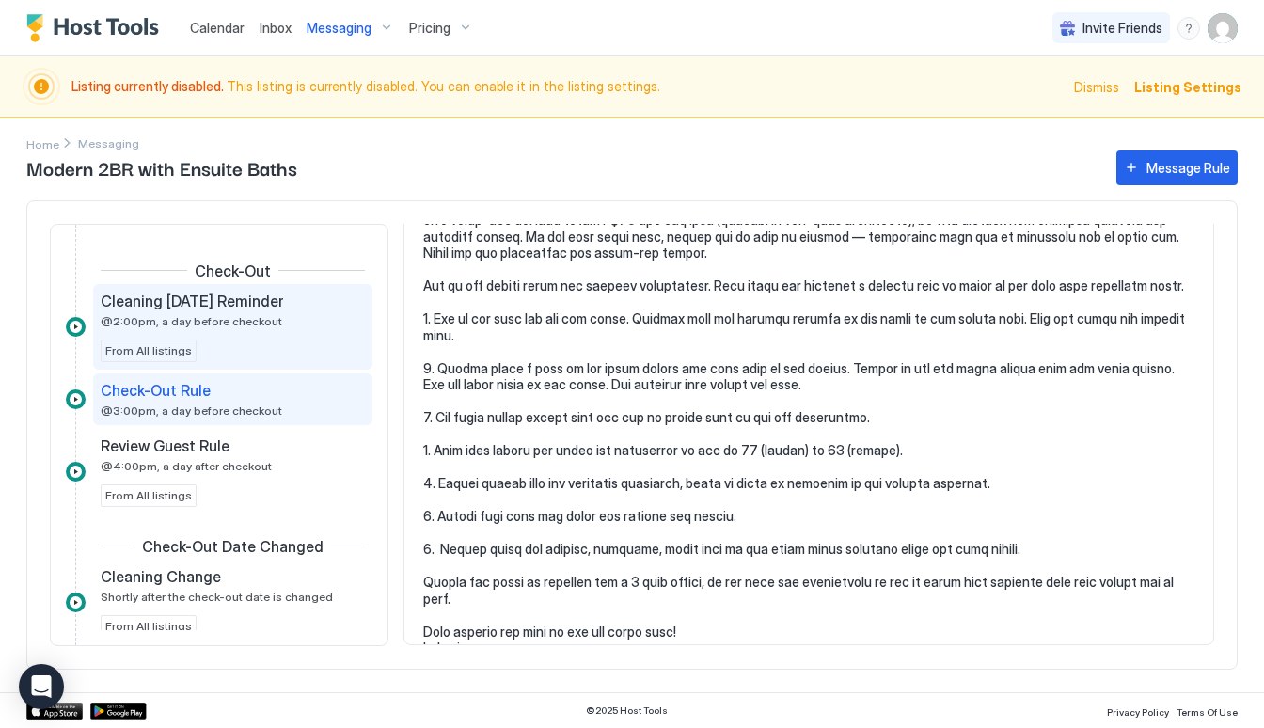
scroll to position [896, 0]
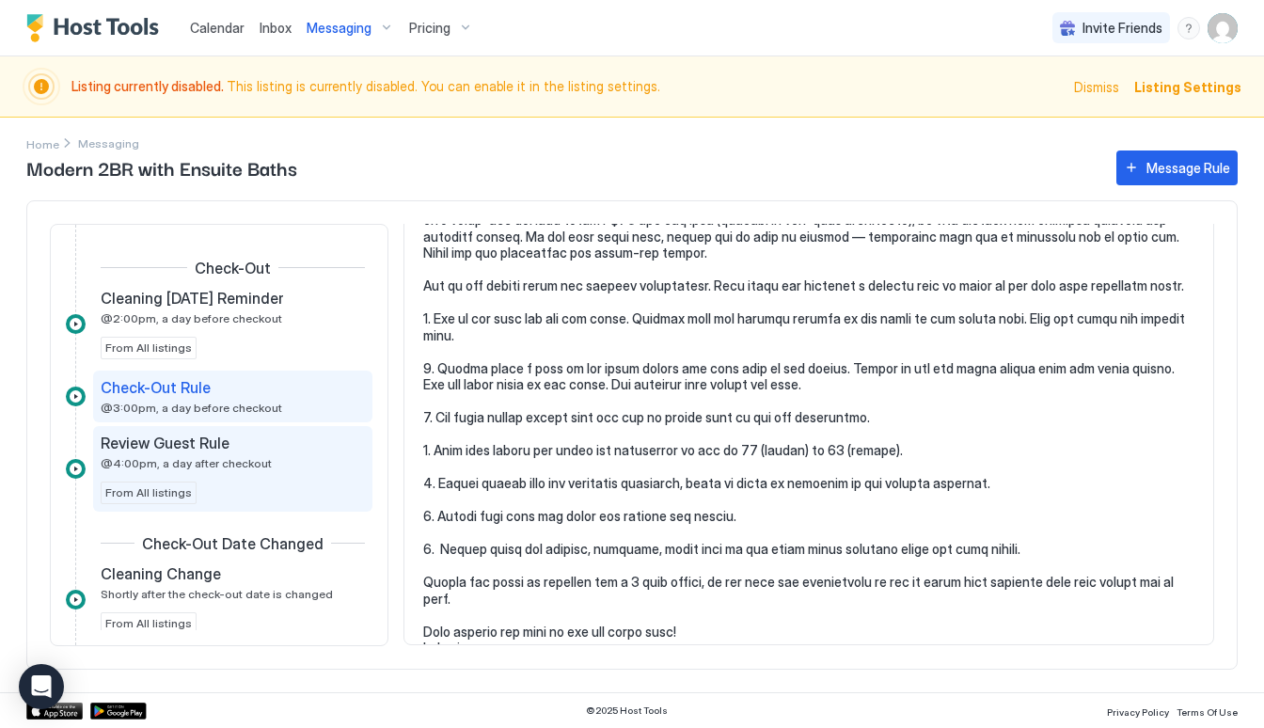
click at [304, 451] on div "Review Guest Rule" at bounding box center [220, 443] width 238 height 19
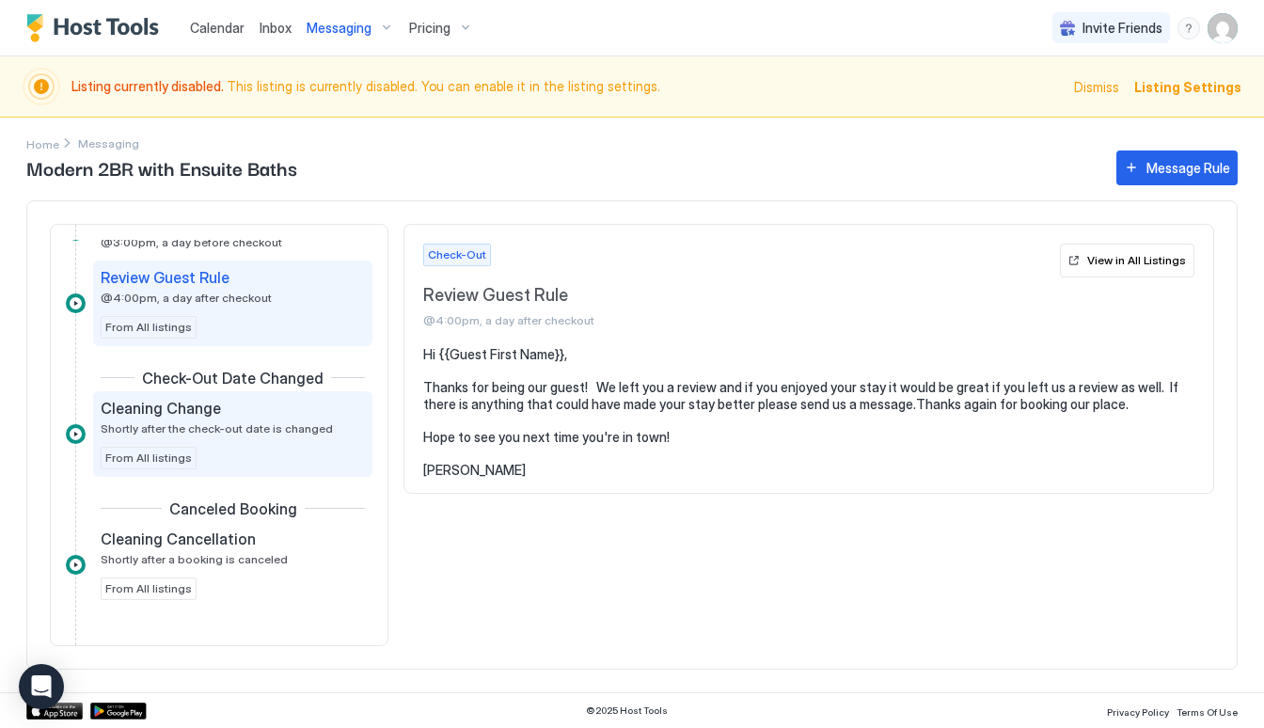
scroll to position [1061, 0]
click at [303, 445] on div "Cleaning Change Shortly after the check-out date is changed From All listings" at bounding box center [233, 434] width 264 height 71
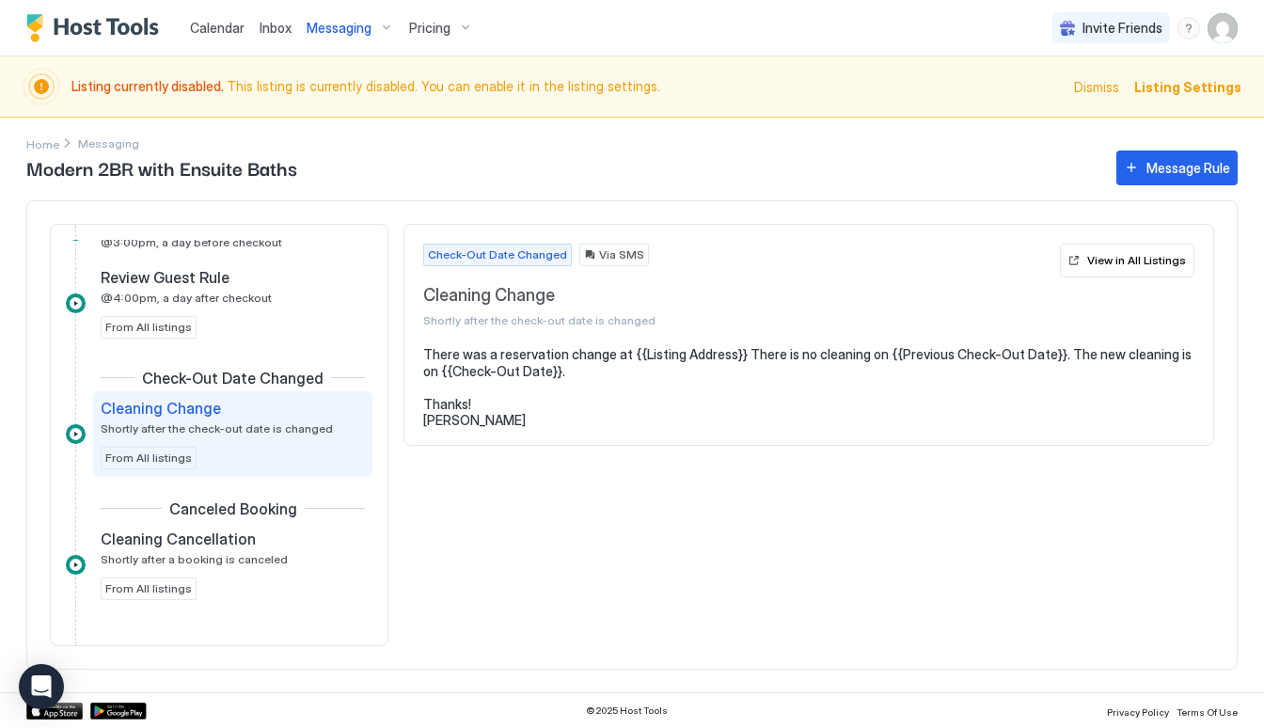
click at [1090, 0] on div "Invite Friends SD" at bounding box center [1145, 28] width 185 height 56
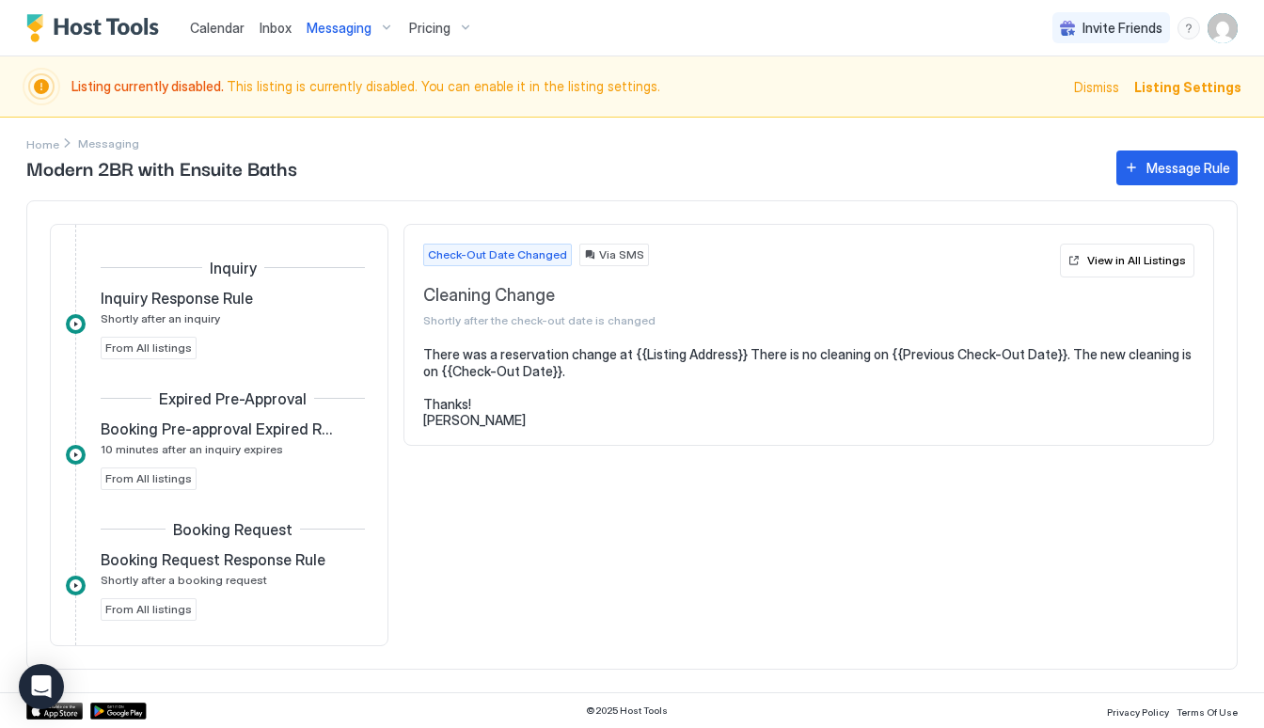
click at [442, 33] on span "Pricing" at bounding box center [429, 28] width 41 height 17
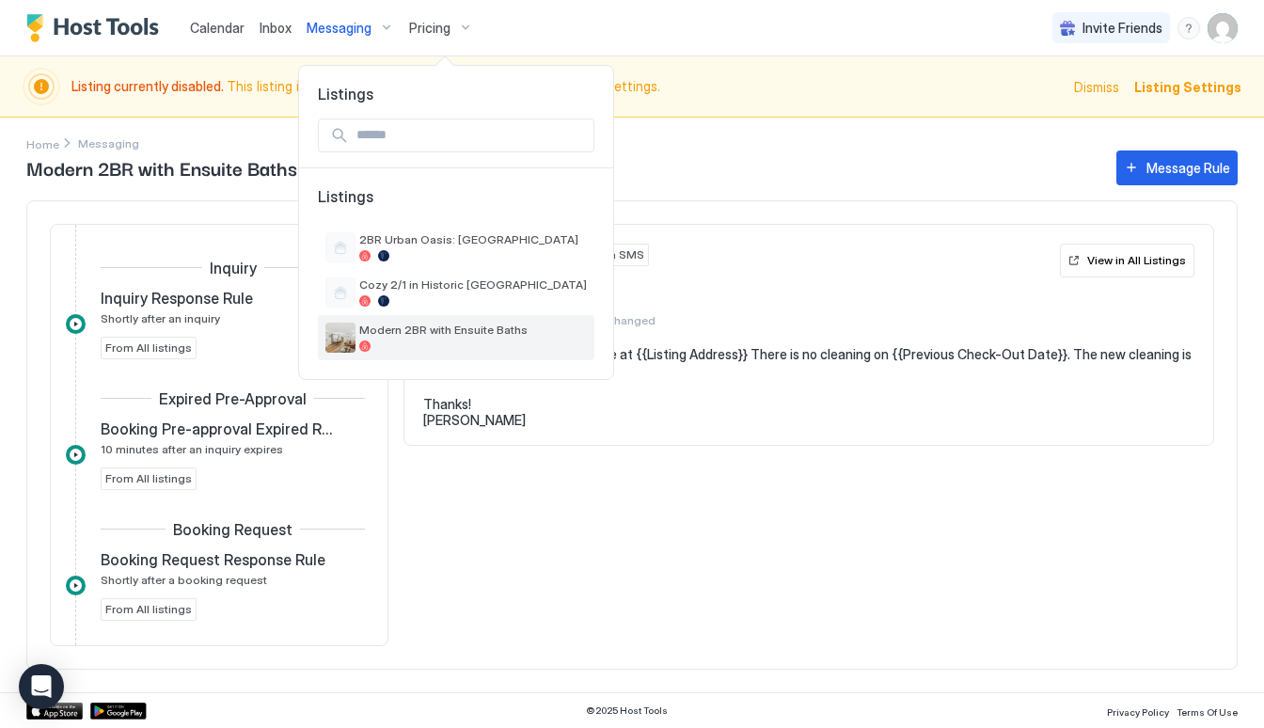
click at [402, 329] on span "Modern 2BR with Ensuite Baths" at bounding box center [473, 330] width 228 height 14
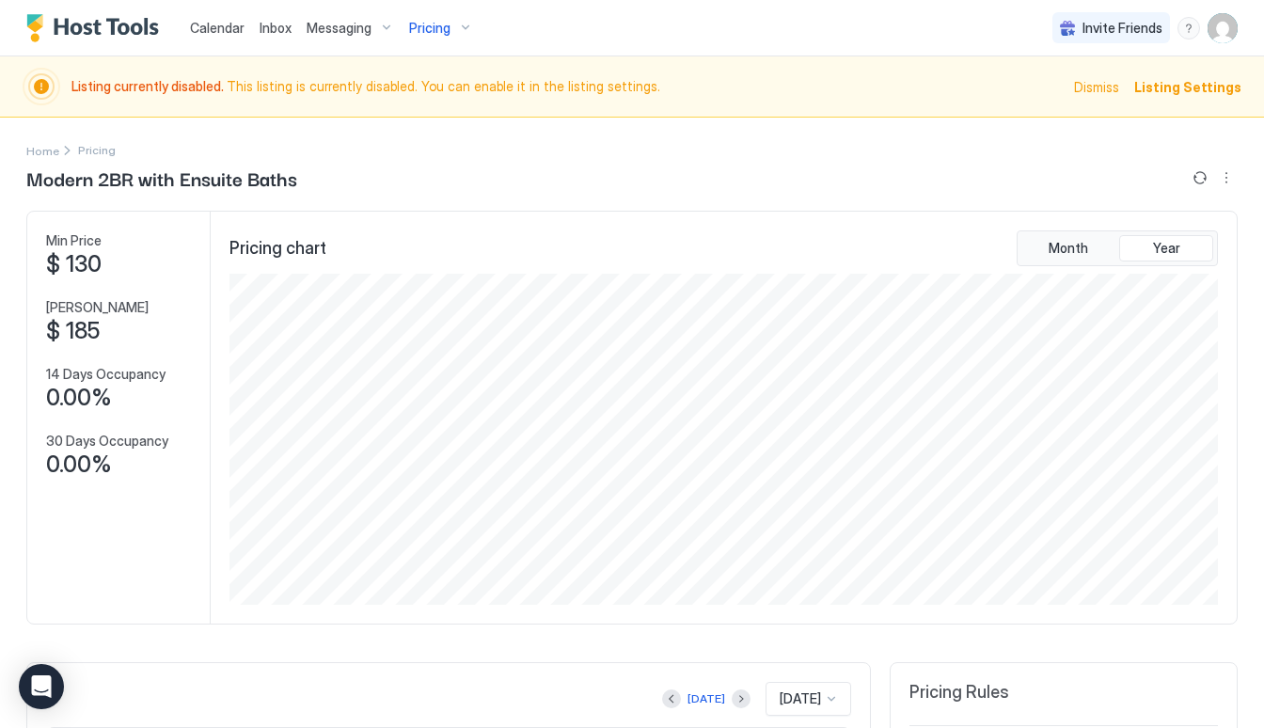
click at [427, 22] on span "Pricing" at bounding box center [429, 28] width 41 height 17
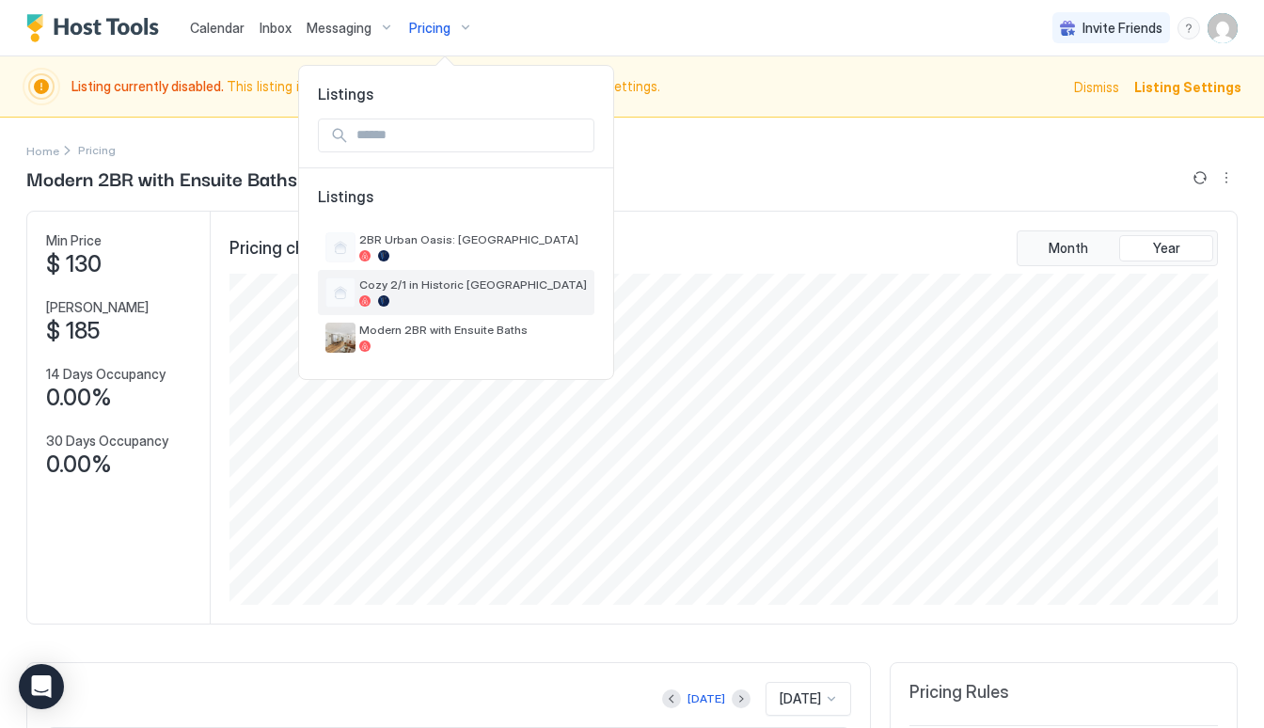
click at [445, 305] on div at bounding box center [473, 300] width 228 height 11
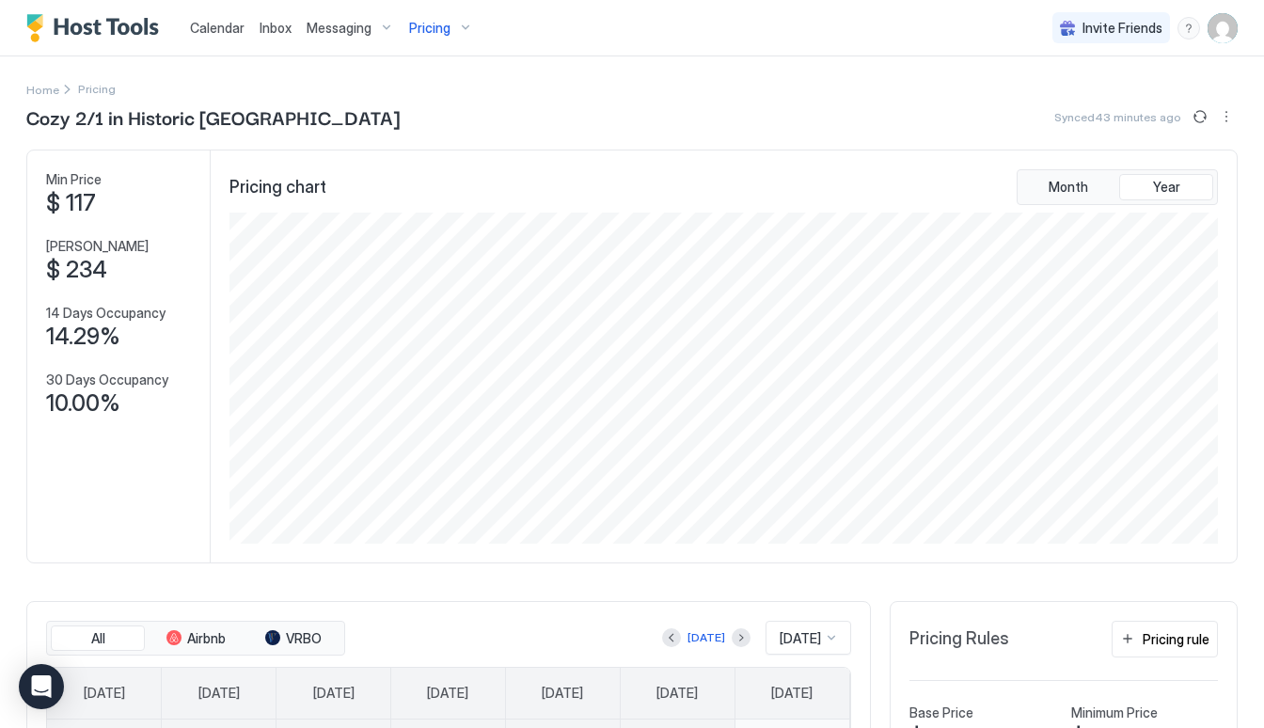
click at [430, 32] on span "Pricing" at bounding box center [429, 28] width 41 height 17
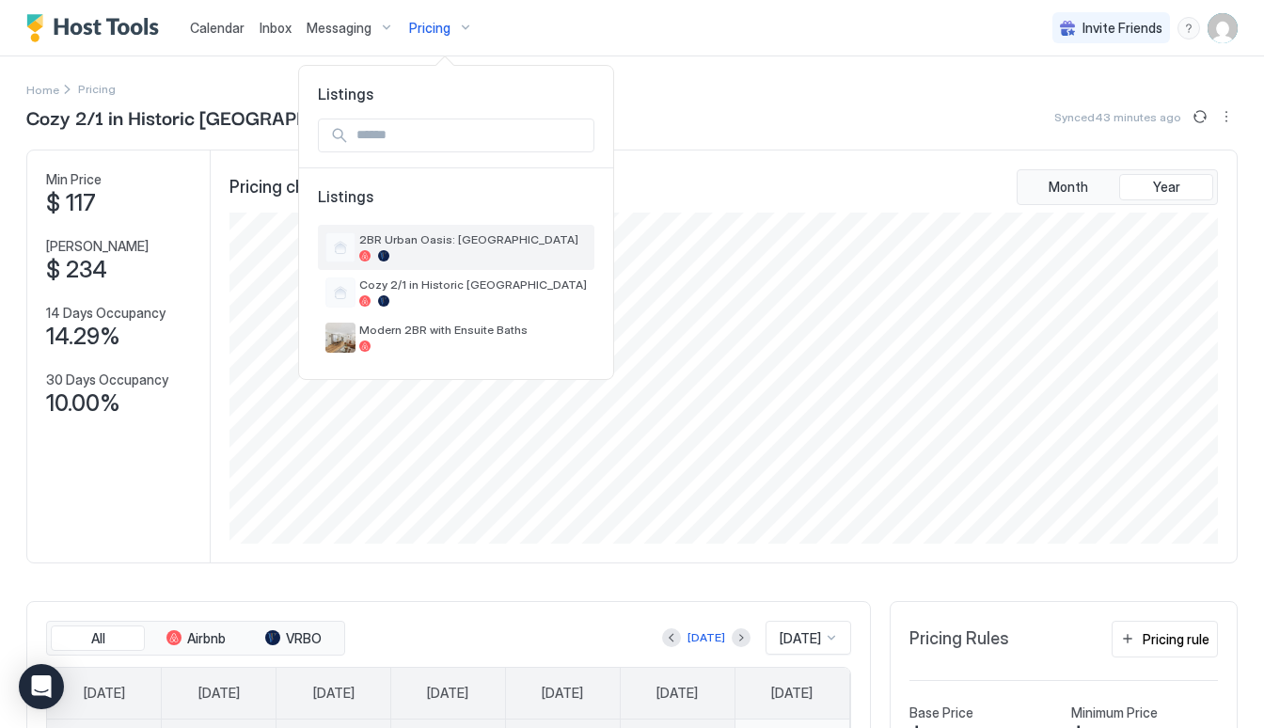
click at [423, 258] on div at bounding box center [473, 255] width 228 height 11
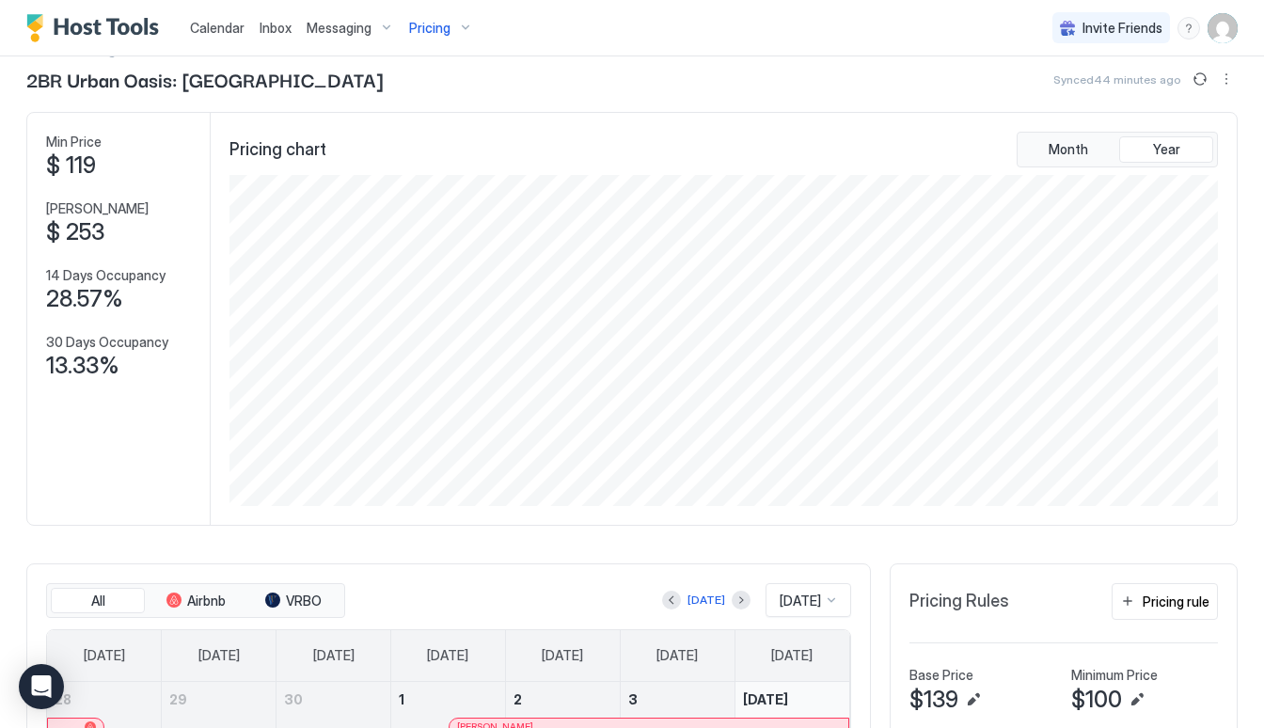
scroll to position [24, 0]
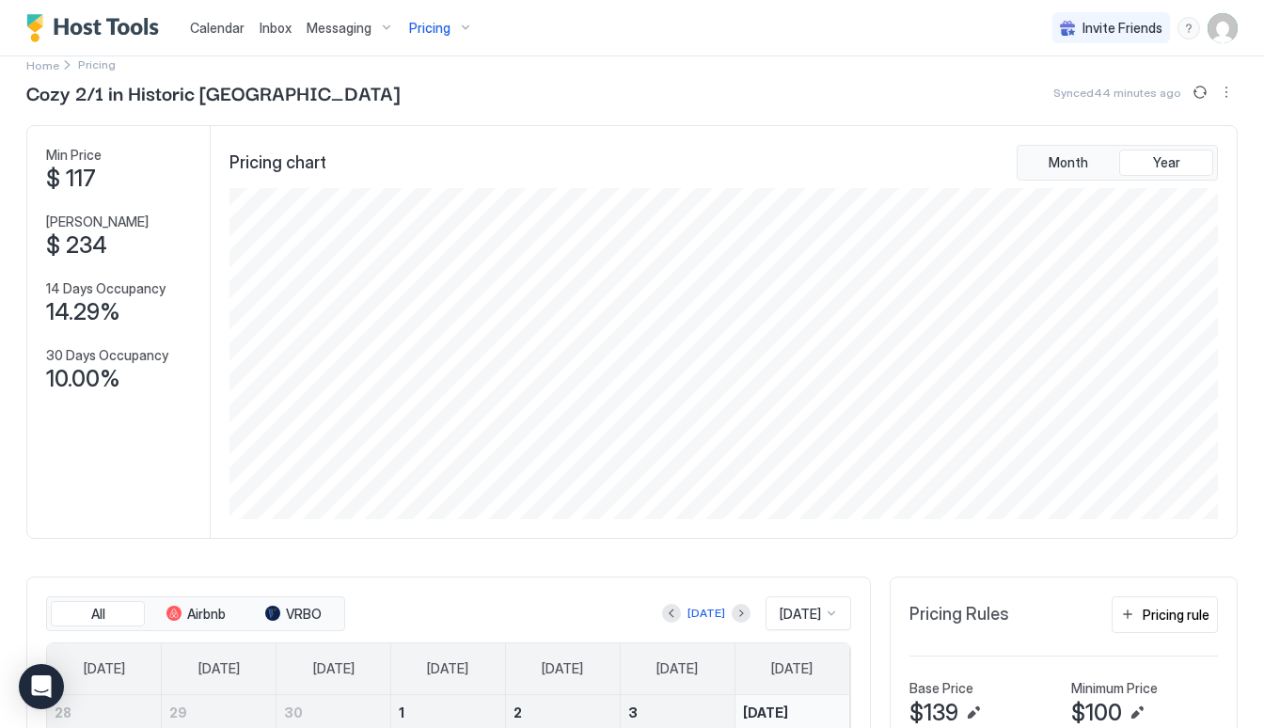
click at [438, 32] on span "Pricing" at bounding box center [429, 28] width 41 height 17
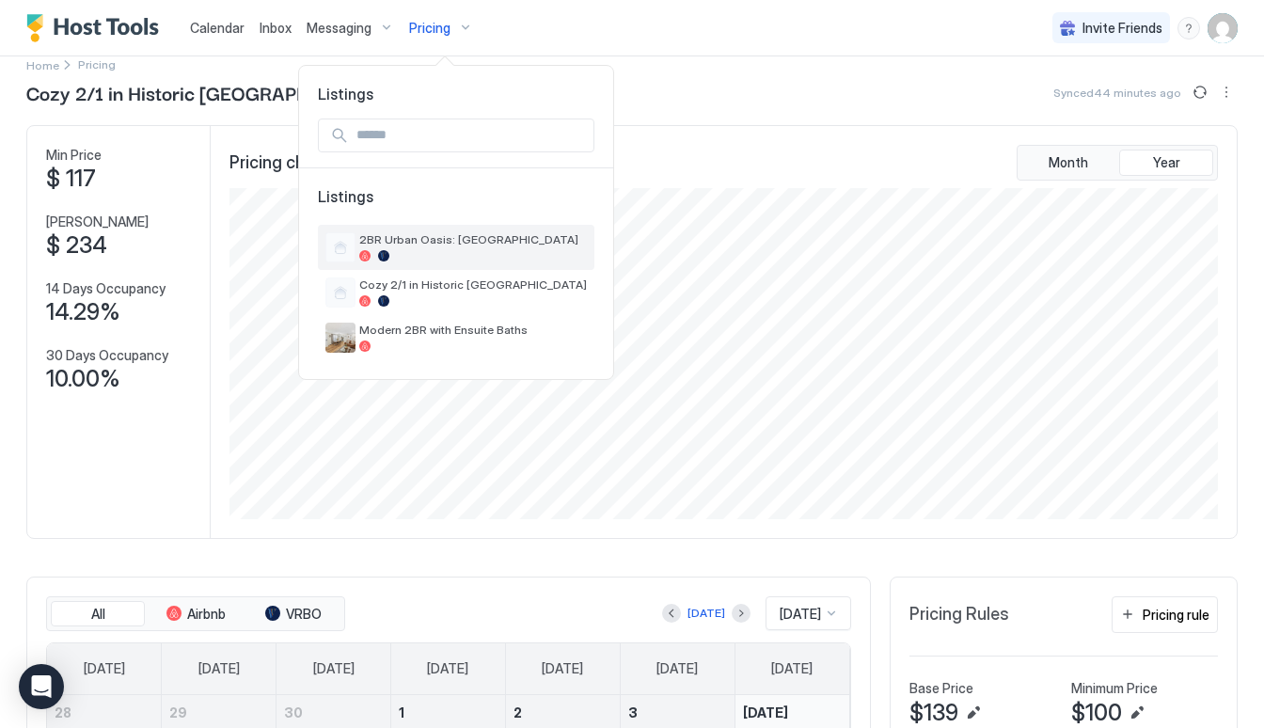
click at [441, 244] on span "2BR Urban Oasis: [GEOGRAPHIC_DATA]" at bounding box center [473, 239] width 228 height 14
